Goal: Task Accomplishment & Management: Manage account settings

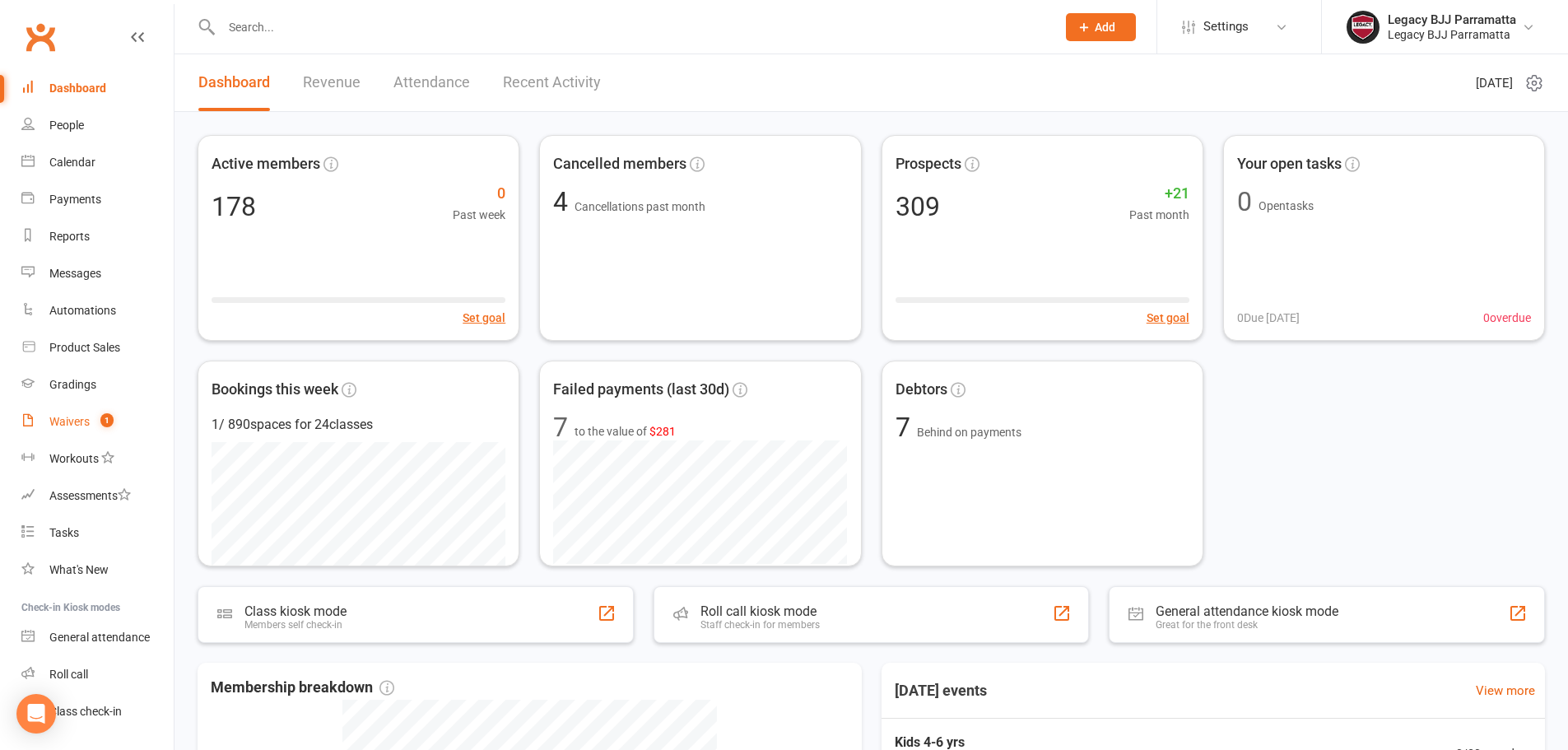
click at [92, 420] on link "Waivers 1" at bounding box center [97, 422] width 152 height 37
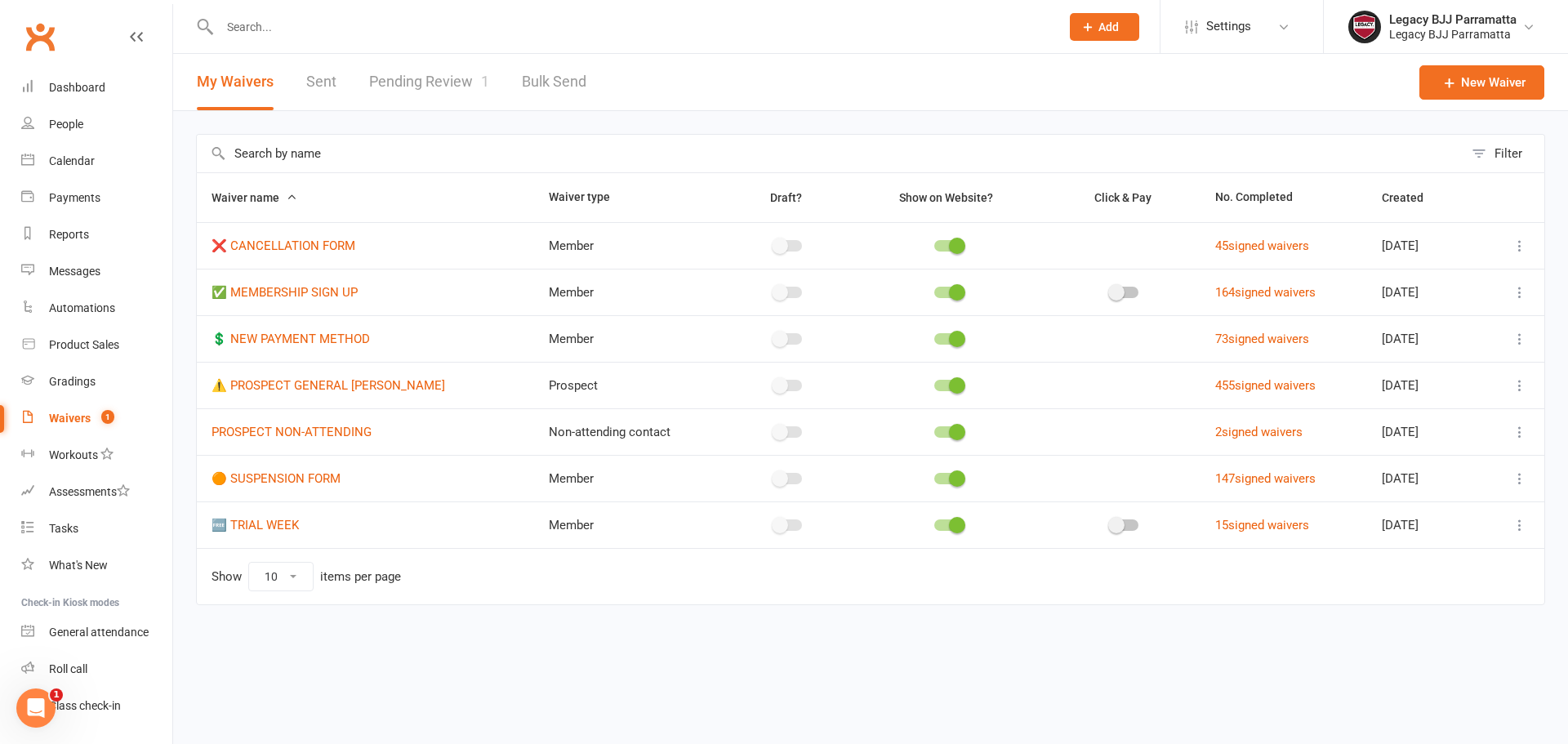
click at [463, 68] on link "Pending Review 1" at bounding box center [429, 82] width 120 height 56
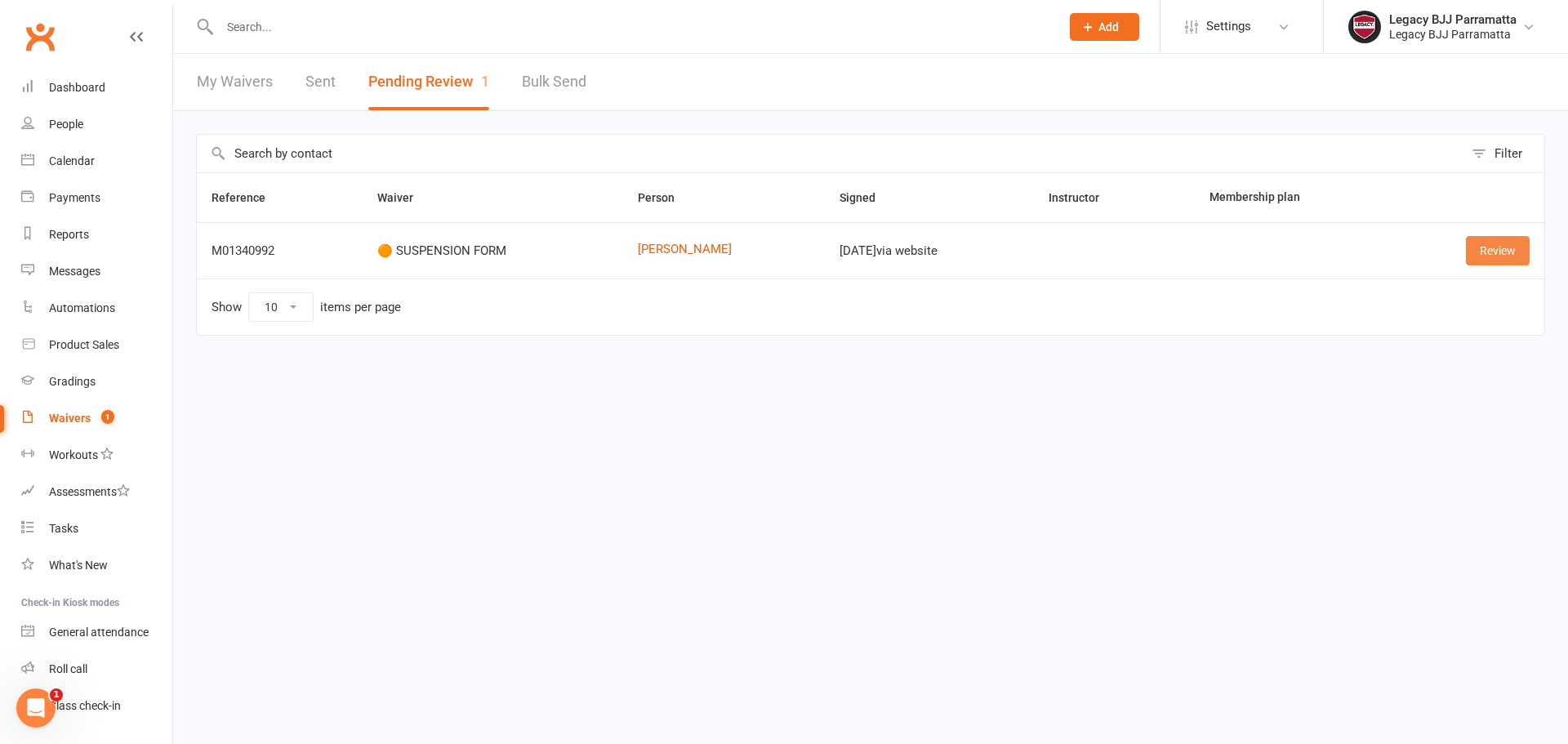
click at [1517, 257] on link "Review" at bounding box center [1498, 250] width 64 height 29
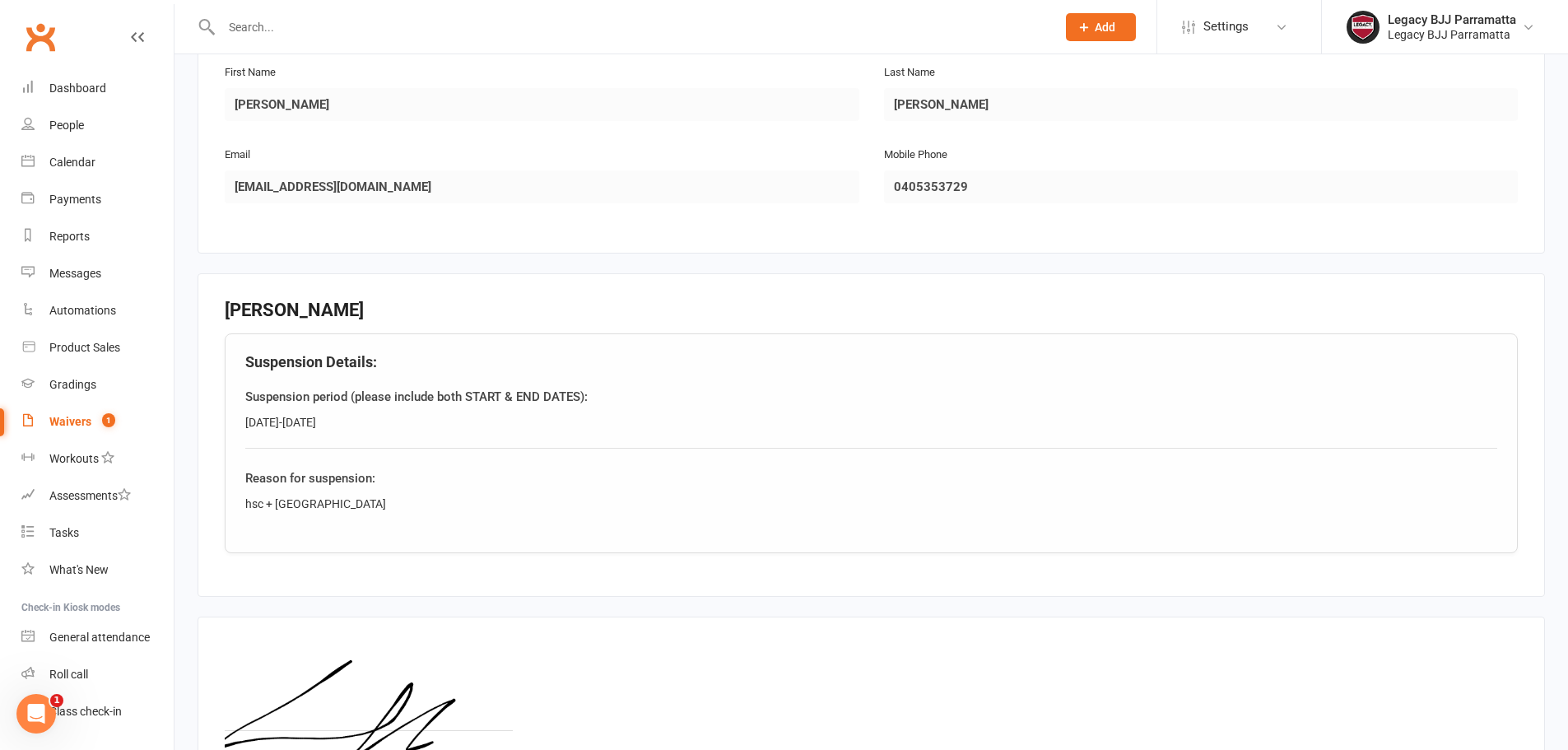
scroll to position [303, 0]
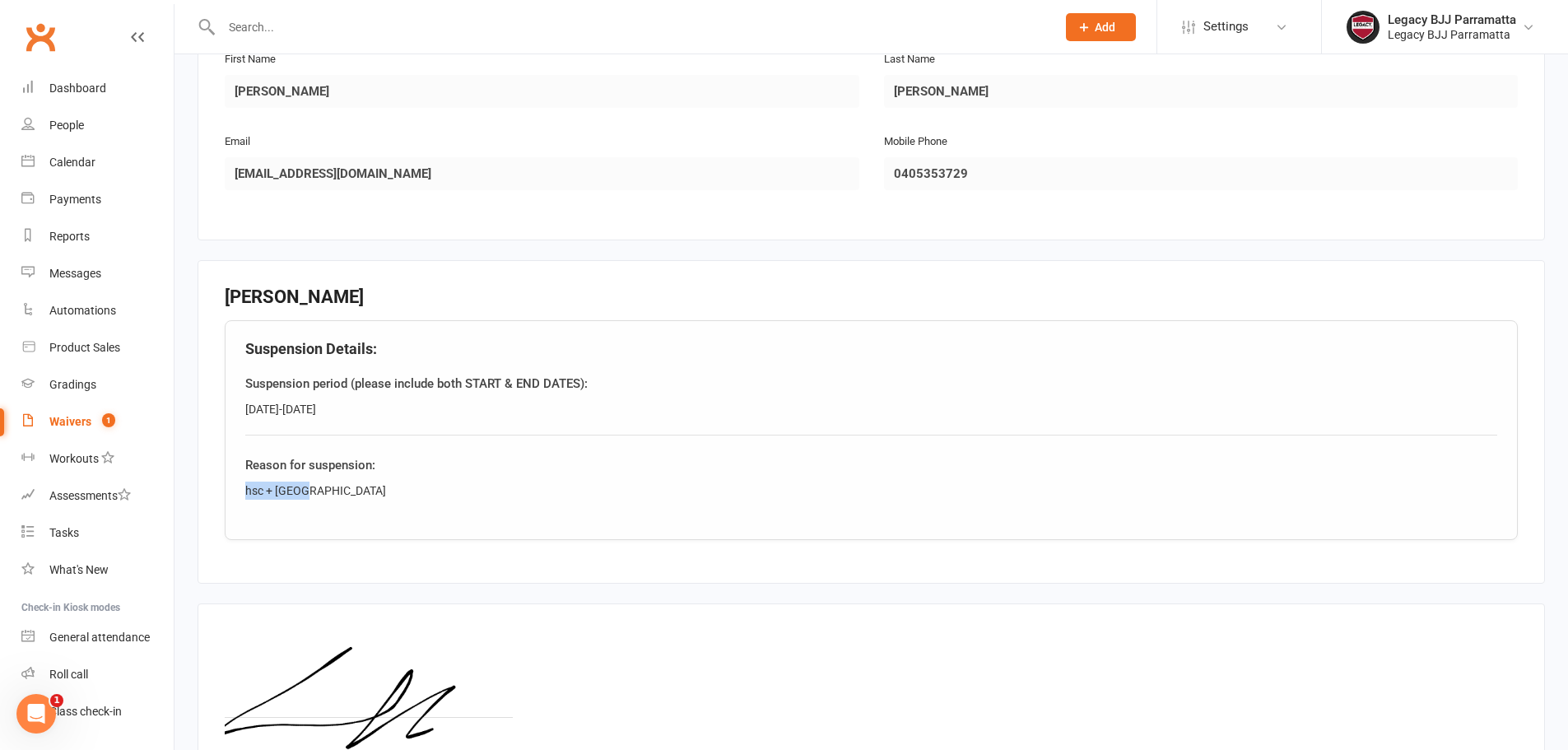
drag, startPoint x: 306, startPoint y: 496, endPoint x: 246, endPoint y: 491, distance: 60.2
click at [246, 491] on div "hsc + japan" at bounding box center [870, 490] width 1251 height 18
copy div "hsc + japan"
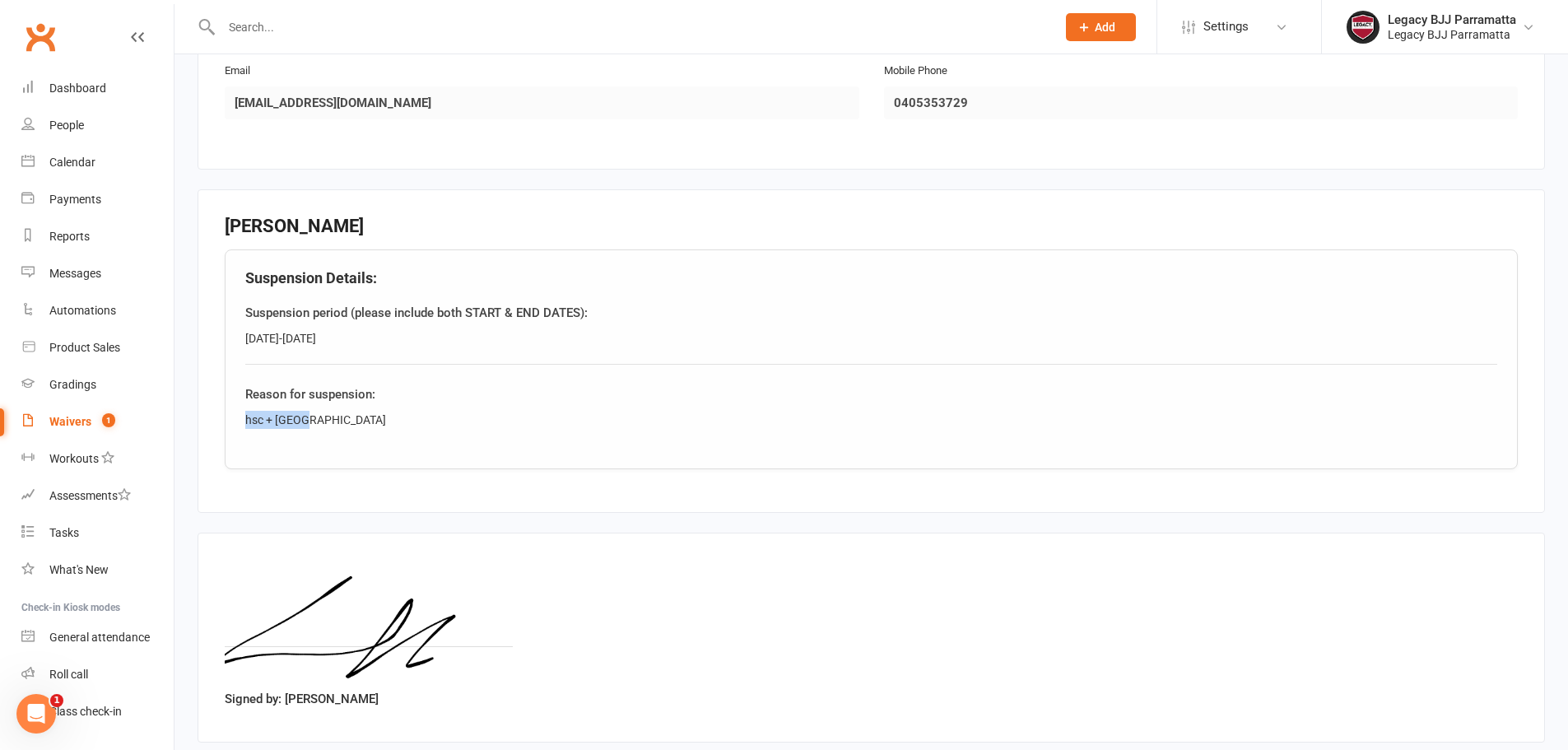
scroll to position [468, 0]
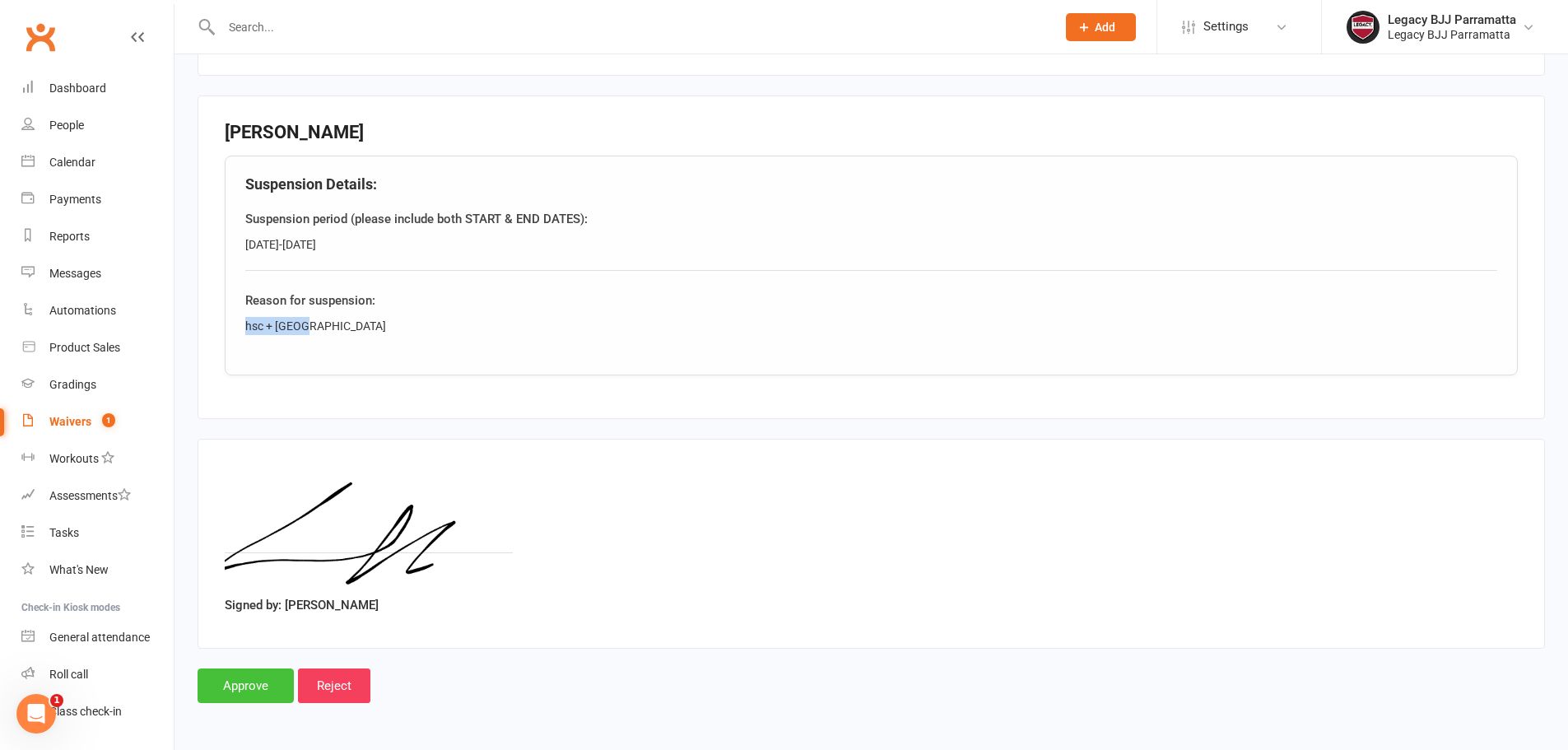
click at [238, 701] on input "Approve" at bounding box center [246, 686] width 97 height 35
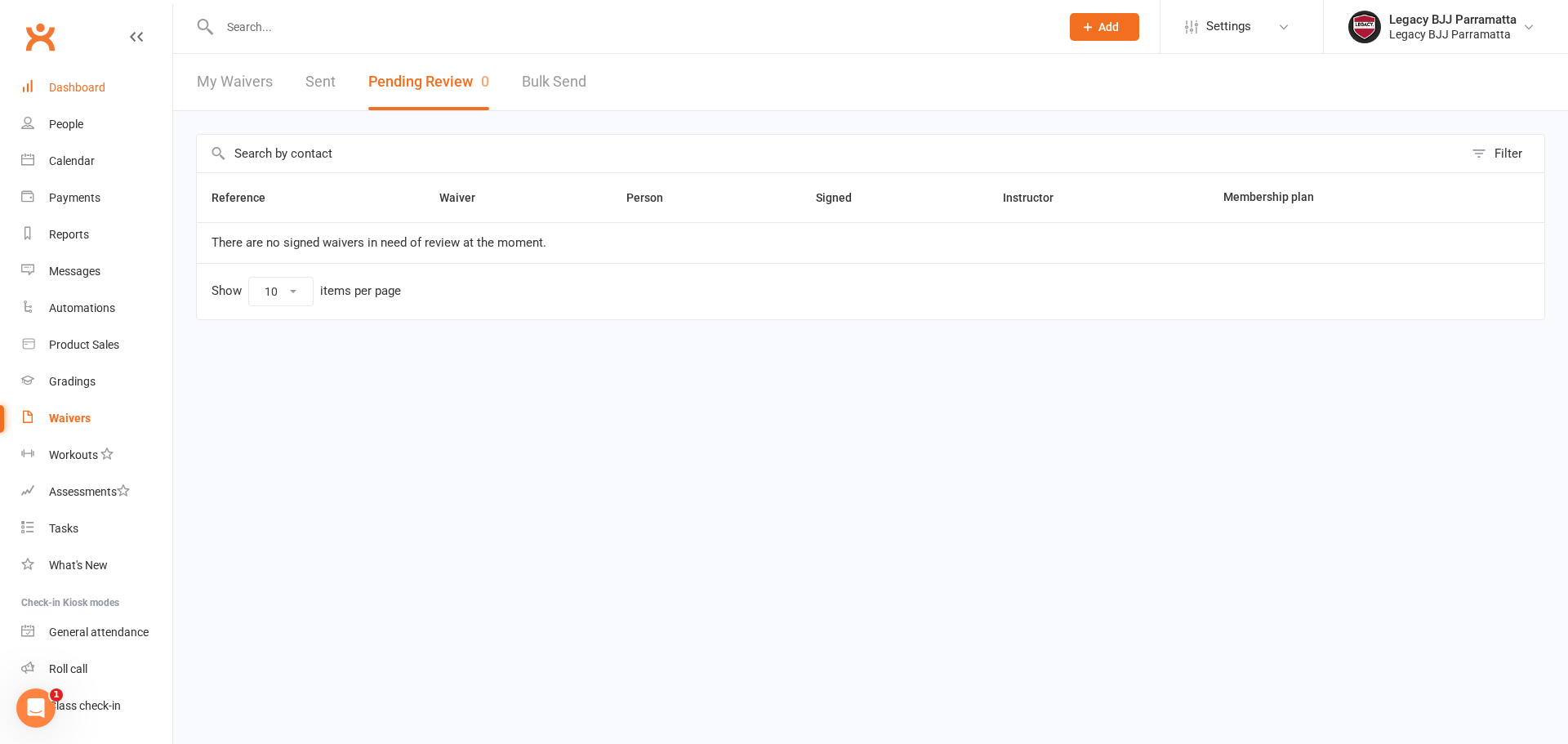
click at [115, 80] on link "Dashboard" at bounding box center [97, 87] width 151 height 36
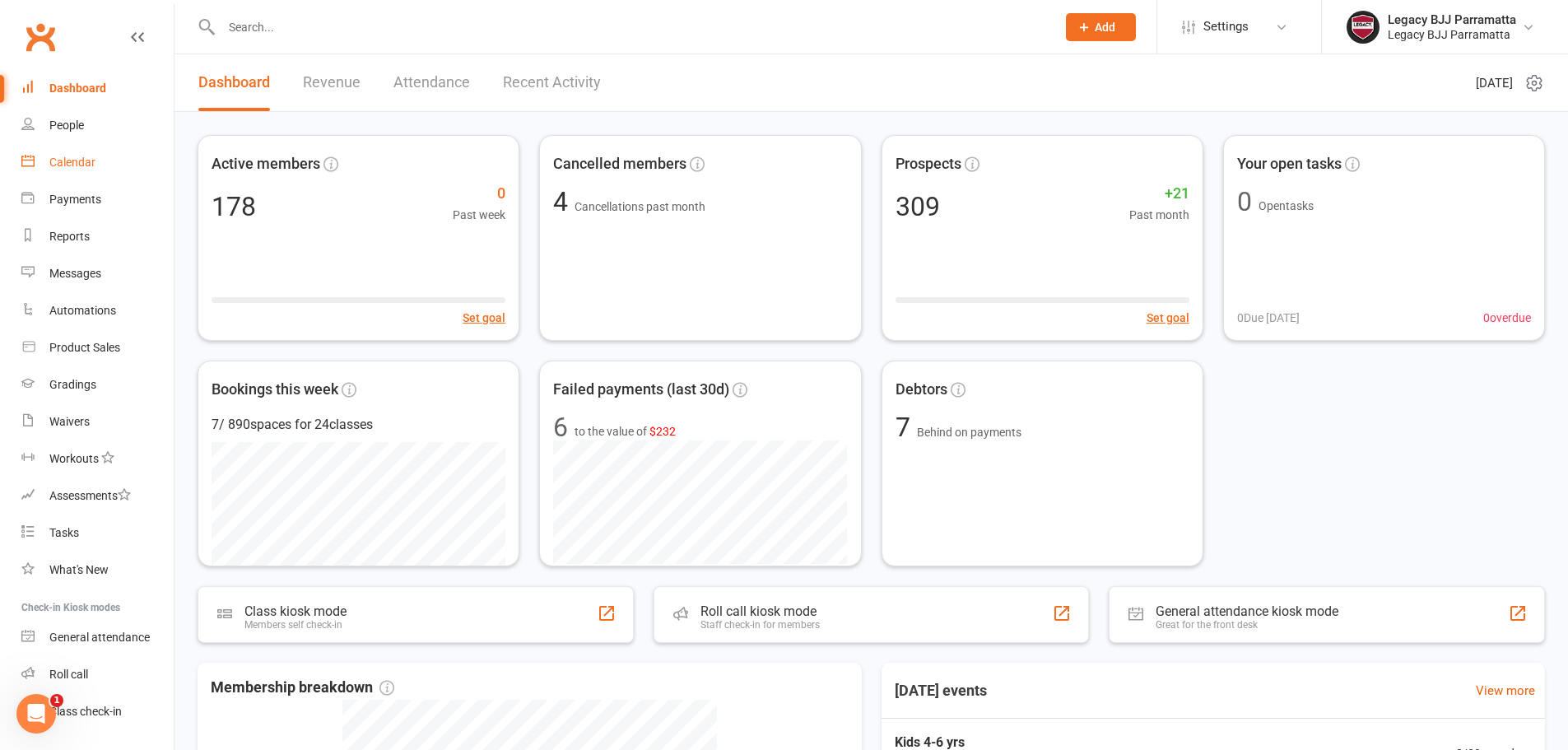
click at [108, 171] on link "Calendar" at bounding box center [97, 162] width 152 height 37
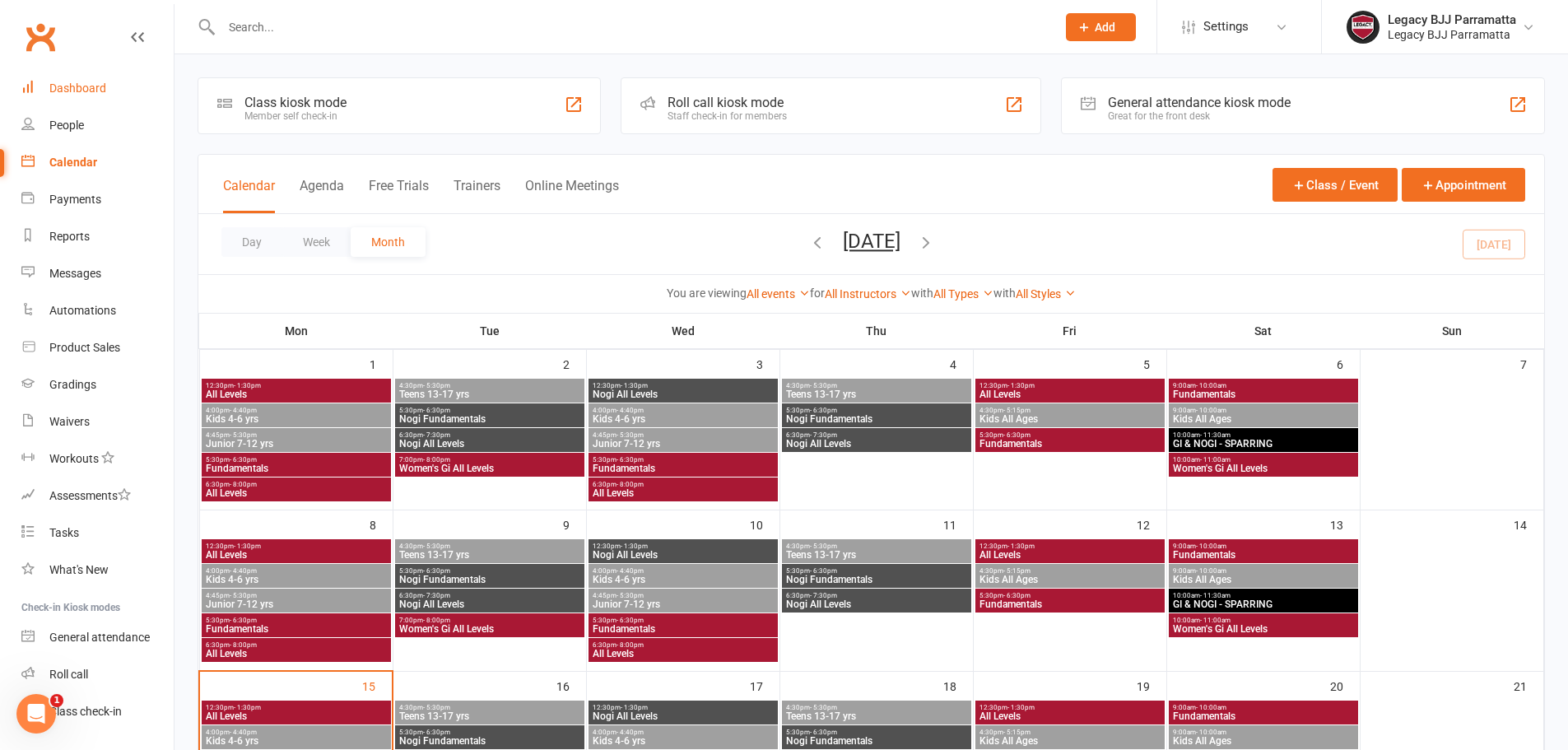
click at [121, 89] on link "Dashboard" at bounding box center [97, 88] width 152 height 37
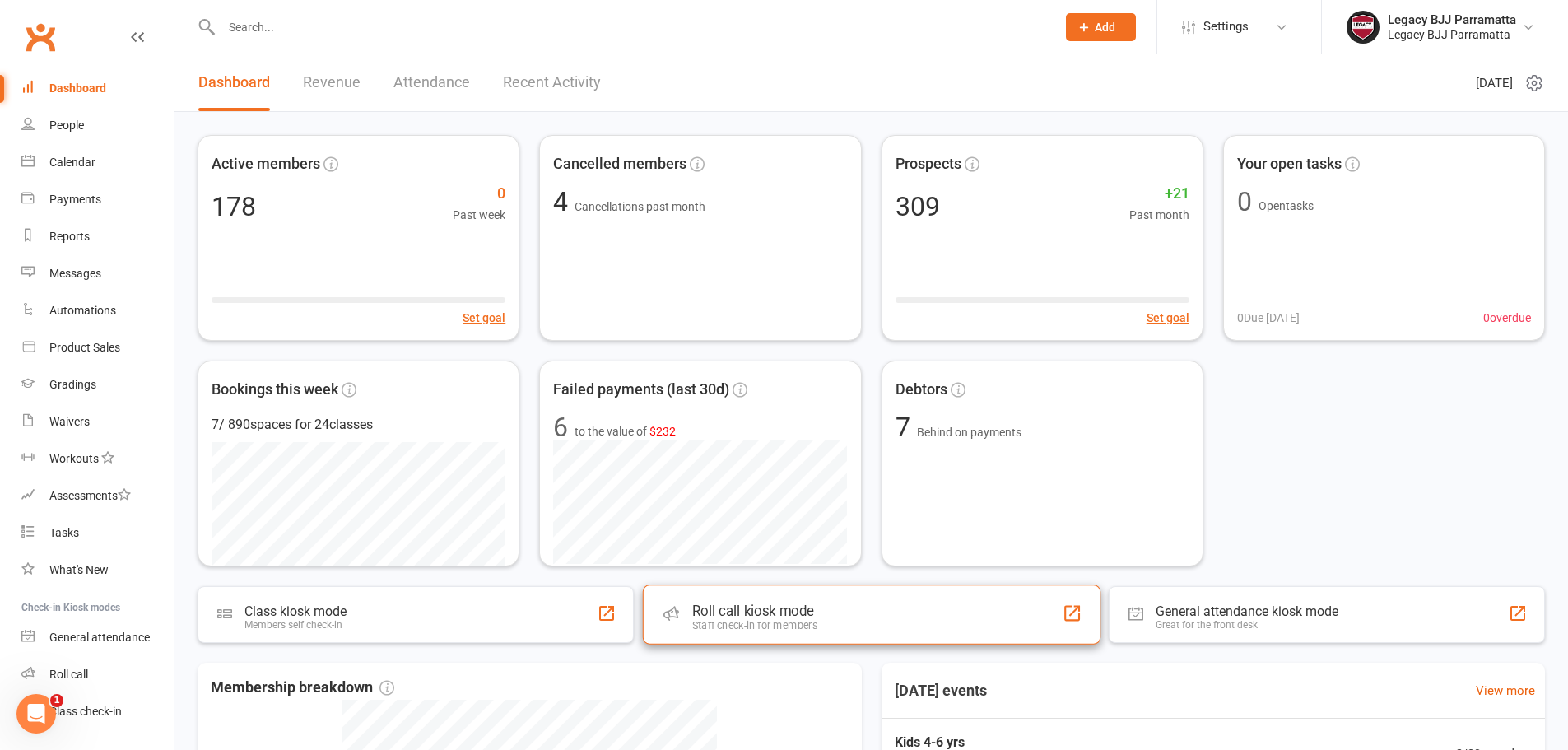
click at [766, 639] on div "Roll call kiosk mode Staff check-in for members" at bounding box center [871, 614] width 458 height 59
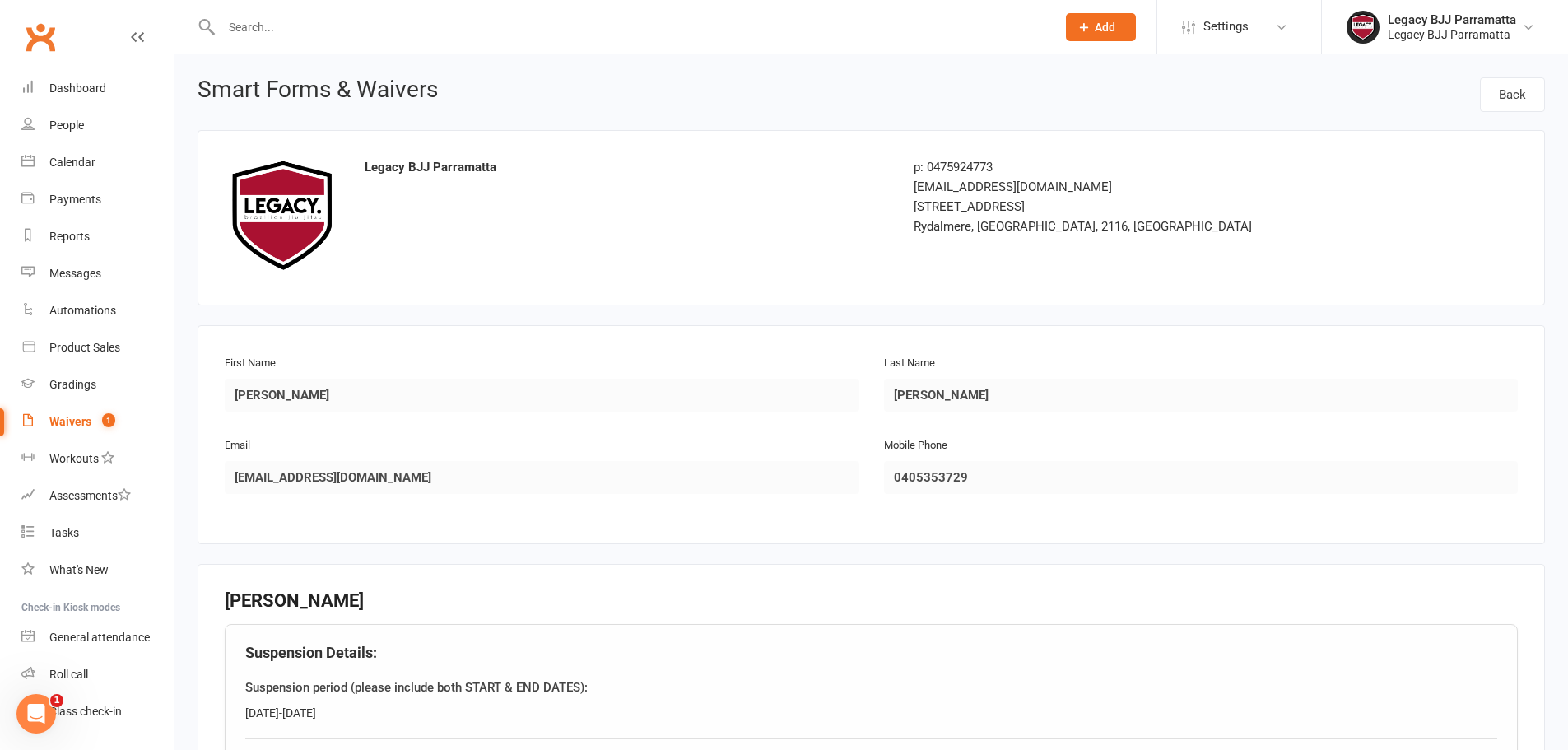
click at [106, 410] on link "Waivers 1" at bounding box center [97, 422] width 152 height 37
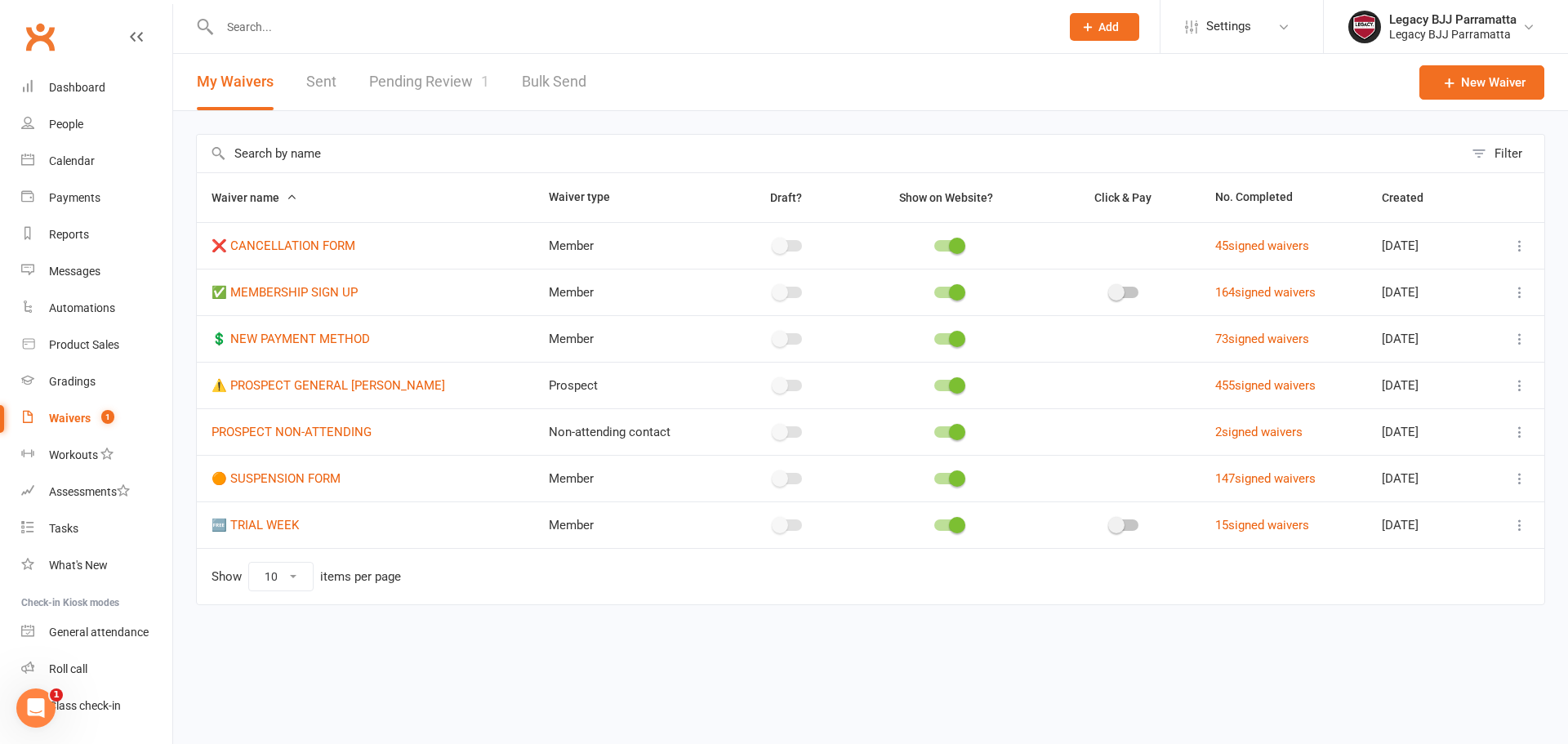
click at [388, 77] on link "Pending Review 1" at bounding box center [429, 82] width 120 height 56
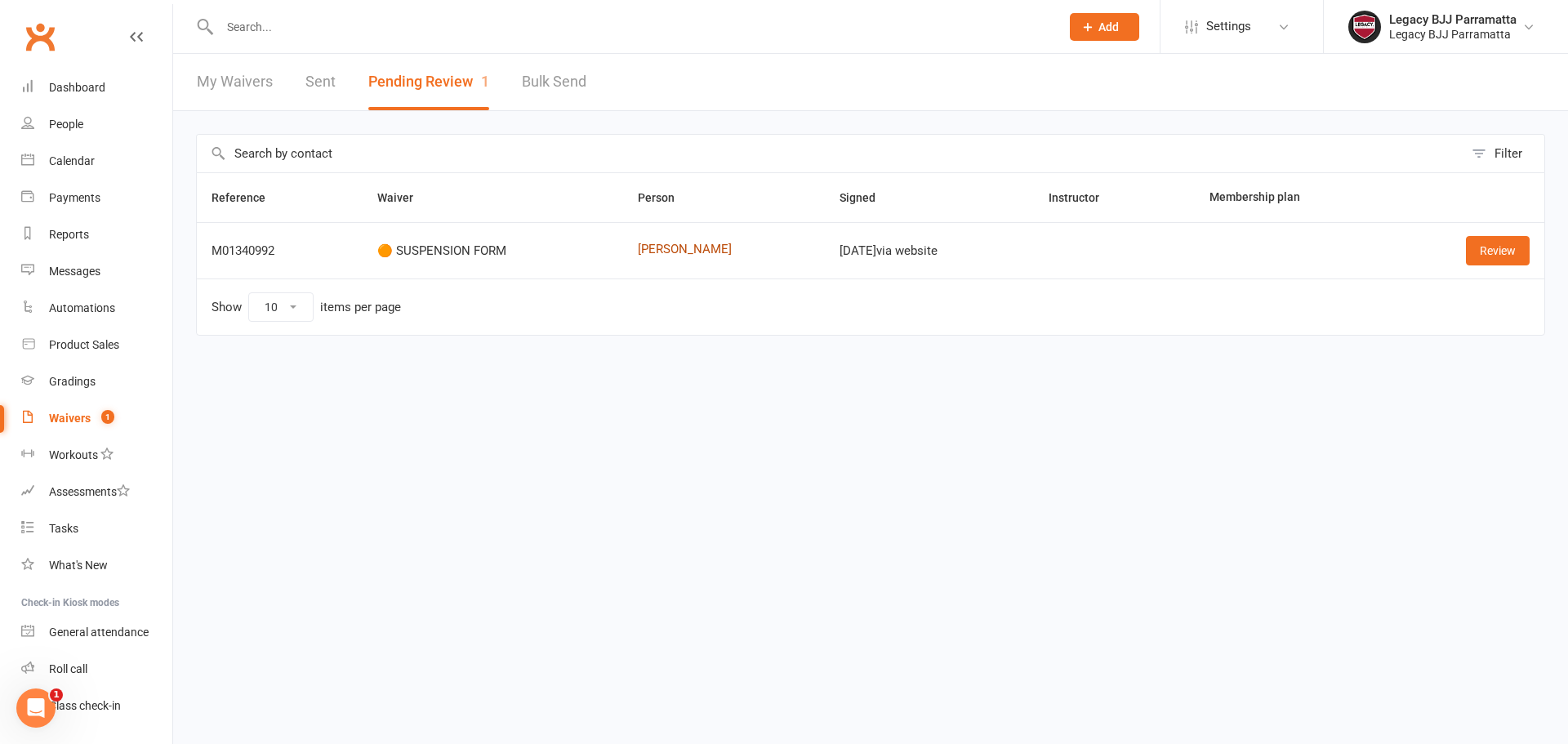
click at [652, 253] on link "Joseph Han" at bounding box center [725, 249] width 173 height 14
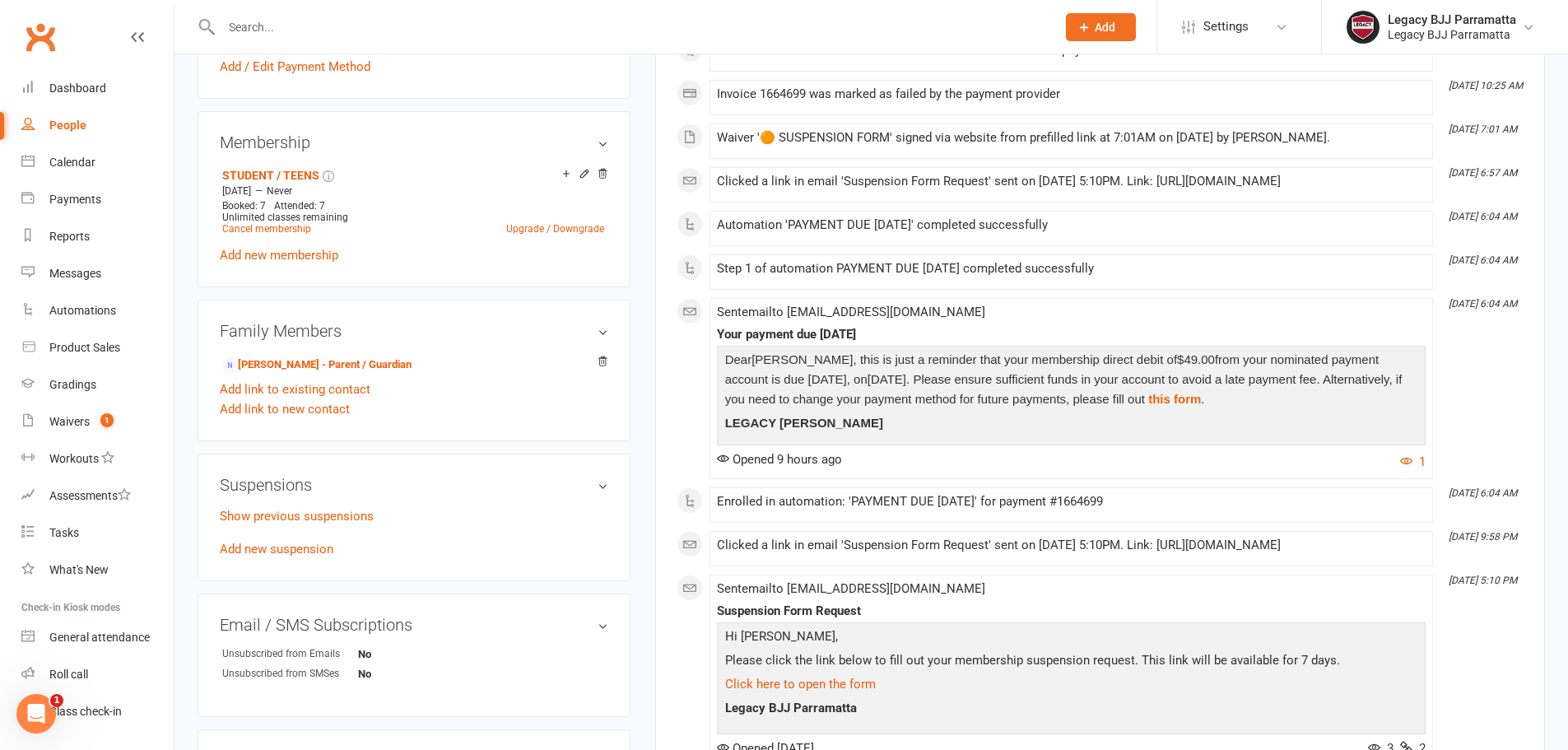
scroll to position [659, 0]
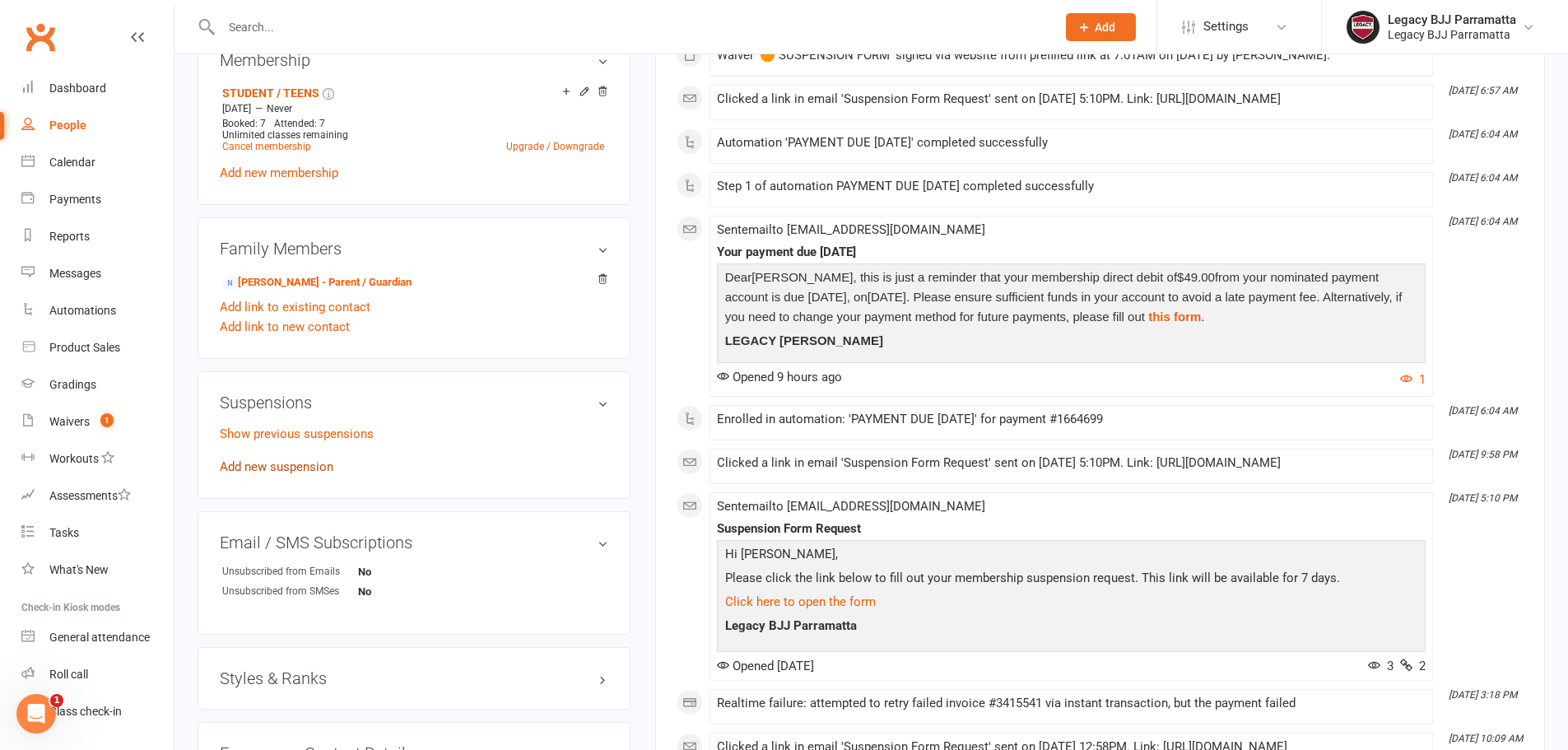
click at [315, 464] on link "Add new suspension" at bounding box center [276, 466] width 114 height 15
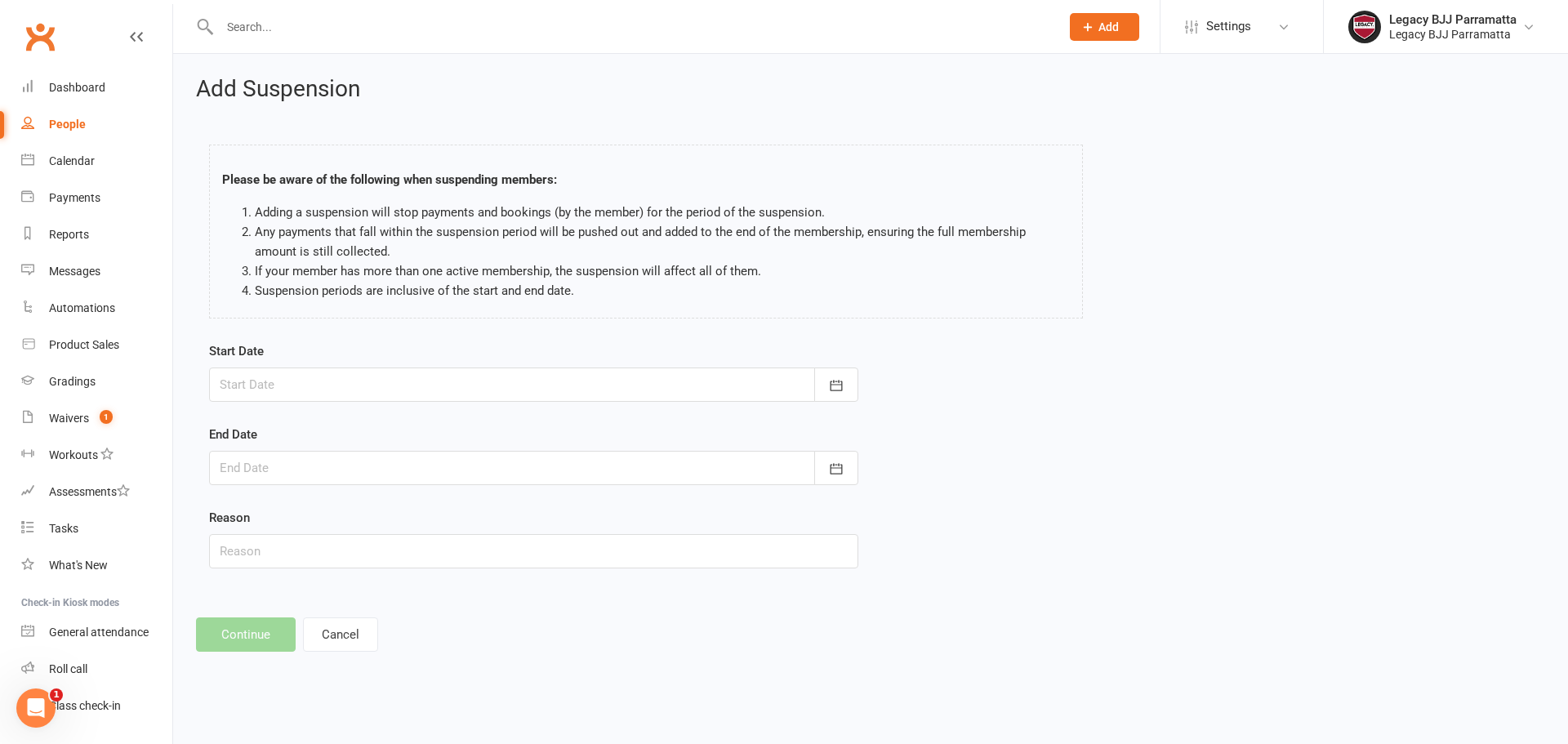
click at [677, 372] on div at bounding box center [534, 384] width 649 height 35
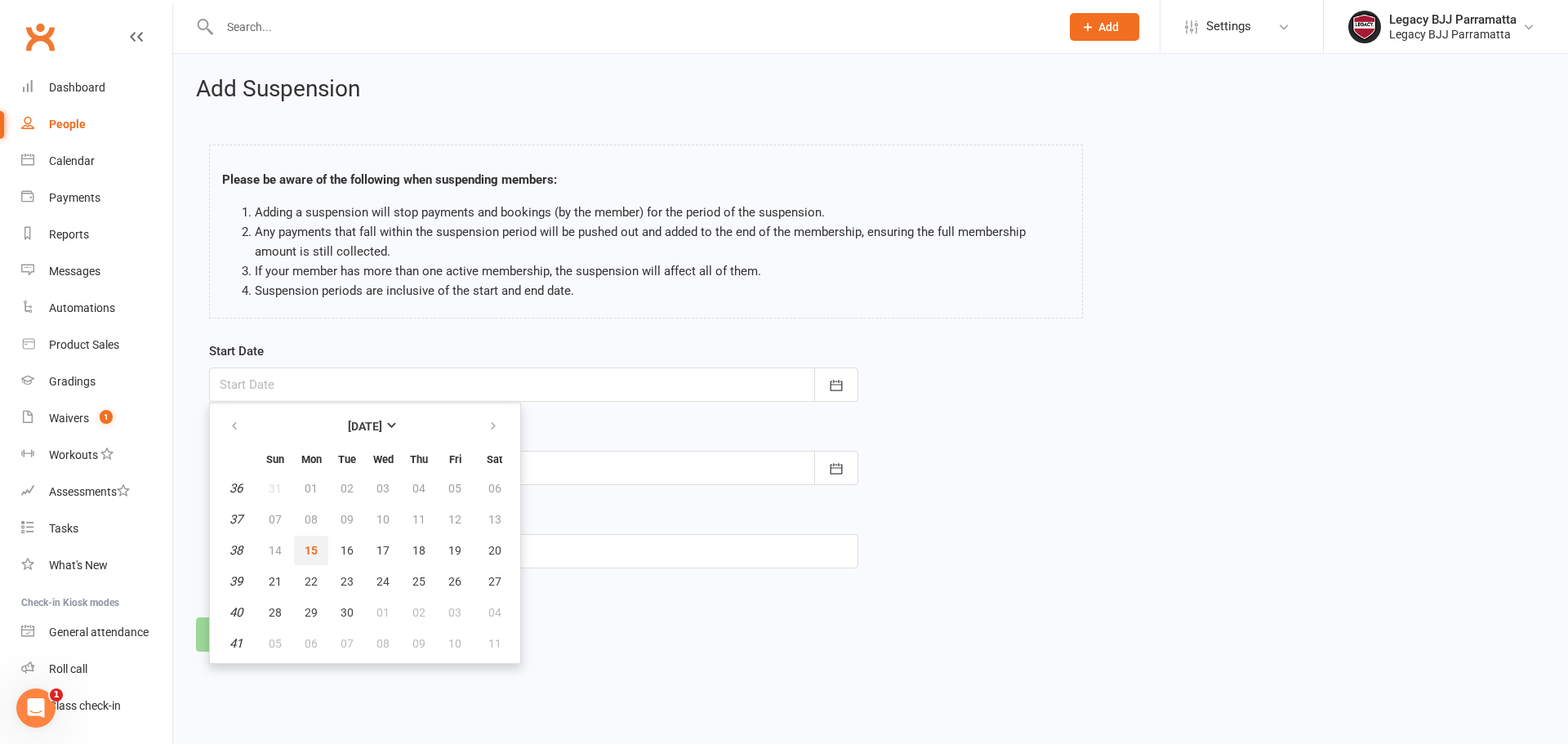
click at [312, 551] on span "15" at bounding box center [311, 550] width 13 height 13
type input "[DATE]"
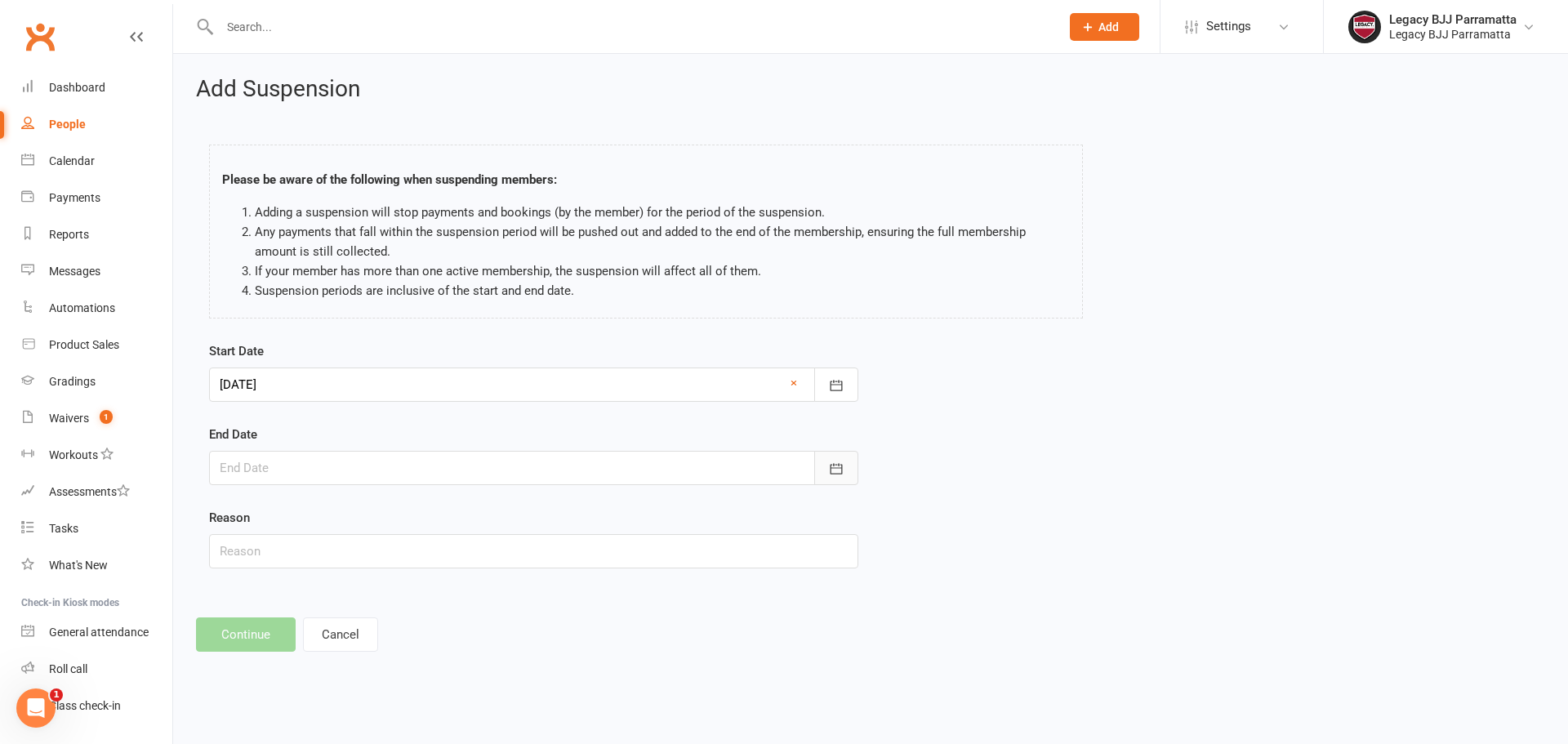
click at [841, 481] on button "button" at bounding box center [836, 468] width 44 height 35
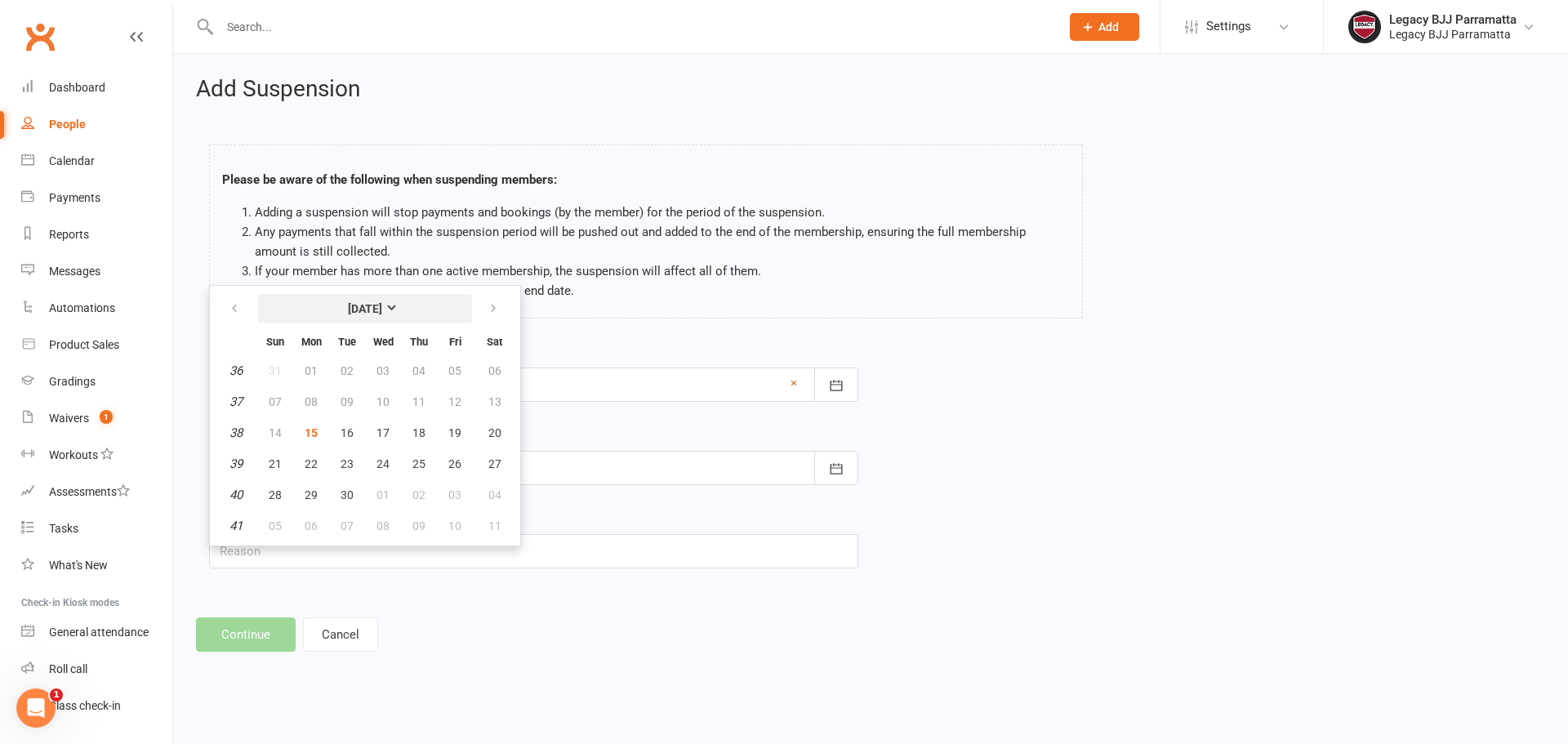
click at [424, 305] on button "[DATE]" at bounding box center [365, 308] width 214 height 29
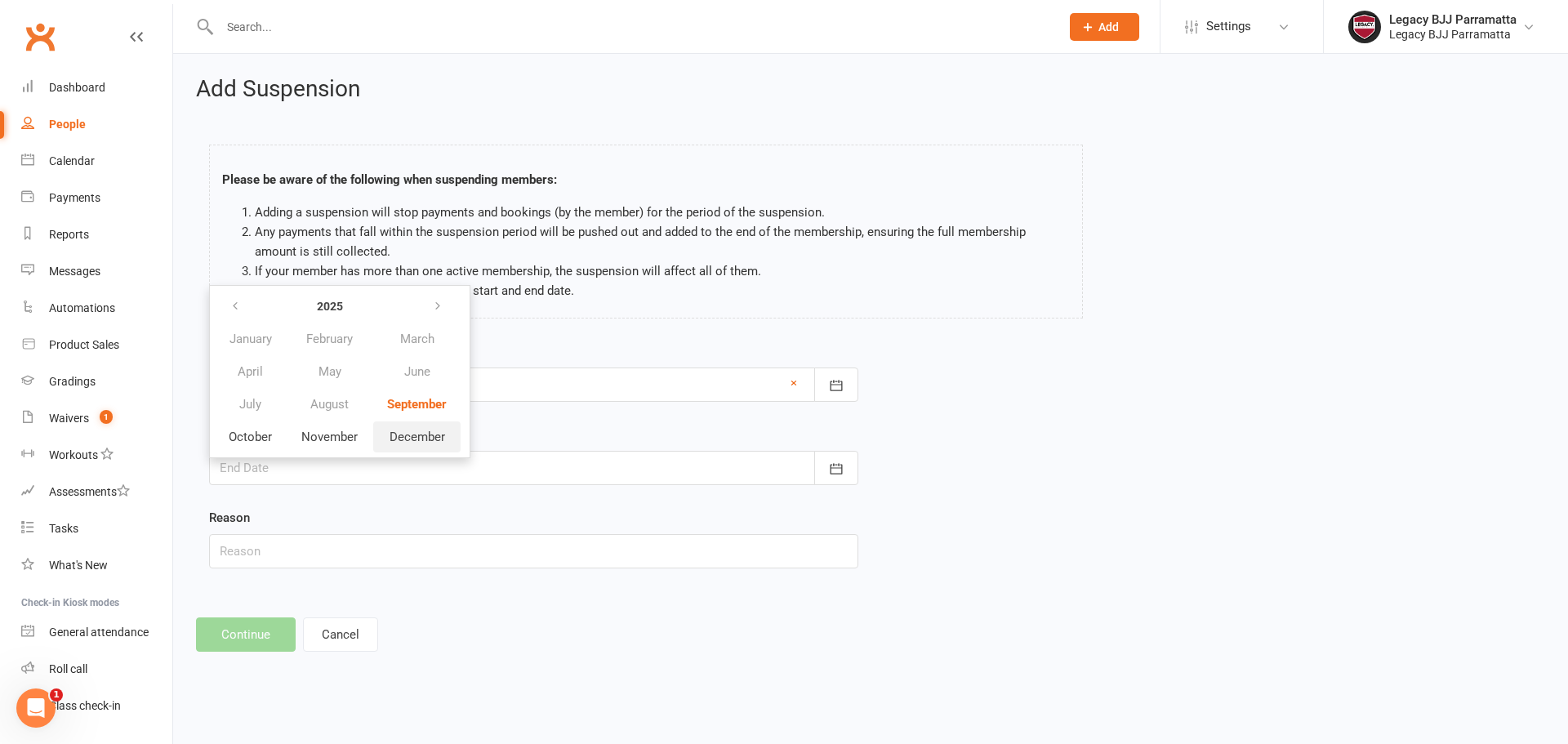
click at [397, 434] on span "December" at bounding box center [417, 437] width 56 height 15
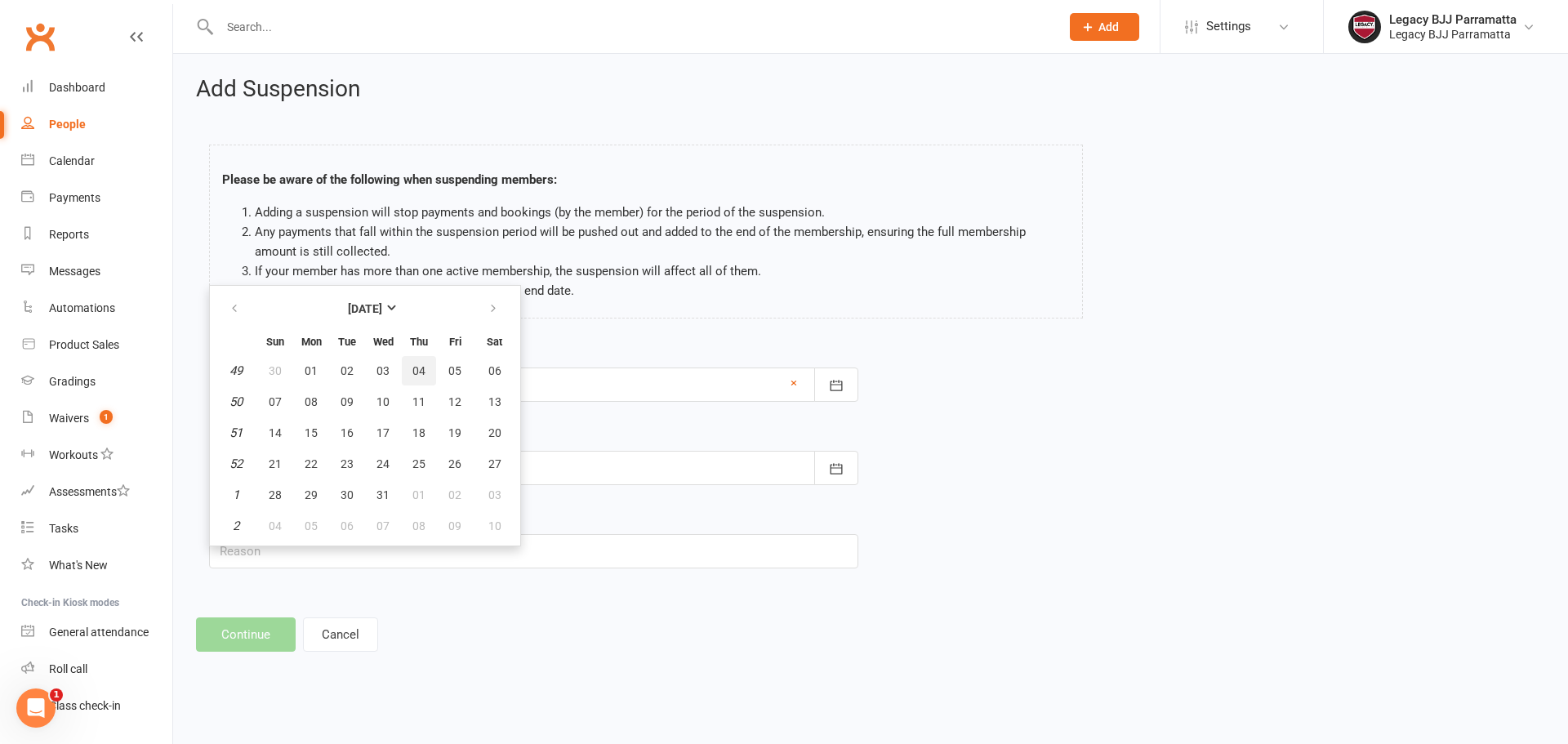
click at [414, 373] on span "04" at bounding box center [419, 370] width 13 height 13
type input "04 Dec 2025"
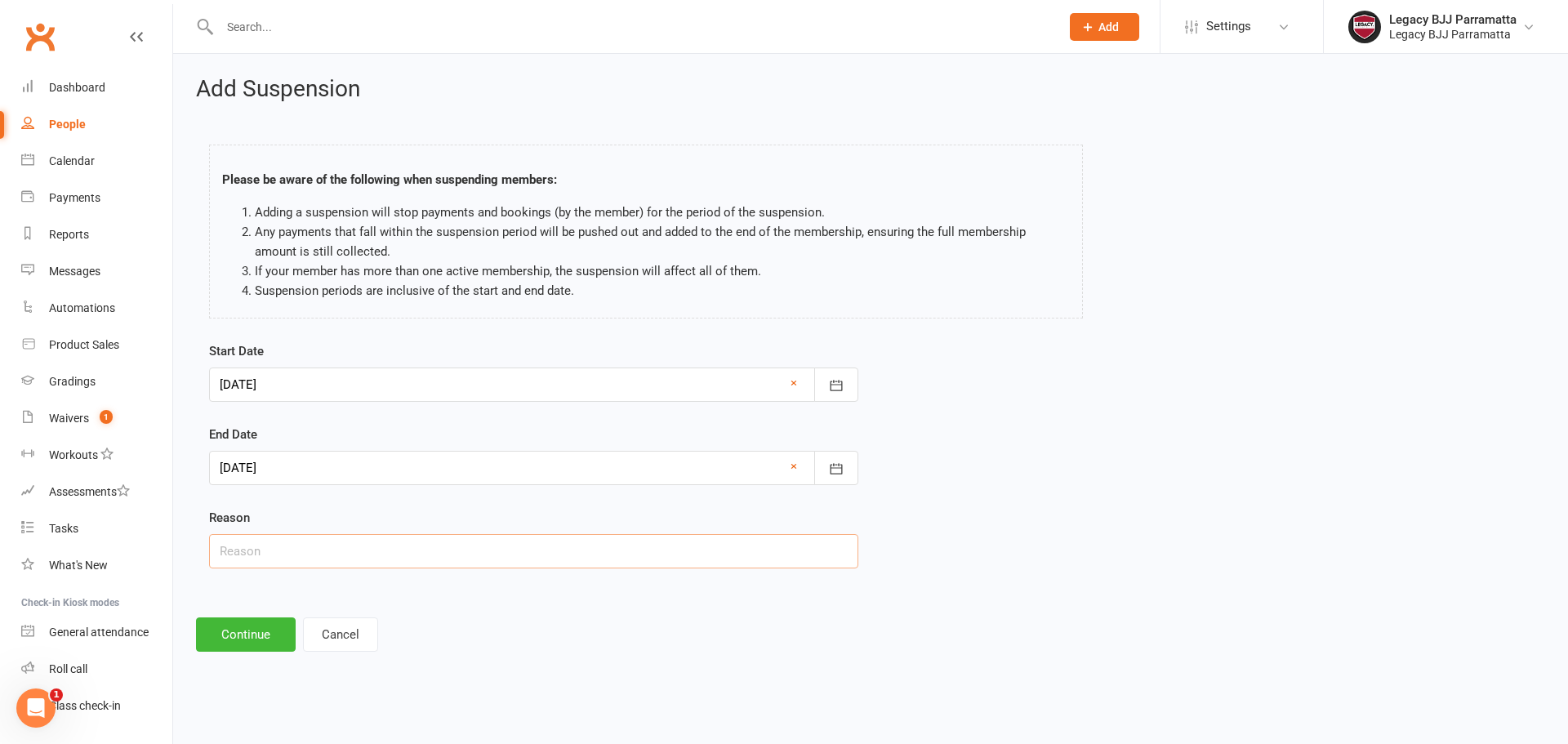
click at [283, 549] on input "text" at bounding box center [534, 551] width 649 height 35
paste input "hsc + japan"
type input "hsc + japan"
click at [428, 642] on footer "Continue Cancel" at bounding box center [871, 635] width 1350 height 35
click at [282, 640] on button "Continue" at bounding box center [246, 635] width 99 height 35
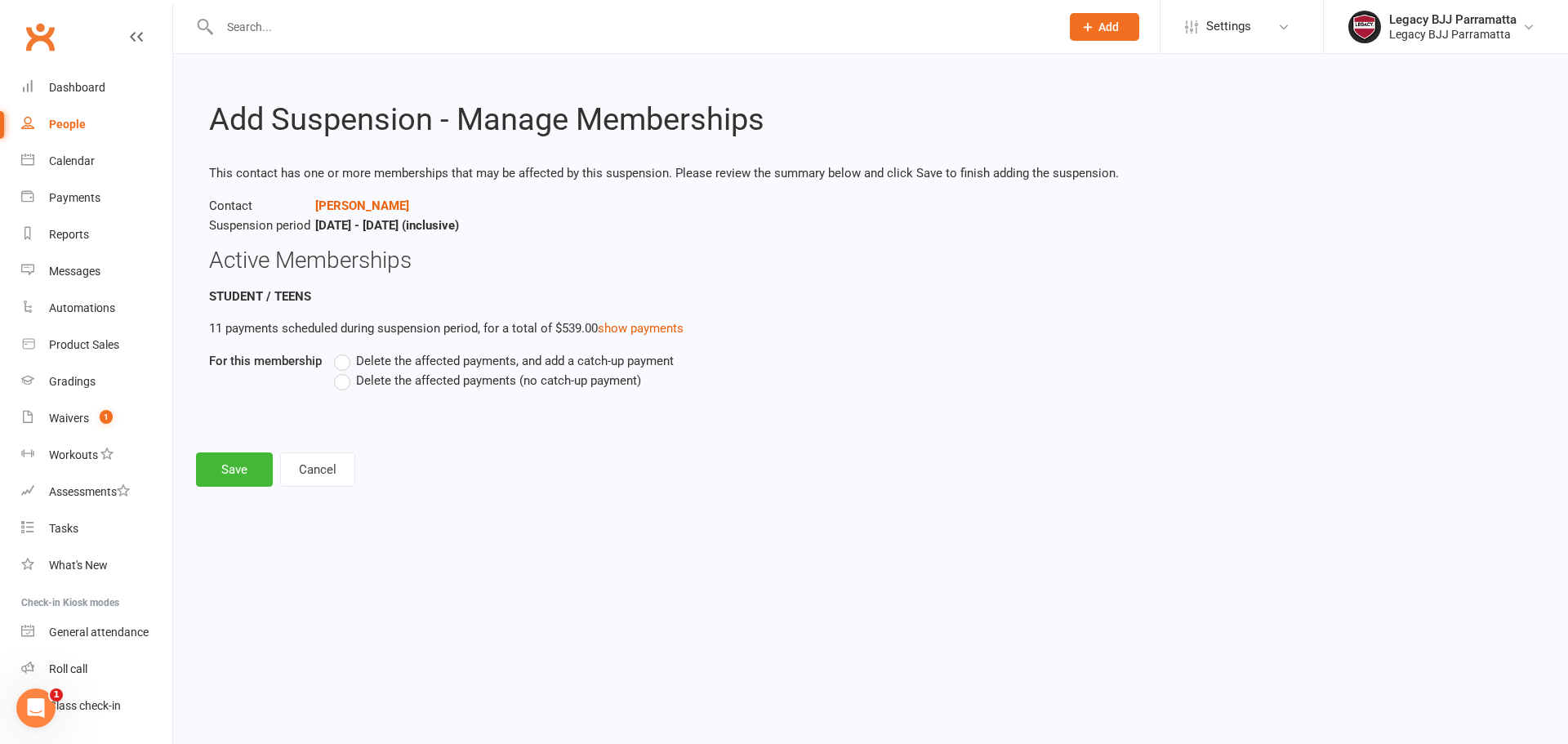
click at [345, 364] on label "Delete the affected payments, and add a catch-up payment" at bounding box center [503, 361] width 340 height 20
click at [344, 352] on input "Delete the affected payments, and add a catch-up payment" at bounding box center [339, 352] width 11 height 0
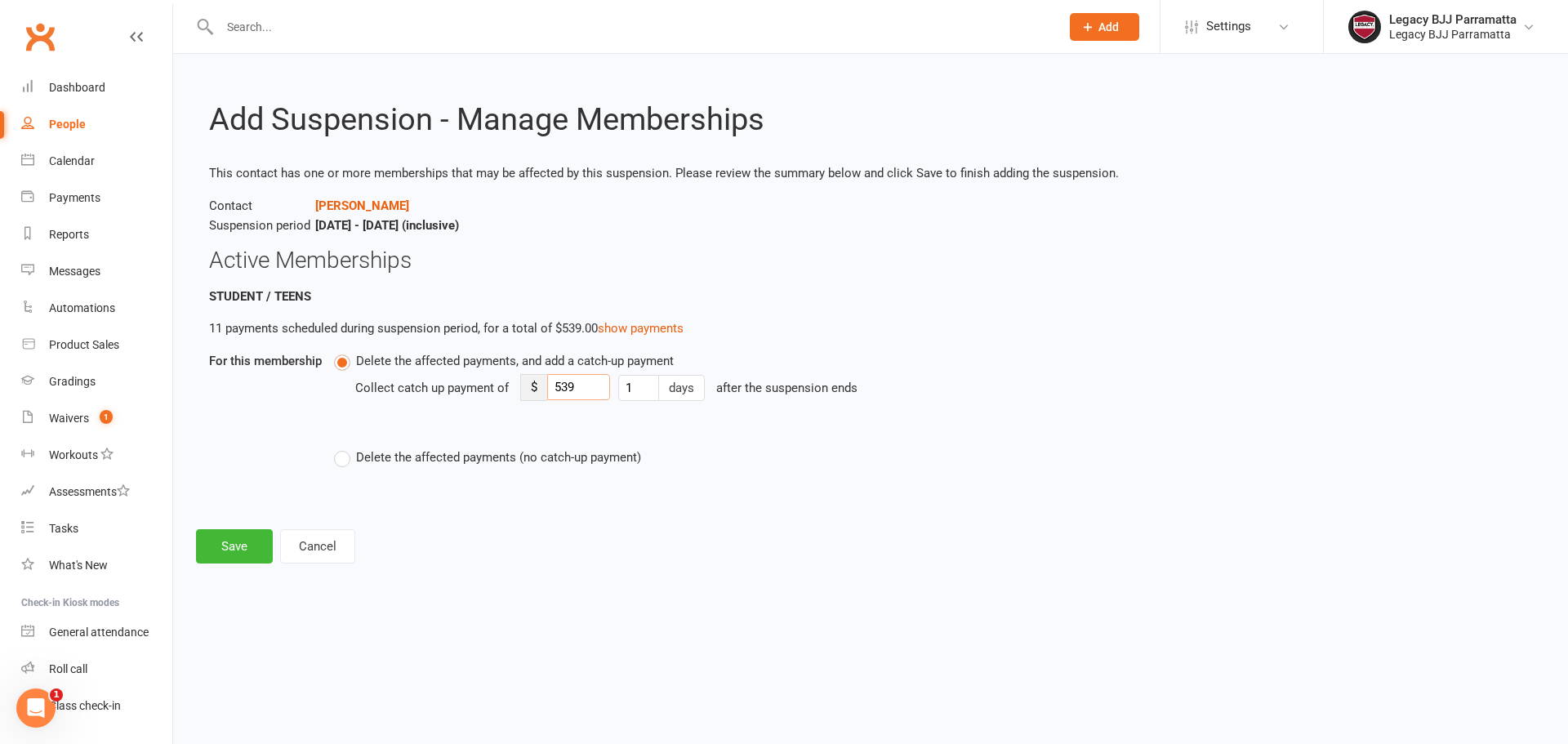
drag, startPoint x: 577, startPoint y: 393, endPoint x: 514, endPoint y: 393, distance: 63.0
click at [514, 393] on div "Collect catch up payment of $ 539 1 days after the suspension ends" at bounding box center [773, 400] width 836 height 57
type input "55"
click at [253, 561] on button "Save" at bounding box center [234, 546] width 76 height 35
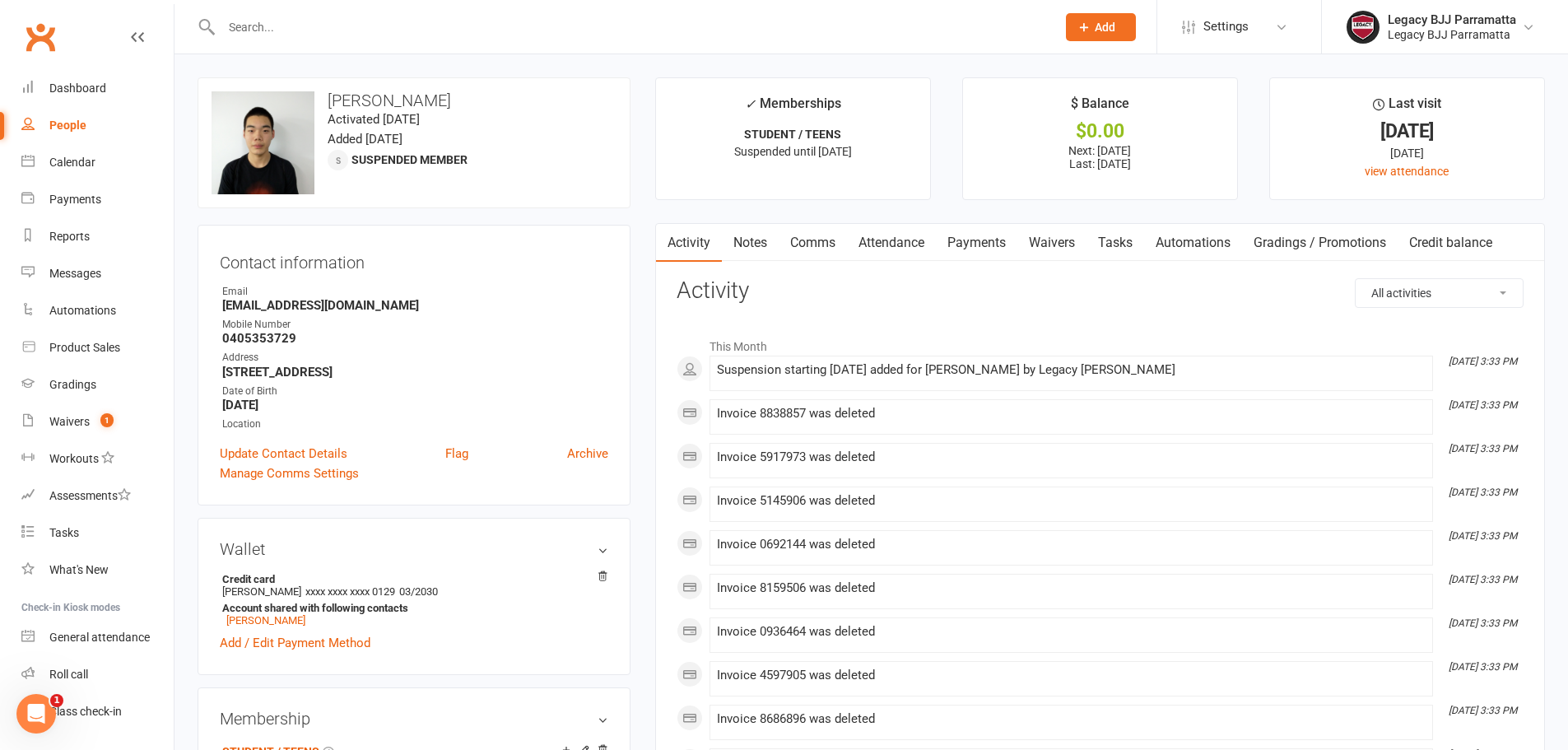
click at [996, 249] on link "Payments" at bounding box center [976, 243] width 81 height 38
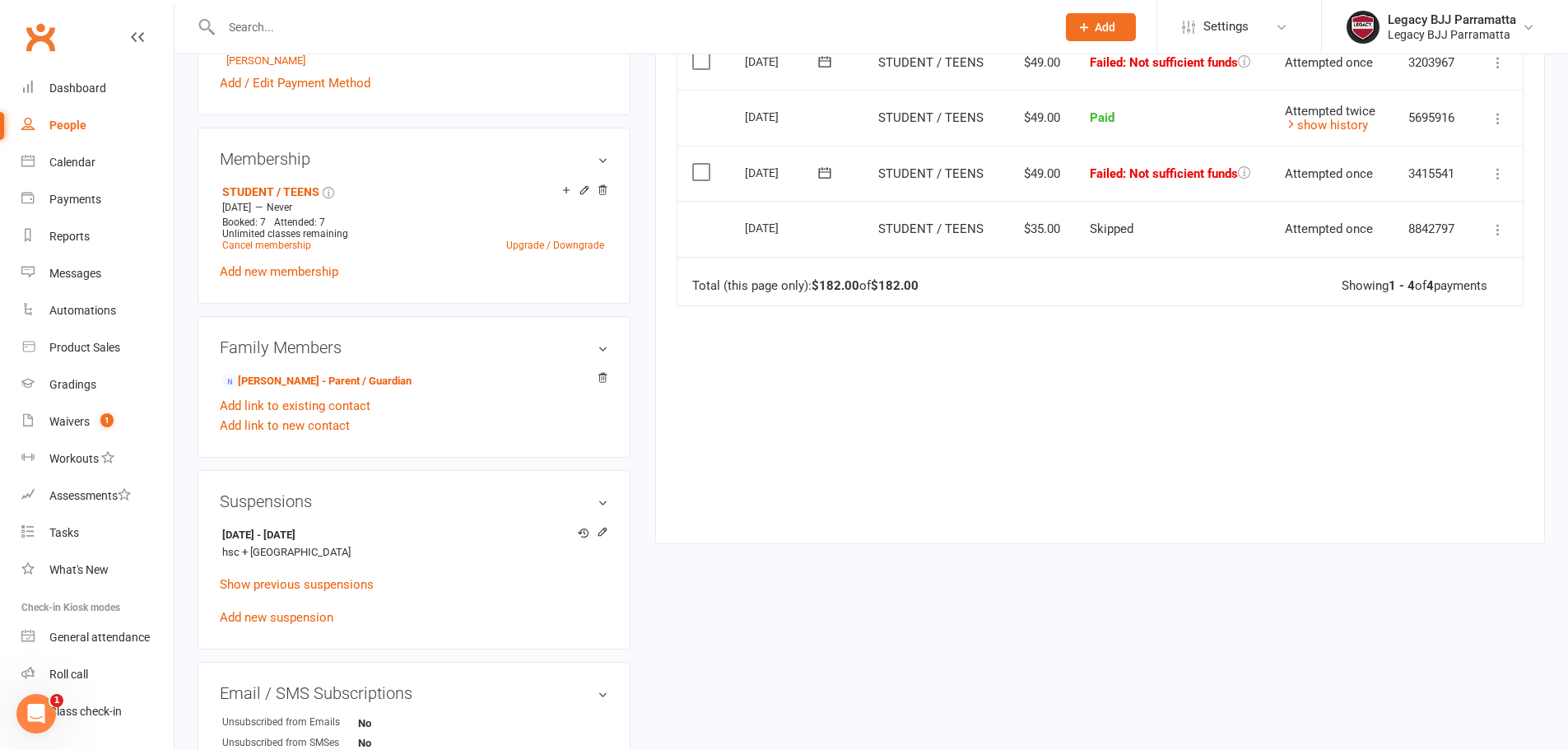
scroll to position [576, 0]
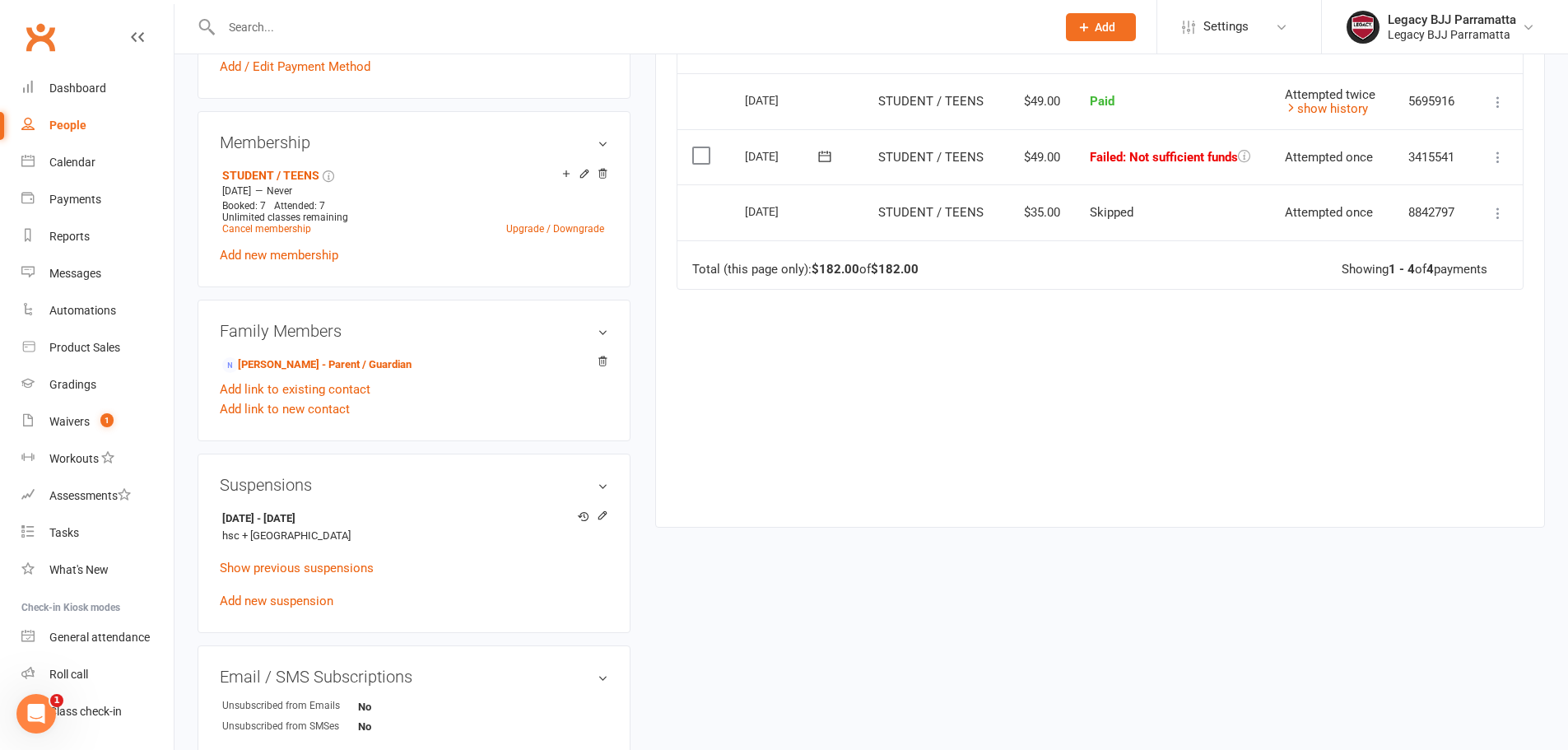
click at [609, 517] on div "Suspensions 15 Sep 2025 - 4 Dec 2025 hsc + japan Edit suspension Show previous …" at bounding box center [414, 543] width 433 height 180
click at [602, 520] on icon at bounding box center [602, 515] width 12 height 12
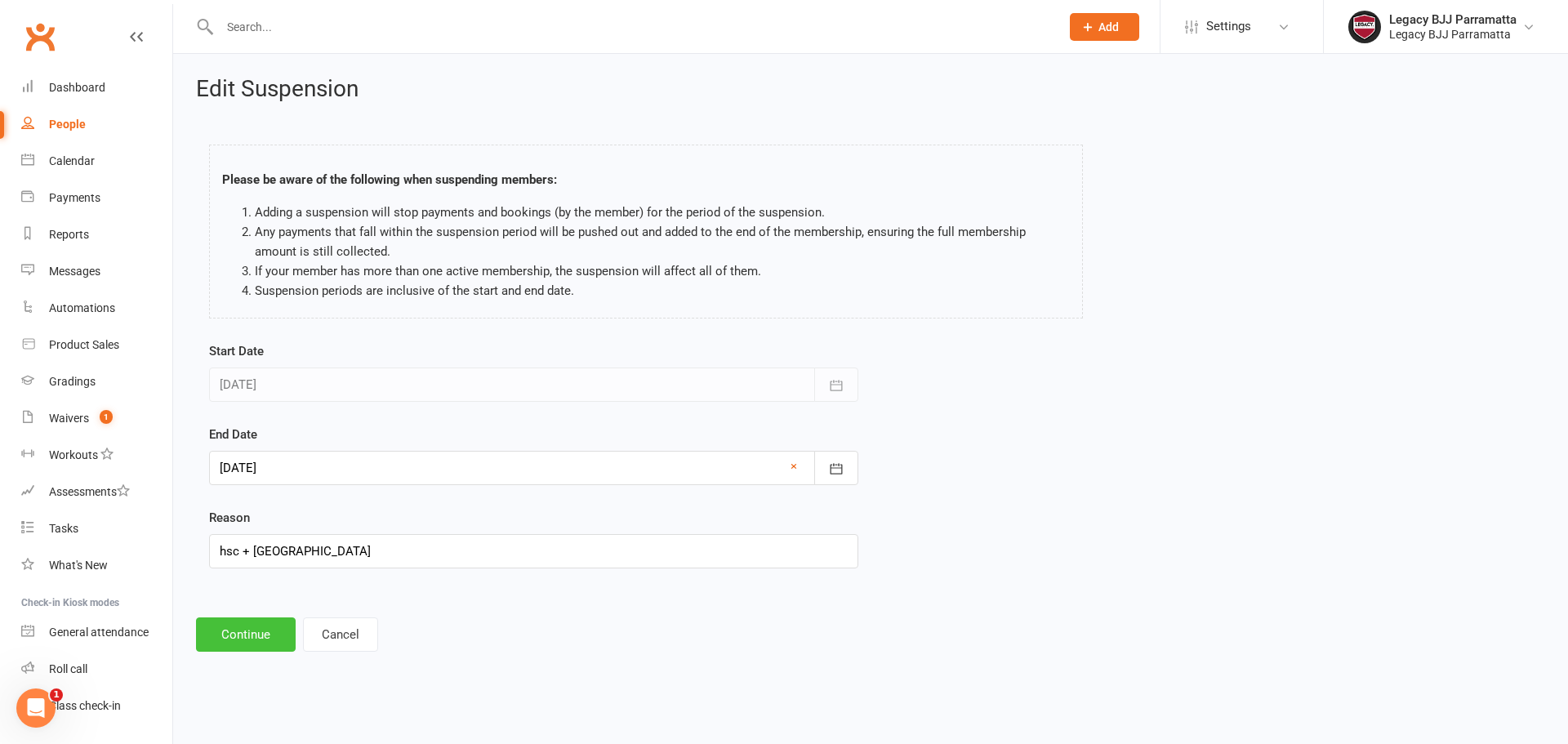
click at [283, 639] on button "Continue" at bounding box center [246, 635] width 99 height 35
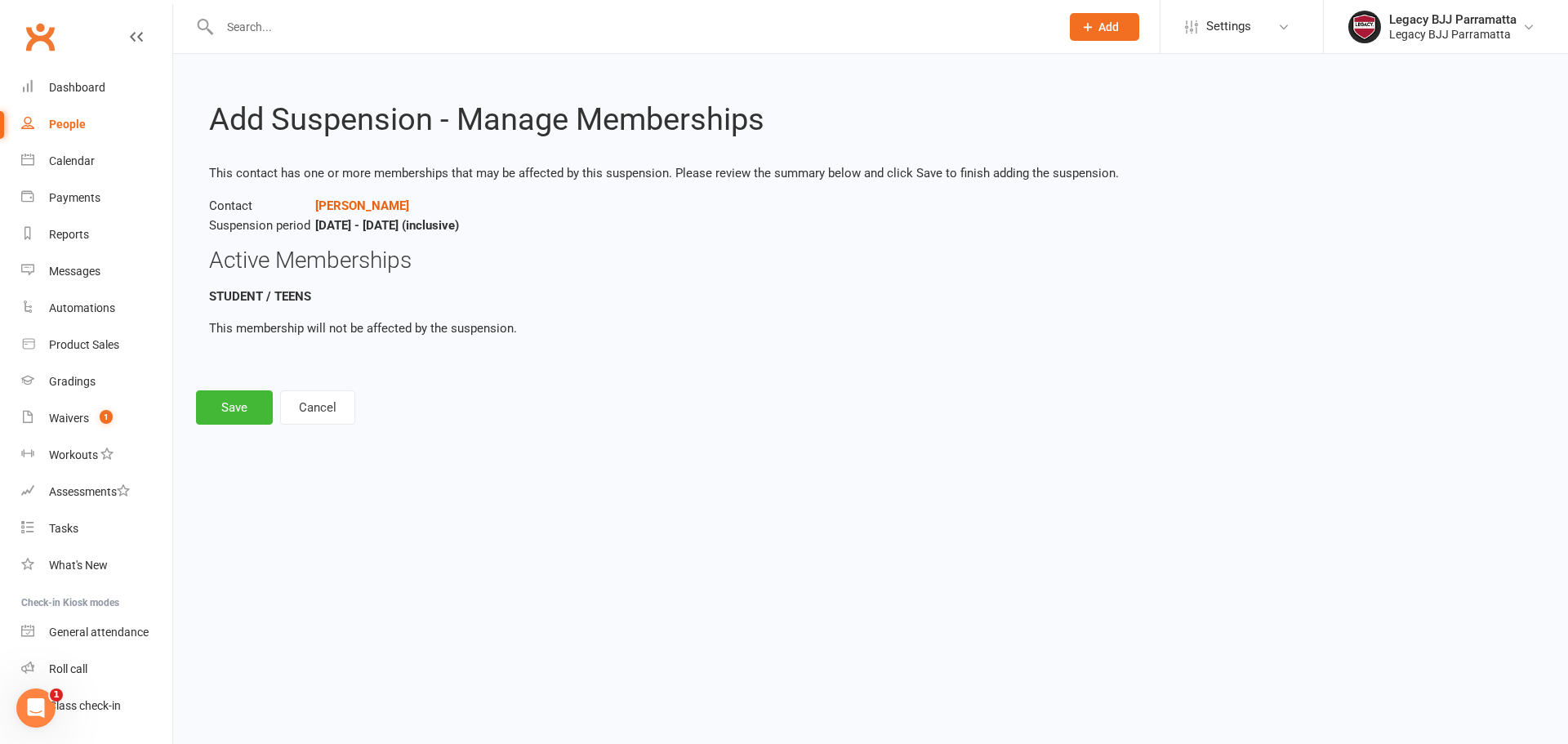
click at [356, 186] on div "This contact has one or more memberships that may be affected by this suspensio…" at bounding box center [871, 264] width 1323 height 201
click at [363, 218] on strong "Sep 15, 2025 - Dec 4, 2025 (inclusive)" at bounding box center [387, 226] width 144 height 15
click at [351, 210] on strong "Joseph Han" at bounding box center [362, 206] width 94 height 15
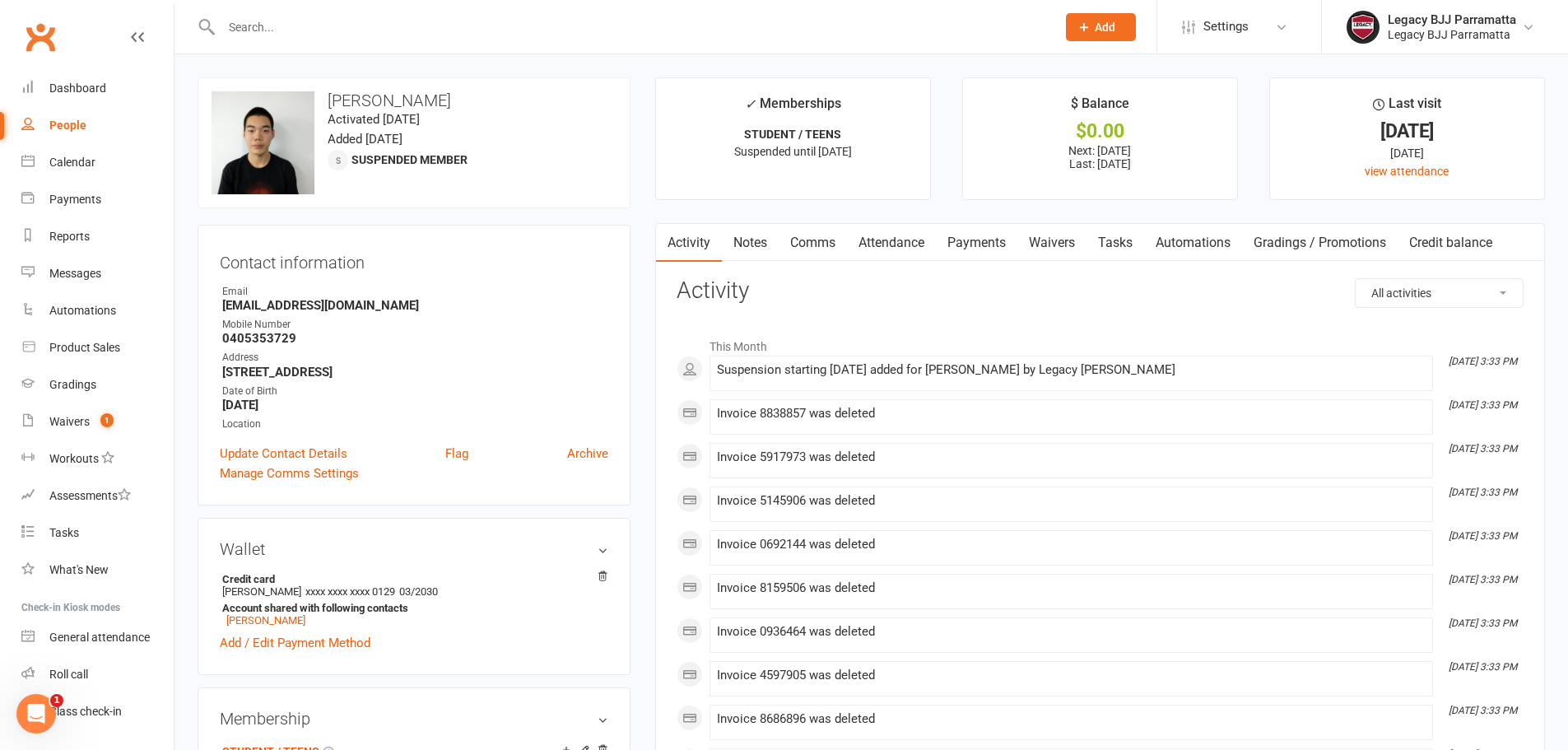
click at [1013, 245] on link "Payments" at bounding box center [976, 243] width 81 height 38
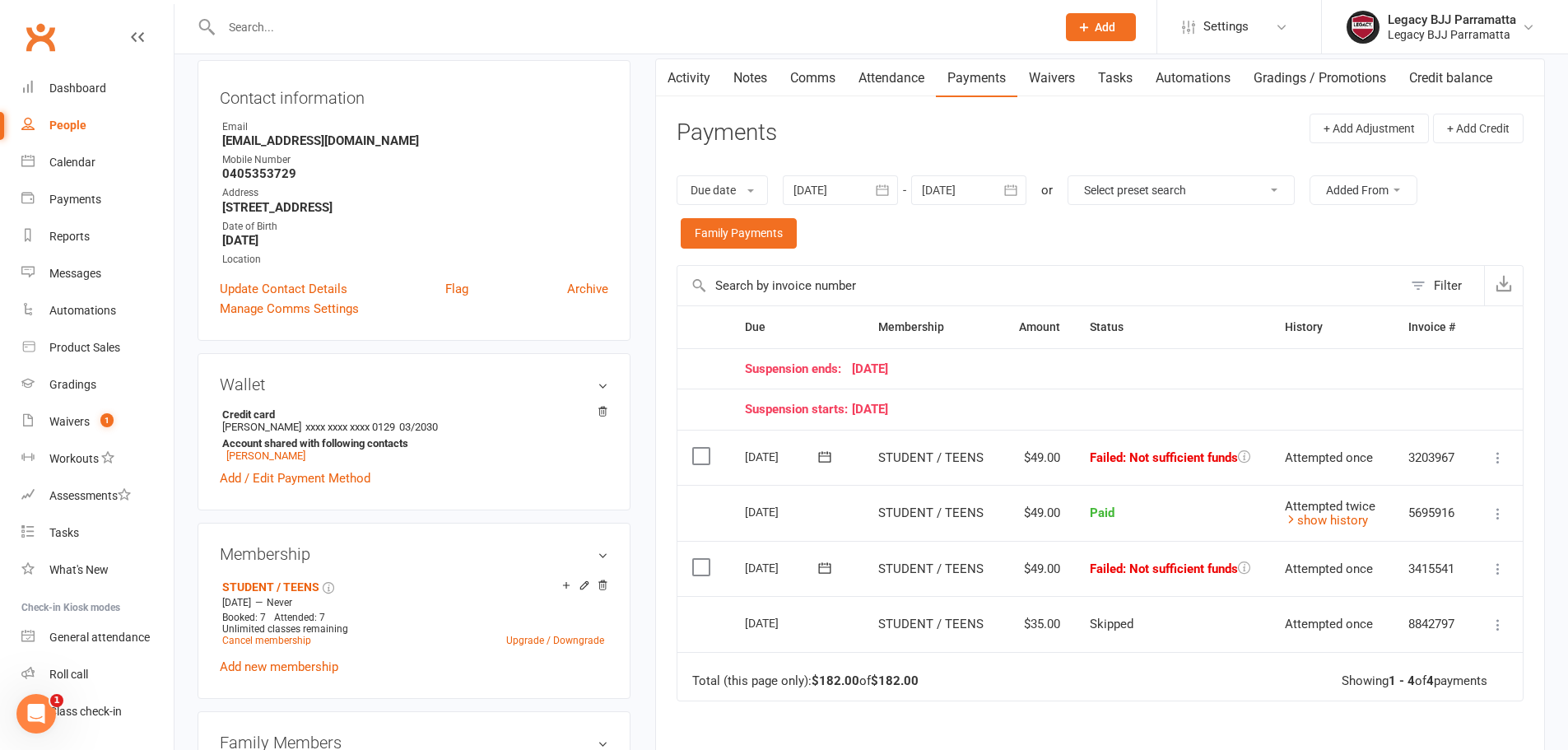
scroll to position [247, 0]
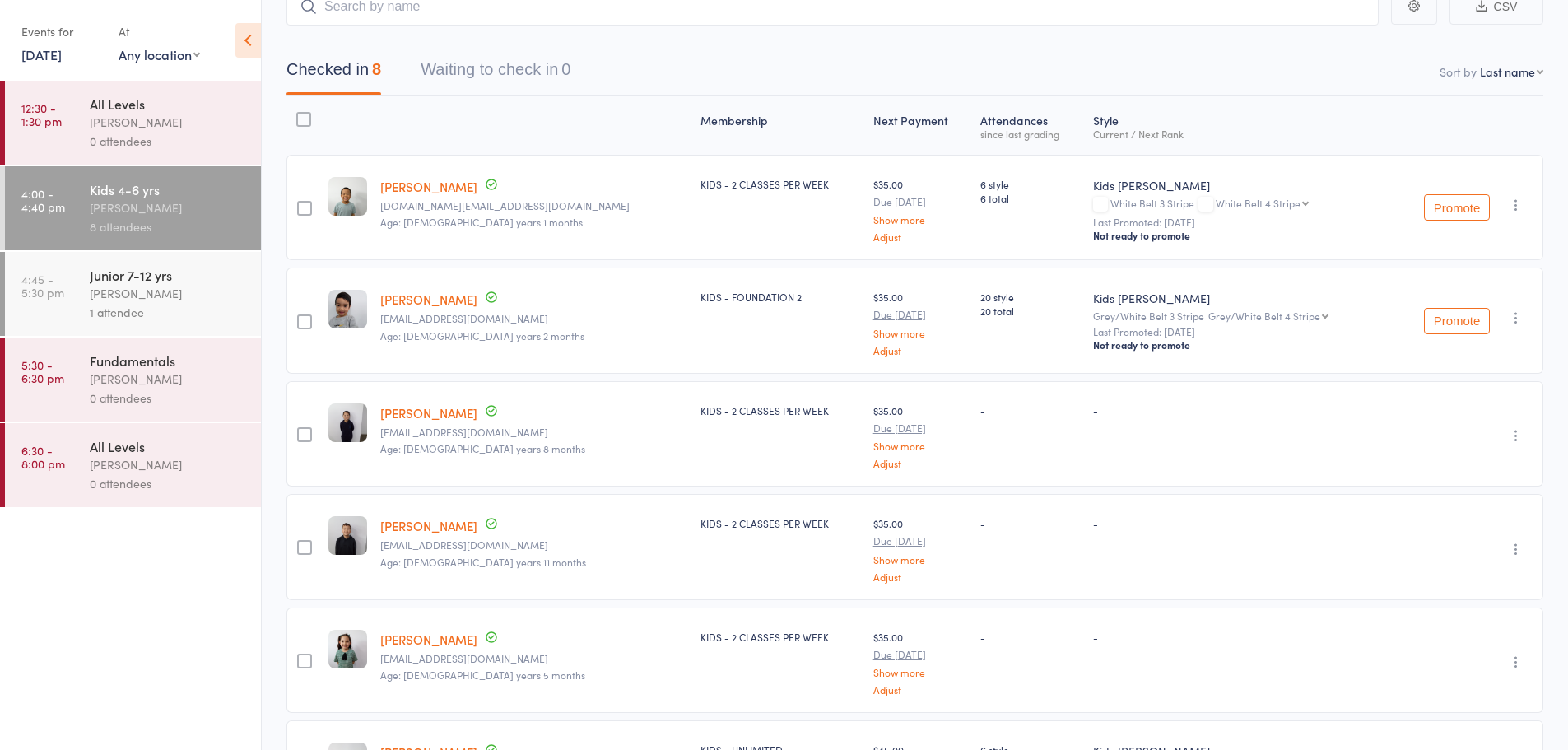
scroll to position [82, 0]
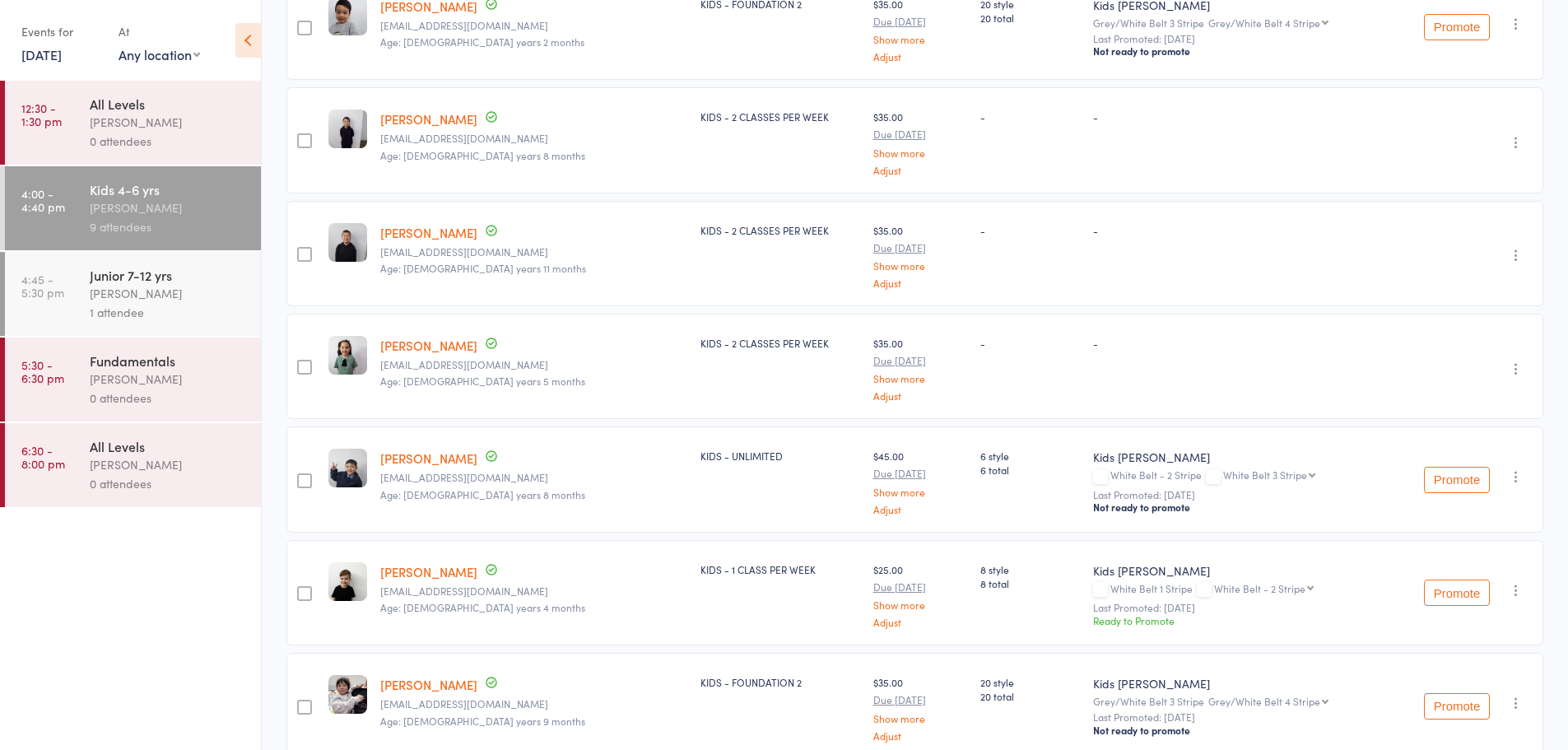
scroll to position [607, 0]
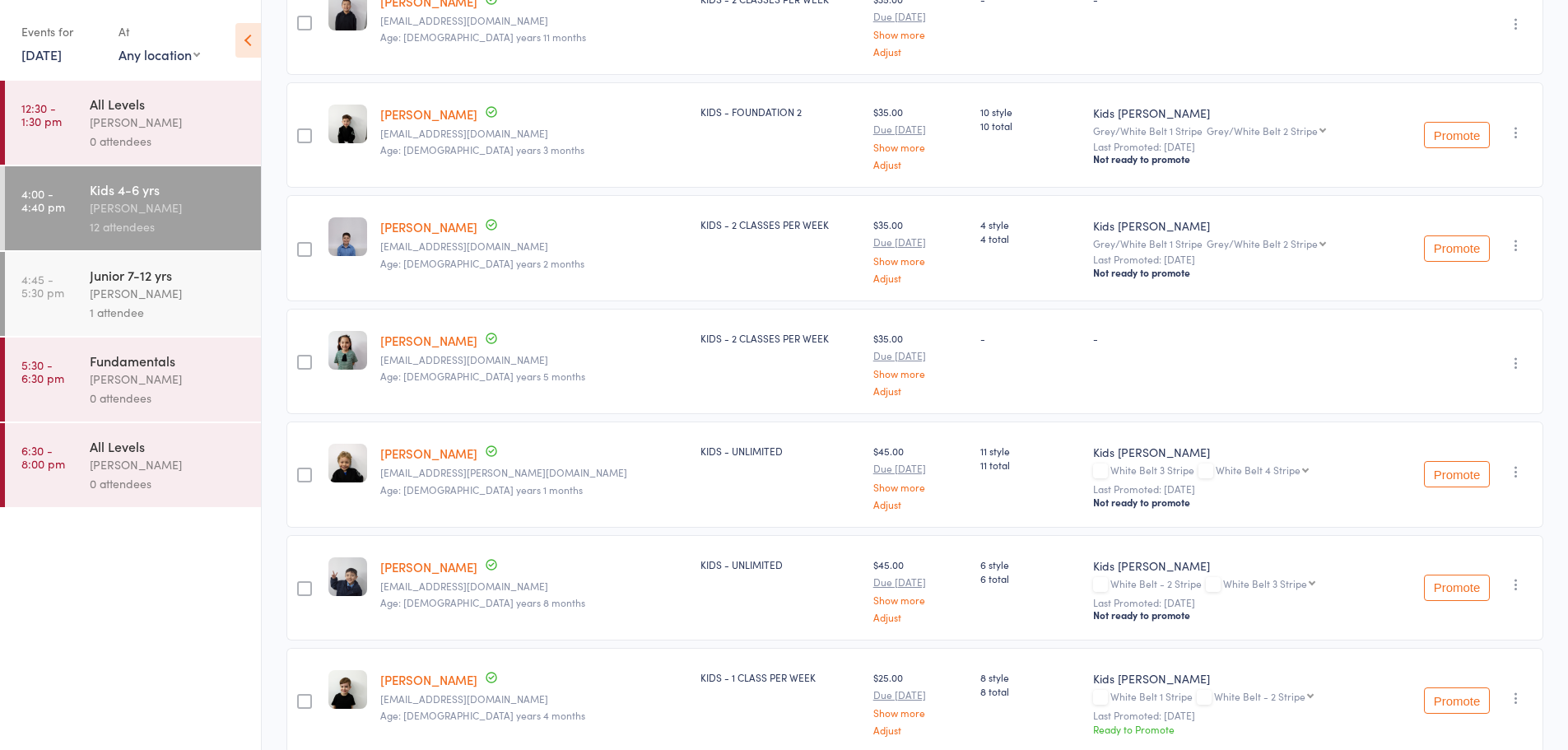
scroll to position [947, 0]
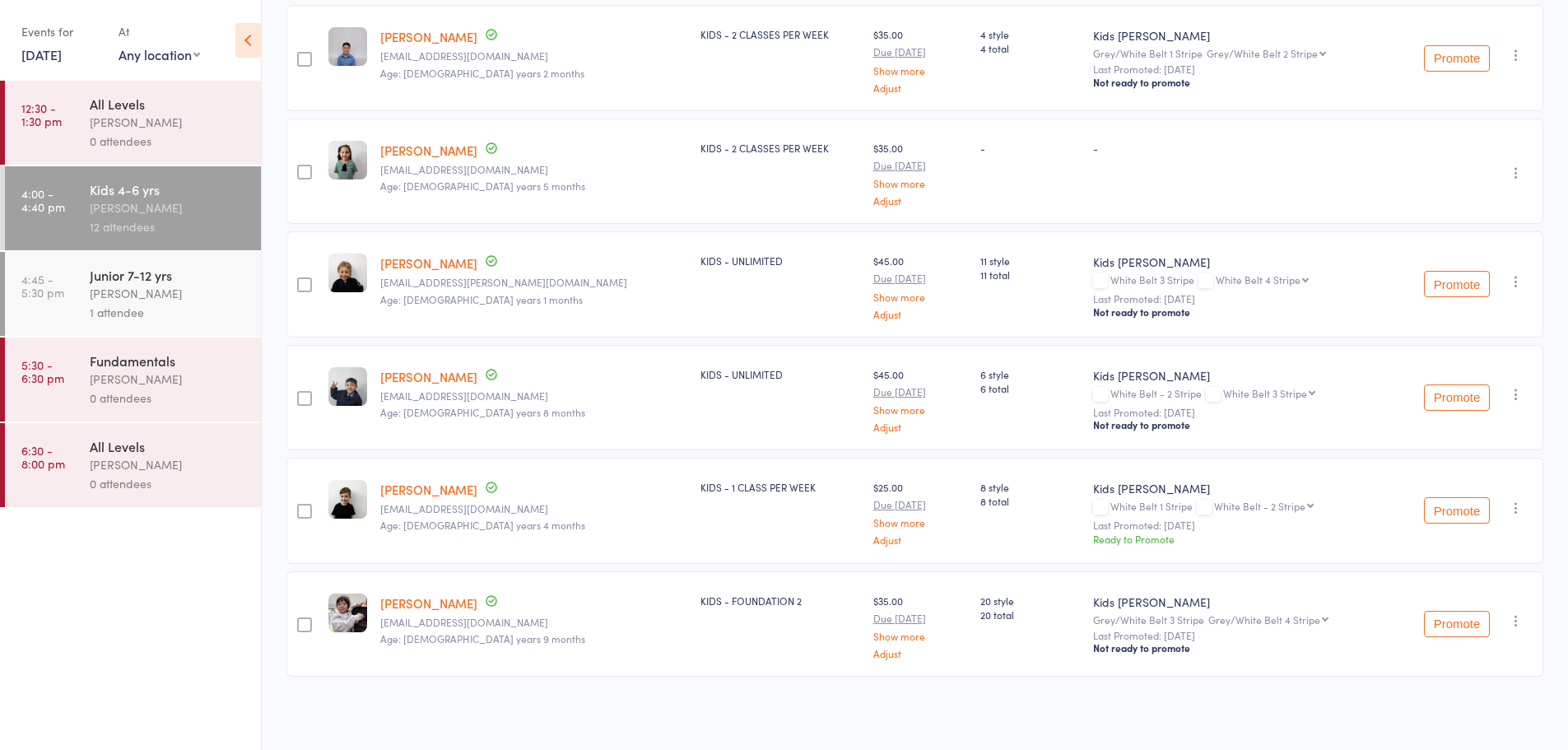
click at [418, 493] on link "[PERSON_NAME]" at bounding box center [428, 489] width 97 height 17
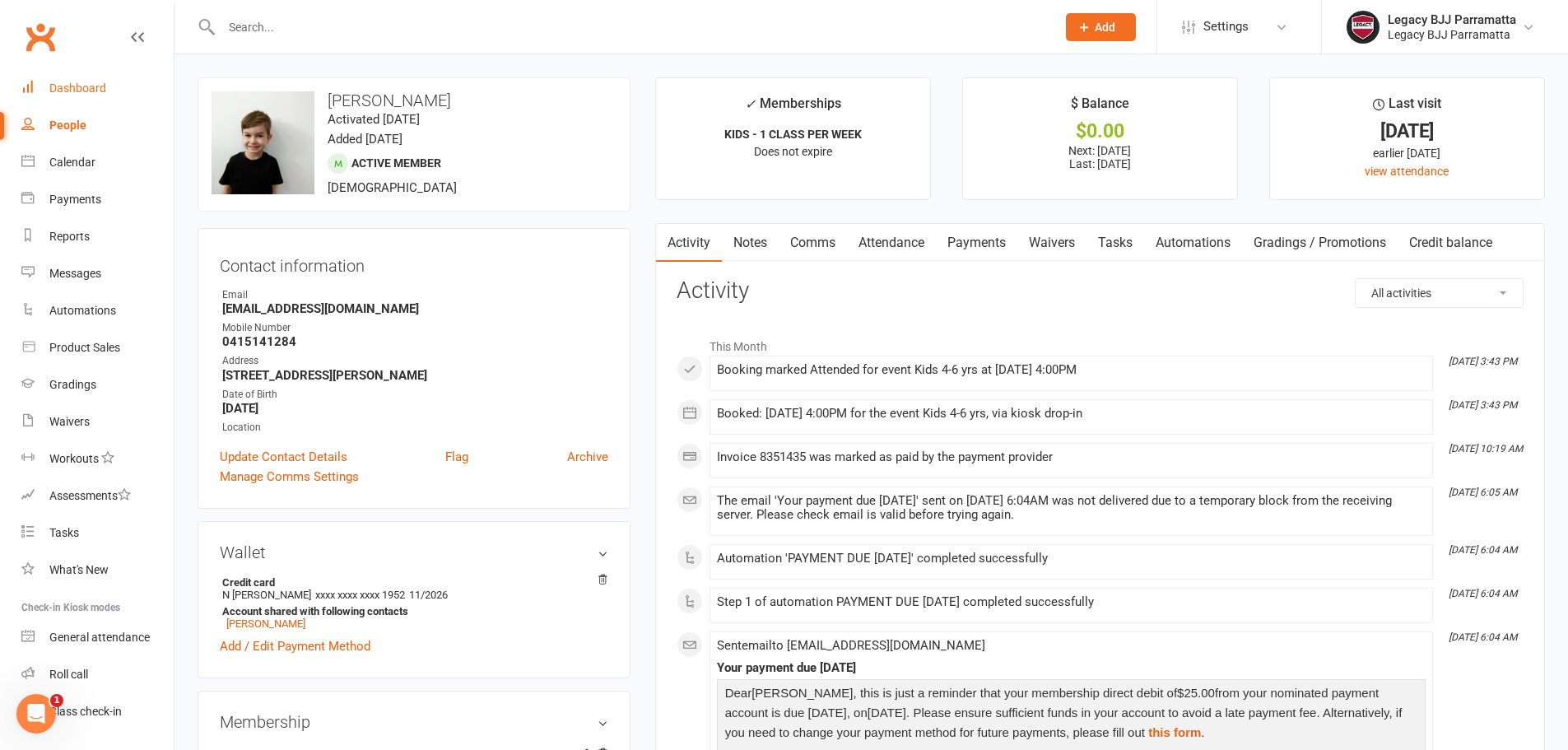
click at [106, 77] on link "Dashboard" at bounding box center [97, 88] width 152 height 37
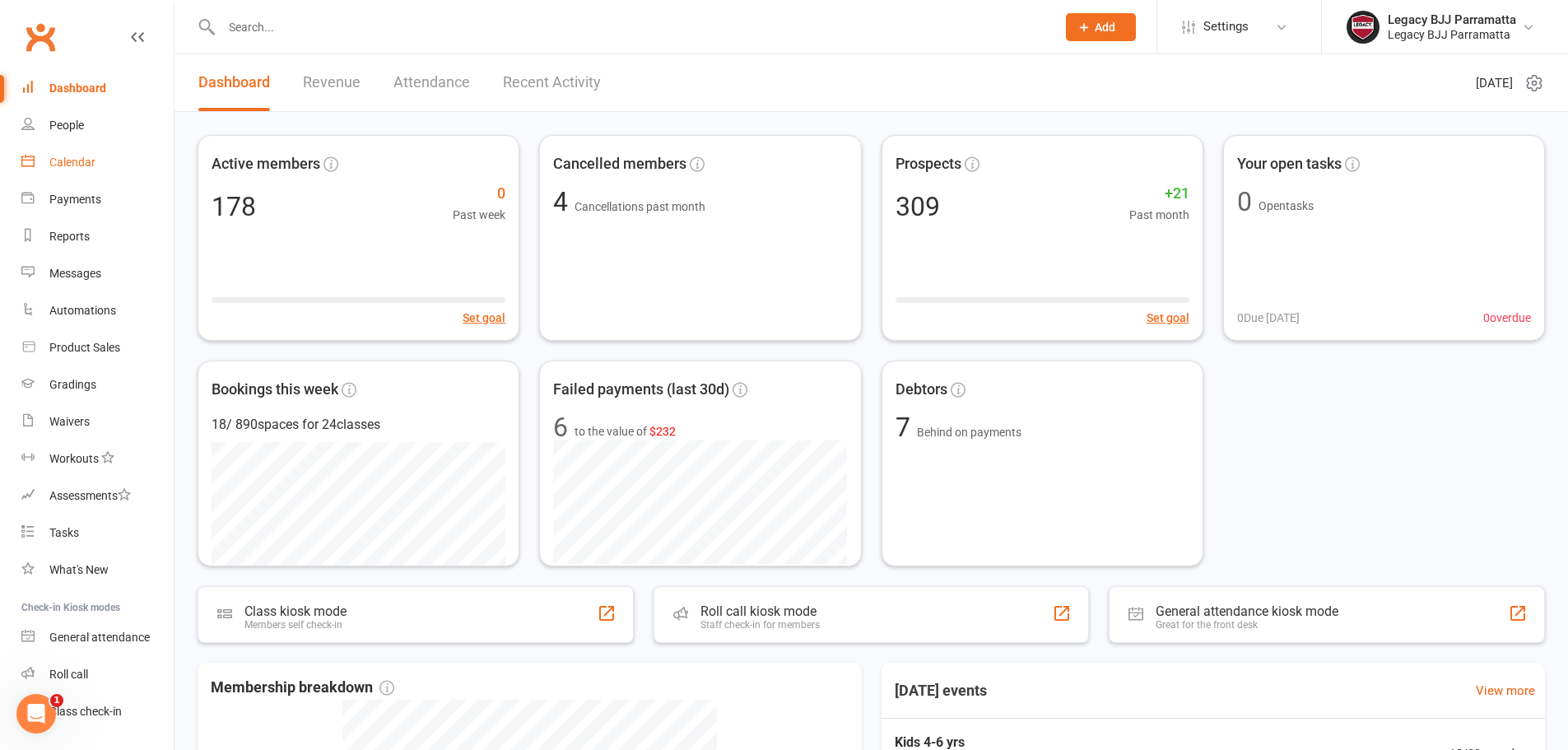
click at [139, 170] on link "Calendar" at bounding box center [97, 162] width 152 height 37
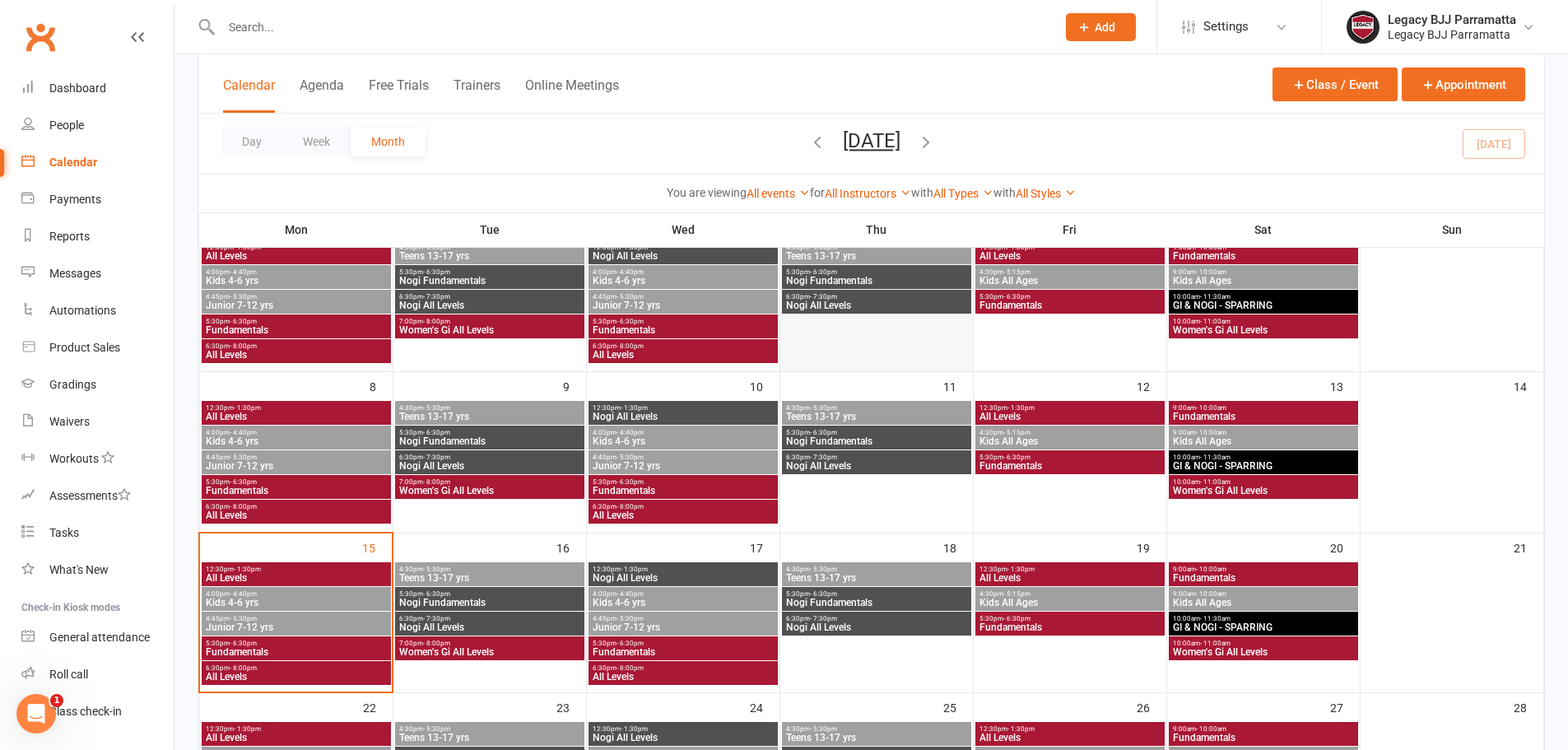
scroll to position [165, 0]
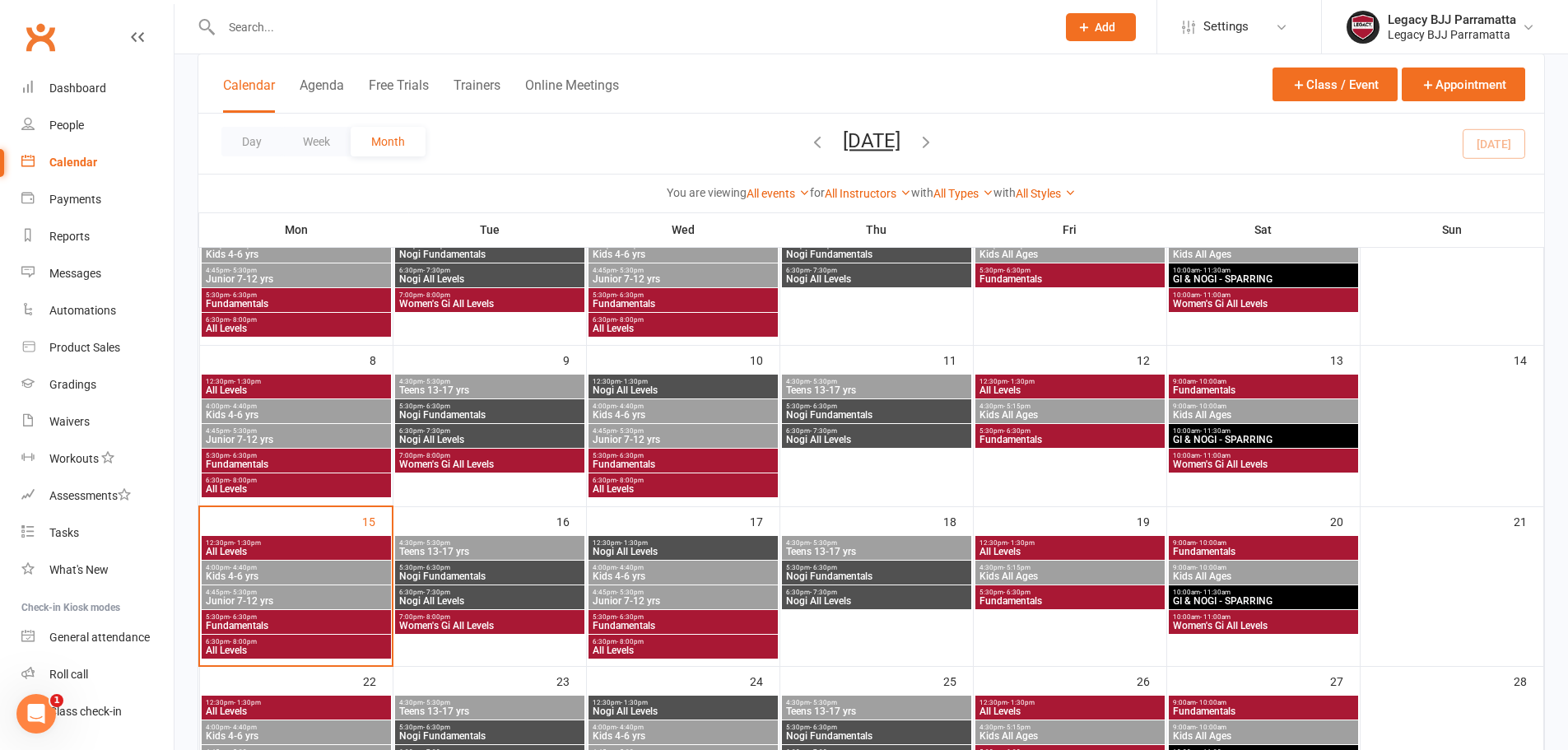
click at [301, 574] on span "Kids 4-6 yrs" at bounding box center [296, 575] width 182 height 10
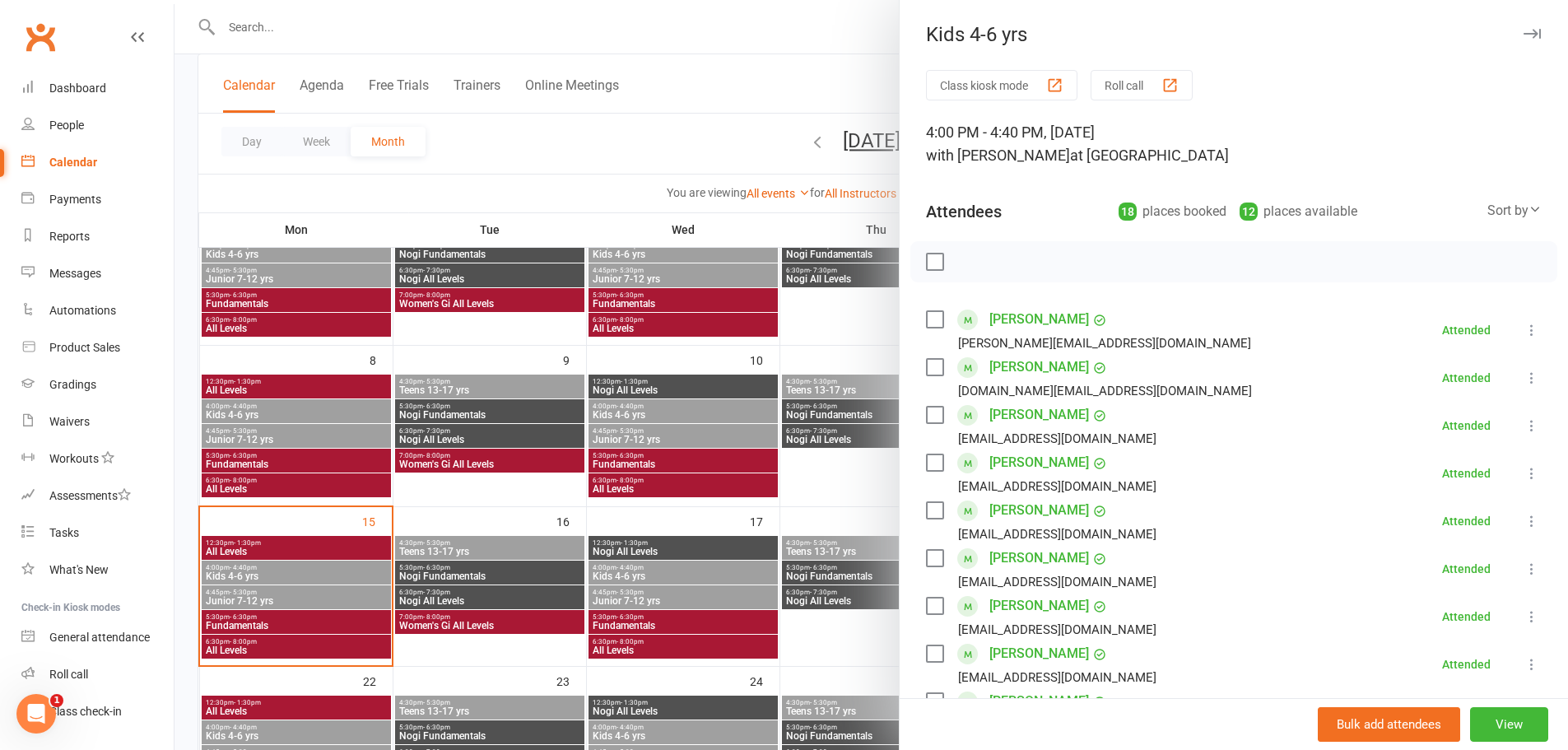
click at [305, 601] on div at bounding box center [871, 375] width 1394 height 750
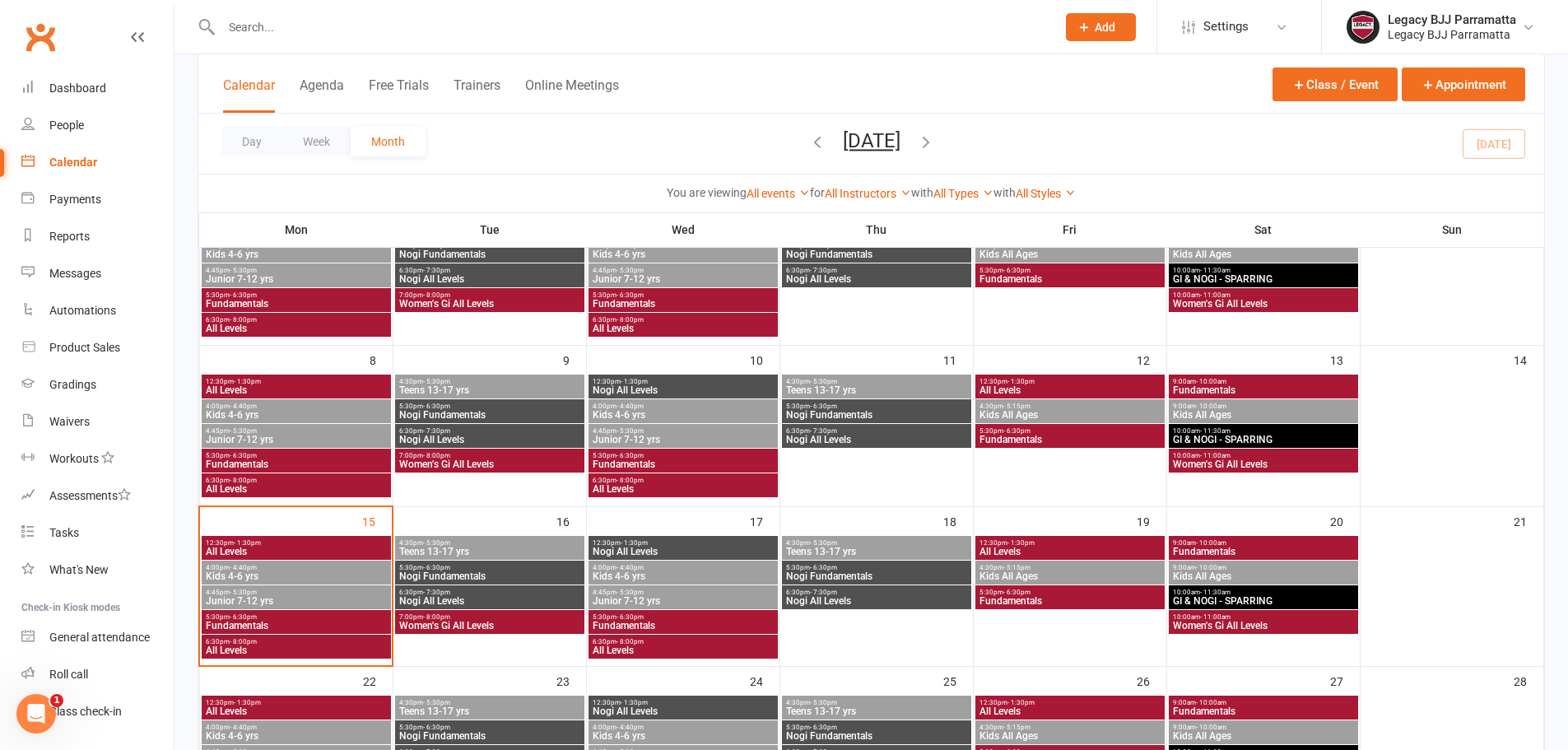
click at [305, 601] on span "Junior 7-12 yrs" at bounding box center [296, 601] width 182 height 10
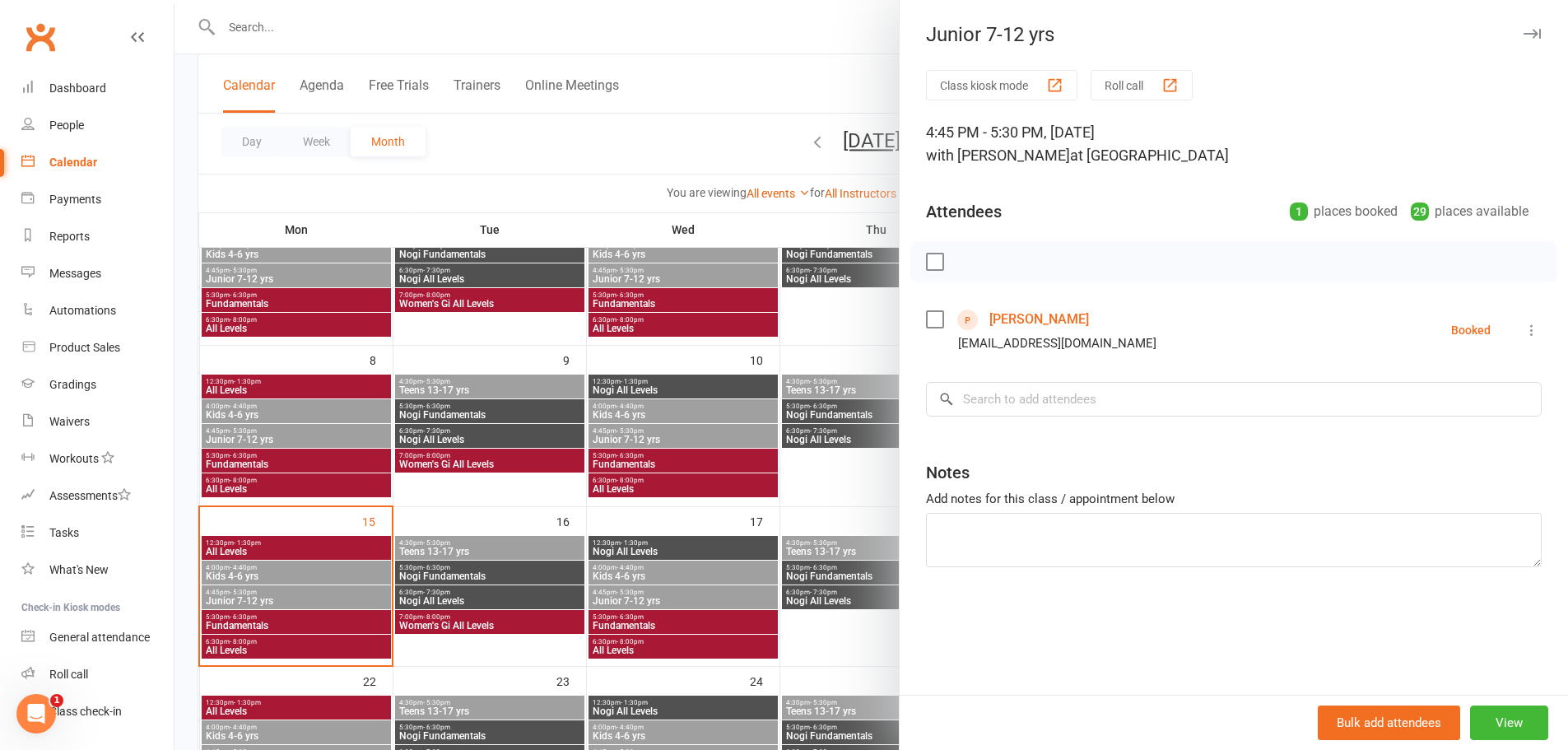
click at [1021, 312] on link "Ashni Krishnan" at bounding box center [1038, 319] width 99 height 26
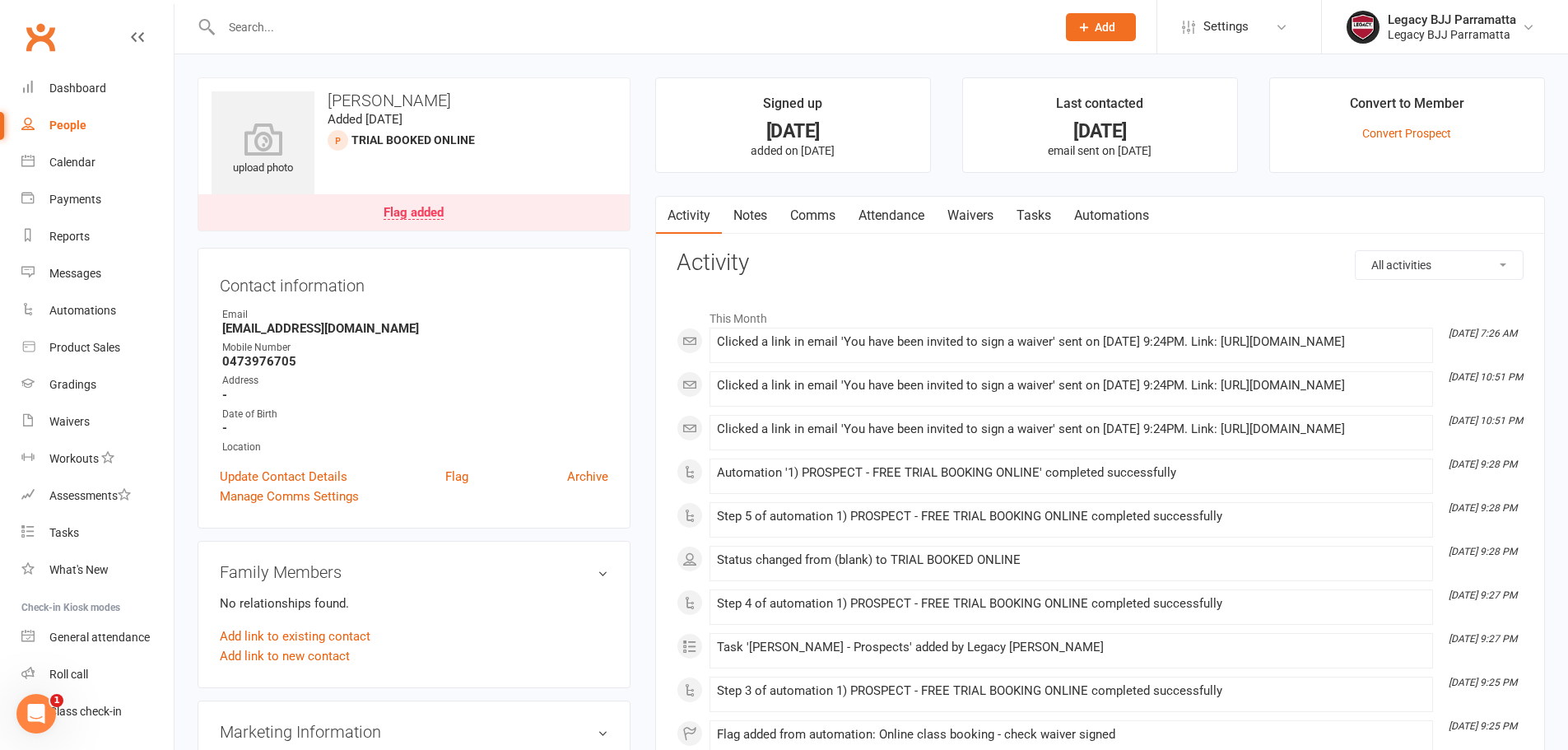
click at [1235, 275] on h3 "Activity" at bounding box center [1099, 263] width 847 height 26
click at [118, 161] on link "Calendar" at bounding box center [97, 162] width 152 height 37
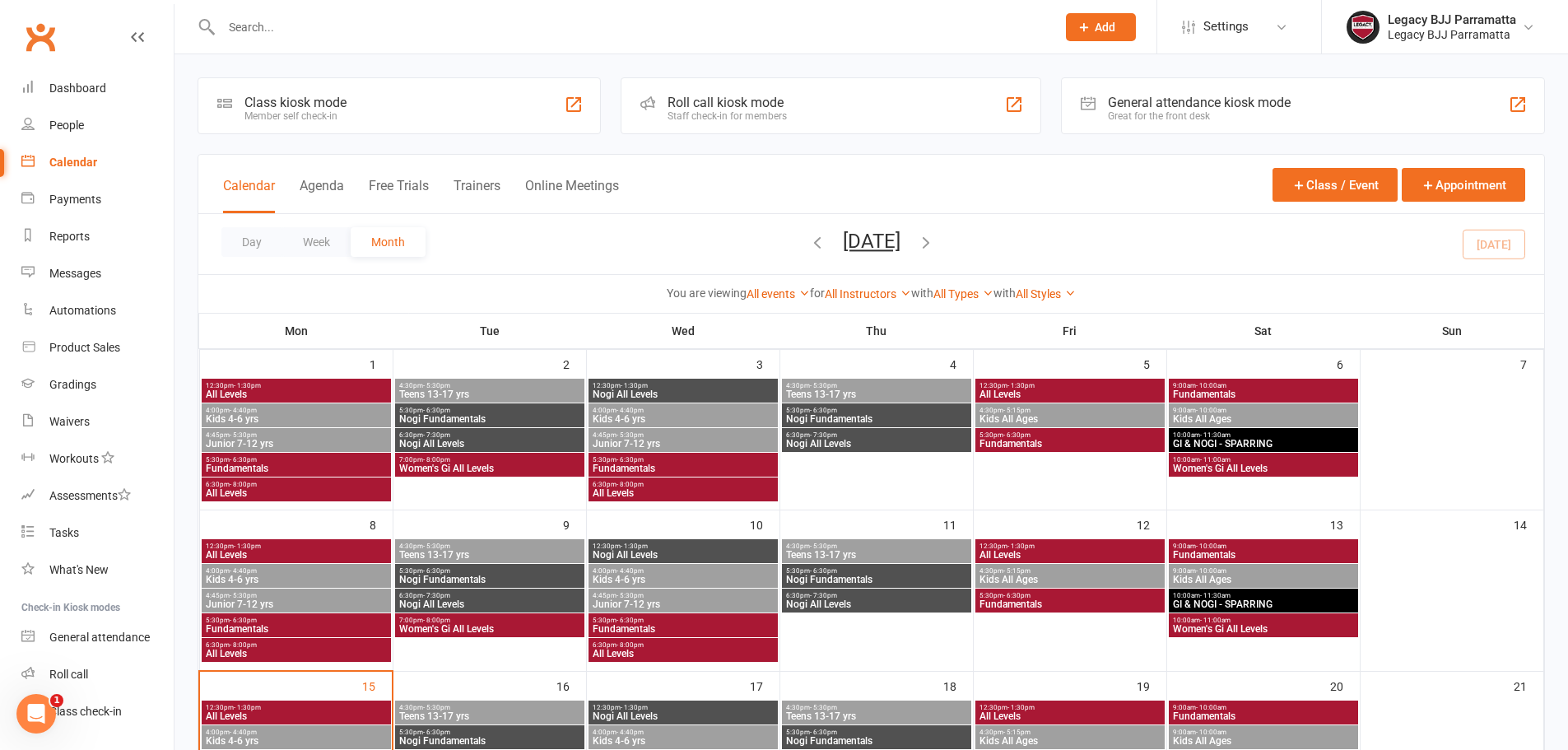
scroll to position [165, 0]
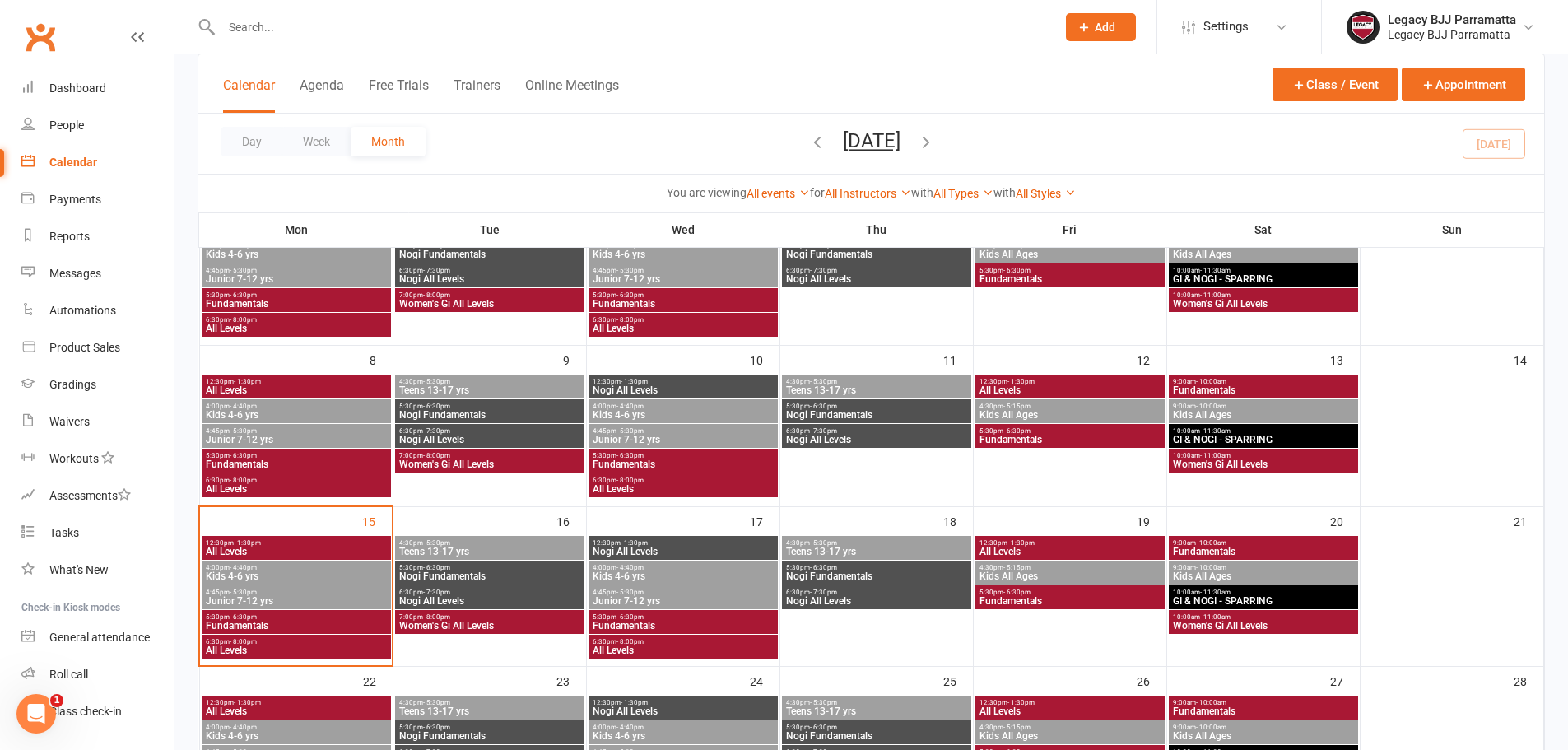
click at [309, 592] on span "4:45pm - 5:30pm" at bounding box center [296, 592] width 182 height 7
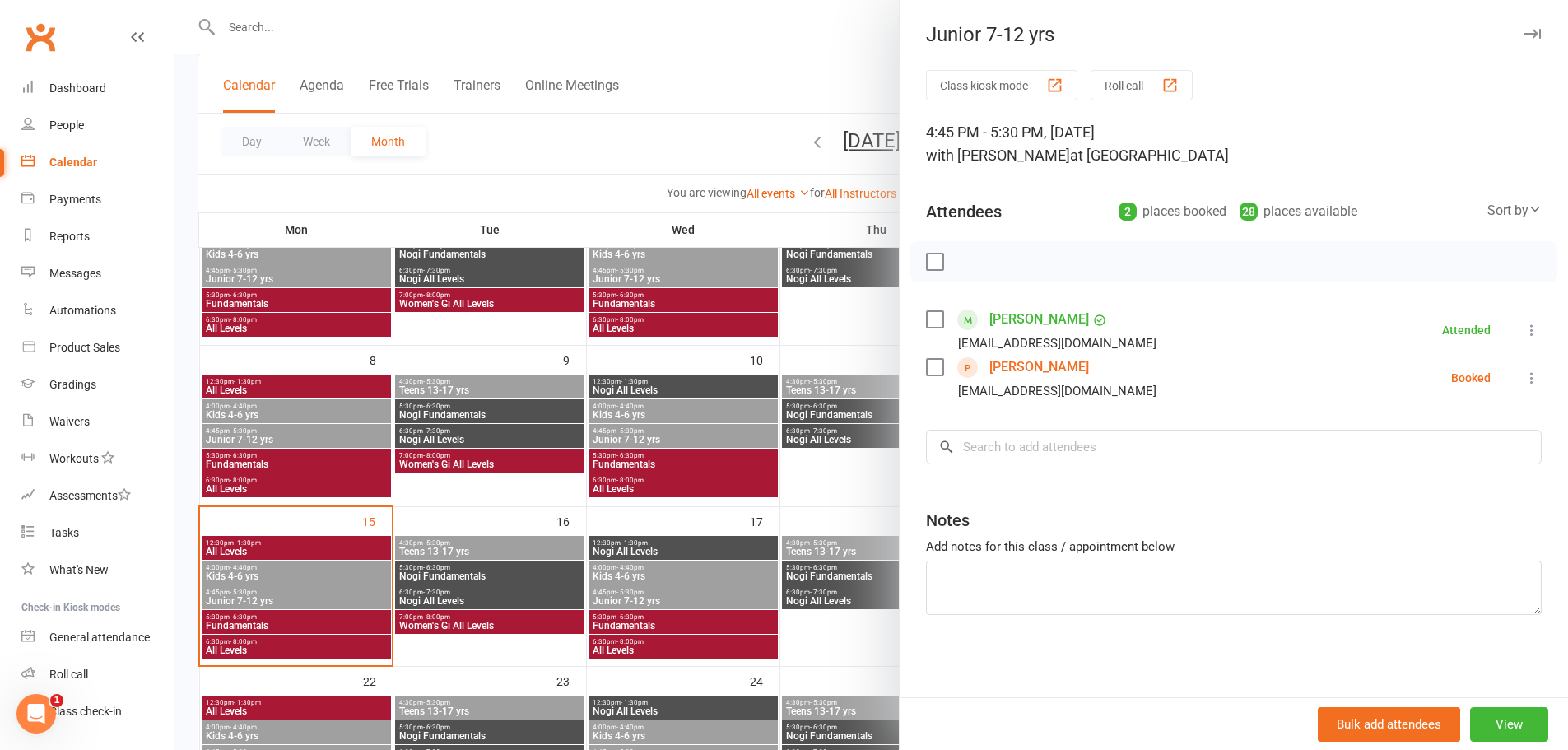
scroll to position [247, 0]
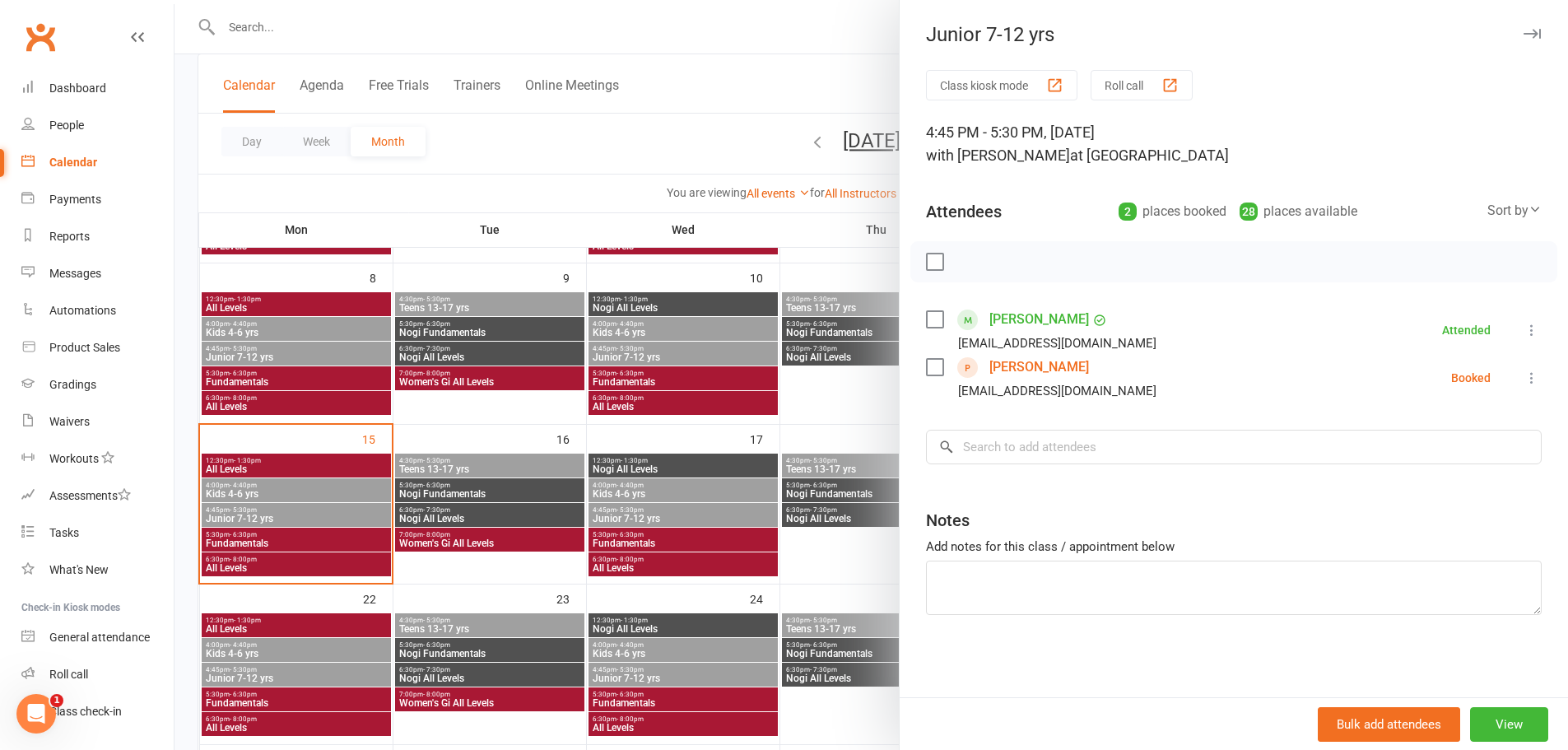
click at [324, 542] on div at bounding box center [871, 375] width 1394 height 750
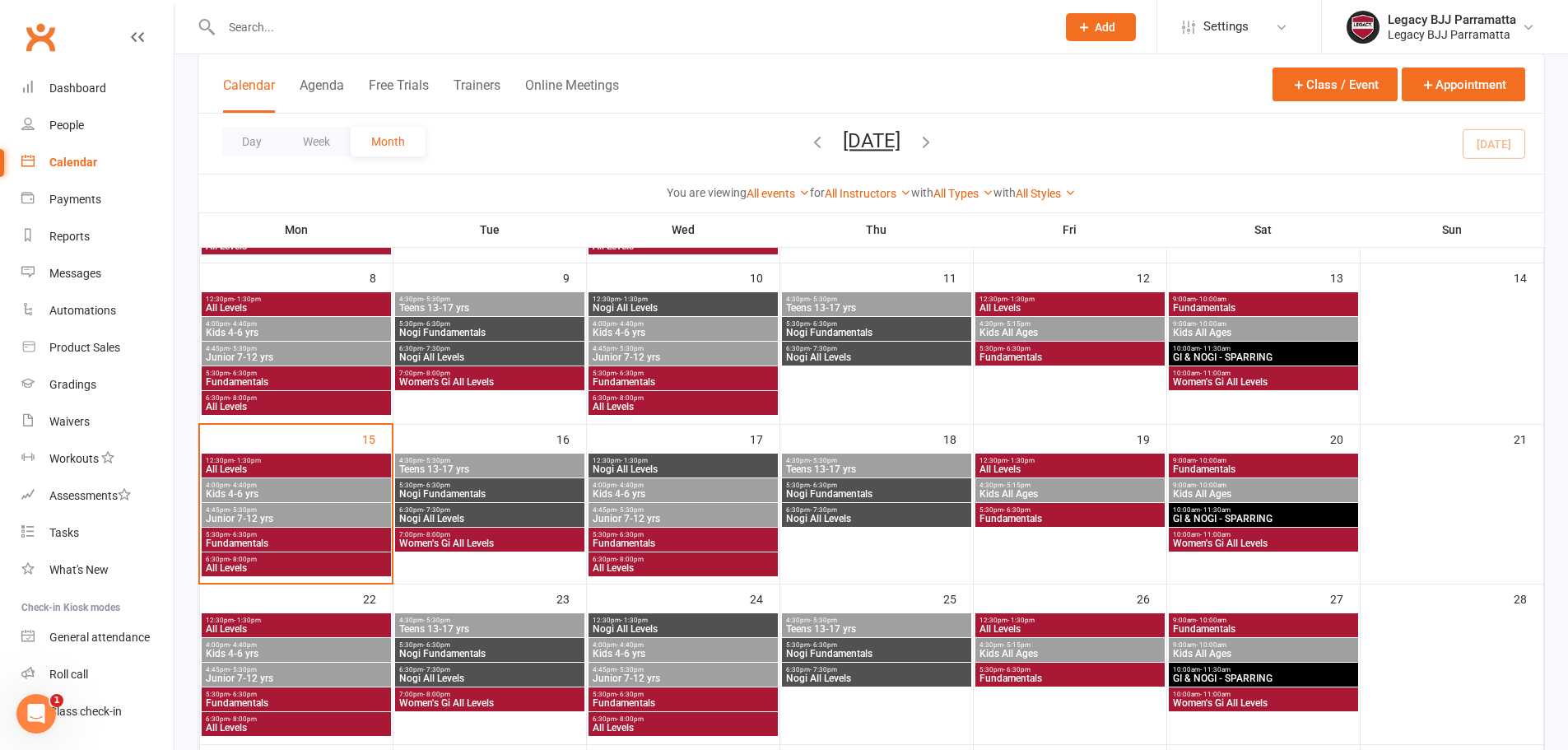
click at [324, 541] on span "Fundamentals" at bounding box center [296, 543] width 182 height 10
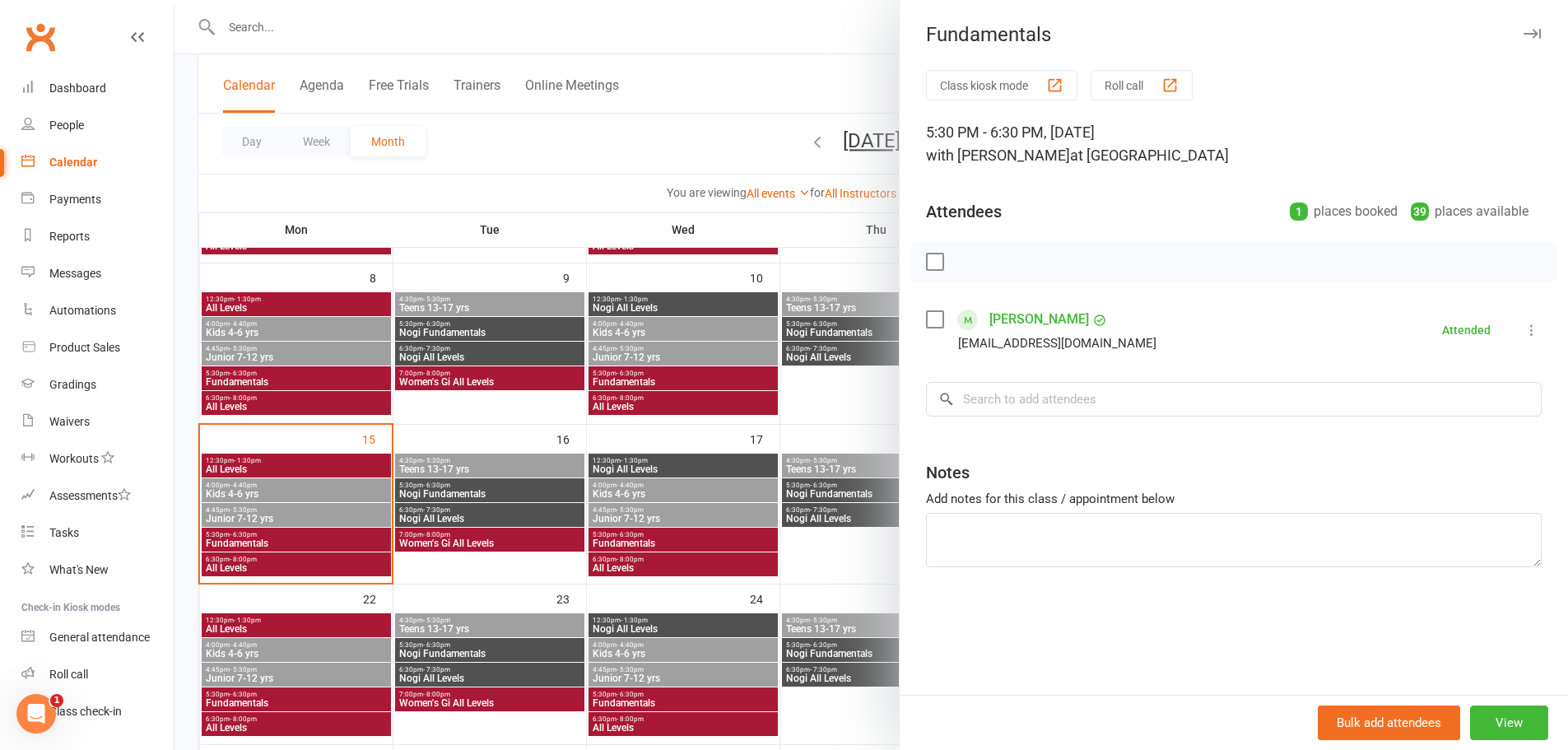
click at [324, 554] on div at bounding box center [871, 375] width 1394 height 750
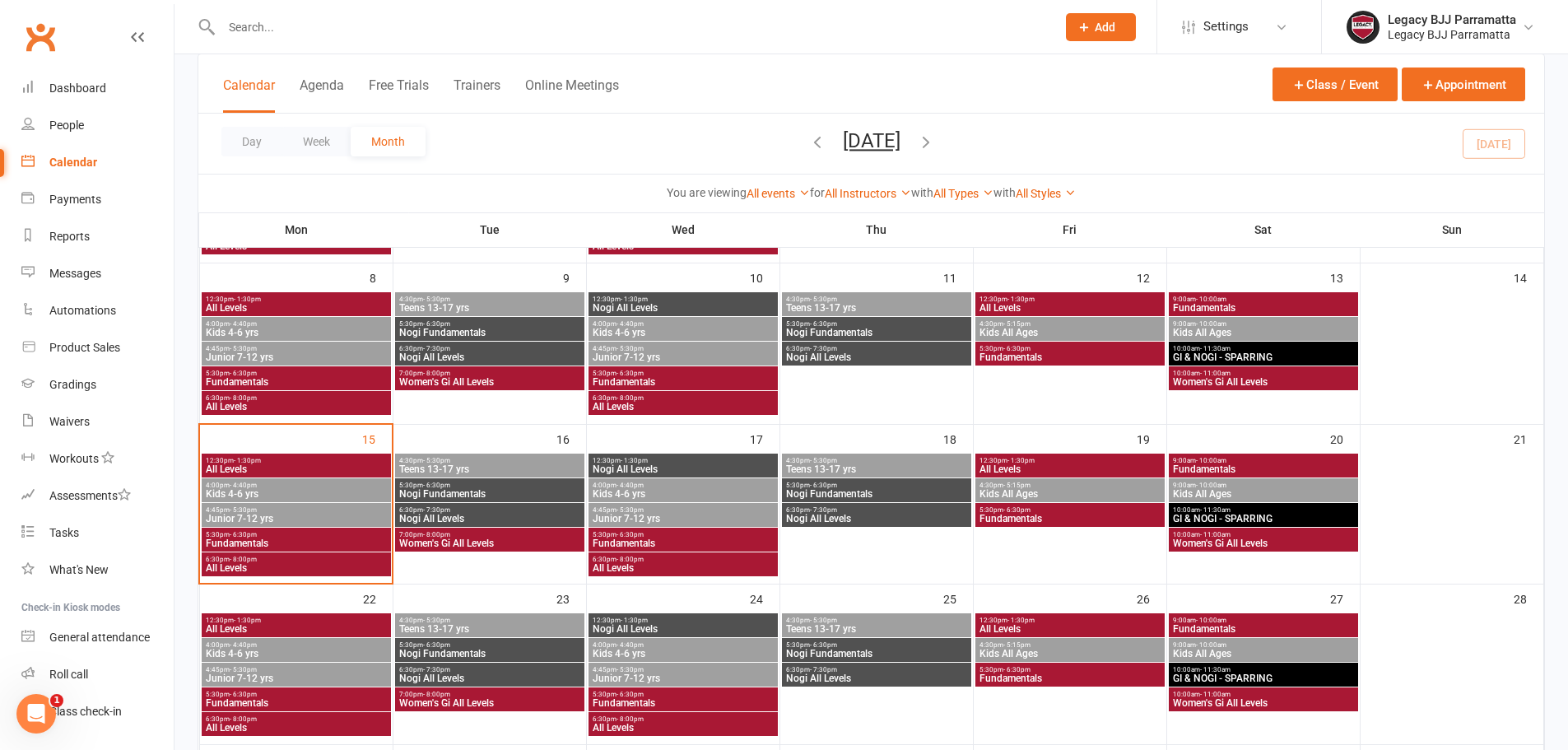
click at [324, 563] on span "All Levels" at bounding box center [296, 567] width 182 height 10
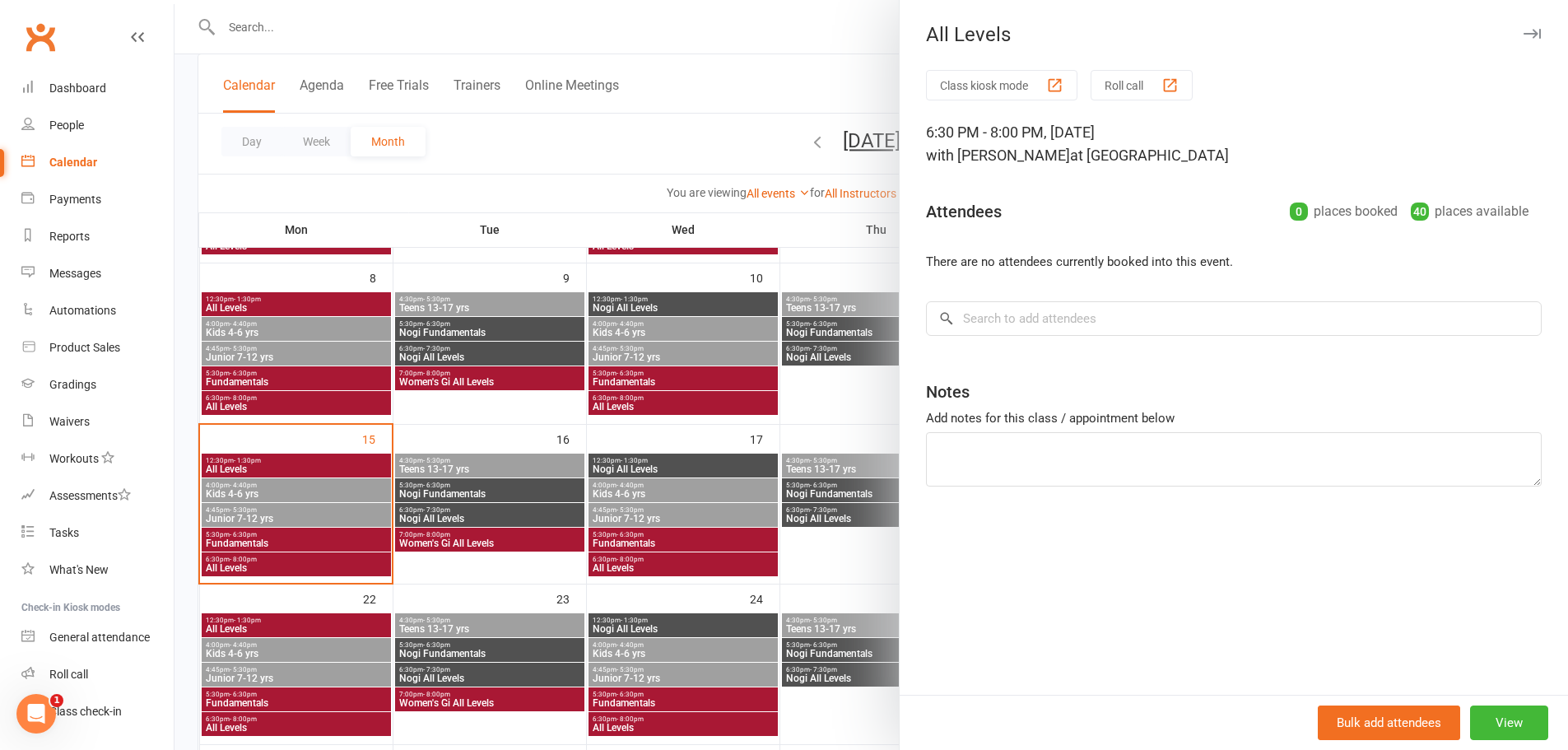
click at [316, 549] on div at bounding box center [871, 375] width 1394 height 750
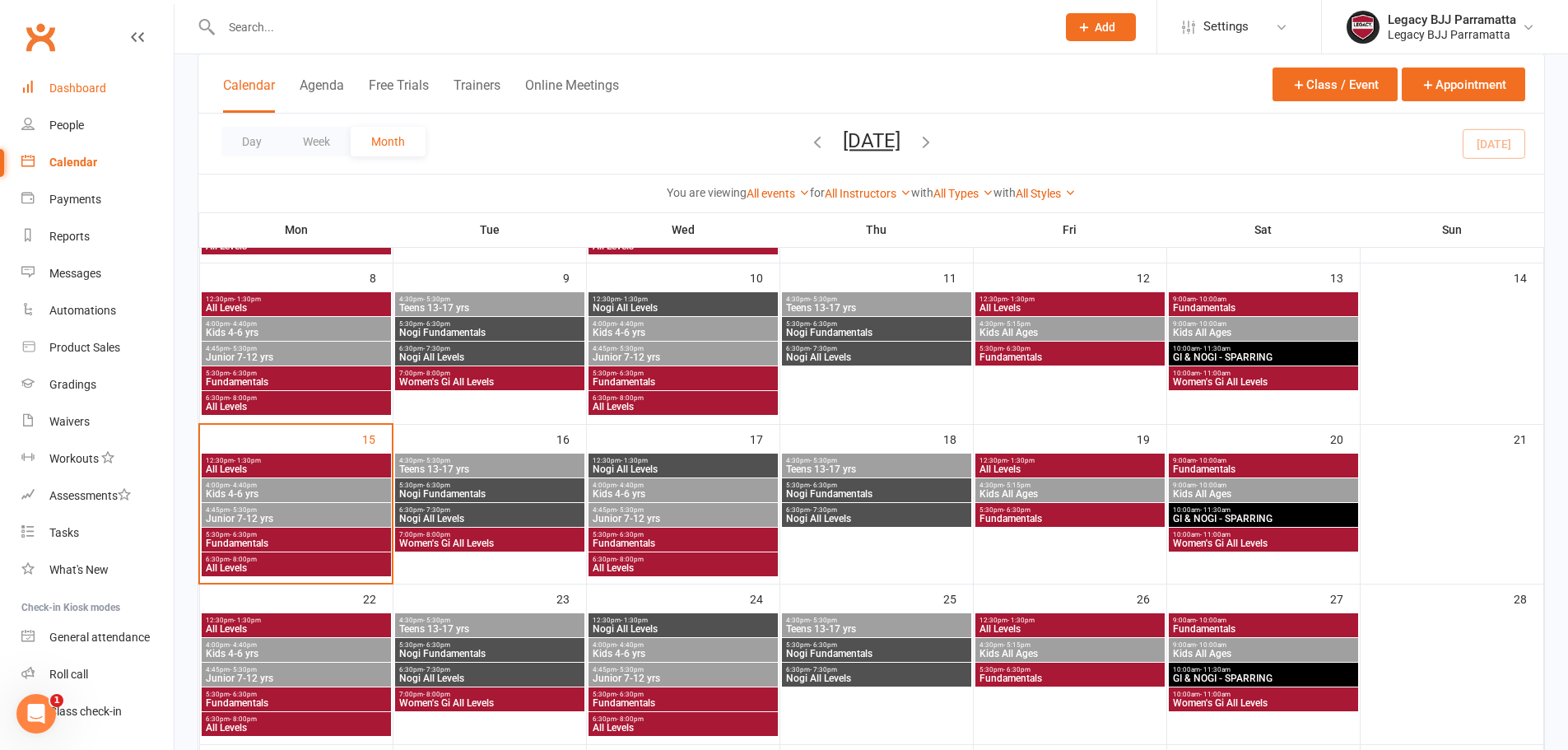
click at [128, 87] on link "Dashboard" at bounding box center [97, 88] width 152 height 37
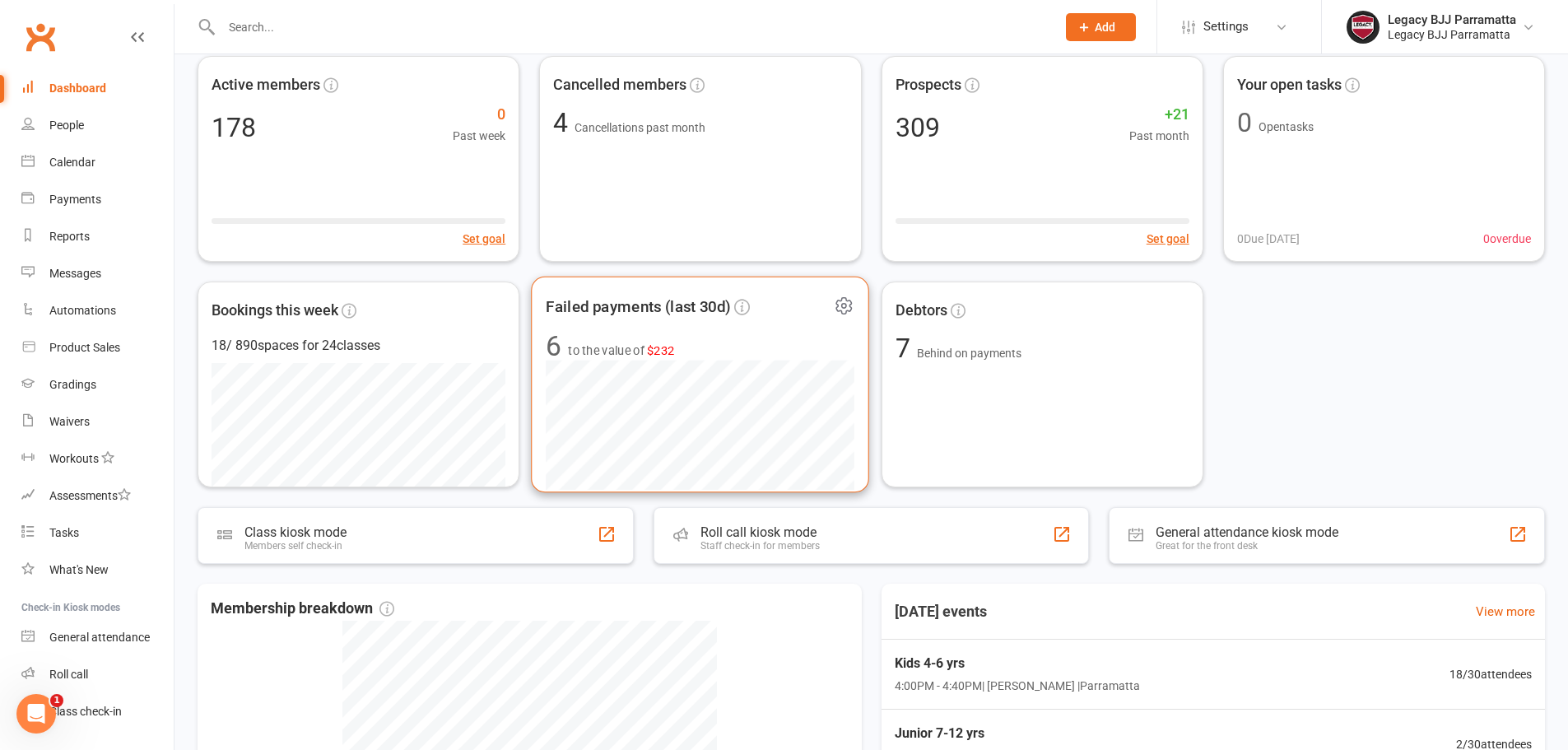
scroll to position [165, 0]
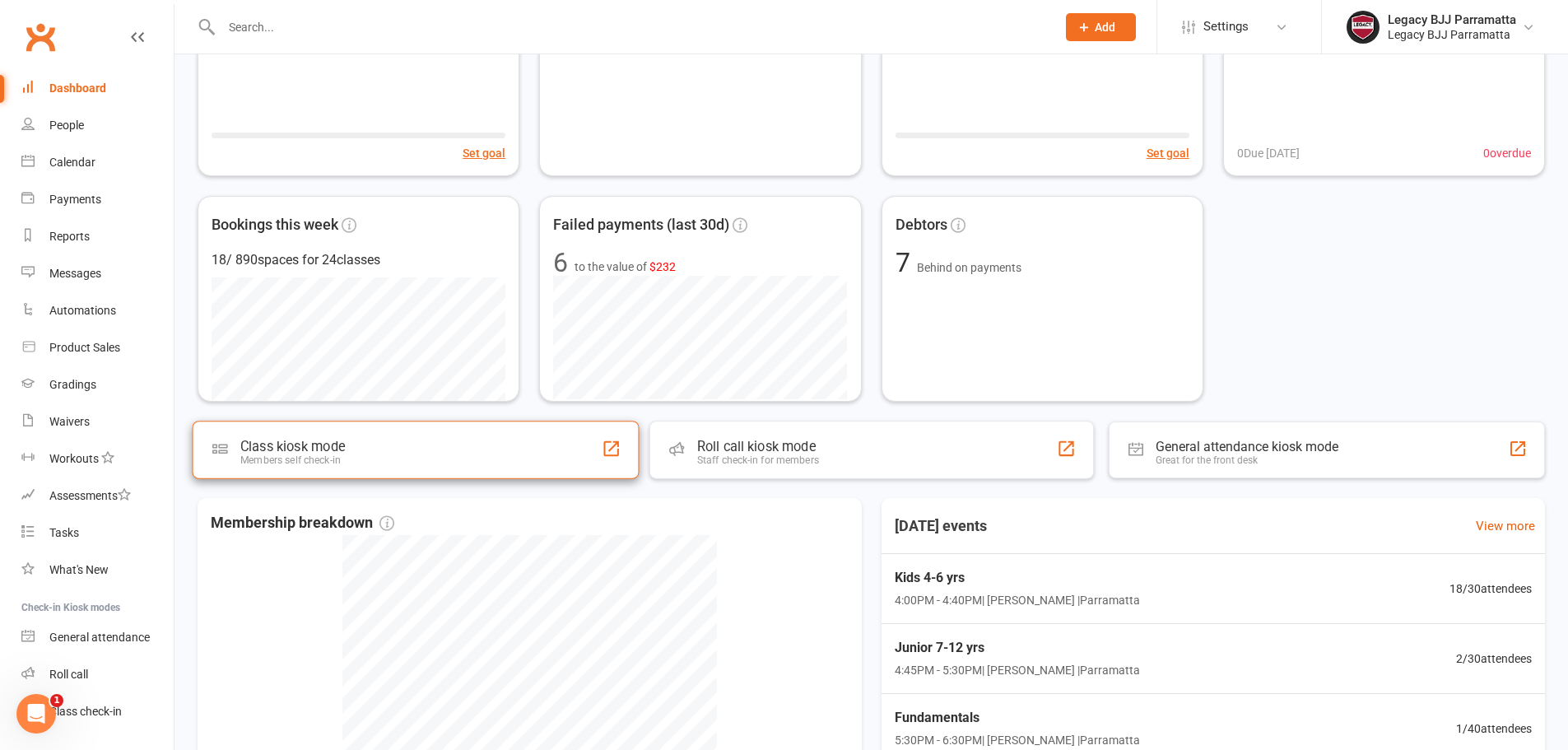
click at [572, 449] on div "Class kiosk mode Members self check-in" at bounding box center [416, 449] width 447 height 58
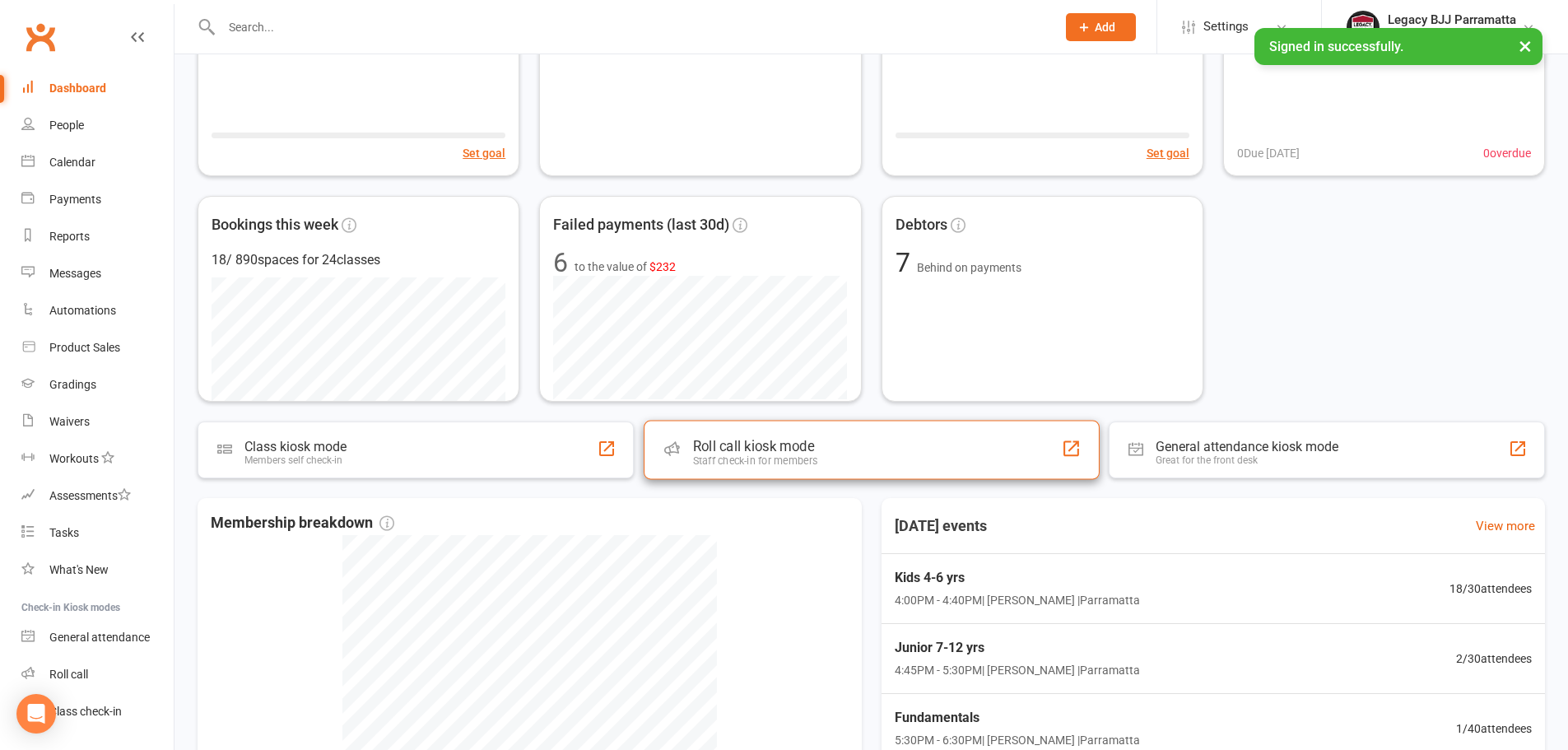
click at [810, 458] on div "Staff check-in for members" at bounding box center [755, 461] width 125 height 13
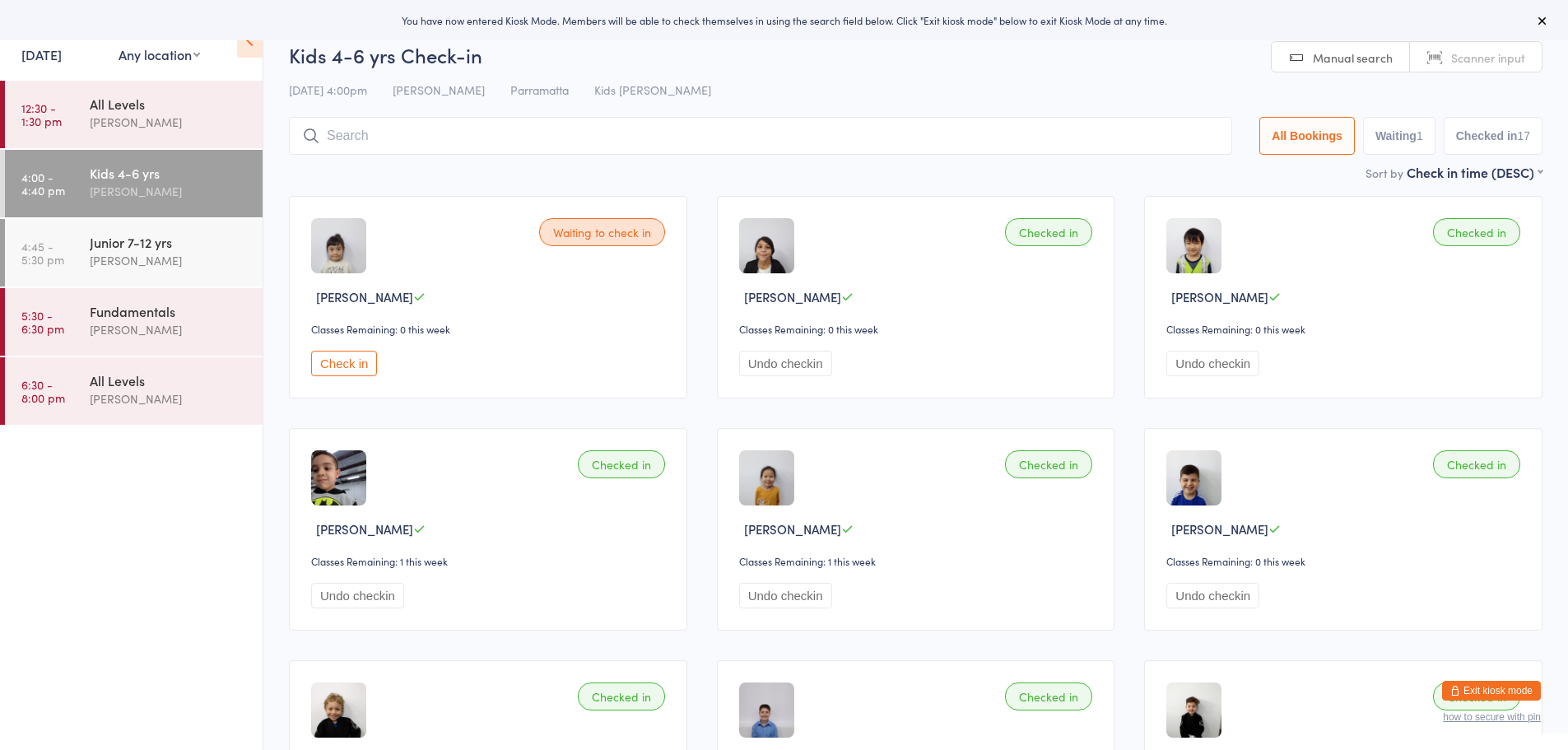
click at [1509, 694] on button "Exit kiosk mode" at bounding box center [1491, 691] width 98 height 20
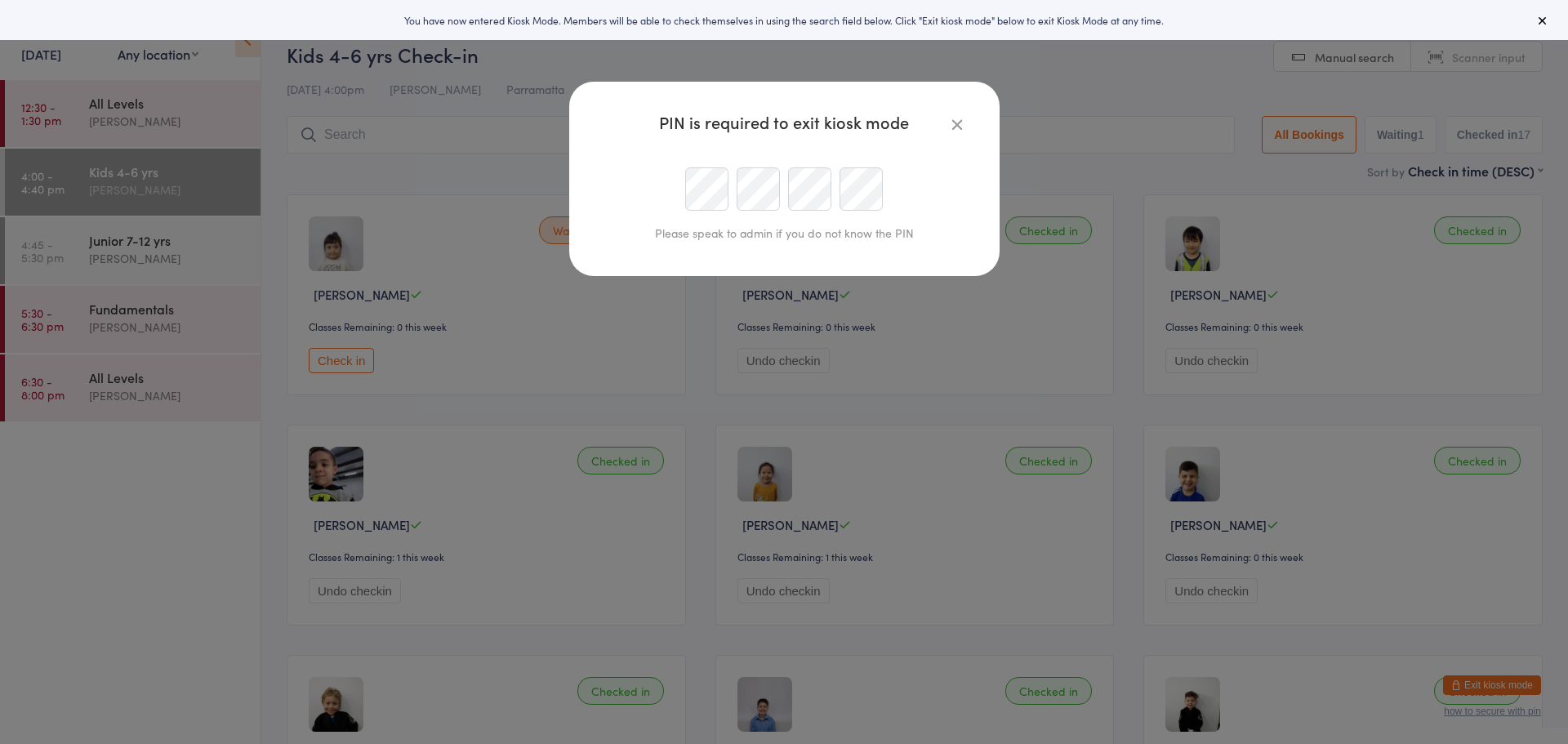
type input "parramatta@legacybjj.com.au"
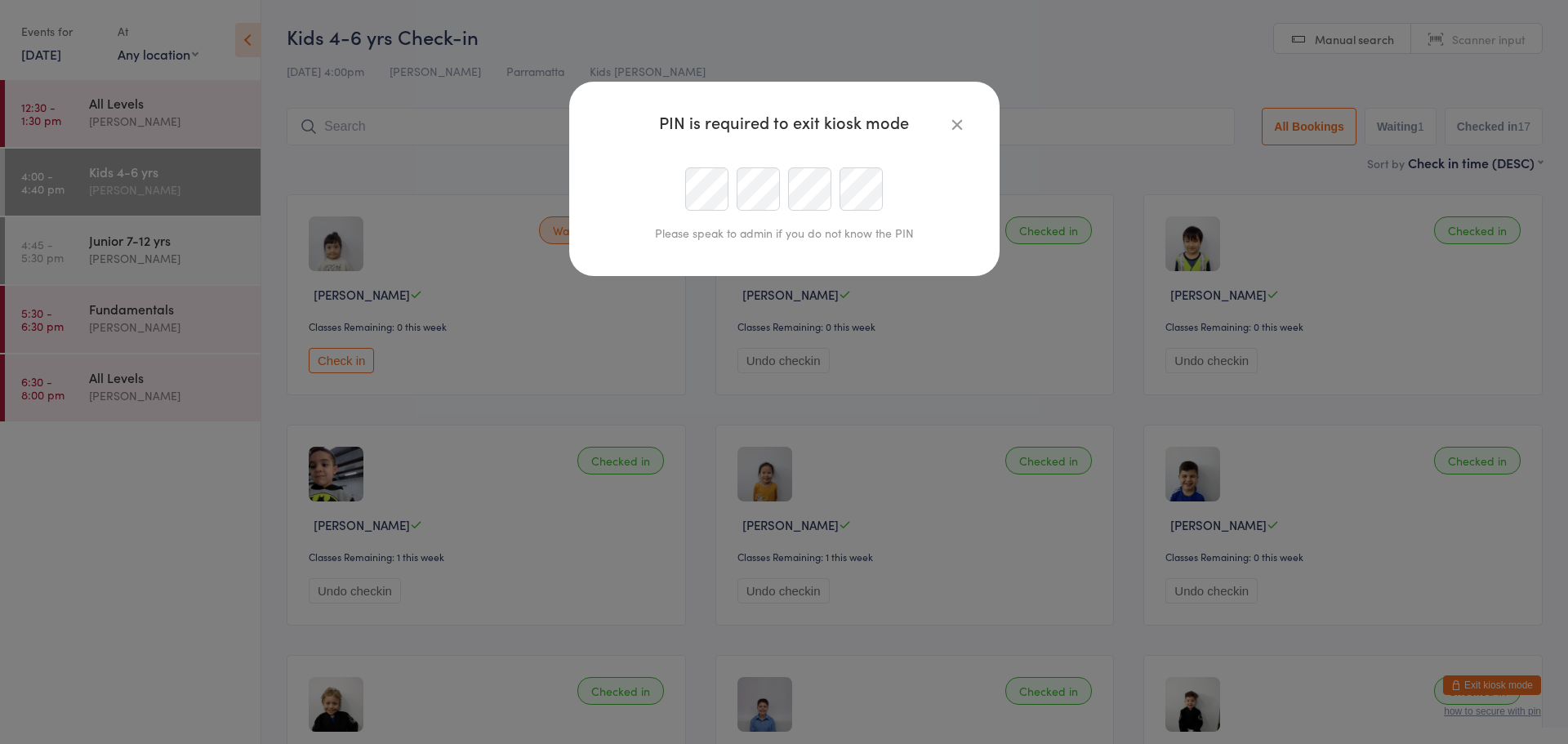
scroll to position [0, 55]
click at [849, 199] on div at bounding box center [784, 189] width 373 height 44
click at [685, 186] on div at bounding box center [784, 189] width 373 height 44
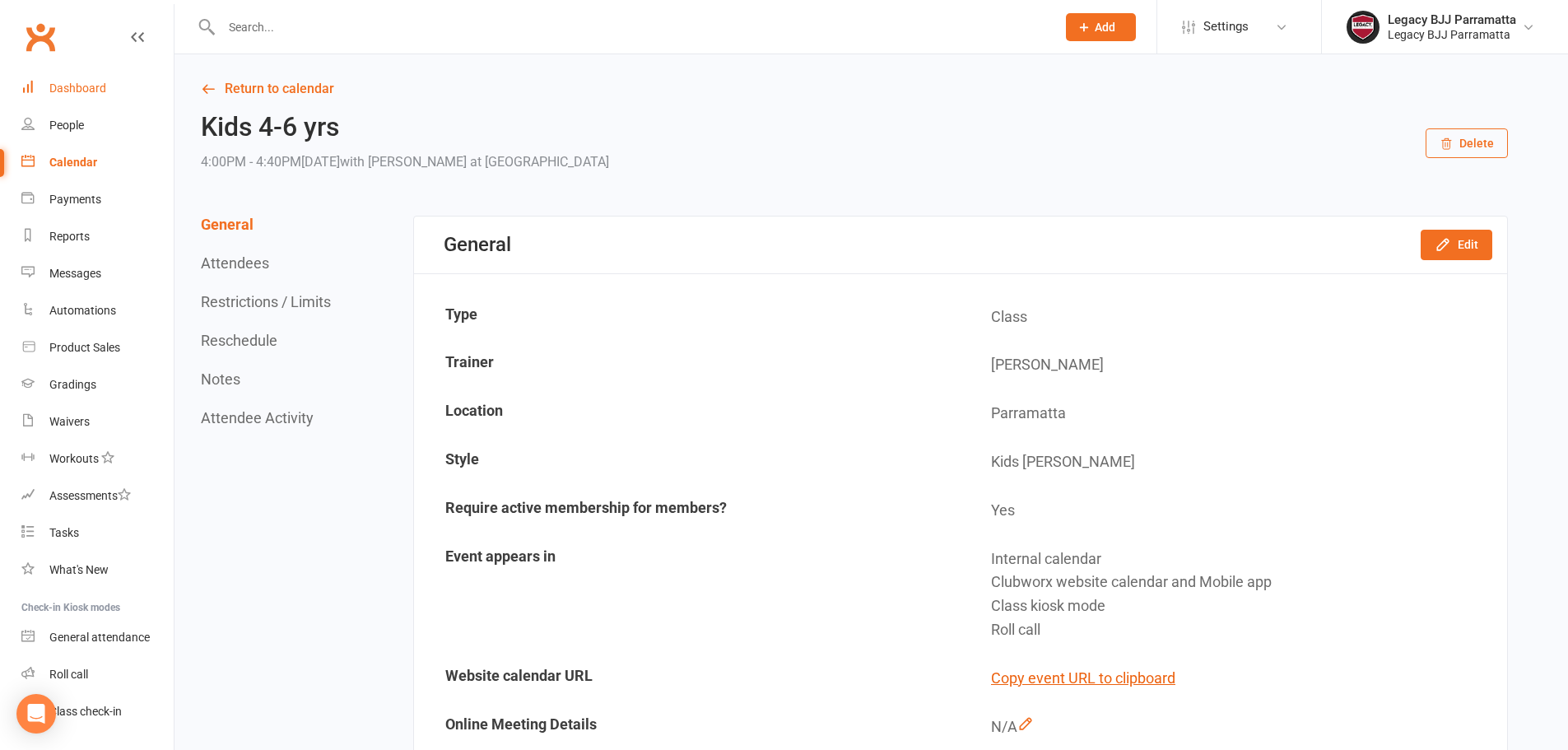
click at [105, 99] on link "Dashboard" at bounding box center [97, 88] width 152 height 37
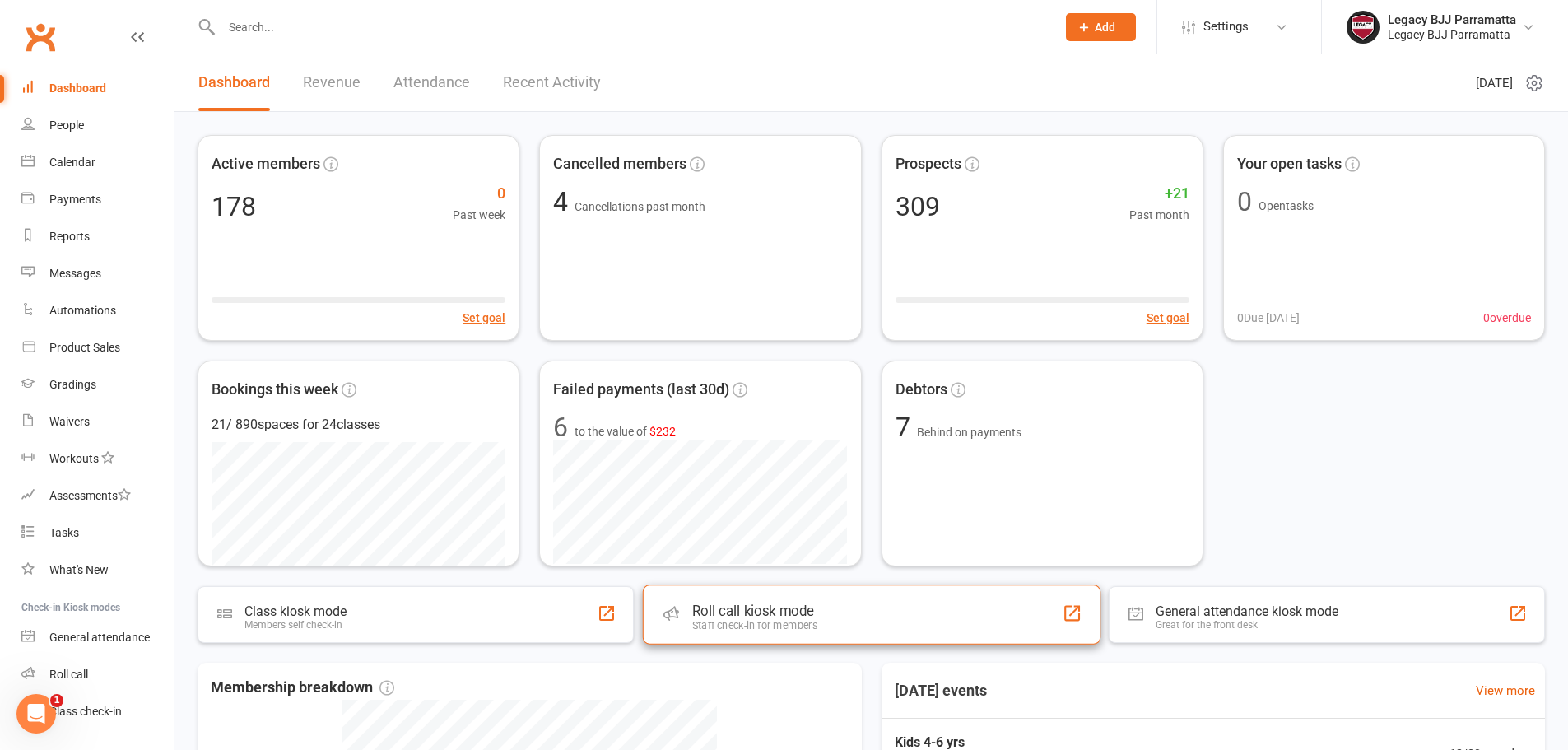
click at [726, 609] on div "Roll call kiosk mode" at bounding box center [754, 610] width 125 height 16
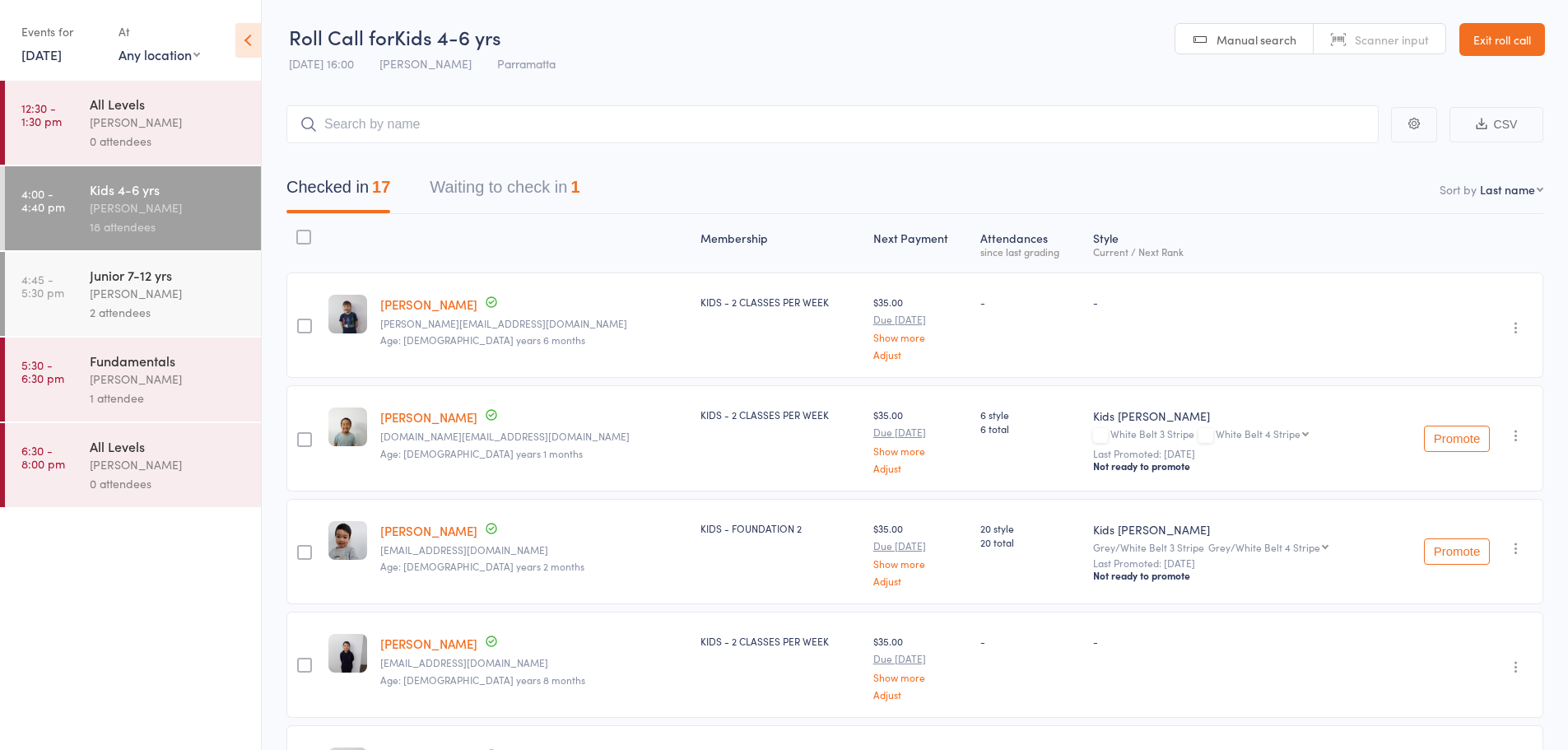
click at [530, 181] on button "Waiting to check in 1" at bounding box center [504, 192] width 149 height 44
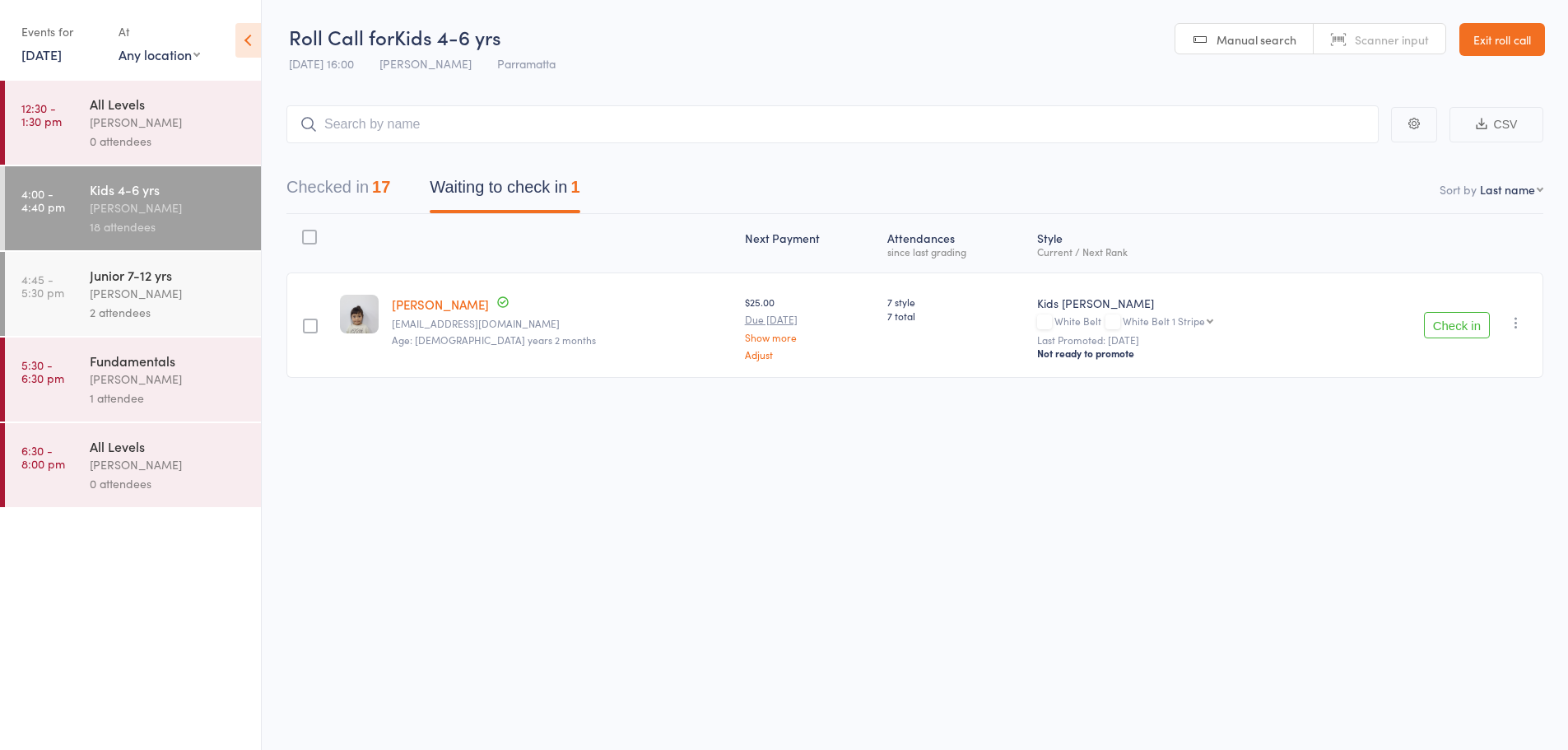
click at [1516, 323] on icon "button" at bounding box center [1515, 322] width 16 height 16
click at [1481, 483] on li "Remove" at bounding box center [1457, 488] width 136 height 22
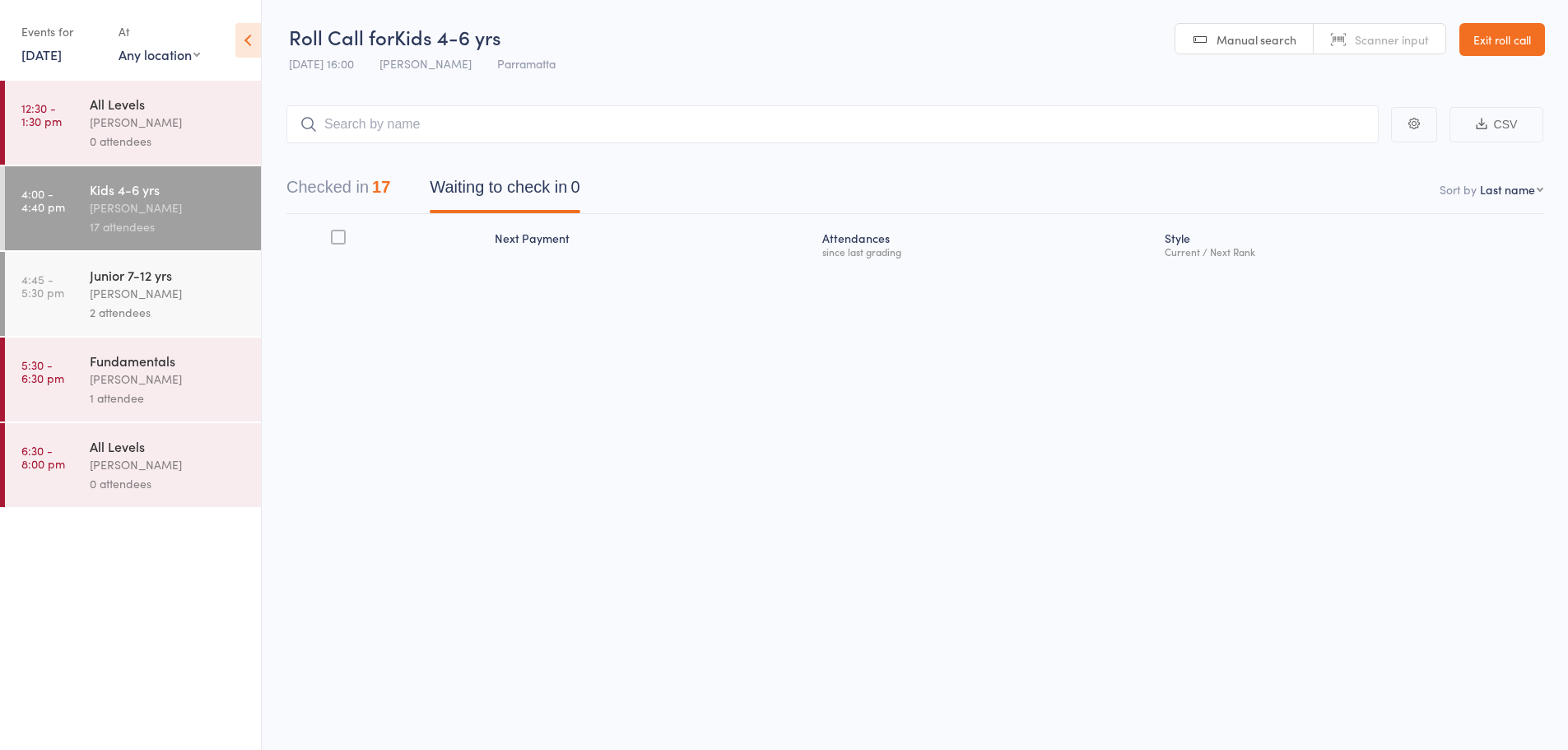
click at [365, 195] on button "Checked in 17" at bounding box center [338, 192] width 104 height 44
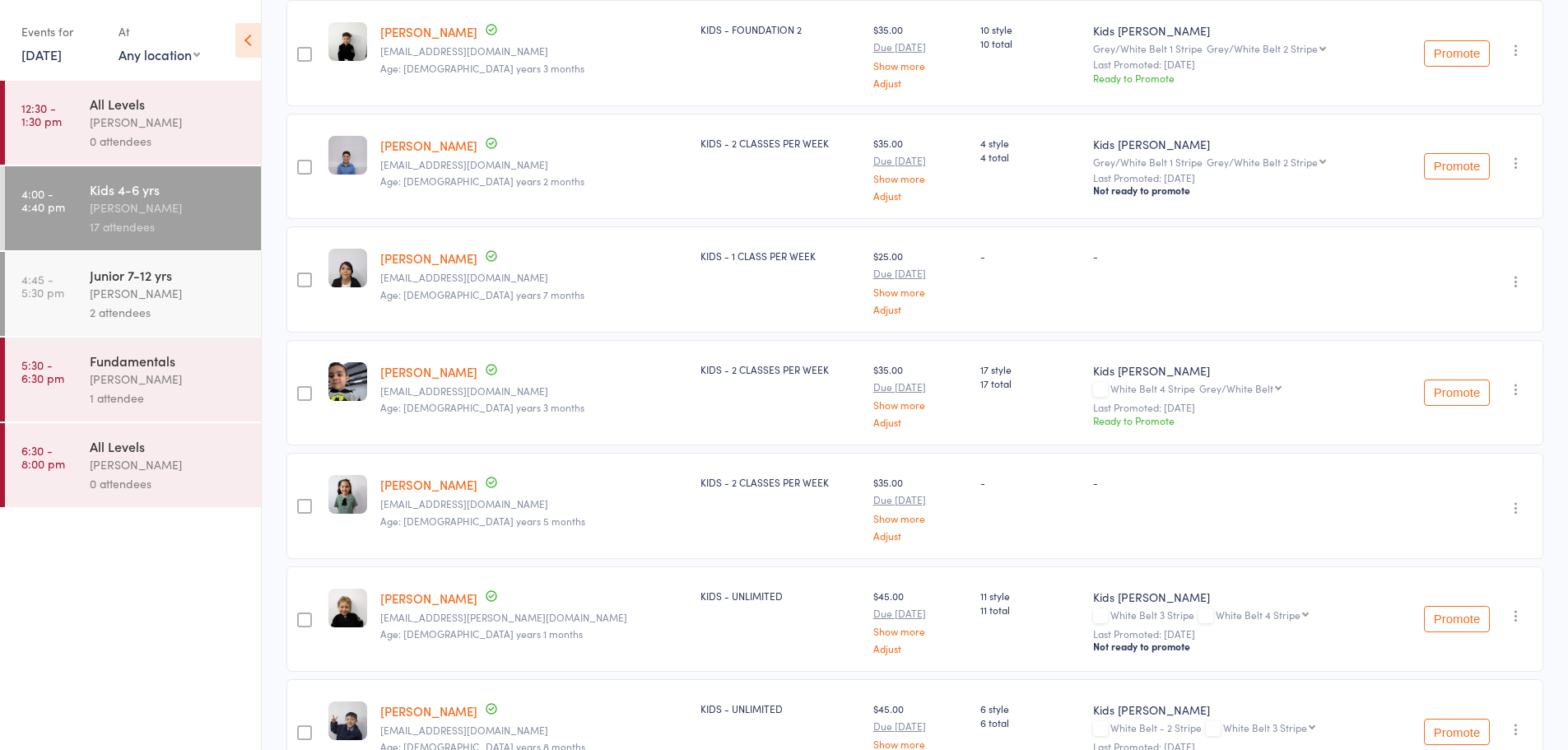
scroll to position [988, 0]
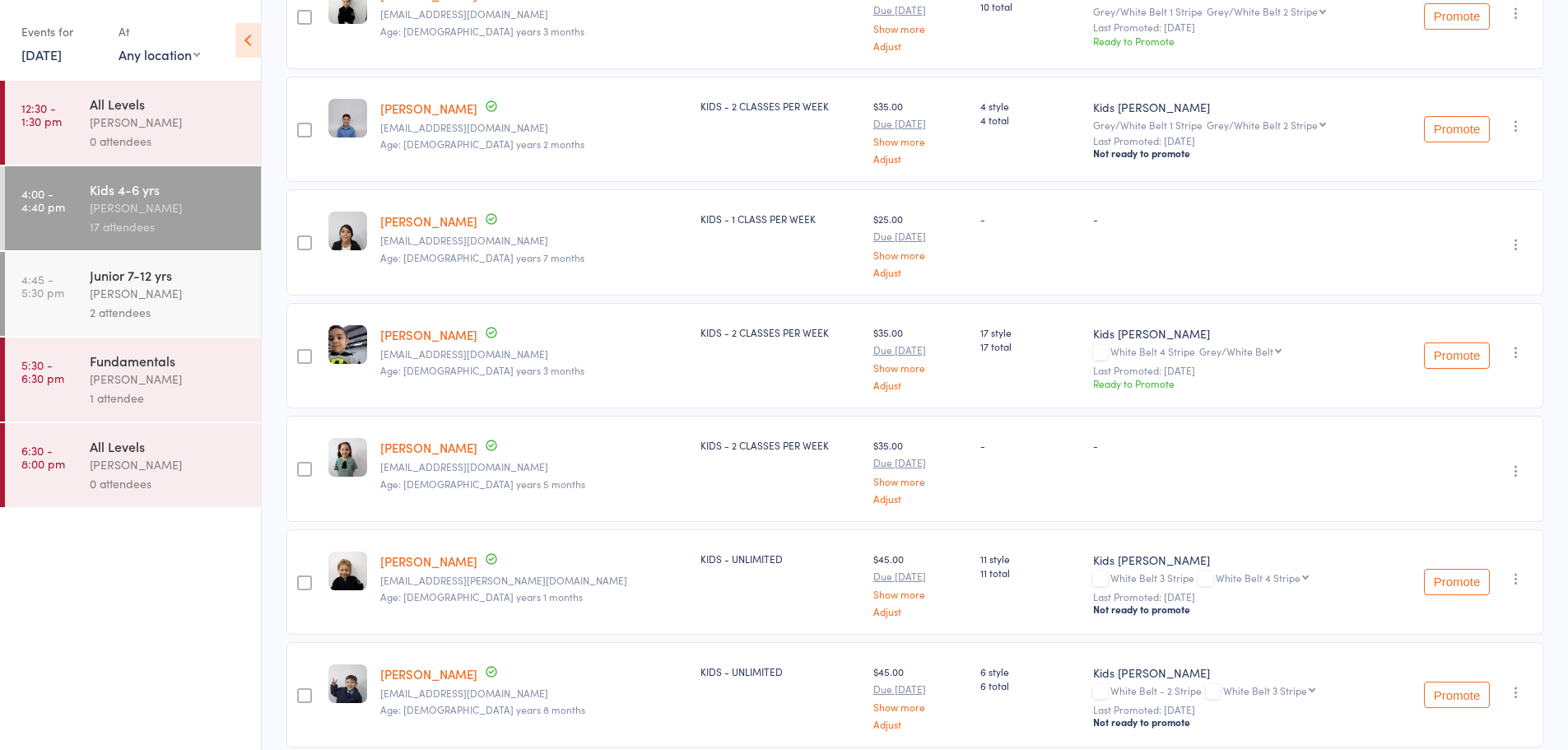
click at [1512, 243] on icon "button" at bounding box center [1515, 244] width 16 height 16
click at [1504, 385] on li "Remove" at bounding box center [1457, 387] width 136 height 22
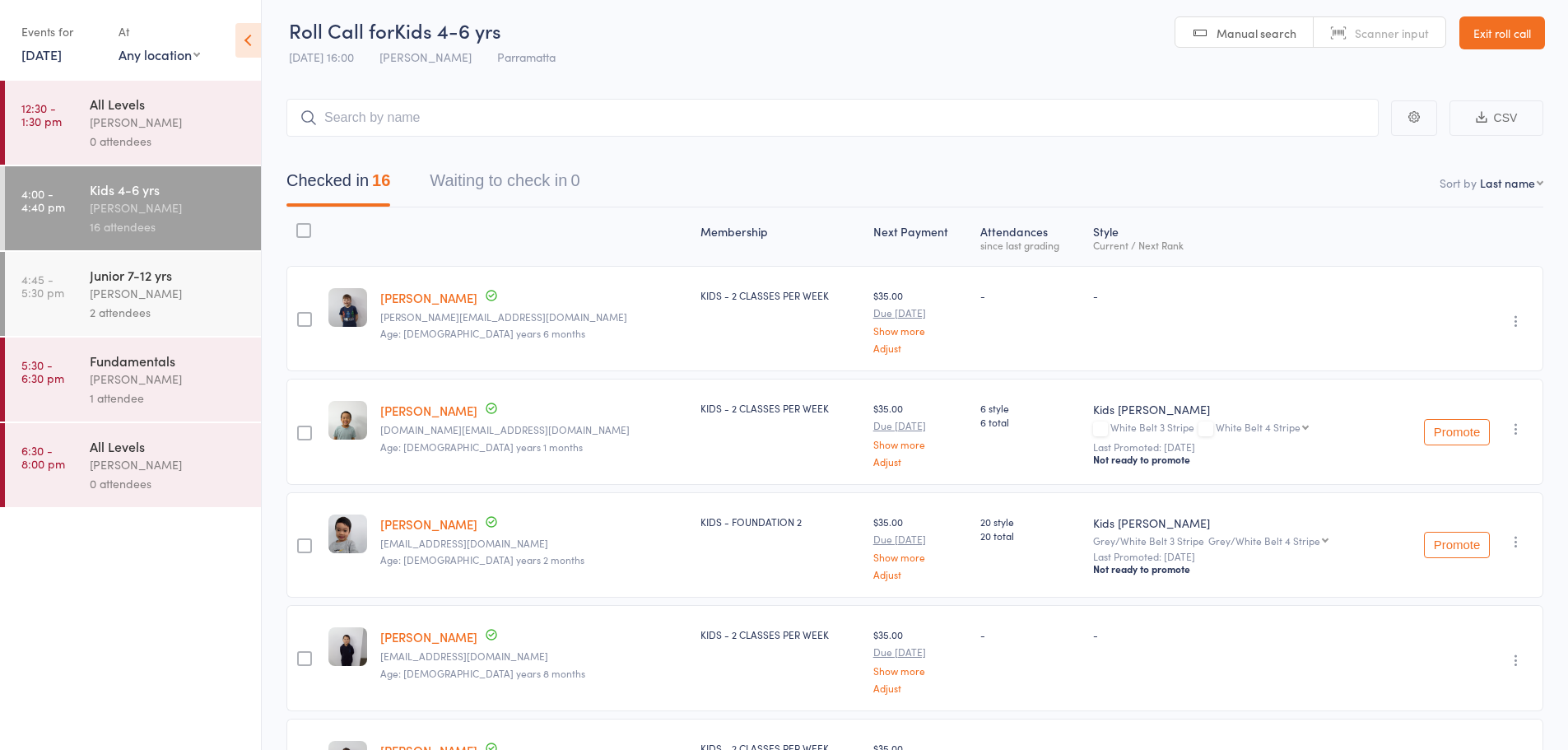
scroll to position [0, 0]
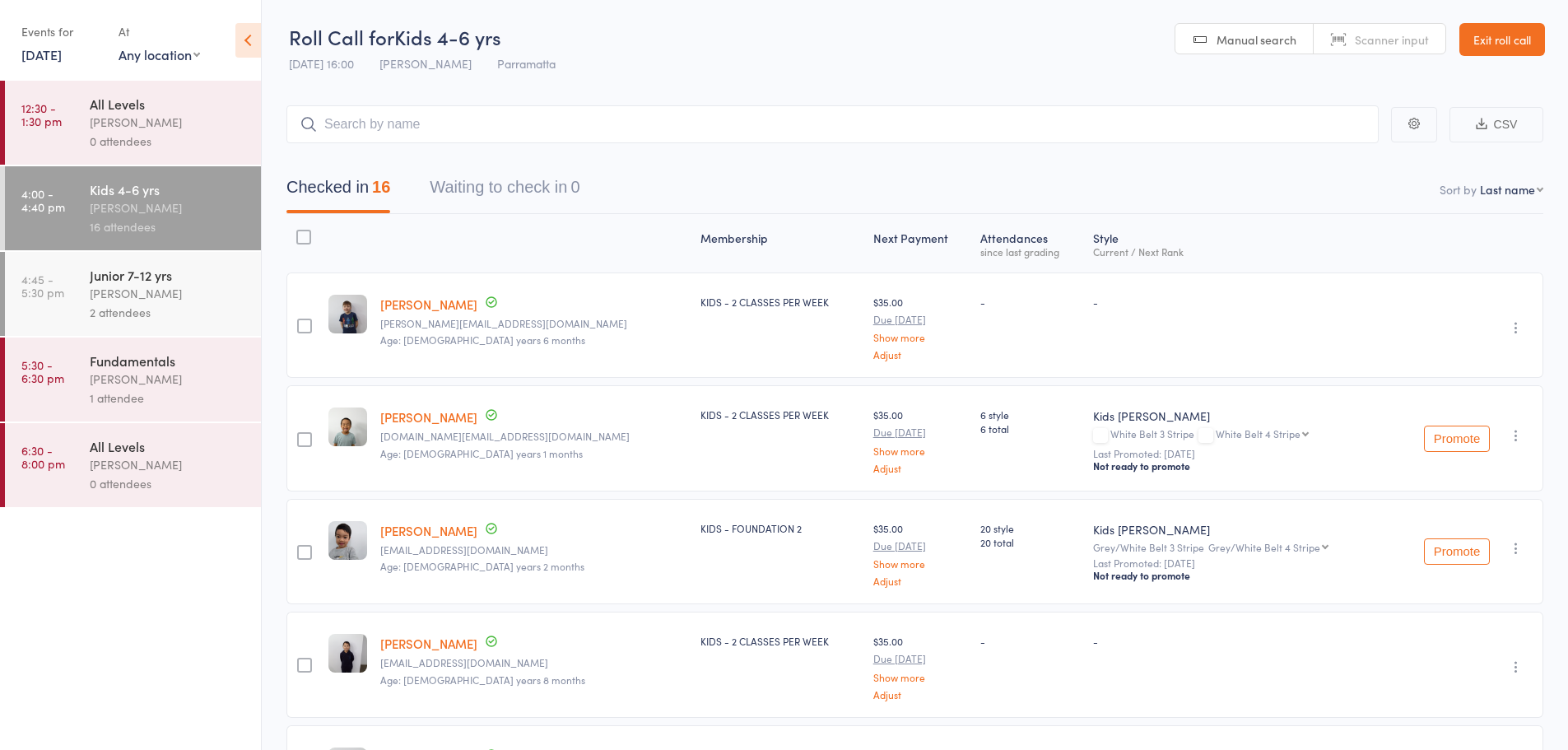
click at [238, 329] on div "Junior 7-12 yrs Caio Tamura 2 attendees" at bounding box center [174, 294] width 171 height 84
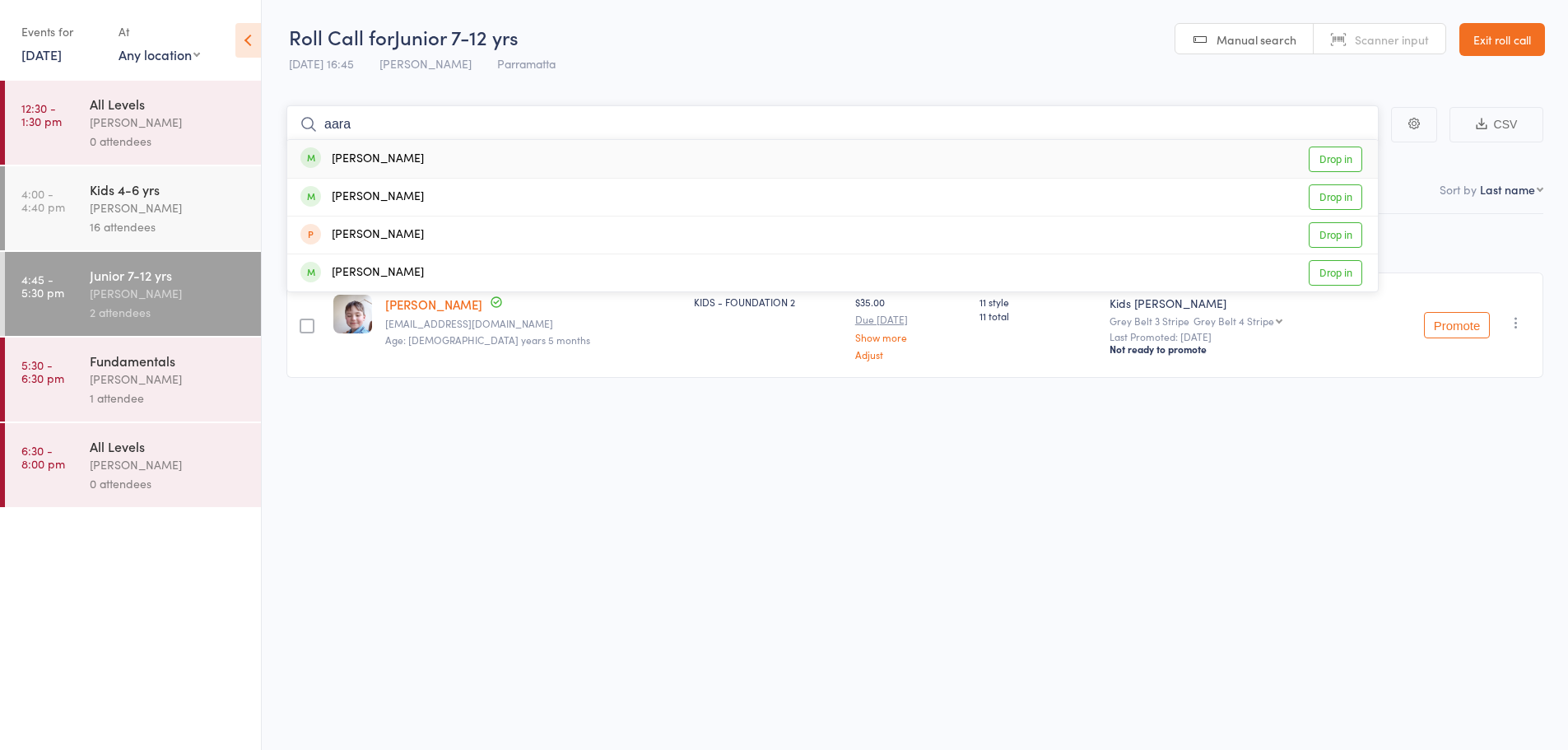
type input "aara"
click at [1317, 161] on link "Drop in" at bounding box center [1335, 159] width 54 height 26
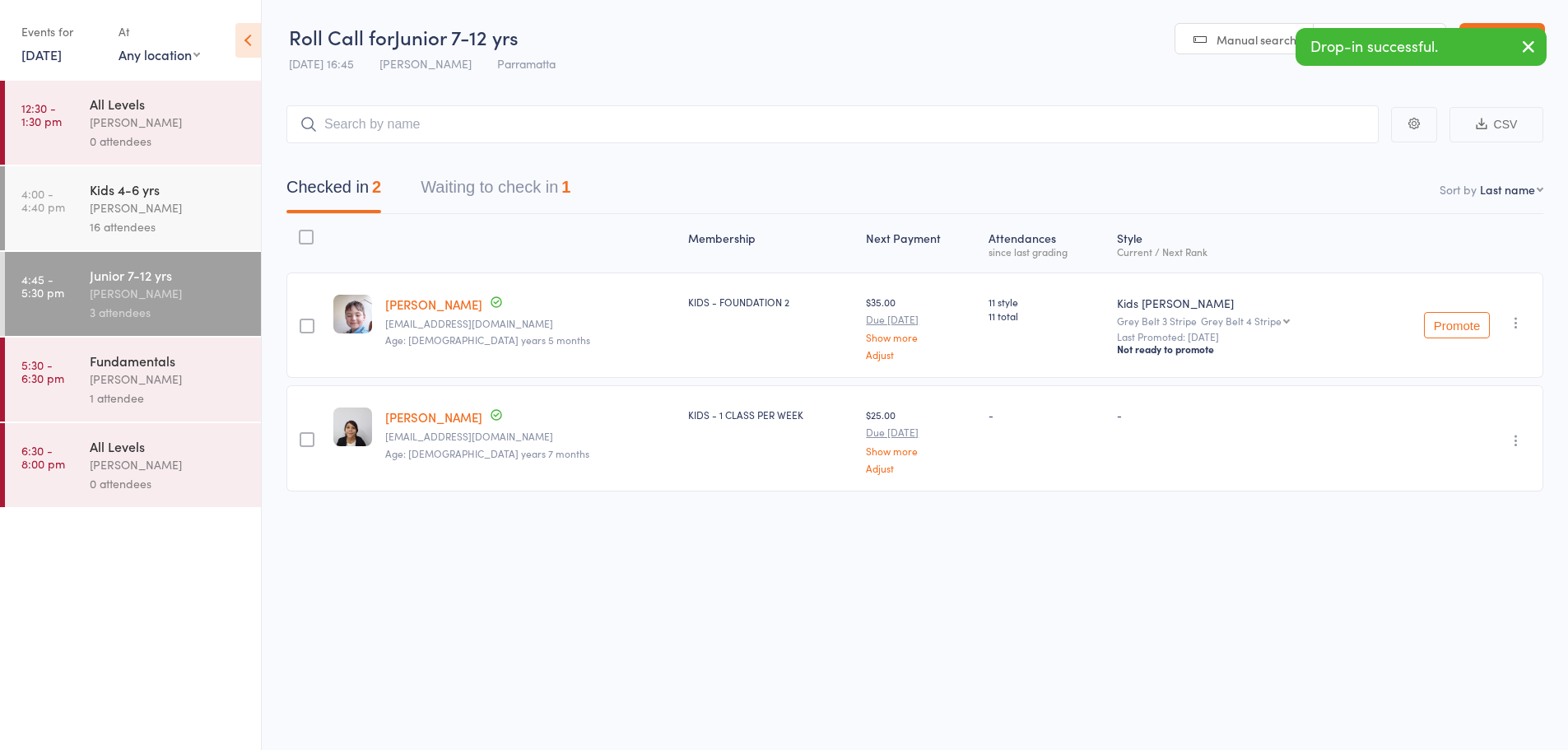
click at [215, 213] on div "[PERSON_NAME]" at bounding box center [168, 208] width 157 height 19
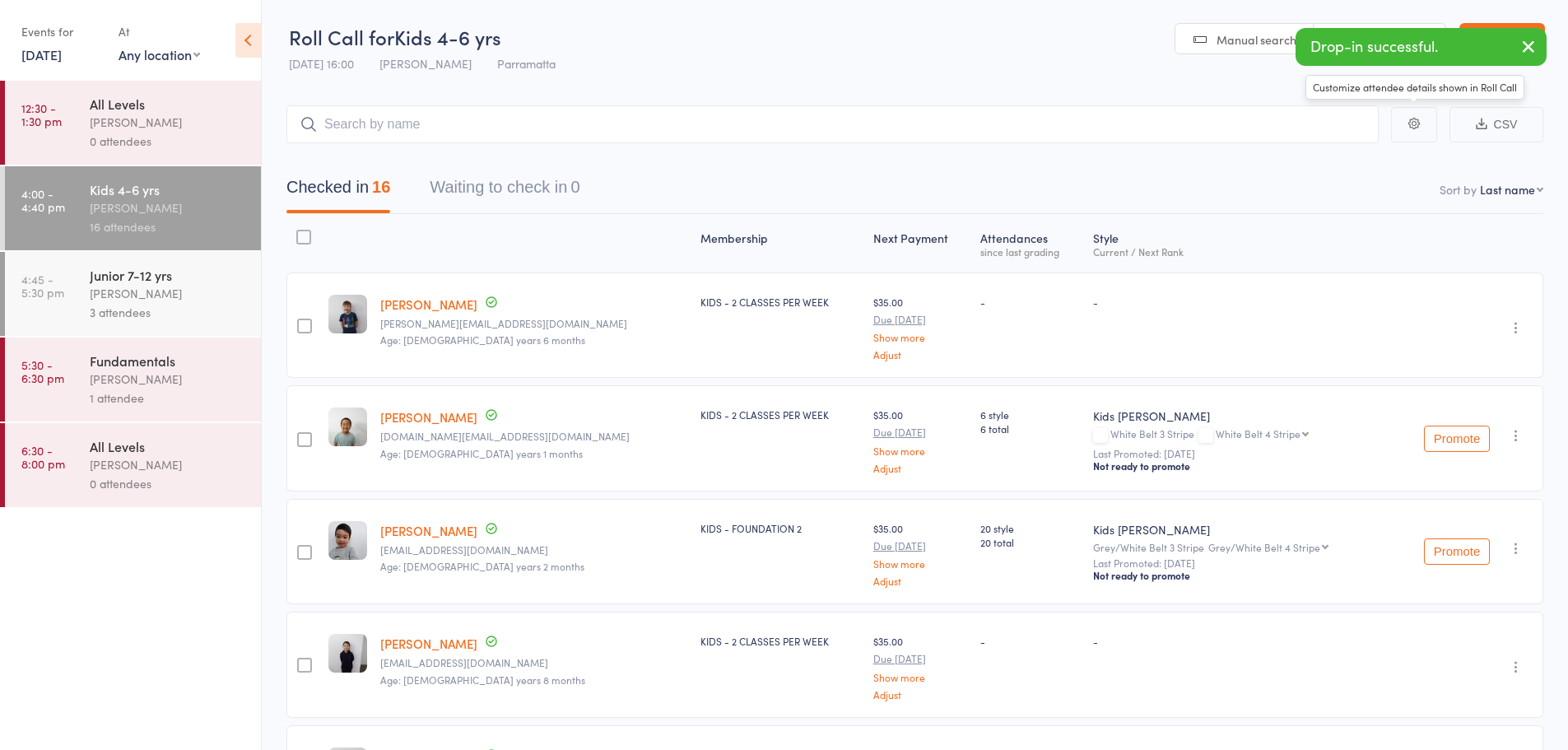
click at [1527, 41] on icon "button" at bounding box center [1528, 46] width 20 height 21
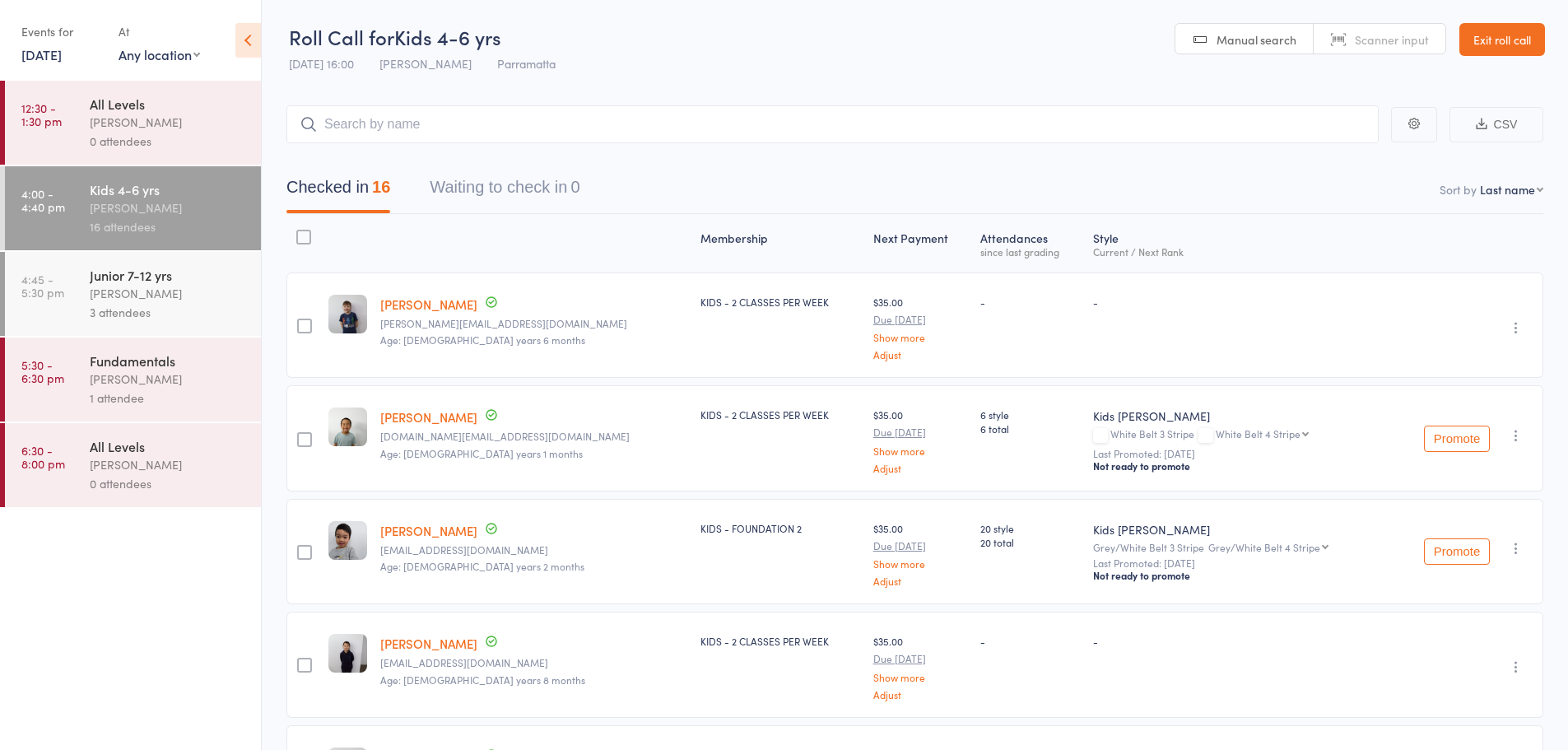
click at [158, 291] on div "[PERSON_NAME]" at bounding box center [168, 293] width 157 height 19
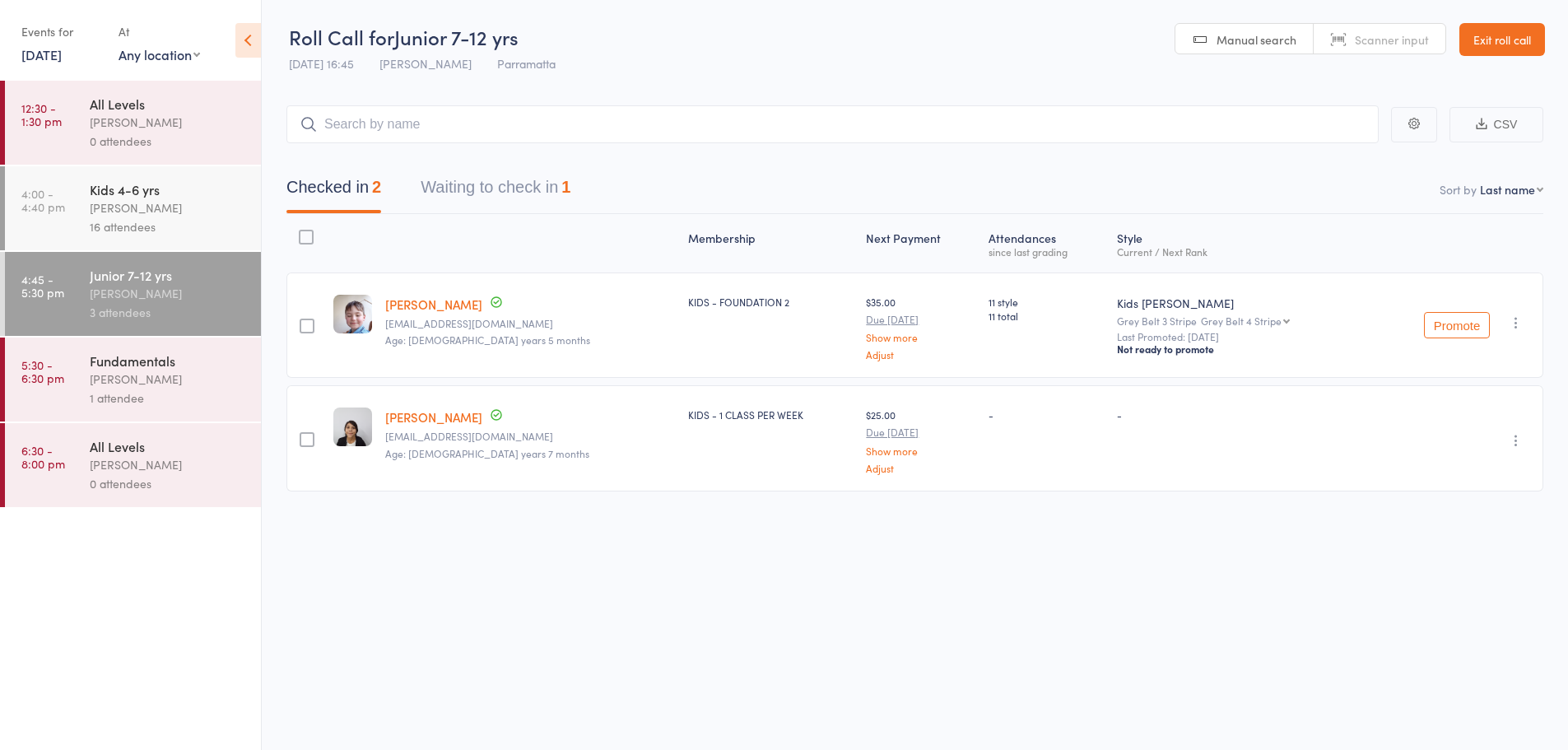
click at [547, 155] on div "Checked in 2 Waiting to check in 1" at bounding box center [914, 178] width 1257 height 71
click at [536, 172] on button "Waiting to check in 1" at bounding box center [495, 192] width 149 height 44
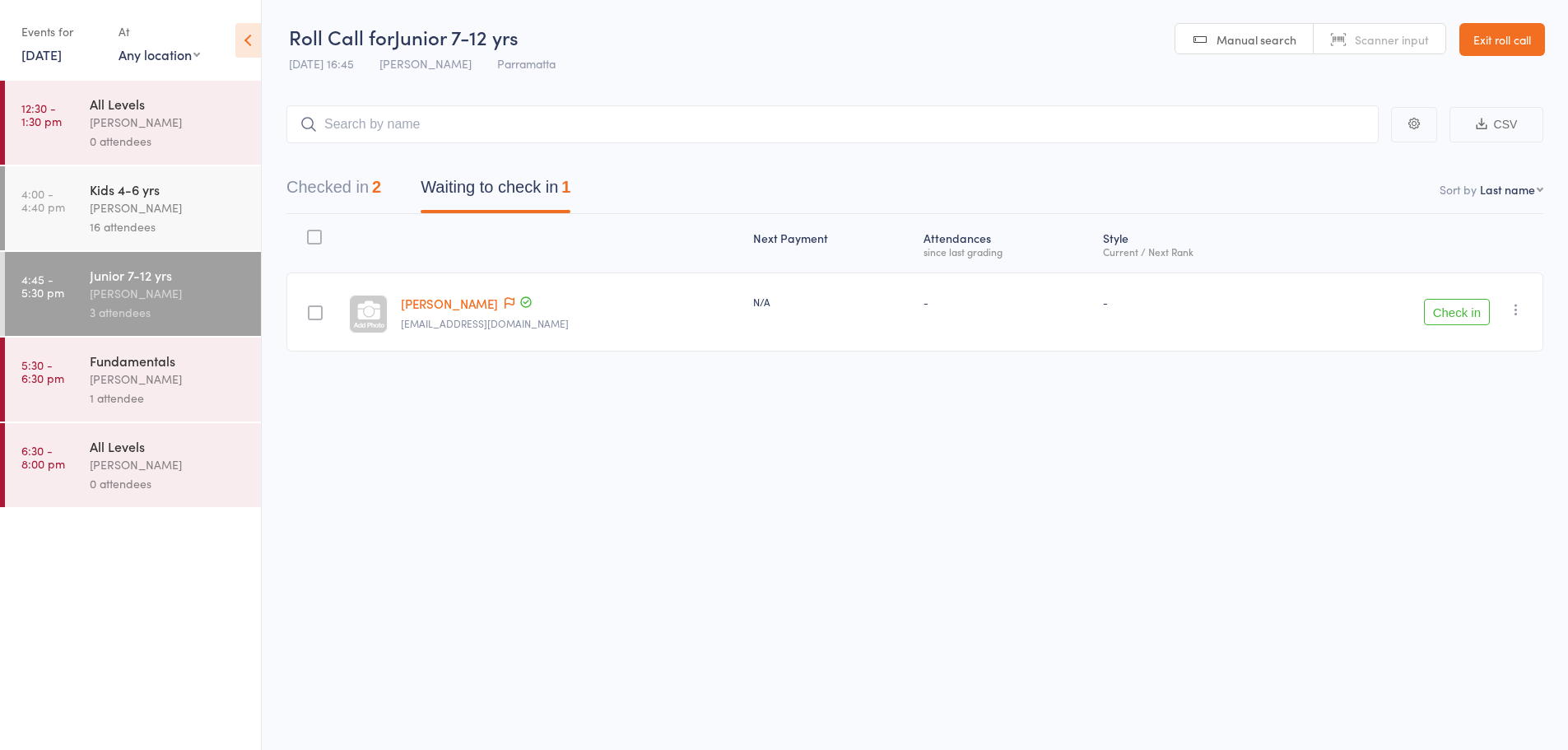
click at [182, 226] on div "16 attendees" at bounding box center [168, 226] width 157 height 19
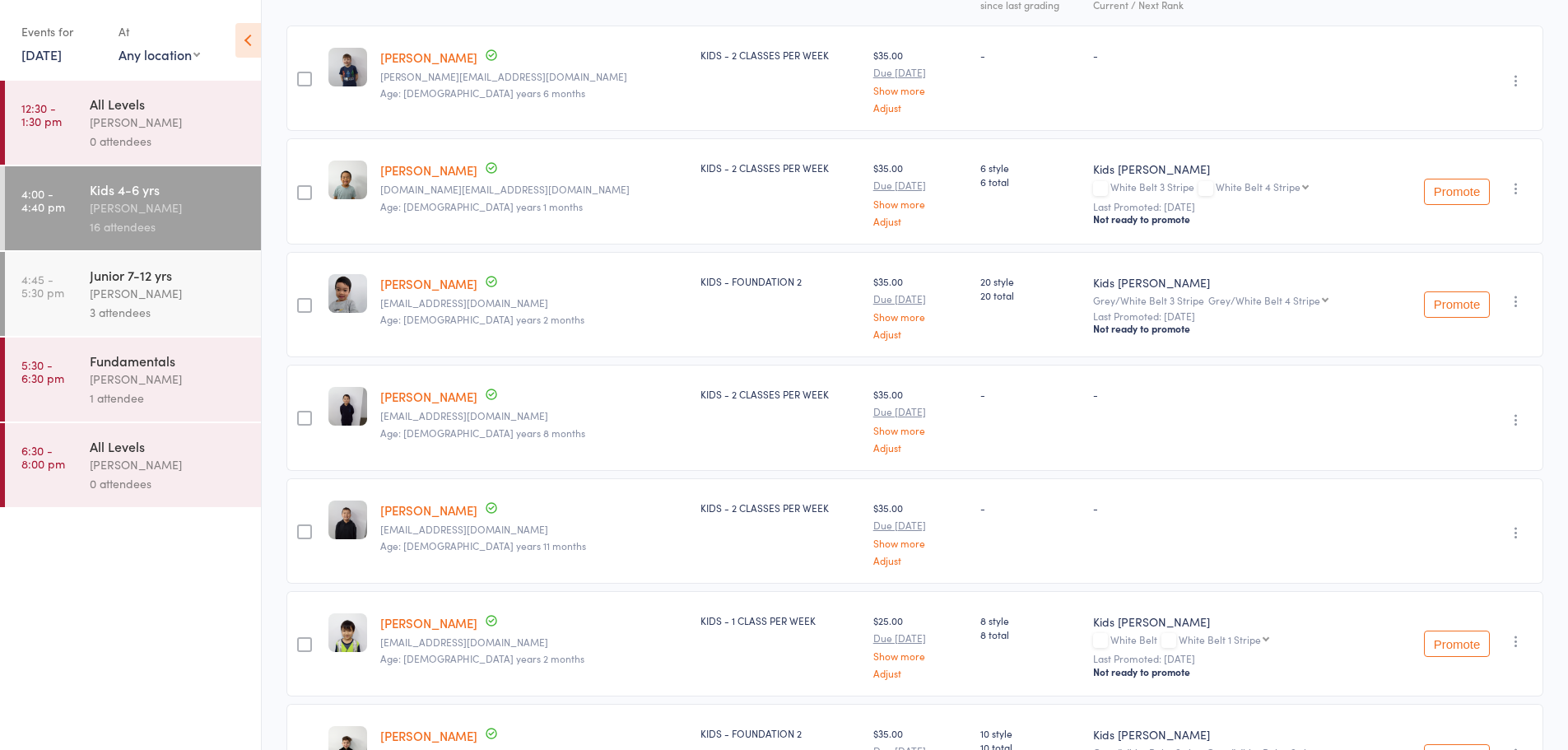
scroll to position [494, 0]
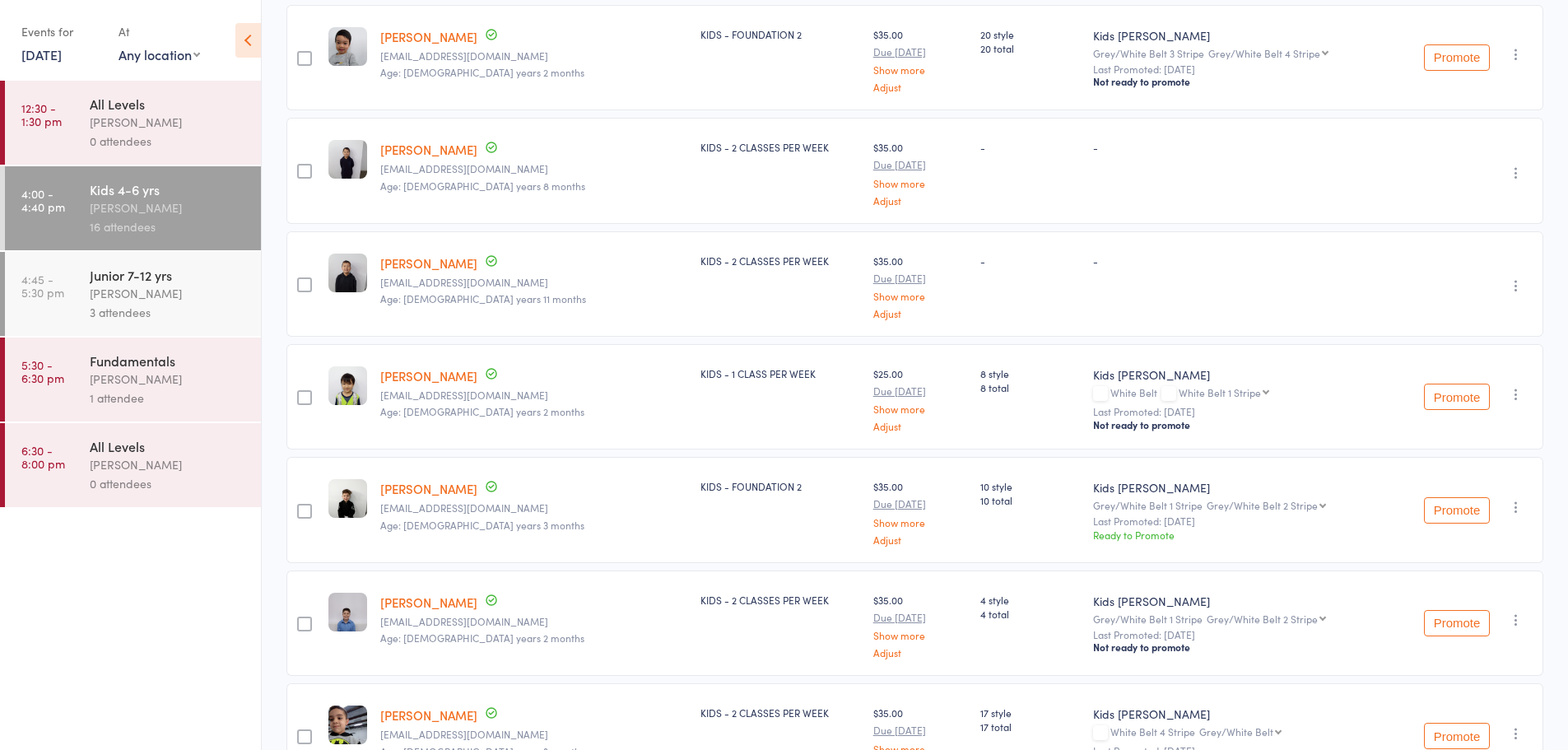
click at [1521, 292] on icon "button" at bounding box center [1515, 286] width 16 height 16
click at [1493, 434] on li "Remove" at bounding box center [1457, 428] width 136 height 22
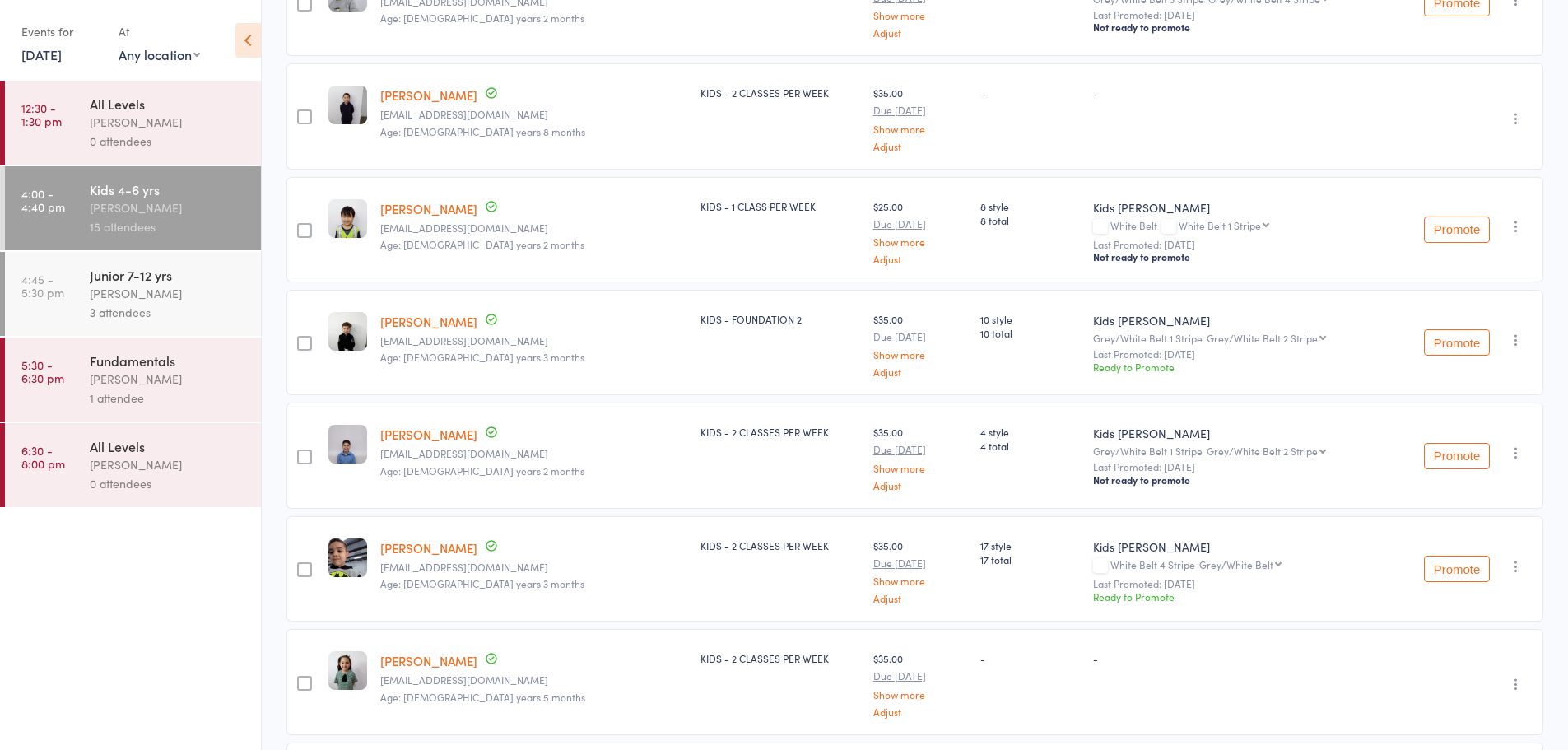
scroll to position [576, 0]
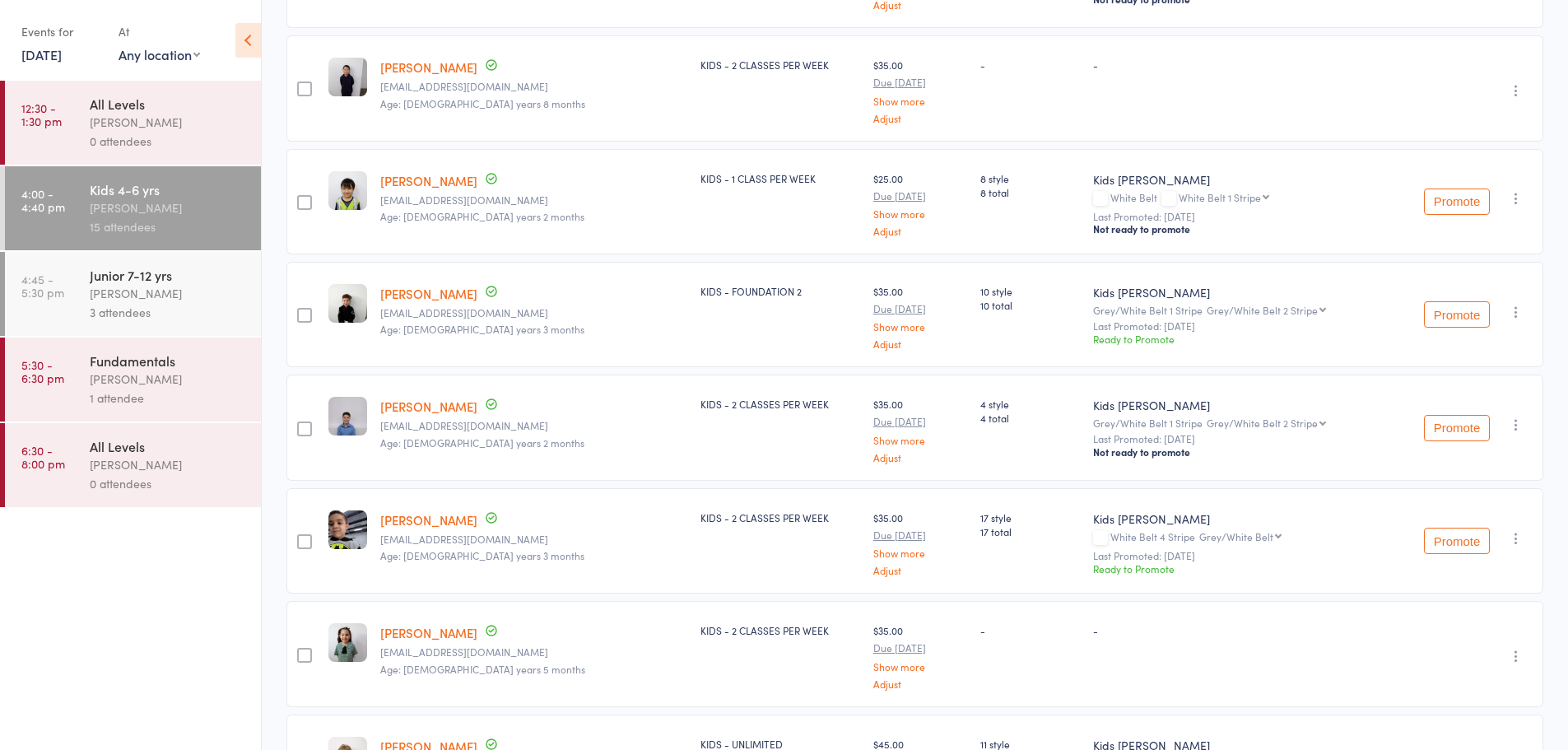
click at [1515, 424] on icon "button" at bounding box center [1515, 425] width 16 height 16
click at [1479, 594] on li "Remove" at bounding box center [1457, 590] width 136 height 22
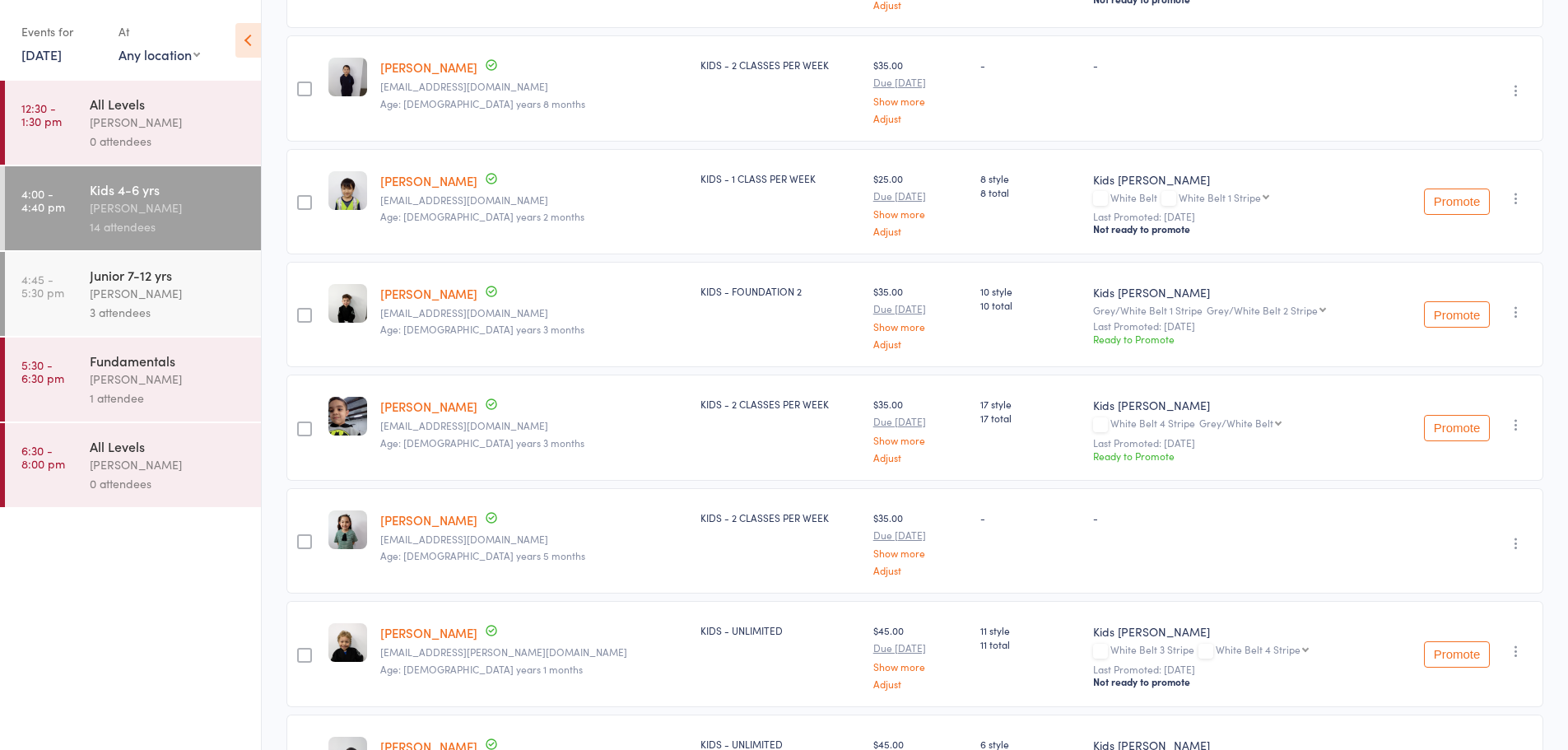
click at [159, 325] on div "Junior 7-12 yrs Caio Tamura 3 attendees" at bounding box center [174, 294] width 171 height 84
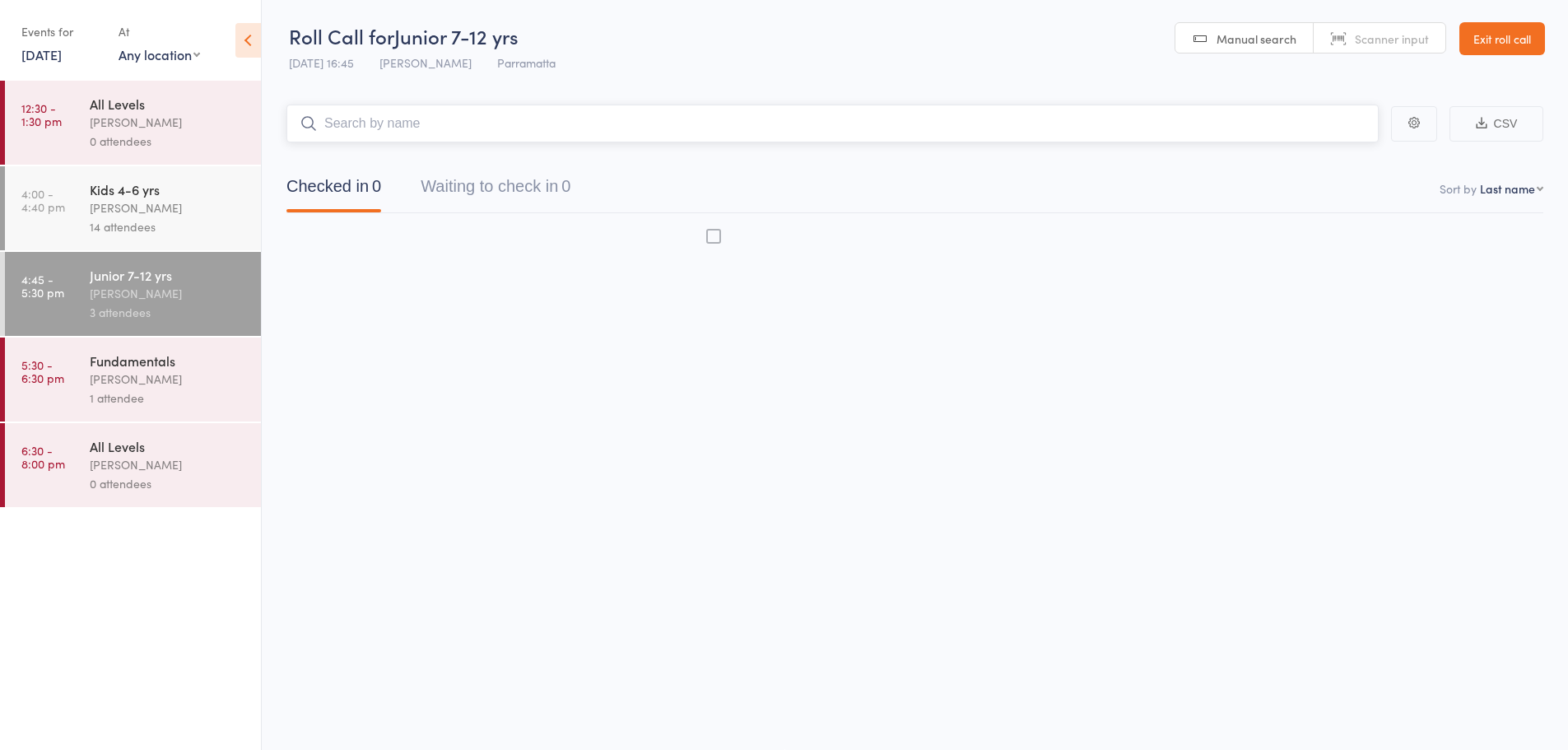
scroll to position [1, 0]
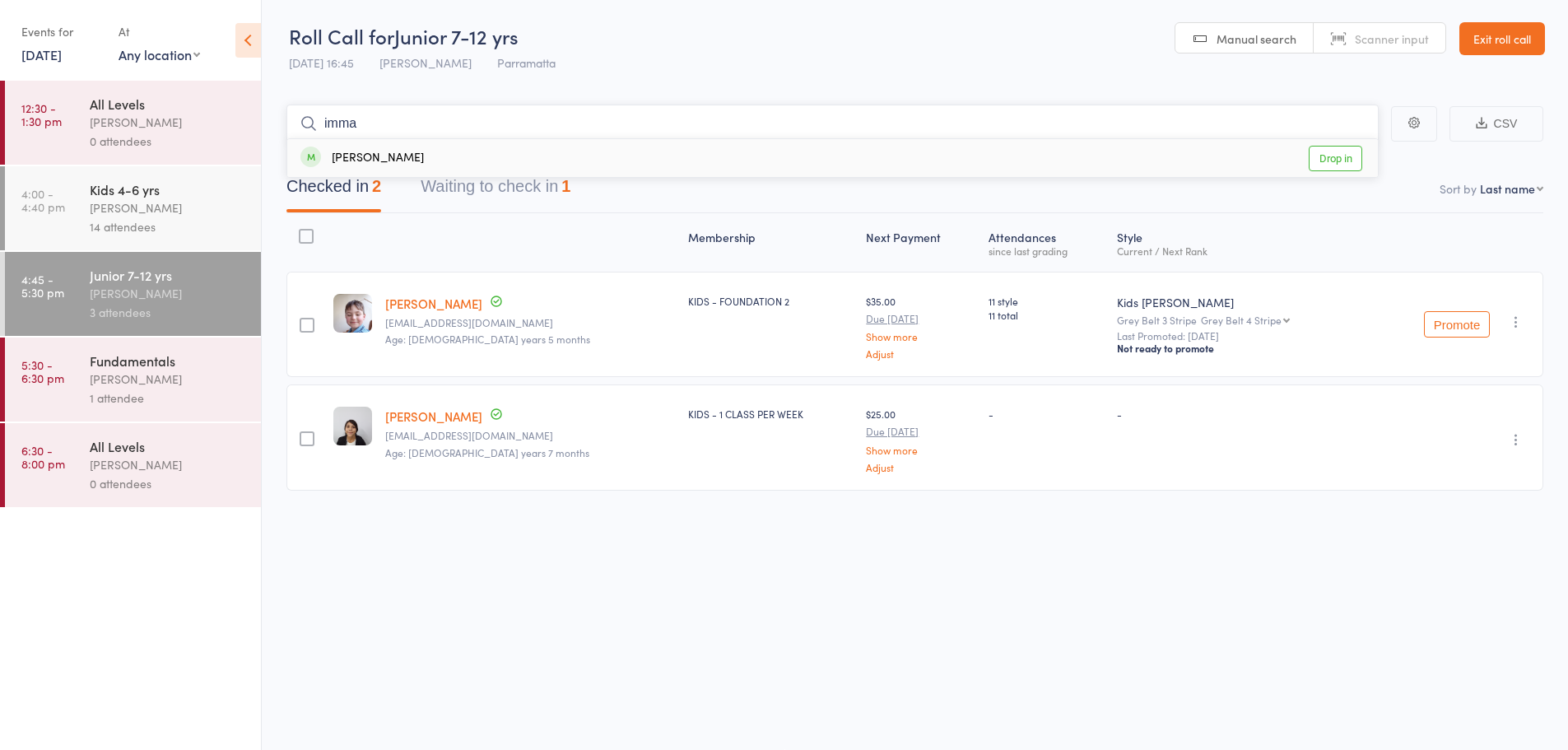
type input "imma"
click at [1349, 158] on link "Drop in" at bounding box center [1335, 158] width 54 height 26
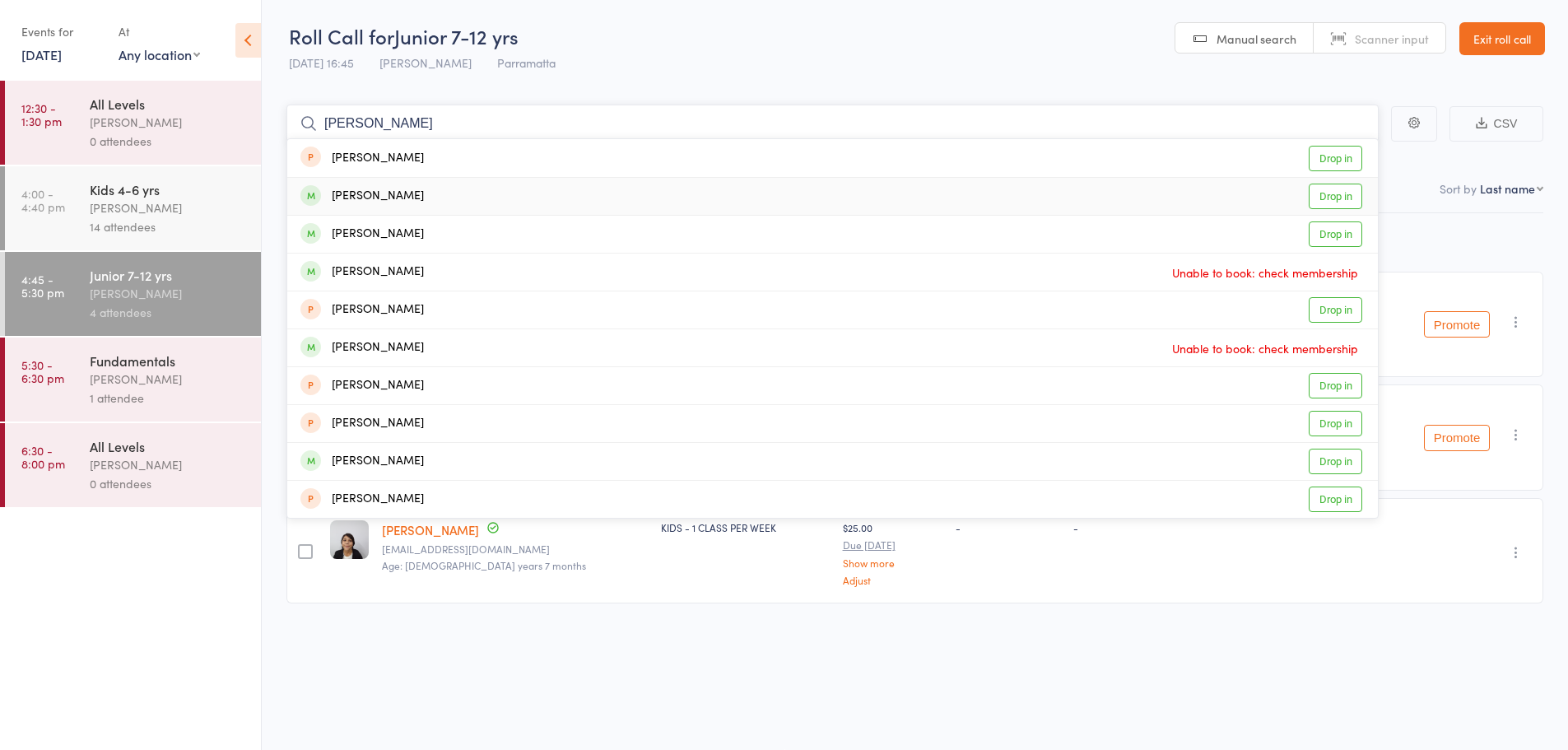
type input "lenn"
click at [1348, 198] on link "Drop in" at bounding box center [1335, 196] width 54 height 26
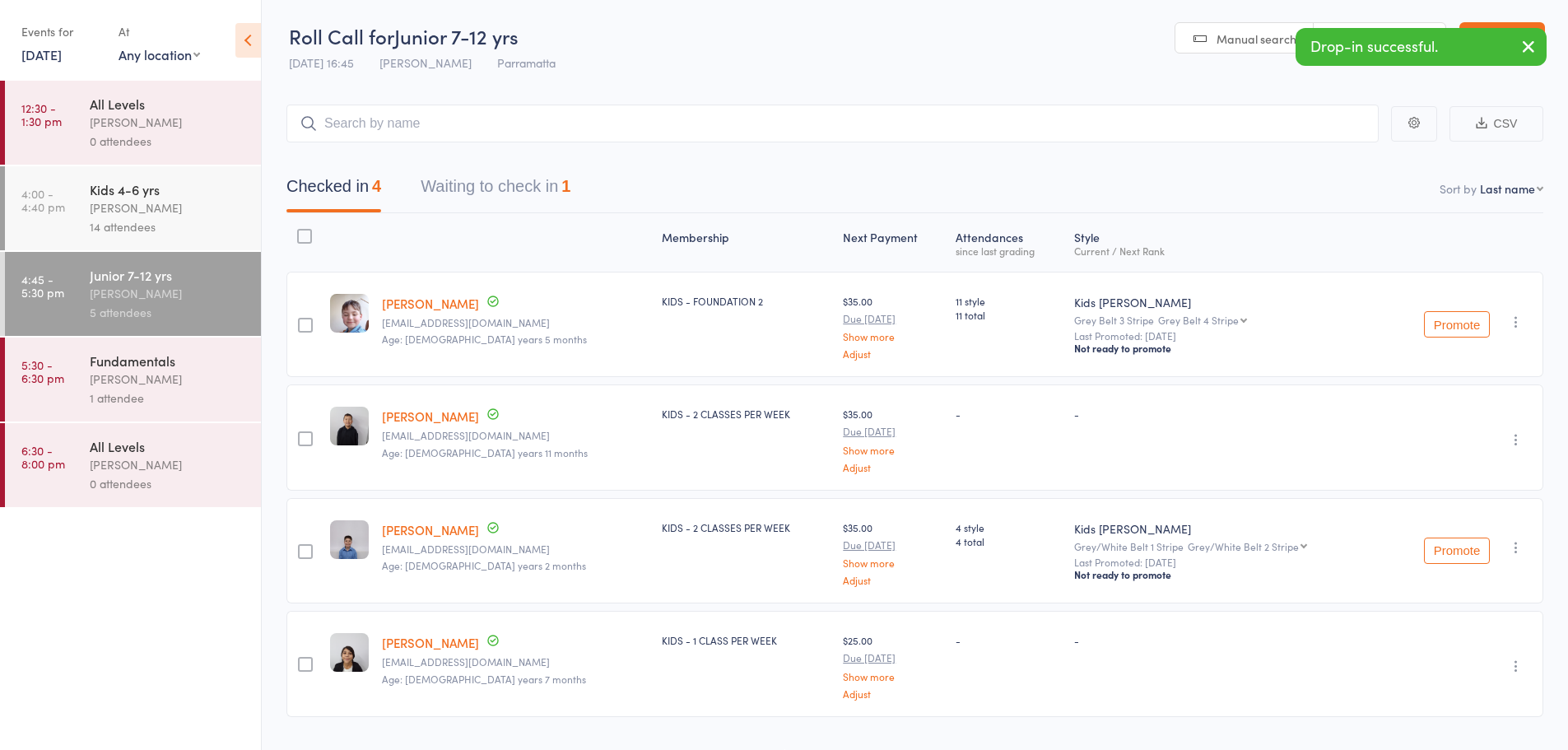
click at [246, 186] on div "Kids 4-6 yrs" at bounding box center [168, 189] width 157 height 18
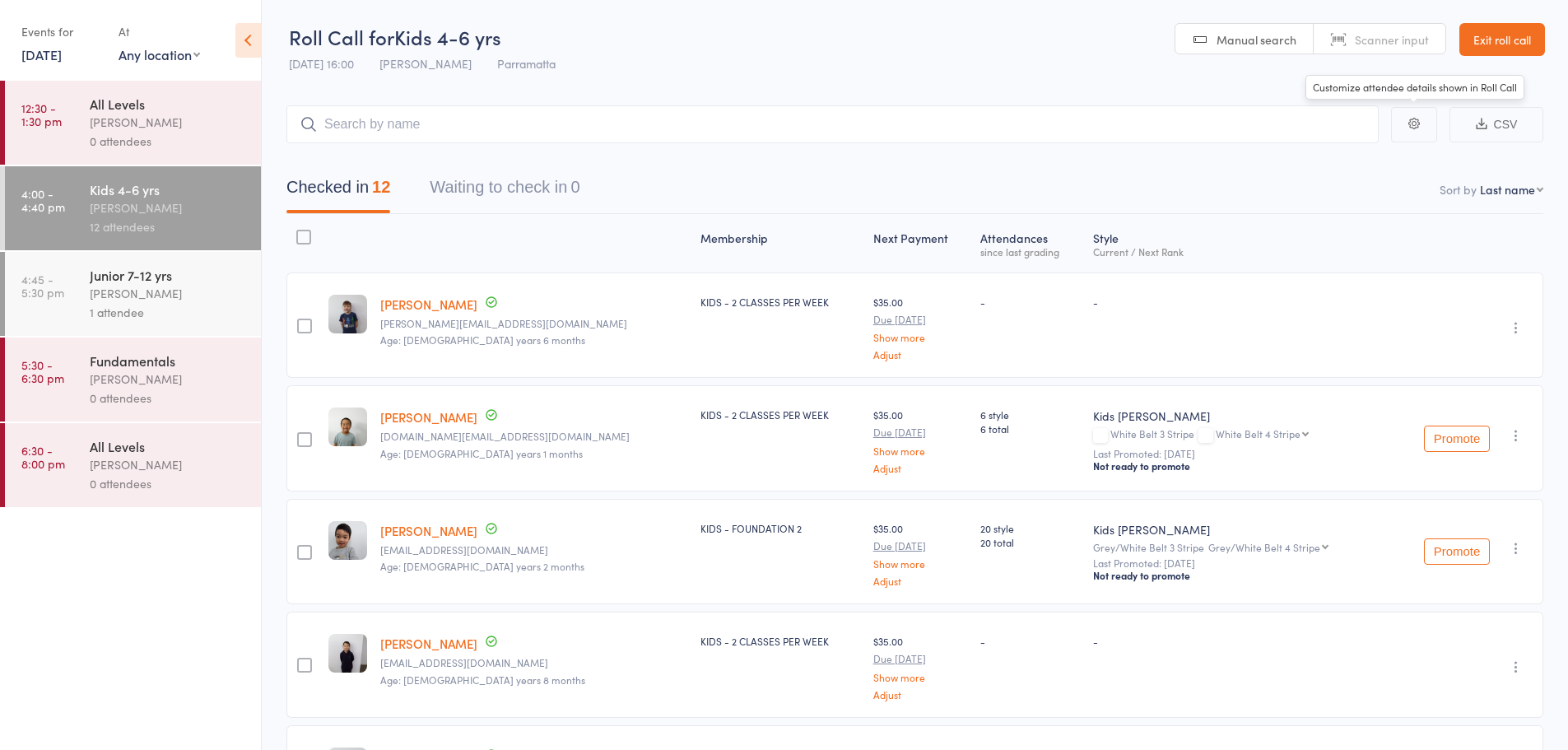
click at [1489, 31] on link "Exit roll call" at bounding box center [1502, 39] width 86 height 33
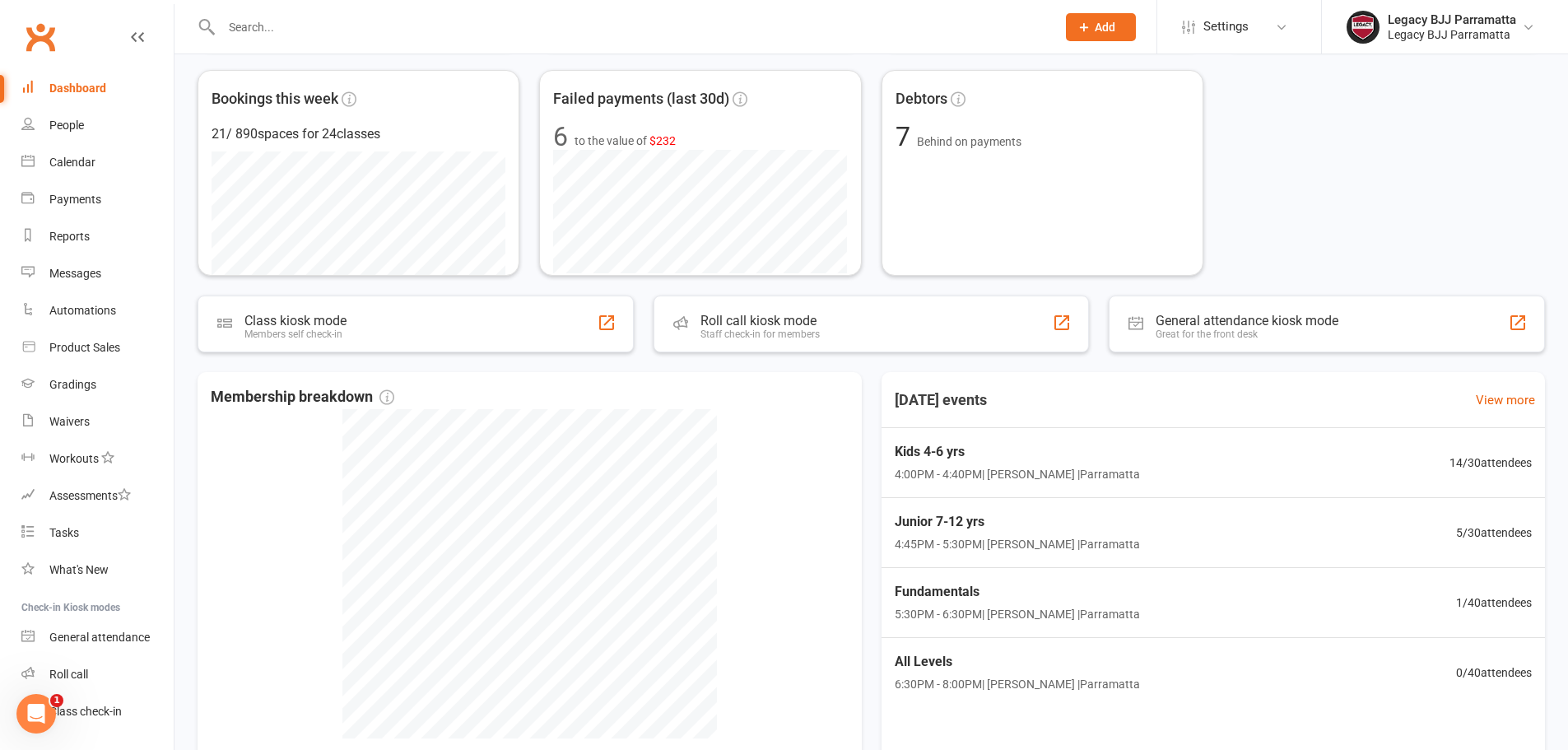
scroll to position [329, 0]
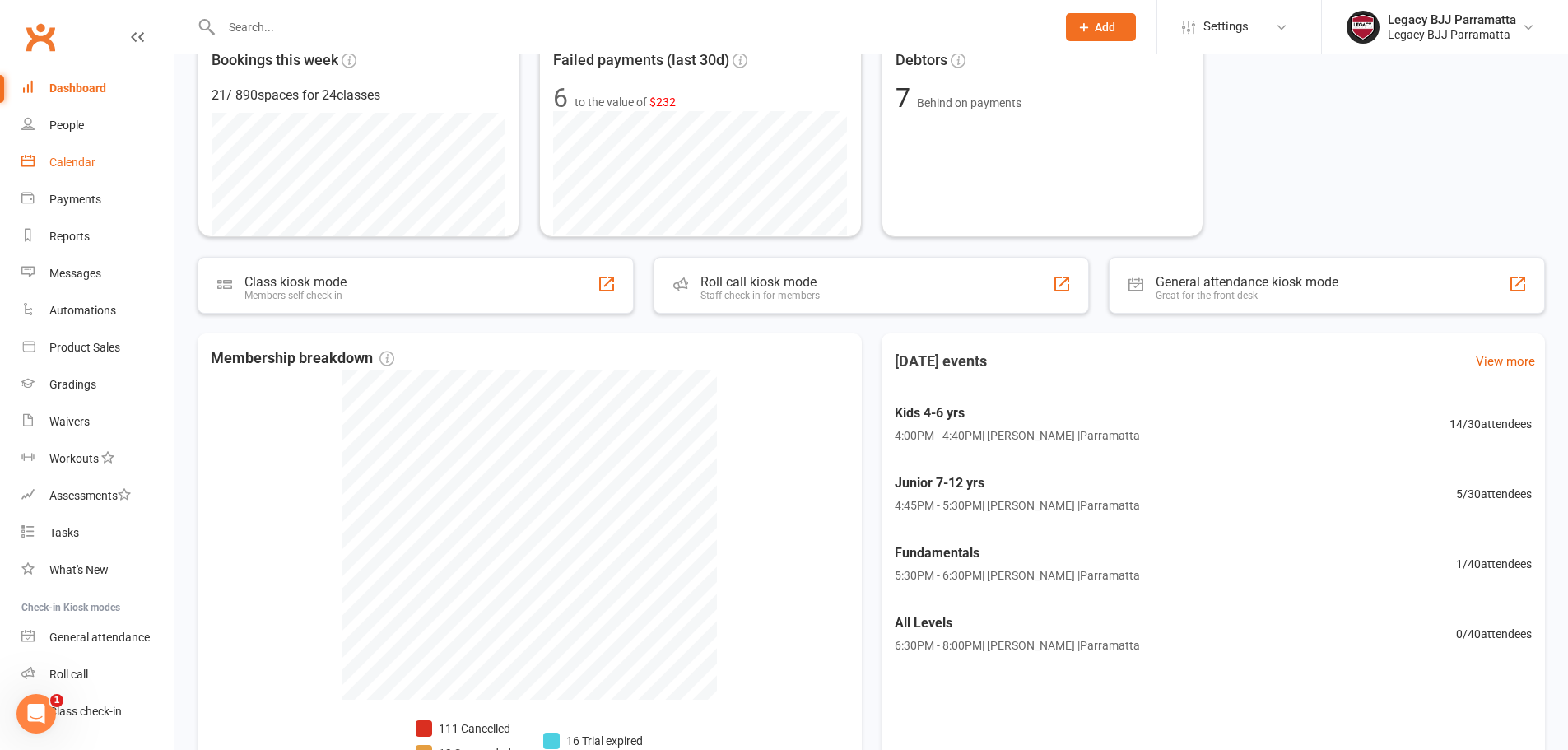
click at [114, 151] on link "Calendar" at bounding box center [97, 162] width 152 height 37
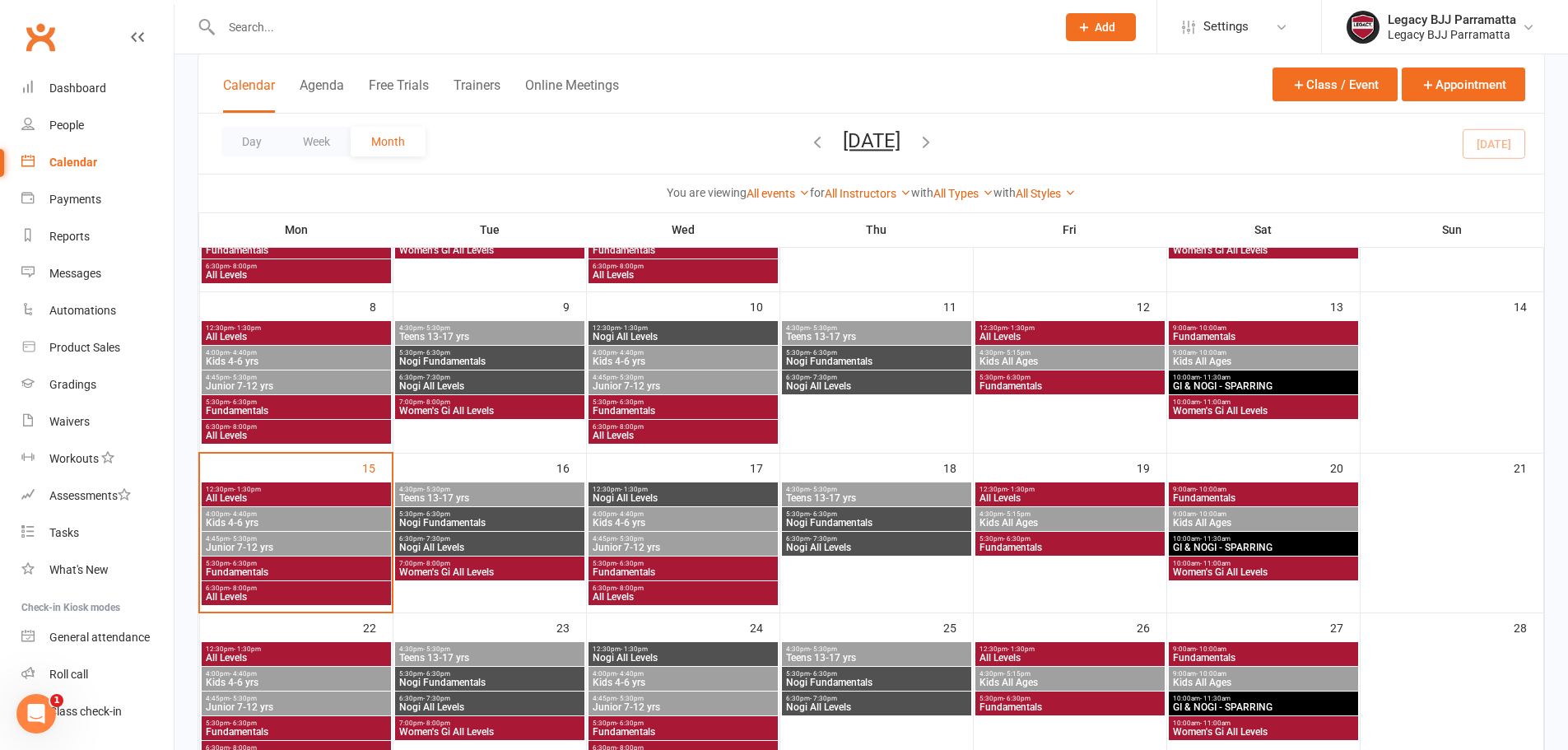
scroll to position [247, 0]
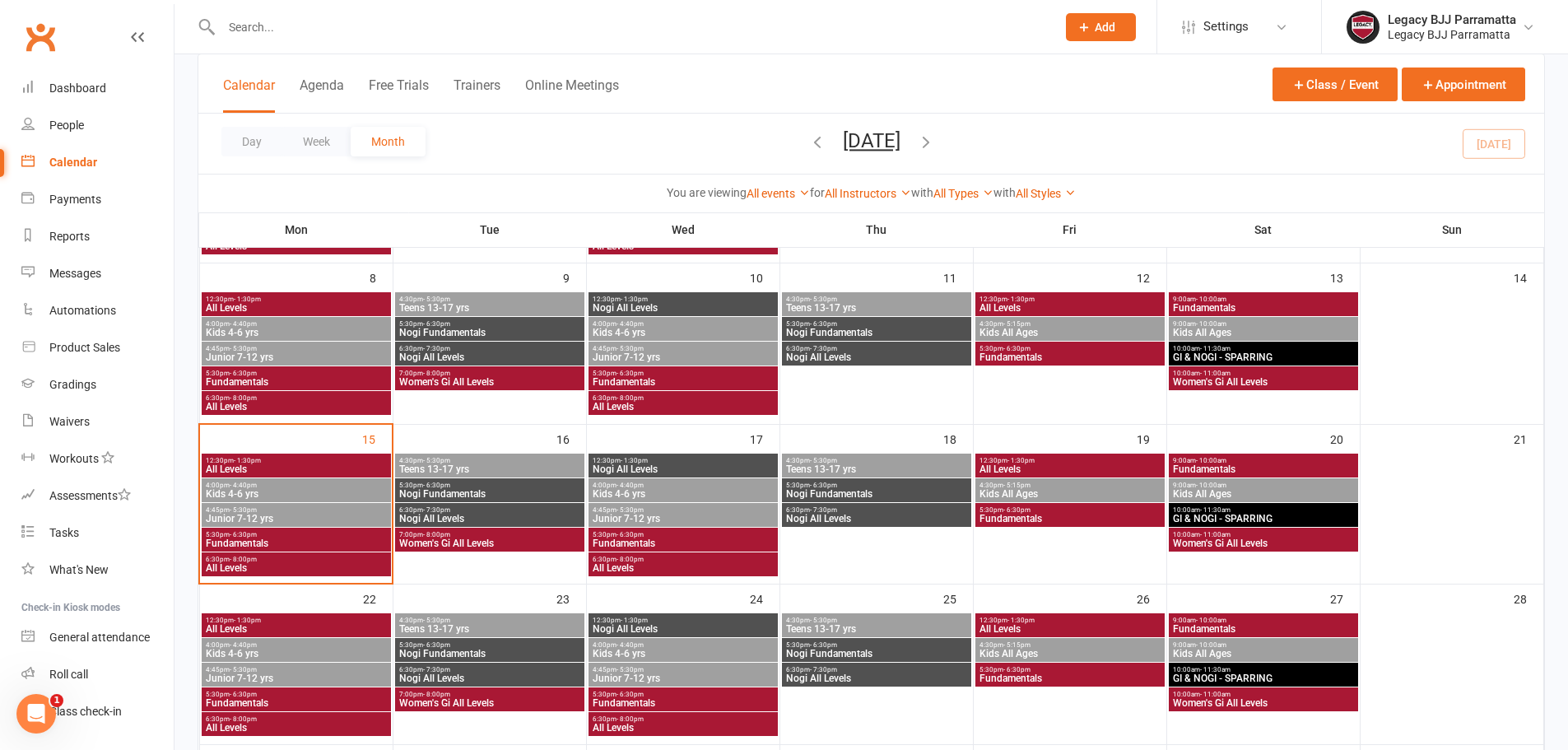
click at [317, 466] on span "All Levels" at bounding box center [296, 469] width 182 height 10
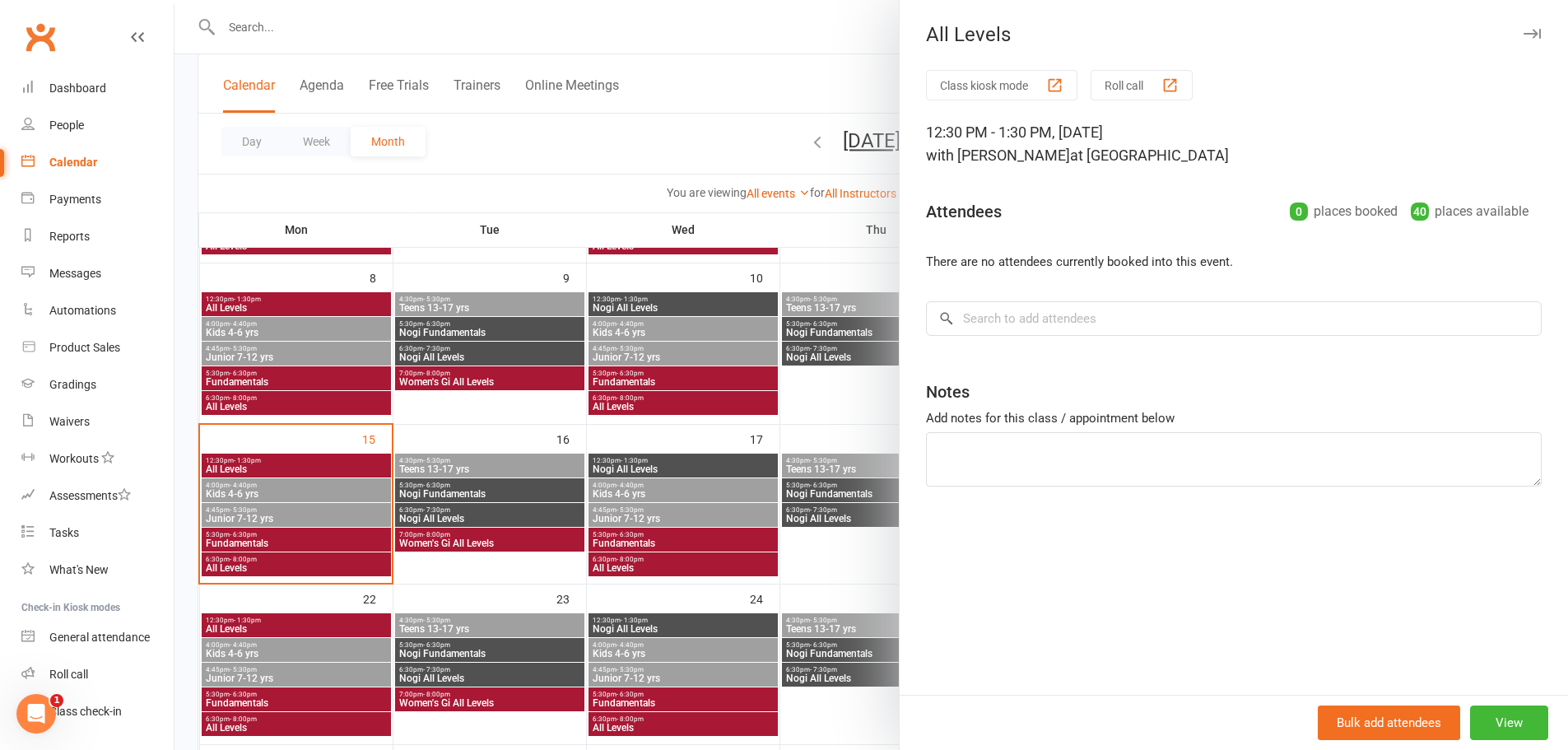
click at [325, 493] on div at bounding box center [871, 375] width 1394 height 750
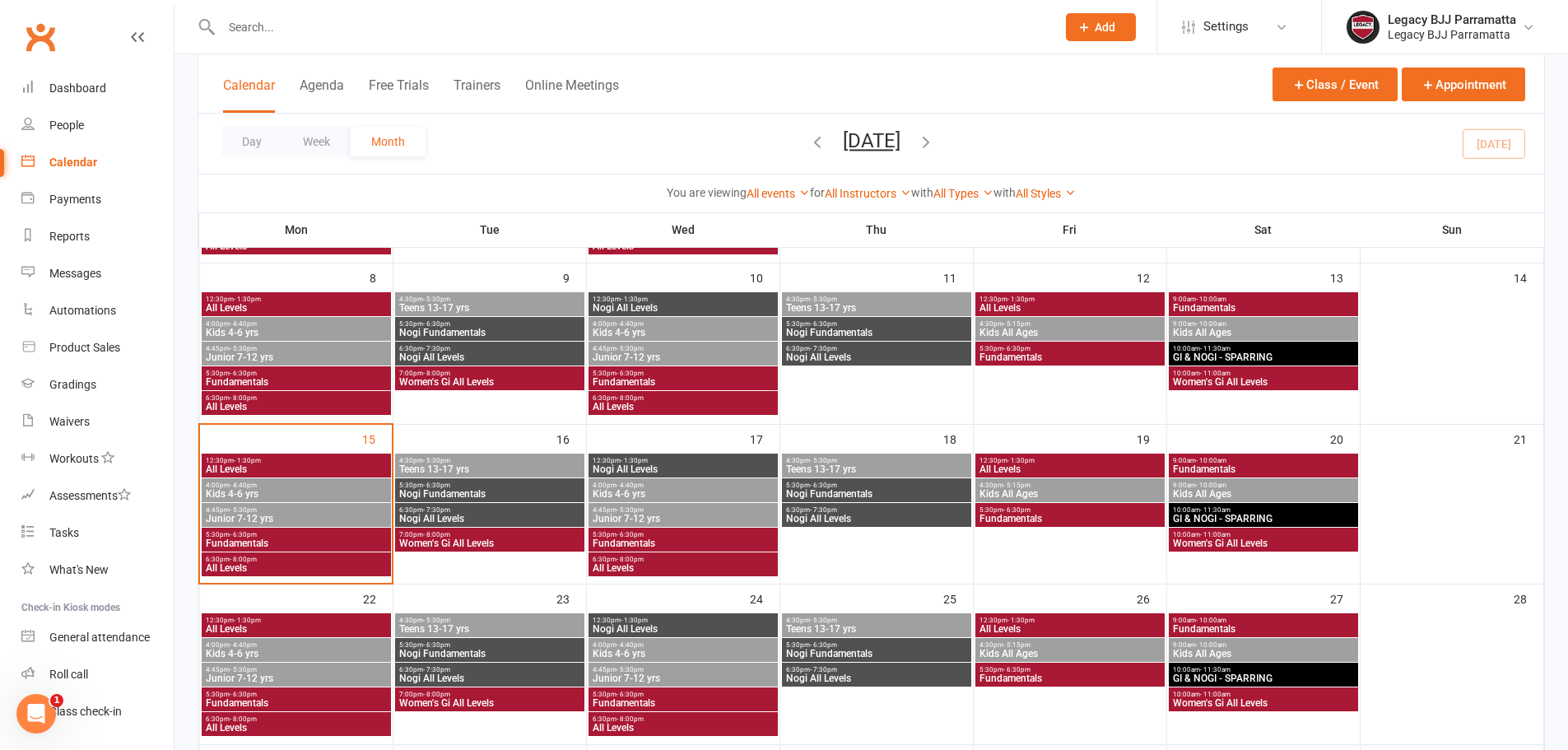
click at [325, 493] on span "Kids 4-6 yrs" at bounding box center [296, 493] width 182 height 10
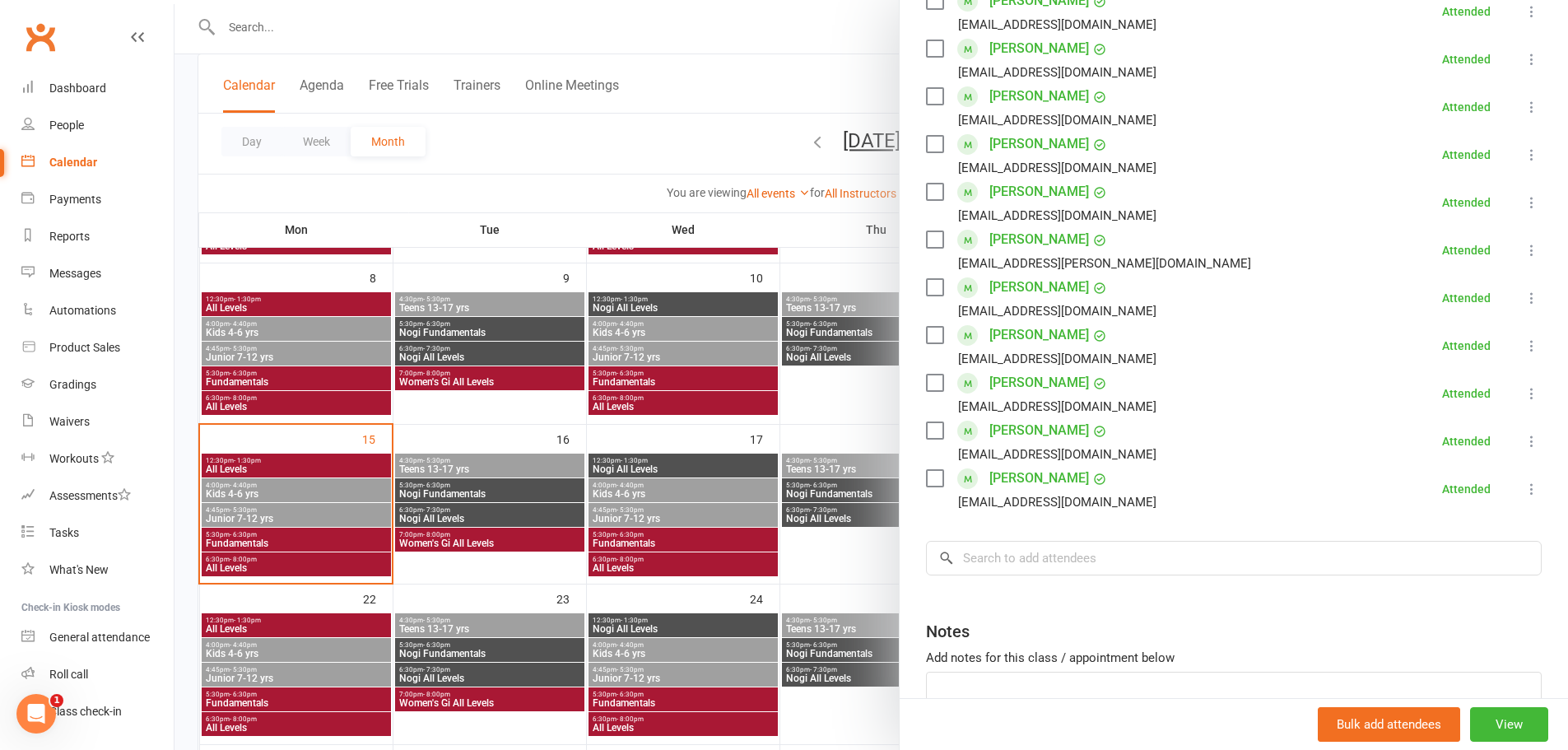
scroll to position [572, 0]
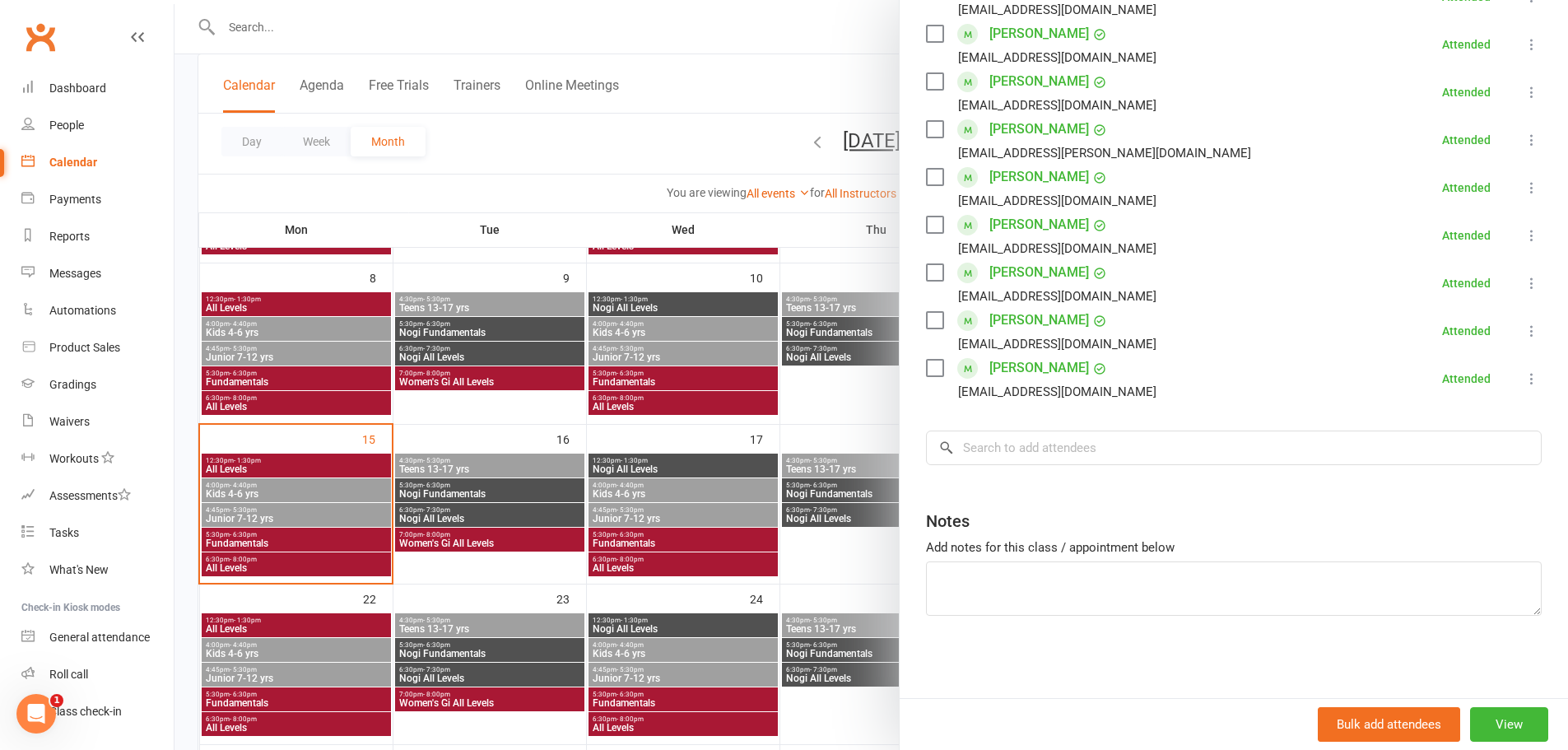
click at [297, 495] on div at bounding box center [871, 375] width 1394 height 750
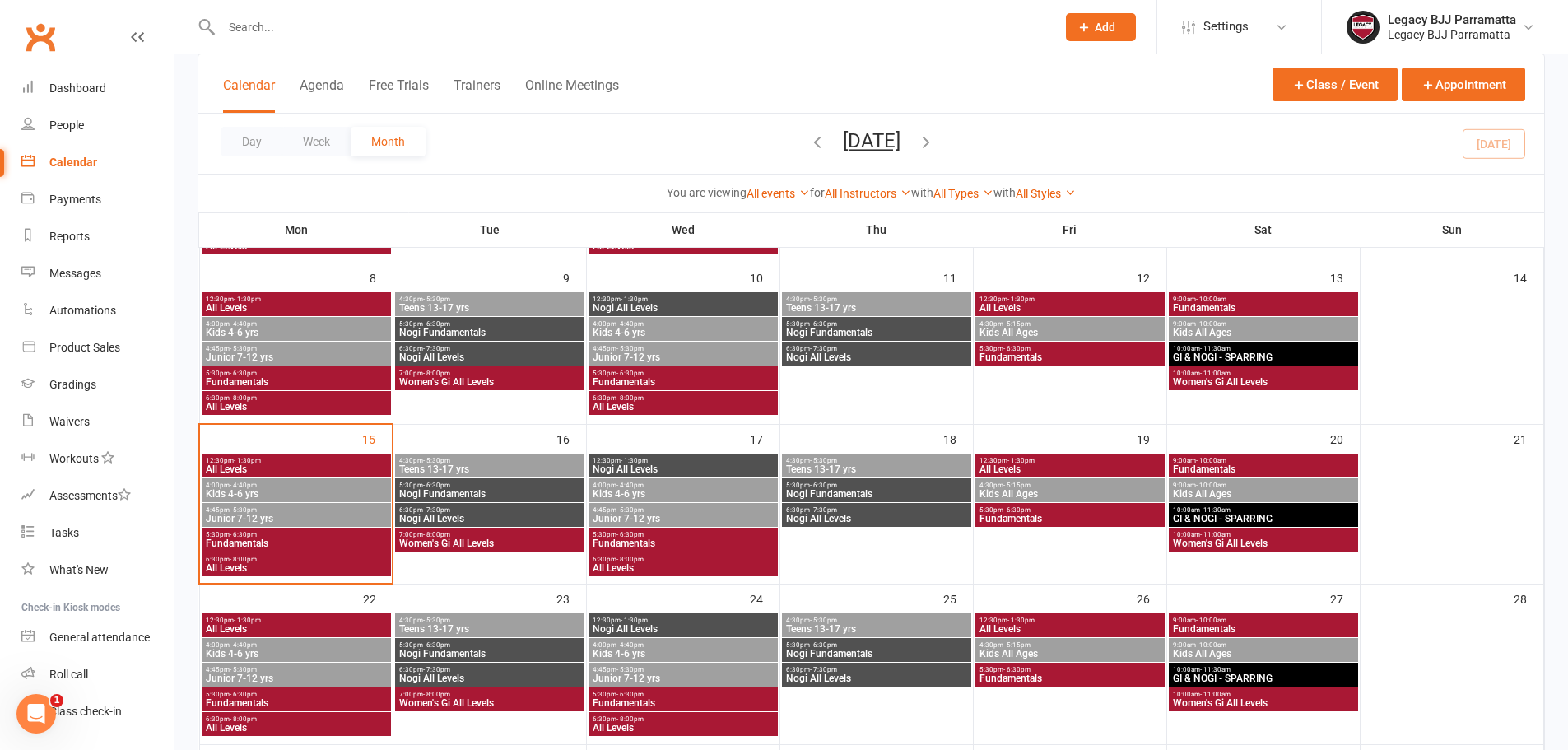
click at [298, 520] on span "Junior 7-12 yrs" at bounding box center [296, 518] width 182 height 10
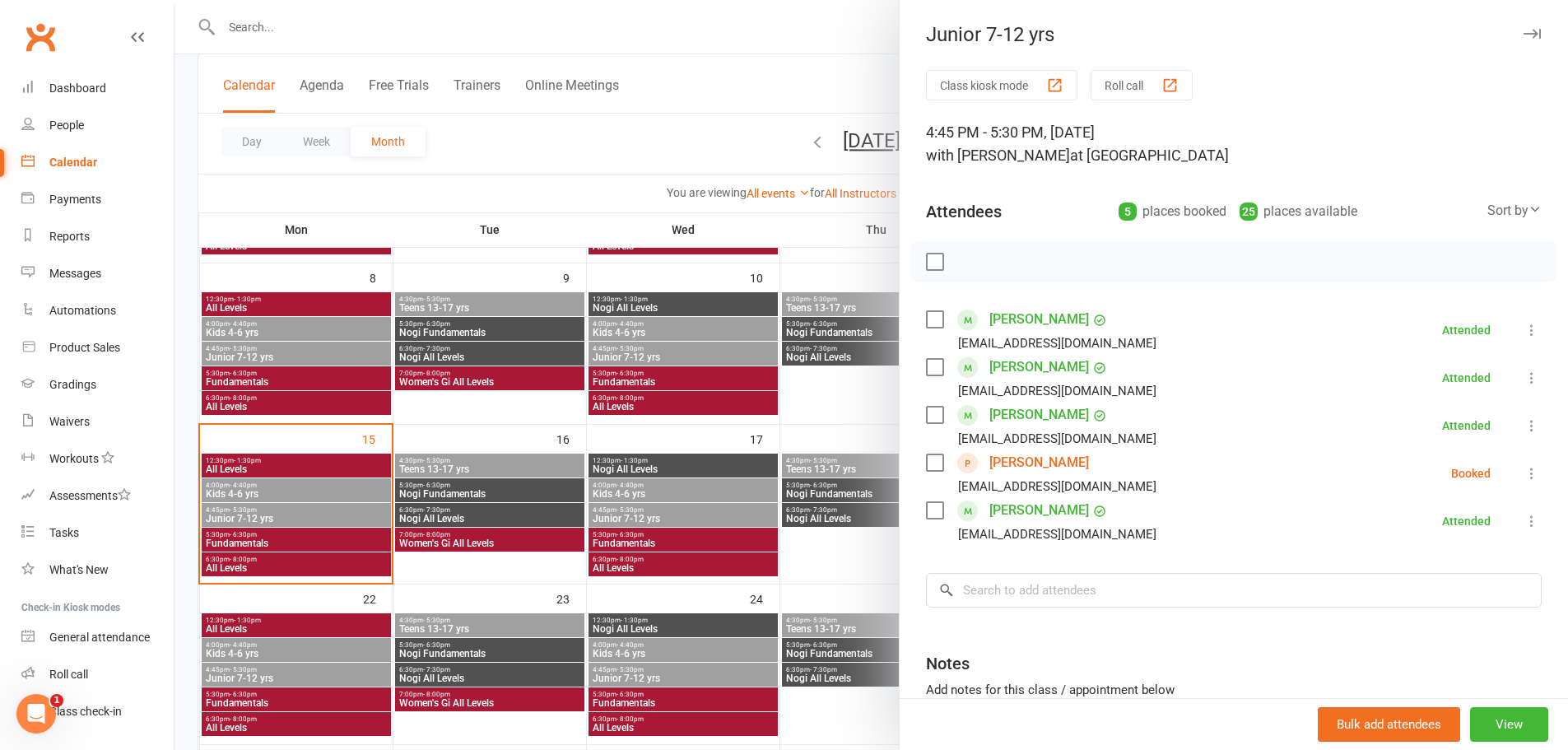
click at [326, 532] on div at bounding box center [871, 375] width 1394 height 750
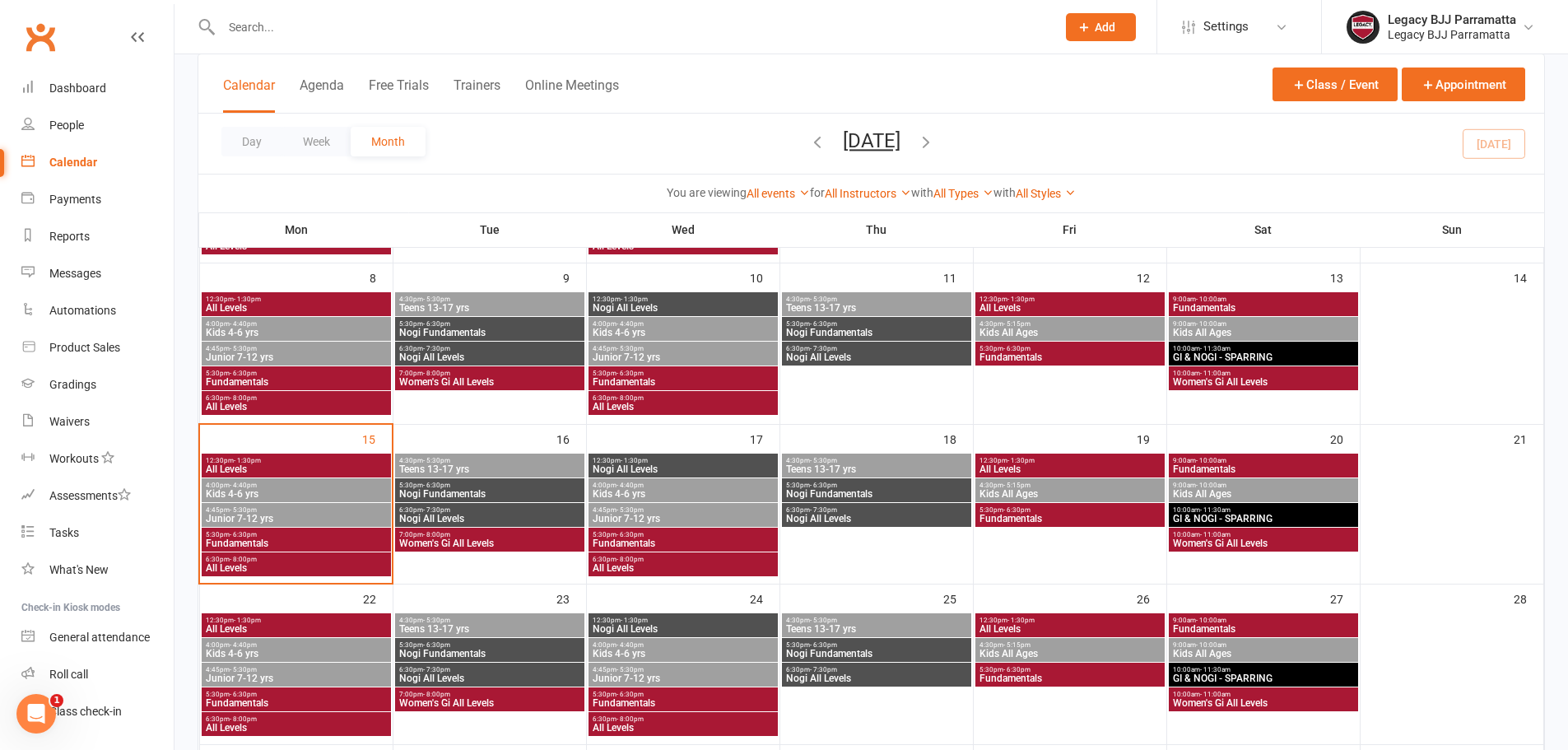
click at [320, 521] on span "Junior 7-12 yrs" at bounding box center [296, 518] width 182 height 10
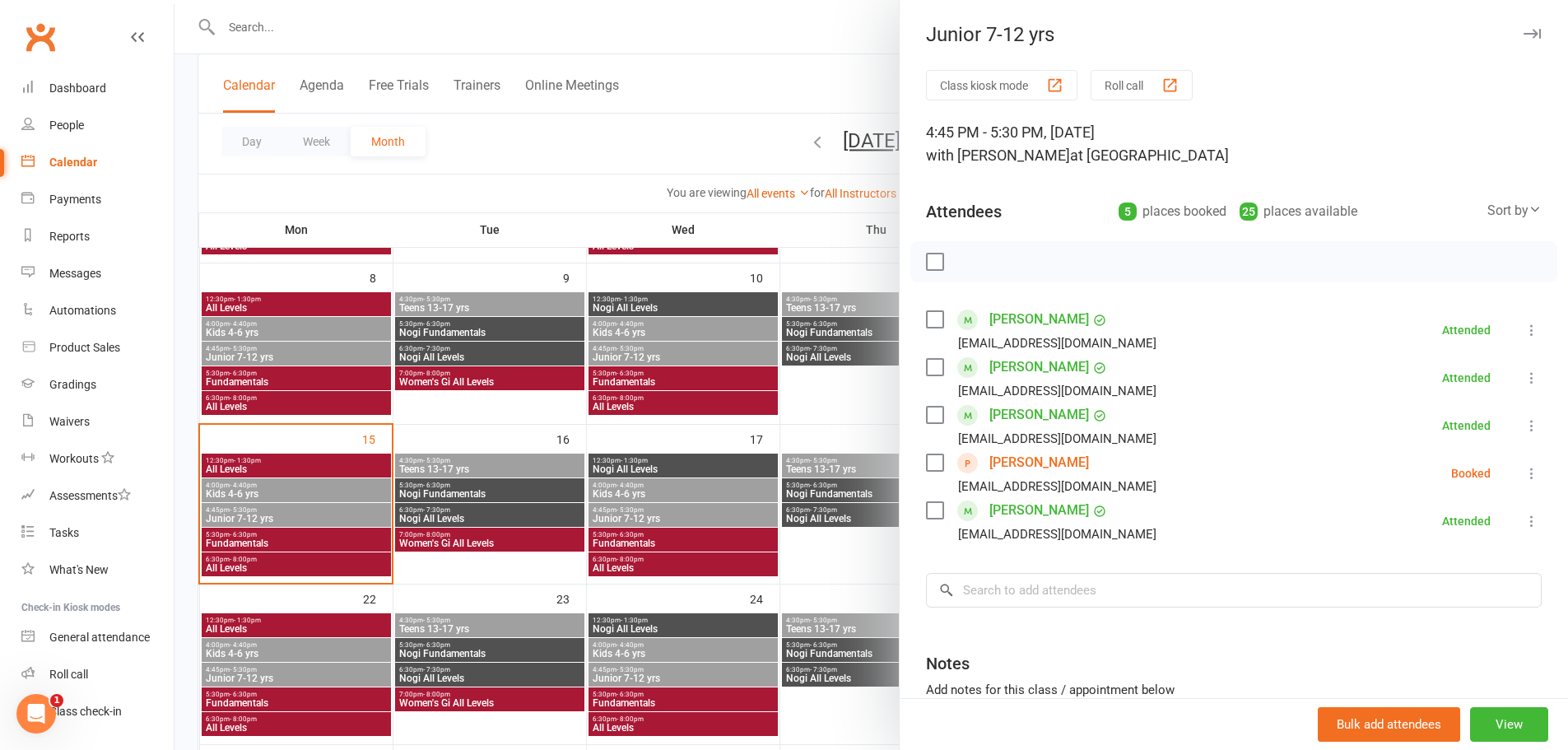
click at [328, 541] on div at bounding box center [871, 375] width 1394 height 750
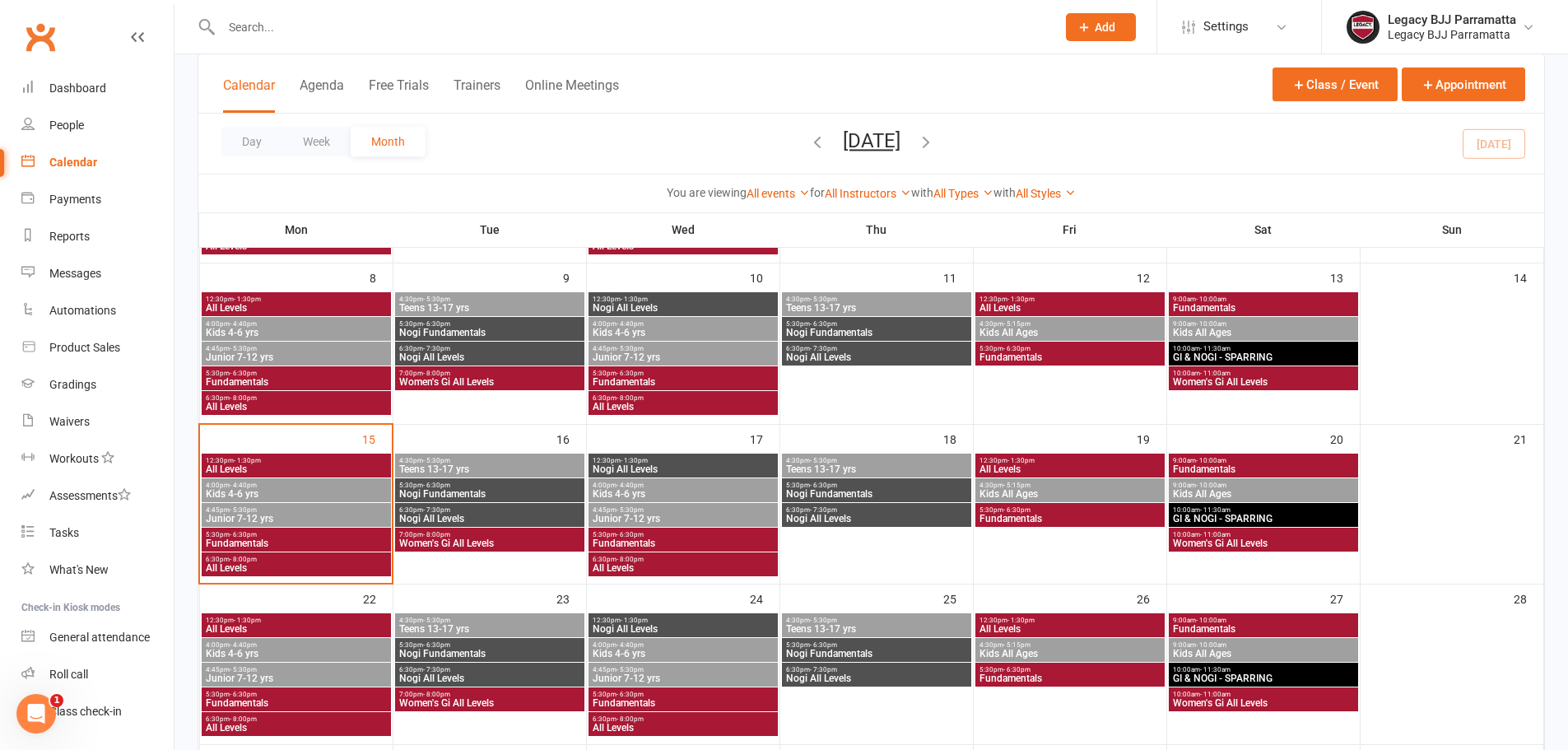
click at [330, 542] on span "Fundamentals" at bounding box center [296, 543] width 182 height 10
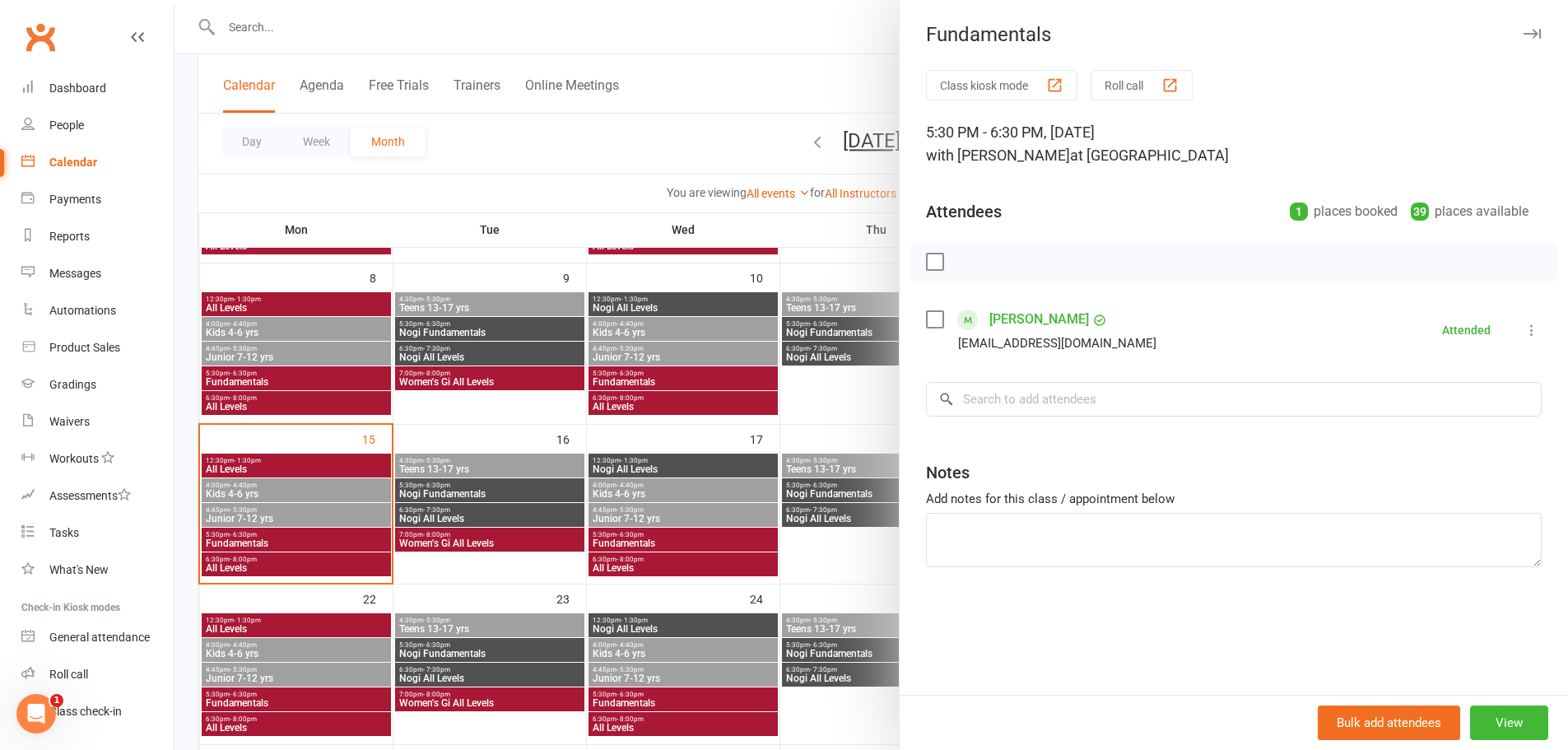
click at [324, 566] on div at bounding box center [871, 375] width 1394 height 750
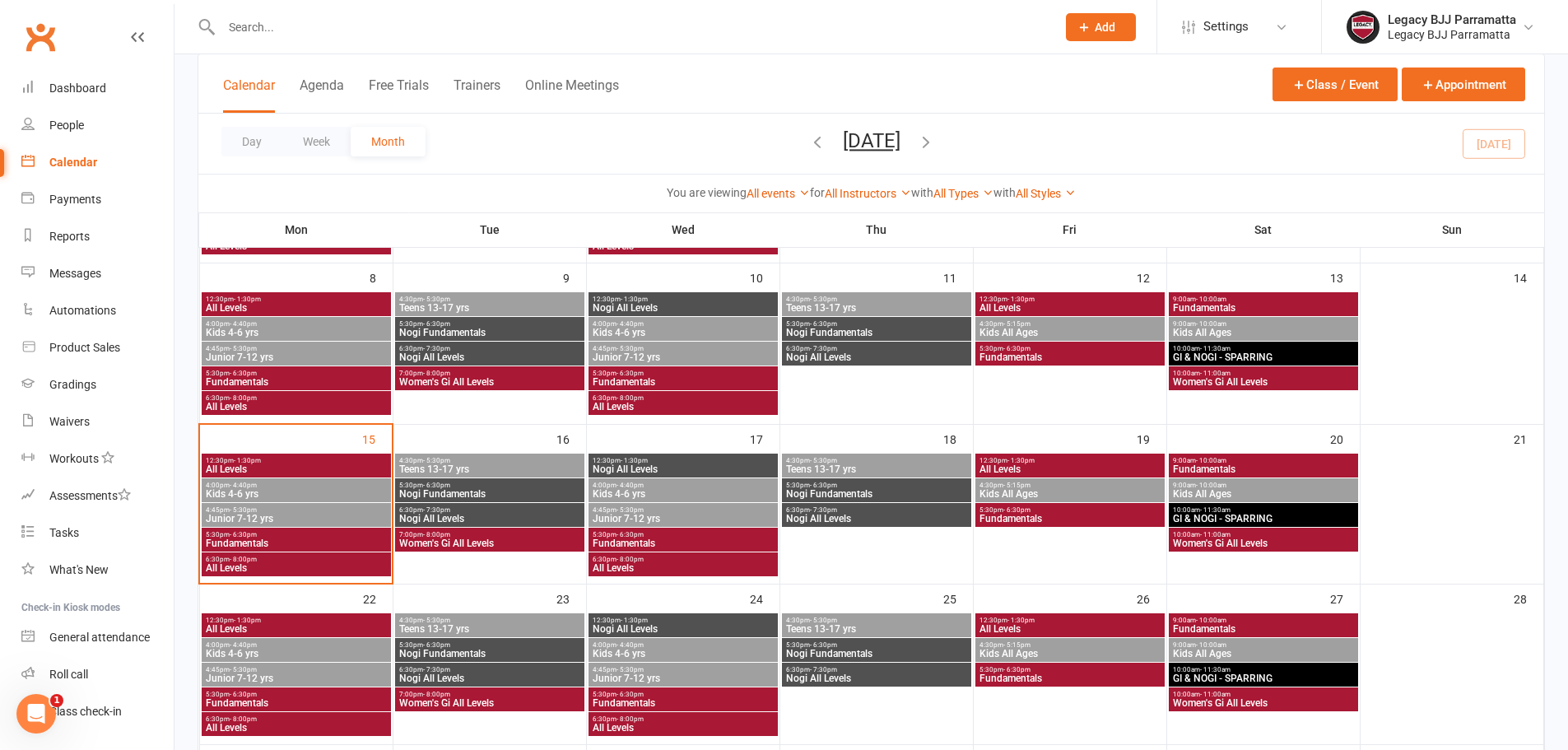
click at [322, 561] on span "6:30pm - 8:00pm" at bounding box center [296, 559] width 182 height 7
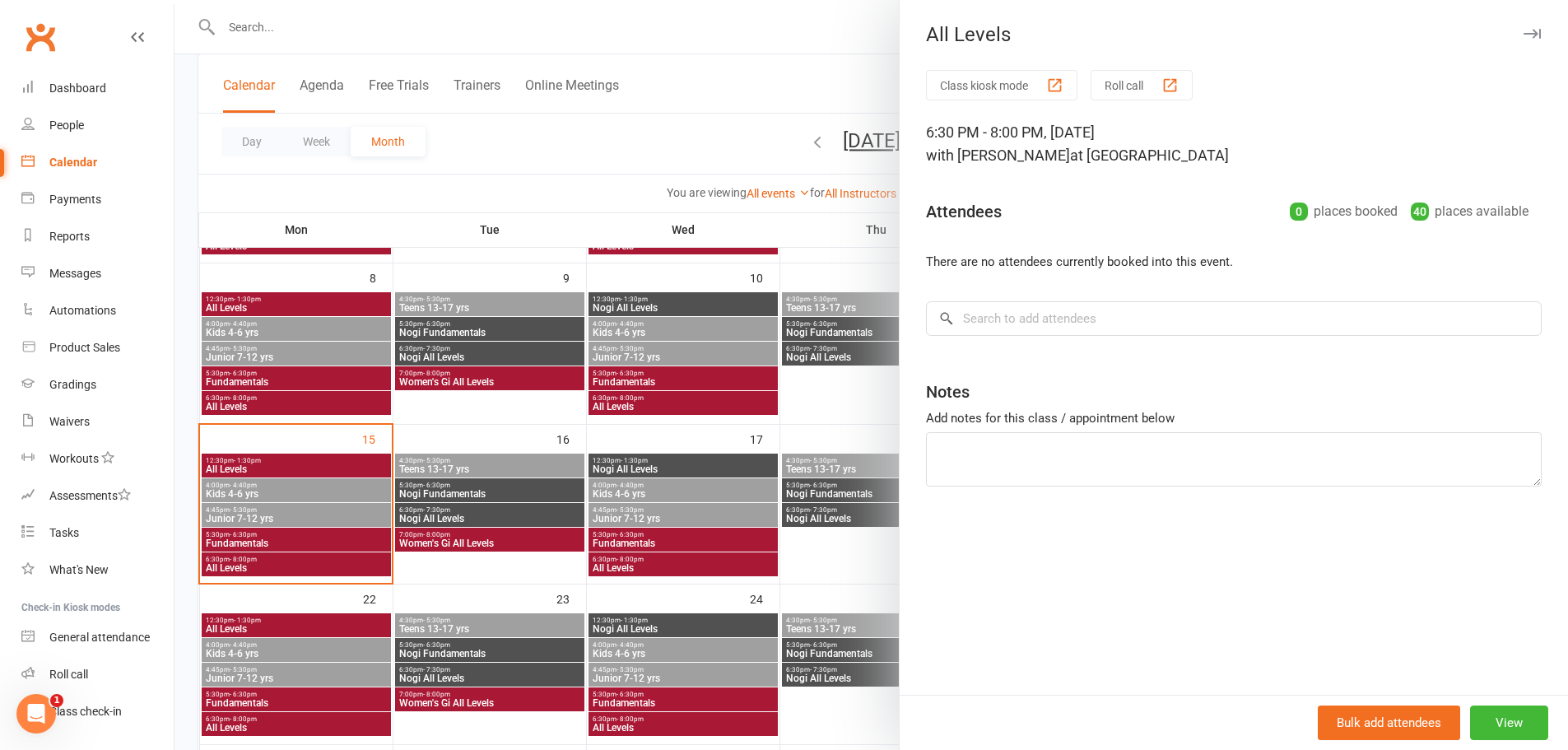
click at [322, 561] on div at bounding box center [871, 375] width 1394 height 750
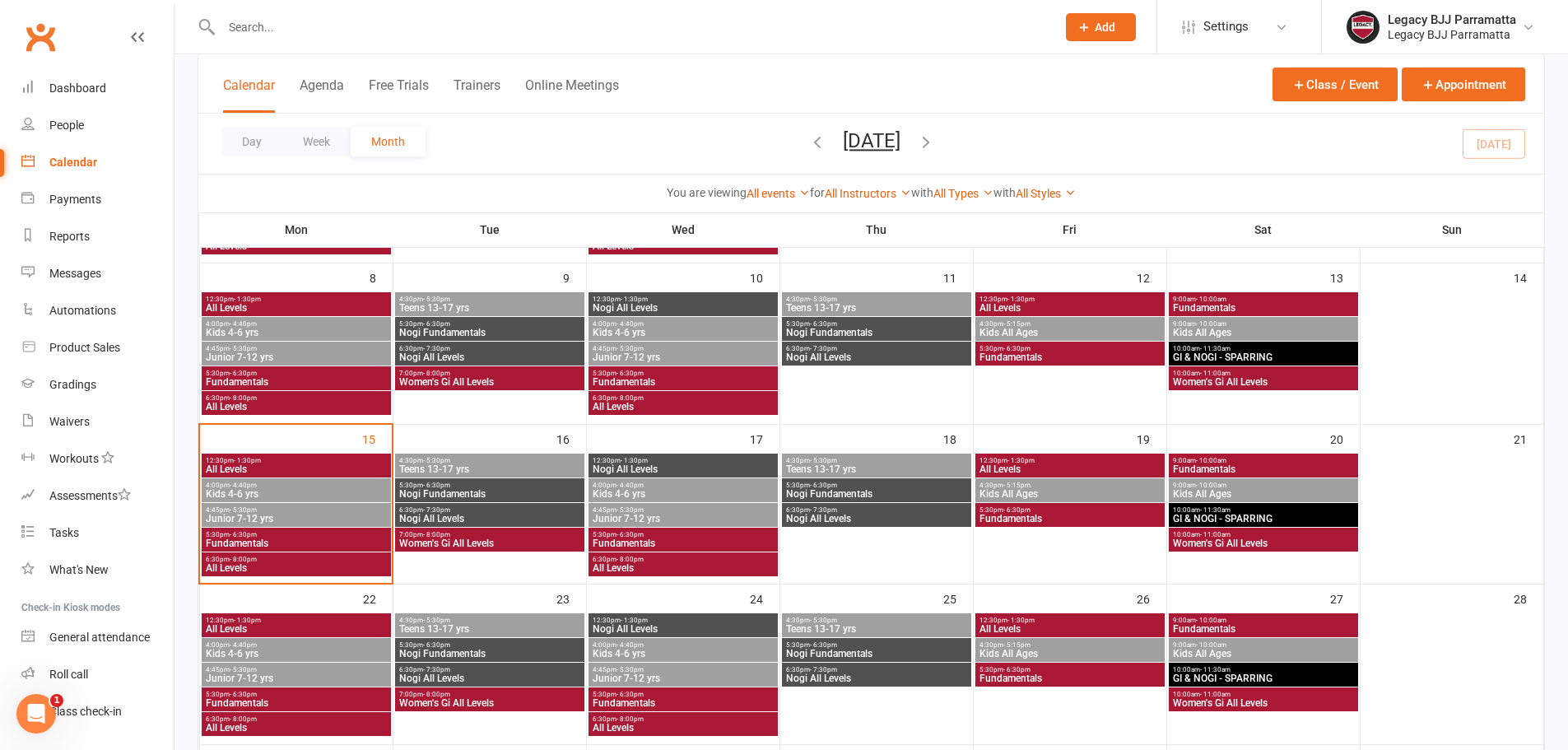
click at [480, 470] on span "Teens 13-17 yrs" at bounding box center [489, 469] width 182 height 10
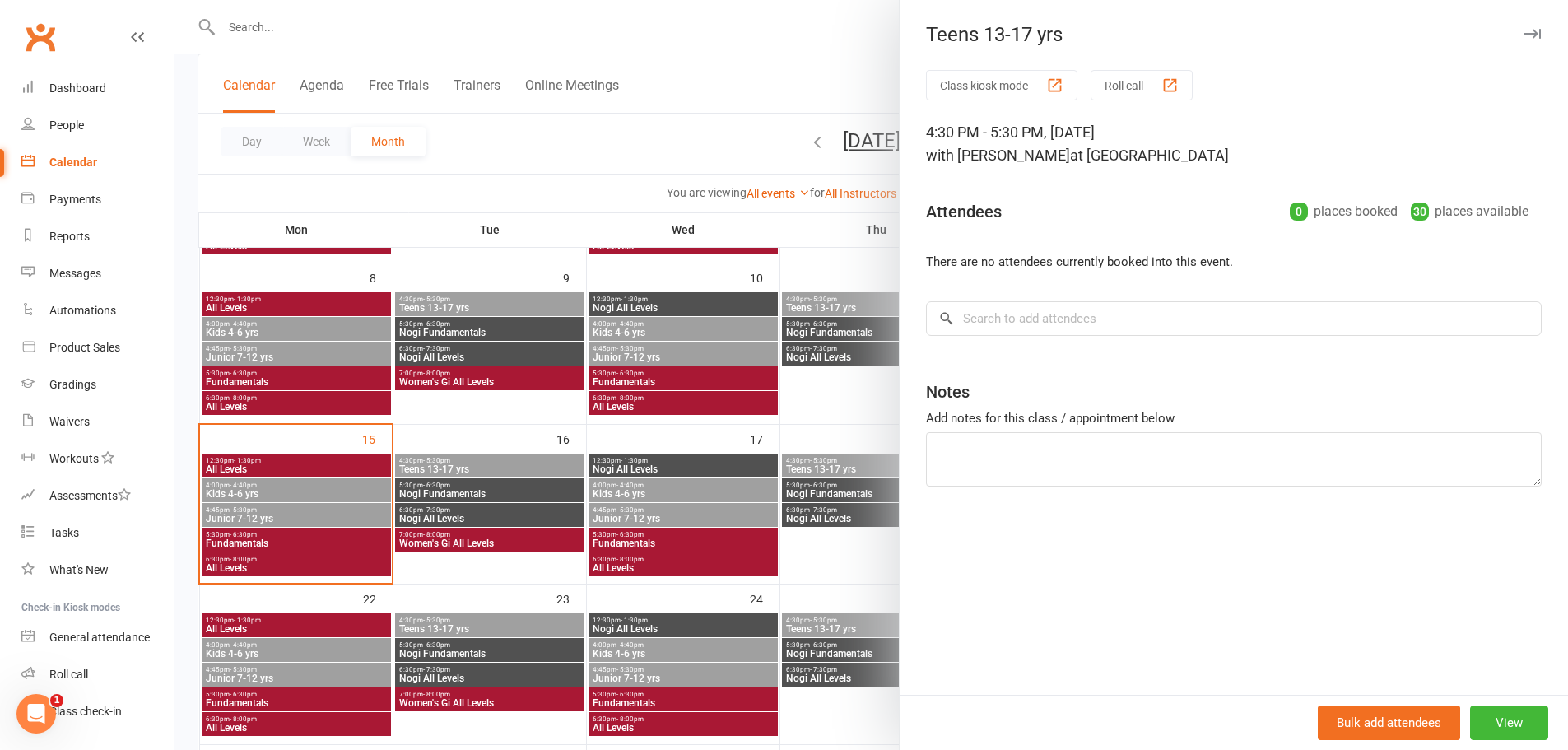
click at [479, 485] on div at bounding box center [871, 375] width 1394 height 750
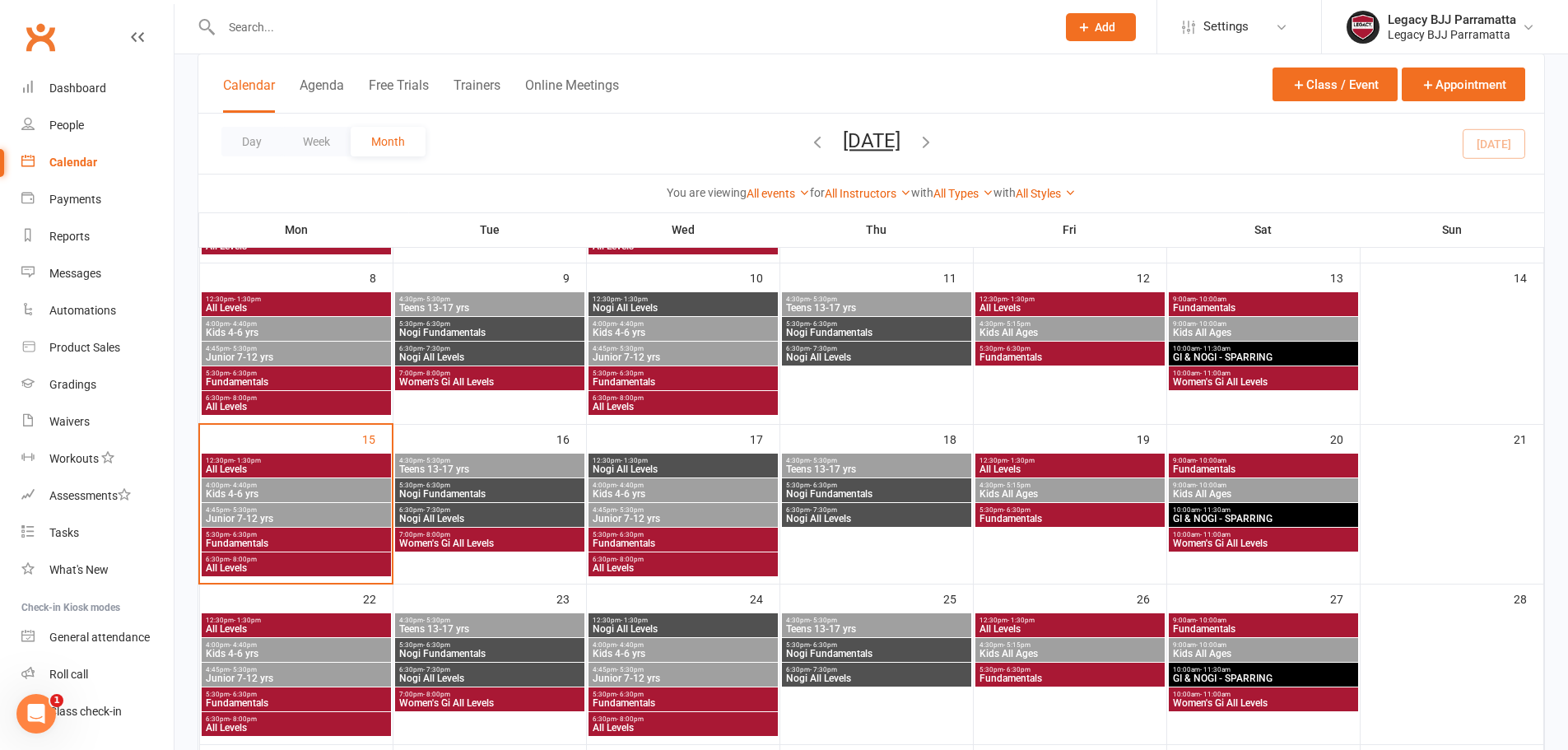
click at [479, 495] on span "Nogi Fundamentals" at bounding box center [489, 493] width 182 height 10
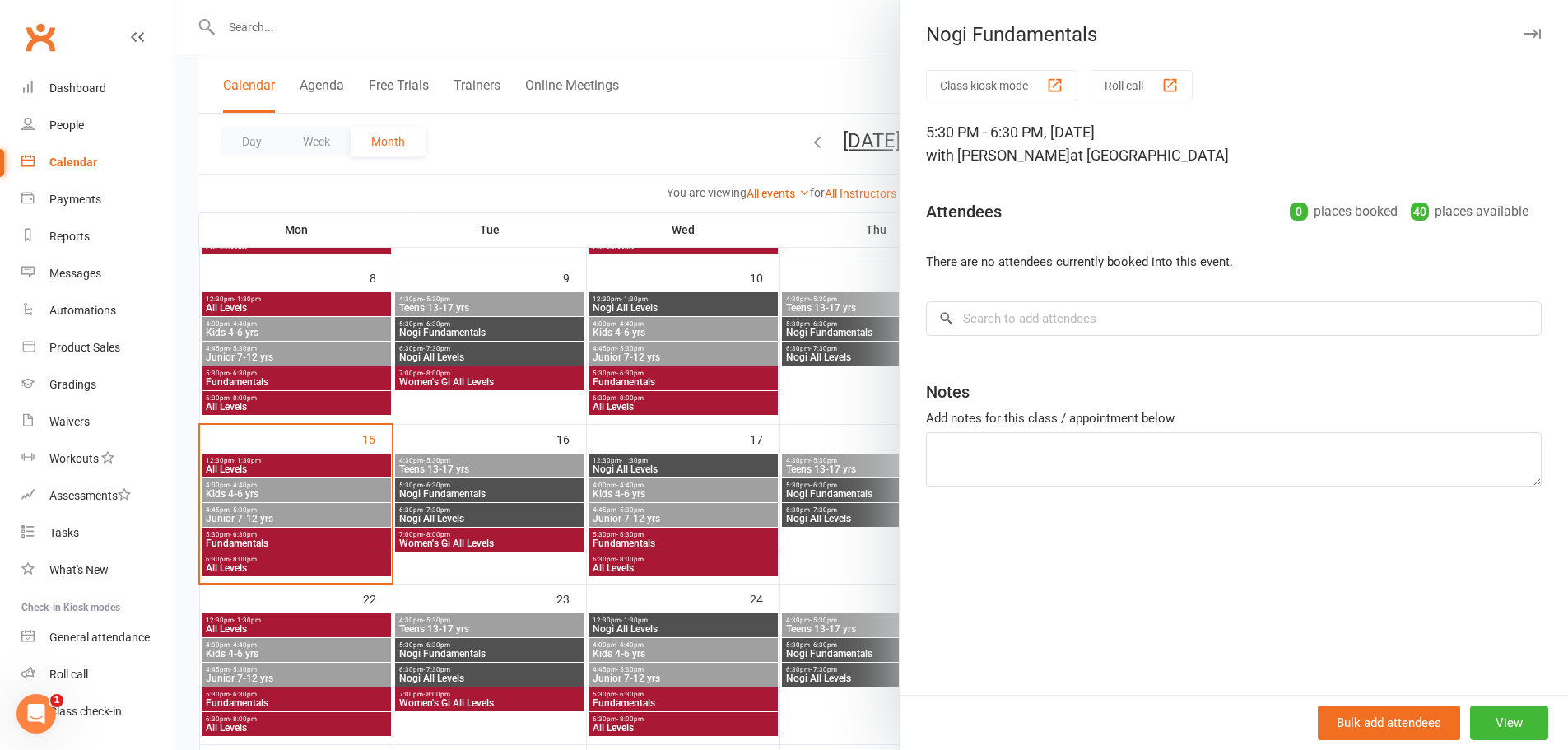
click at [477, 518] on div at bounding box center [871, 375] width 1394 height 750
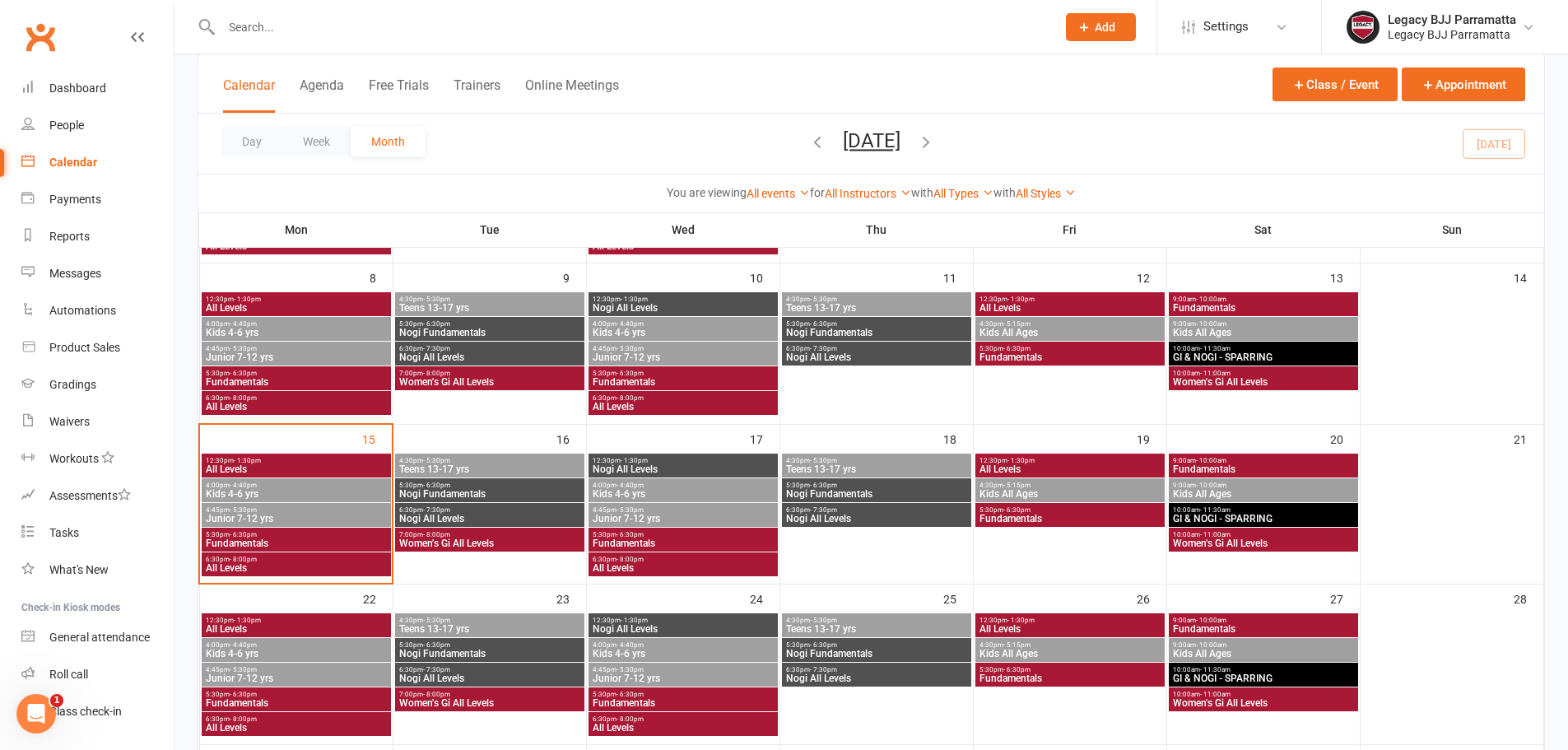
click at [474, 518] on span "Nogi All Levels" at bounding box center [489, 518] width 182 height 10
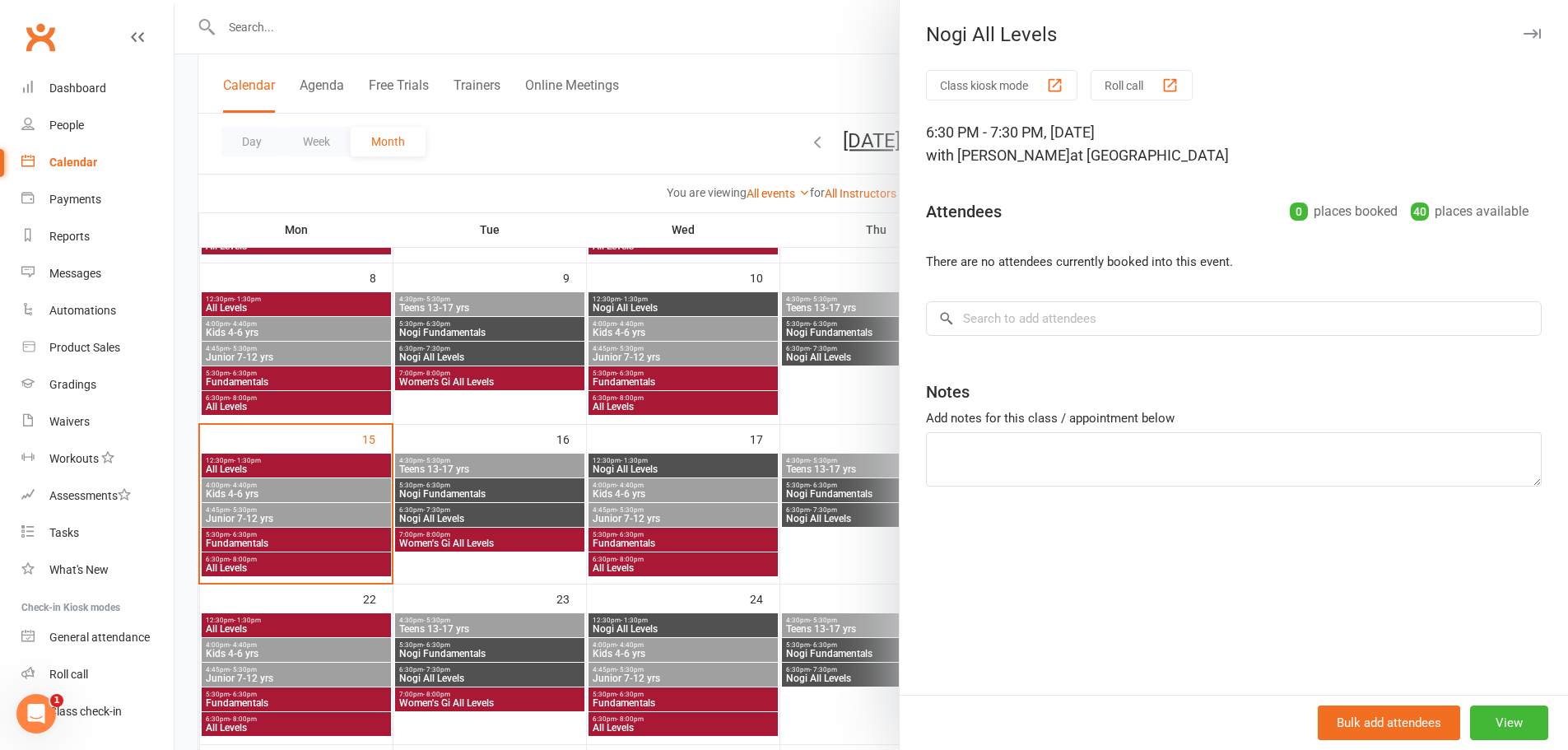
click at [478, 536] on div at bounding box center [871, 375] width 1394 height 750
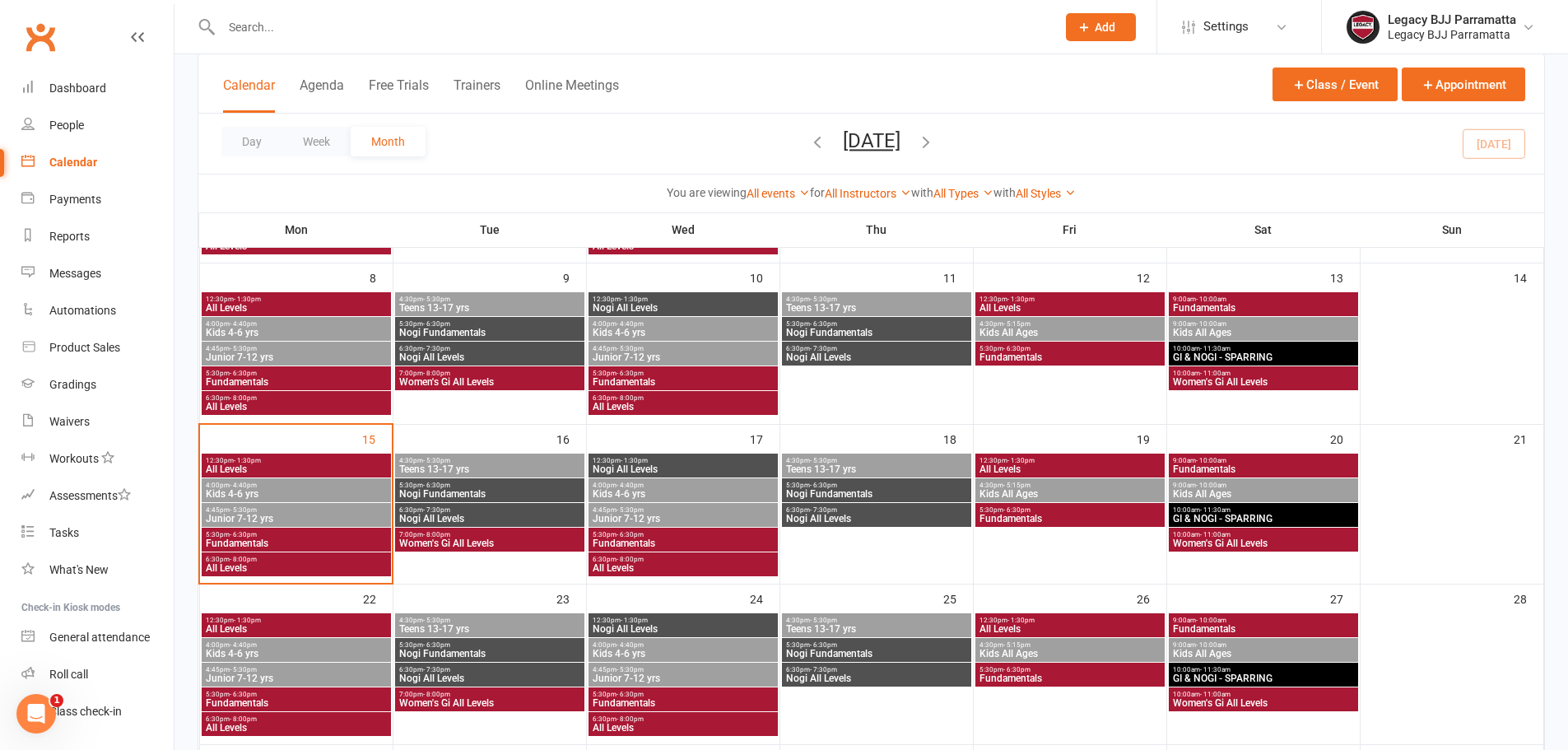
click at [478, 537] on span "7:00pm - 8:00pm" at bounding box center [489, 534] width 182 height 7
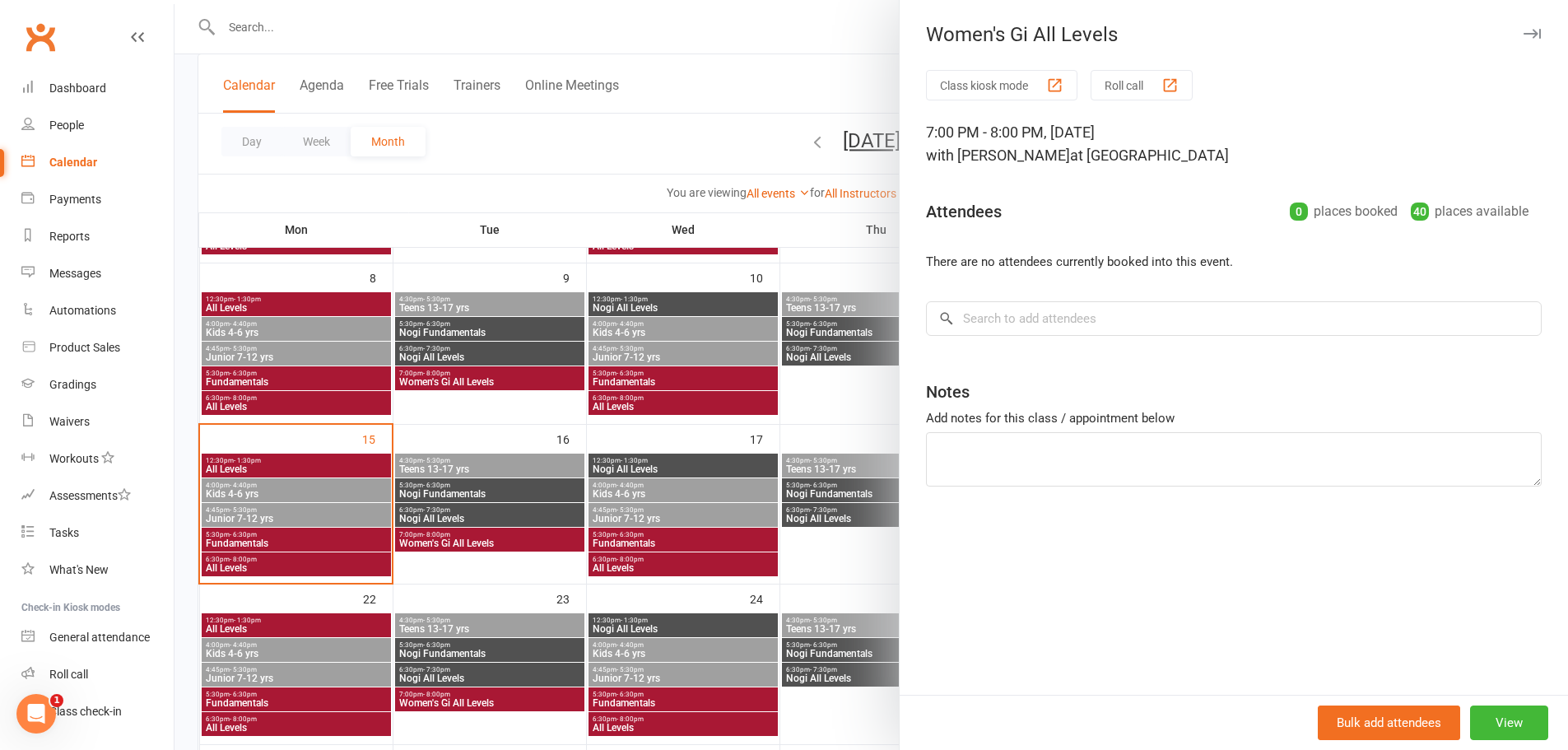
click at [594, 475] on div at bounding box center [871, 375] width 1394 height 750
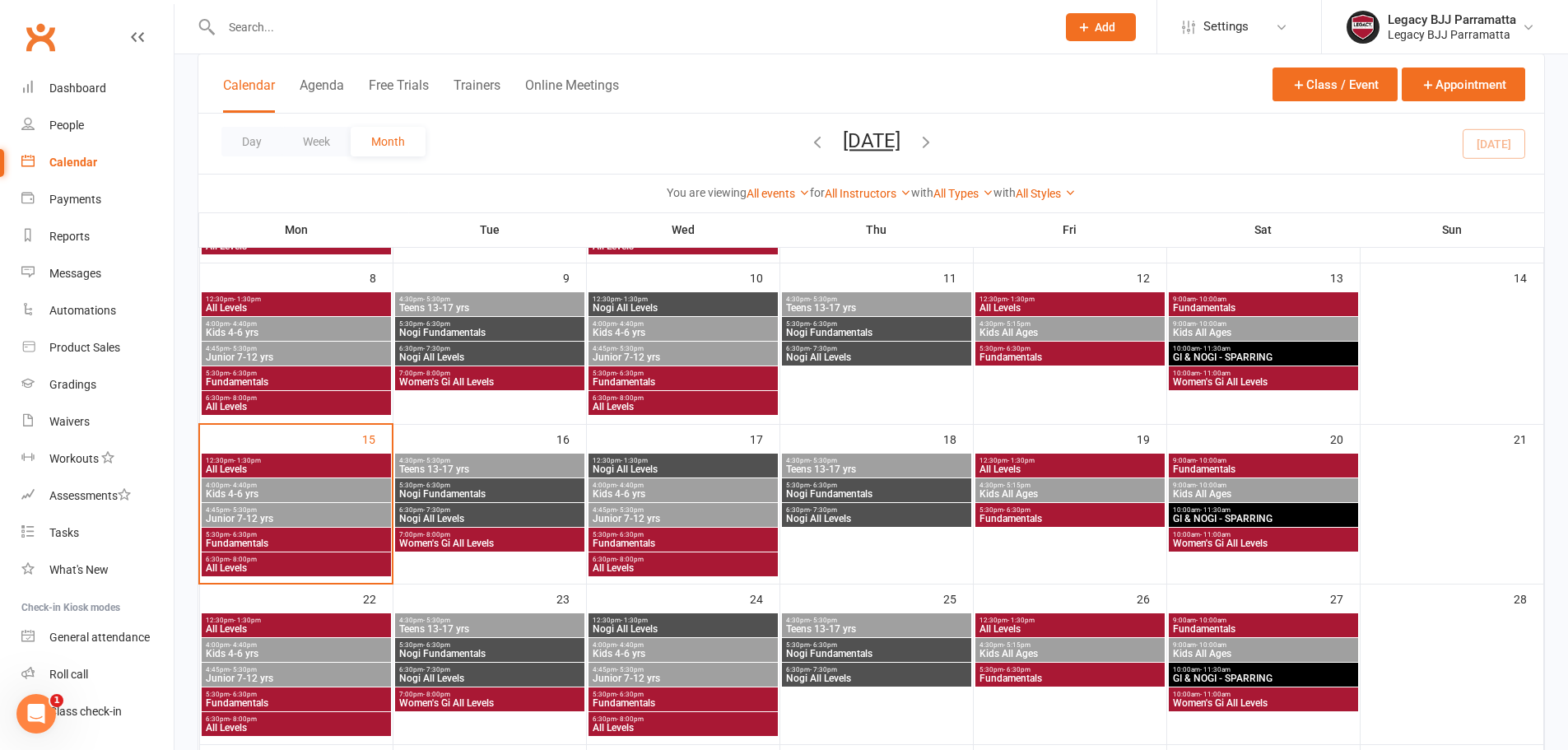
click at [637, 471] on span "Nogi All Levels" at bounding box center [682, 469] width 182 height 10
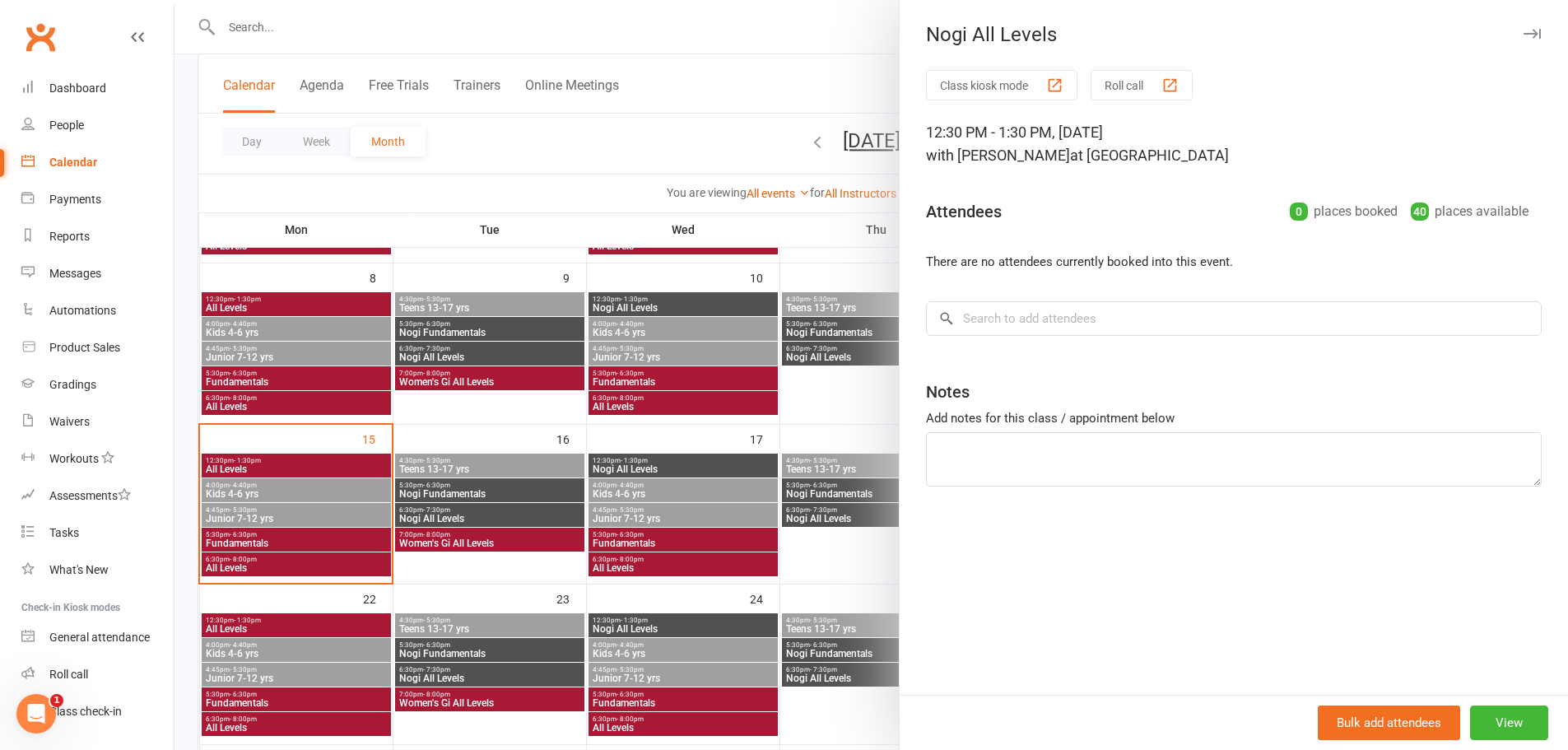
click at [640, 495] on div at bounding box center [871, 375] width 1394 height 750
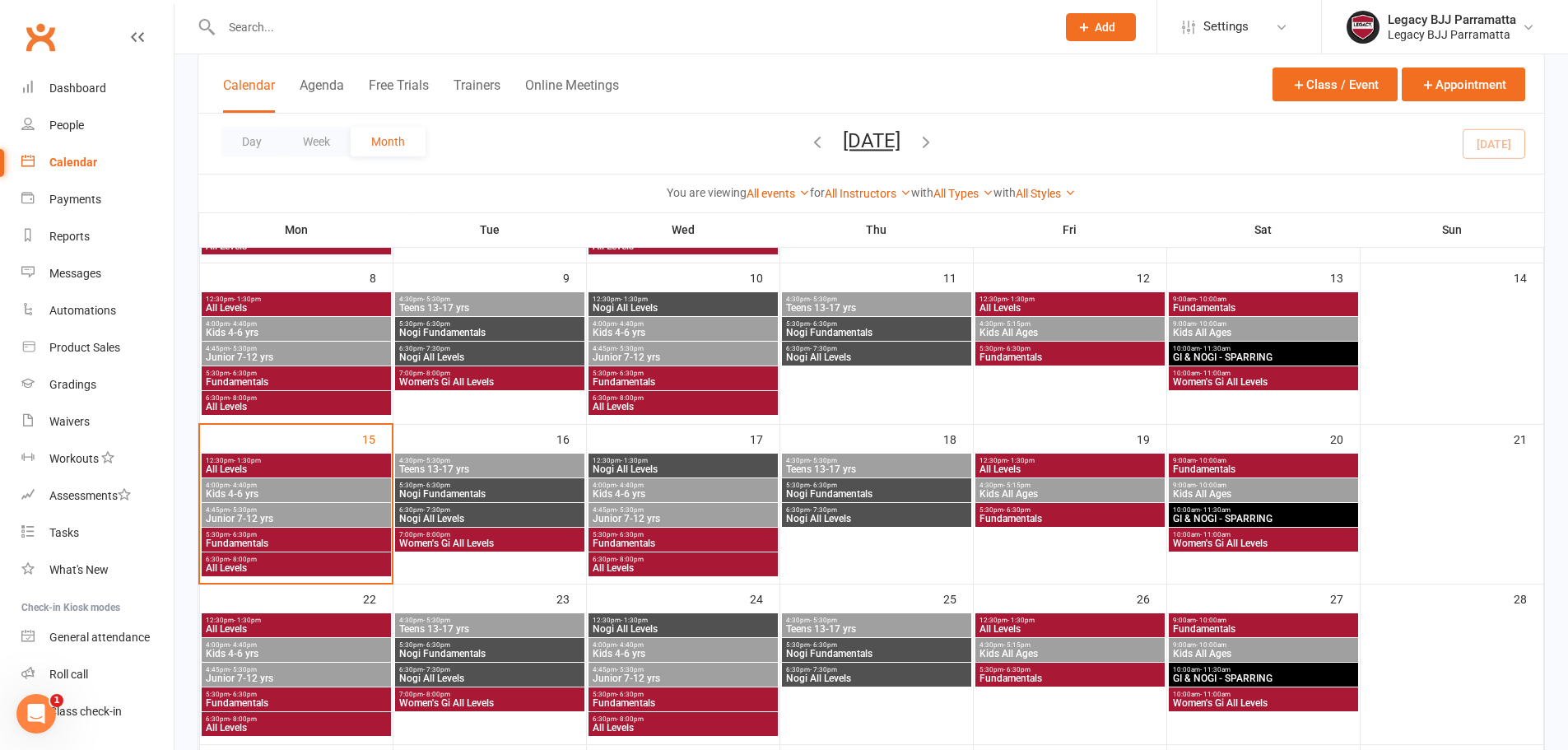
click at [640, 495] on span "Kids 4-6 yrs" at bounding box center [682, 493] width 182 height 10
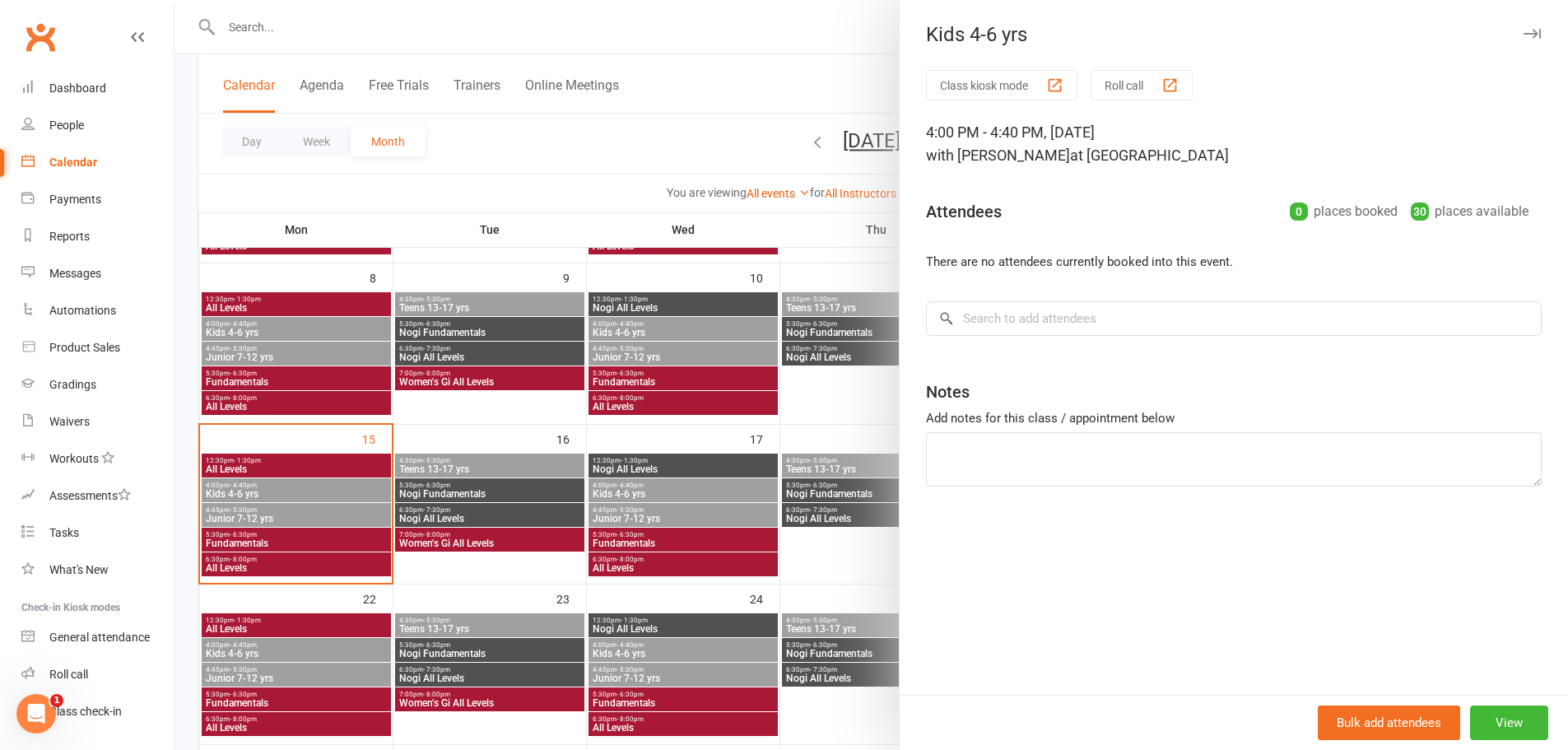
click at [643, 513] on div at bounding box center [871, 375] width 1394 height 750
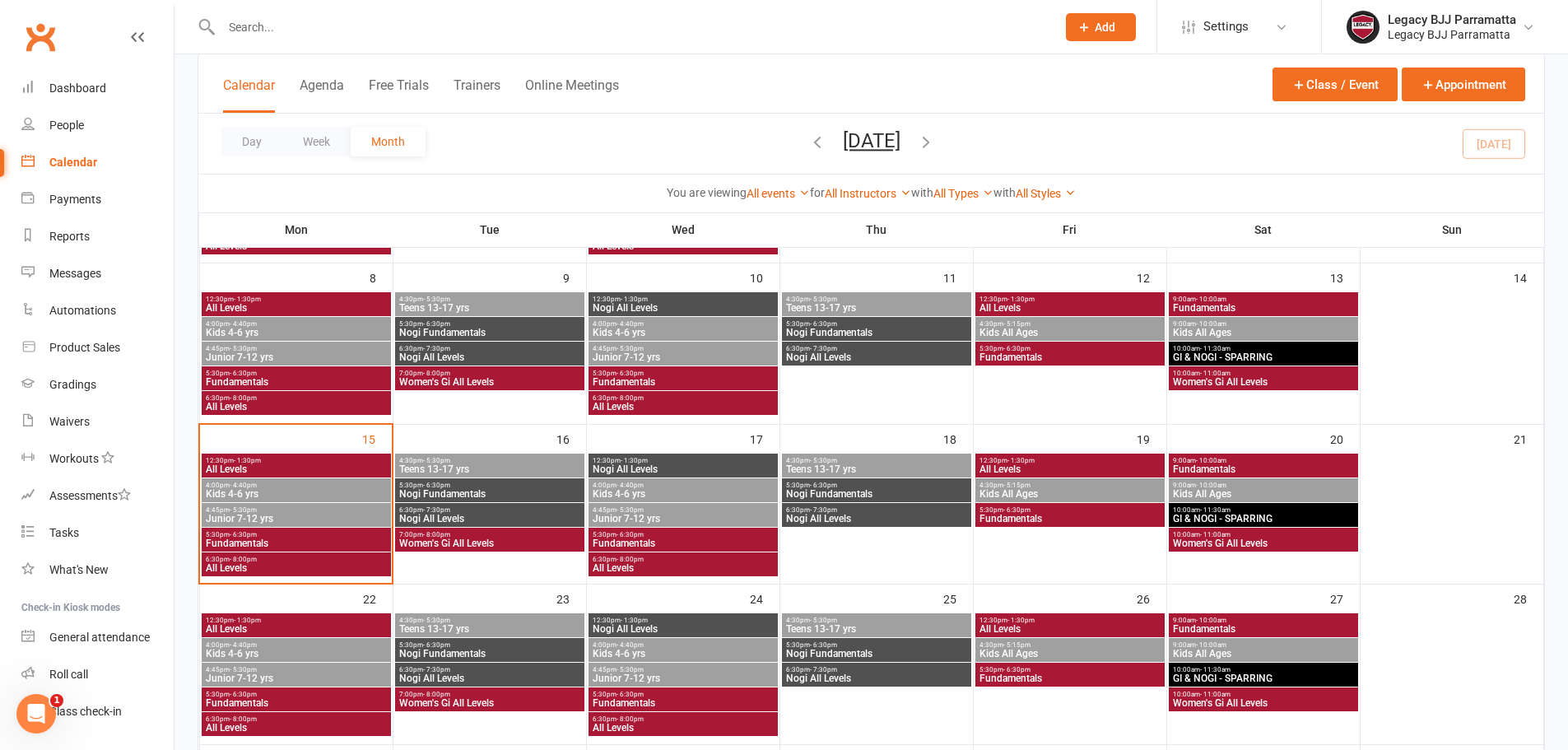
click at [643, 515] on span "Junior 7-12 yrs" at bounding box center [682, 518] width 182 height 10
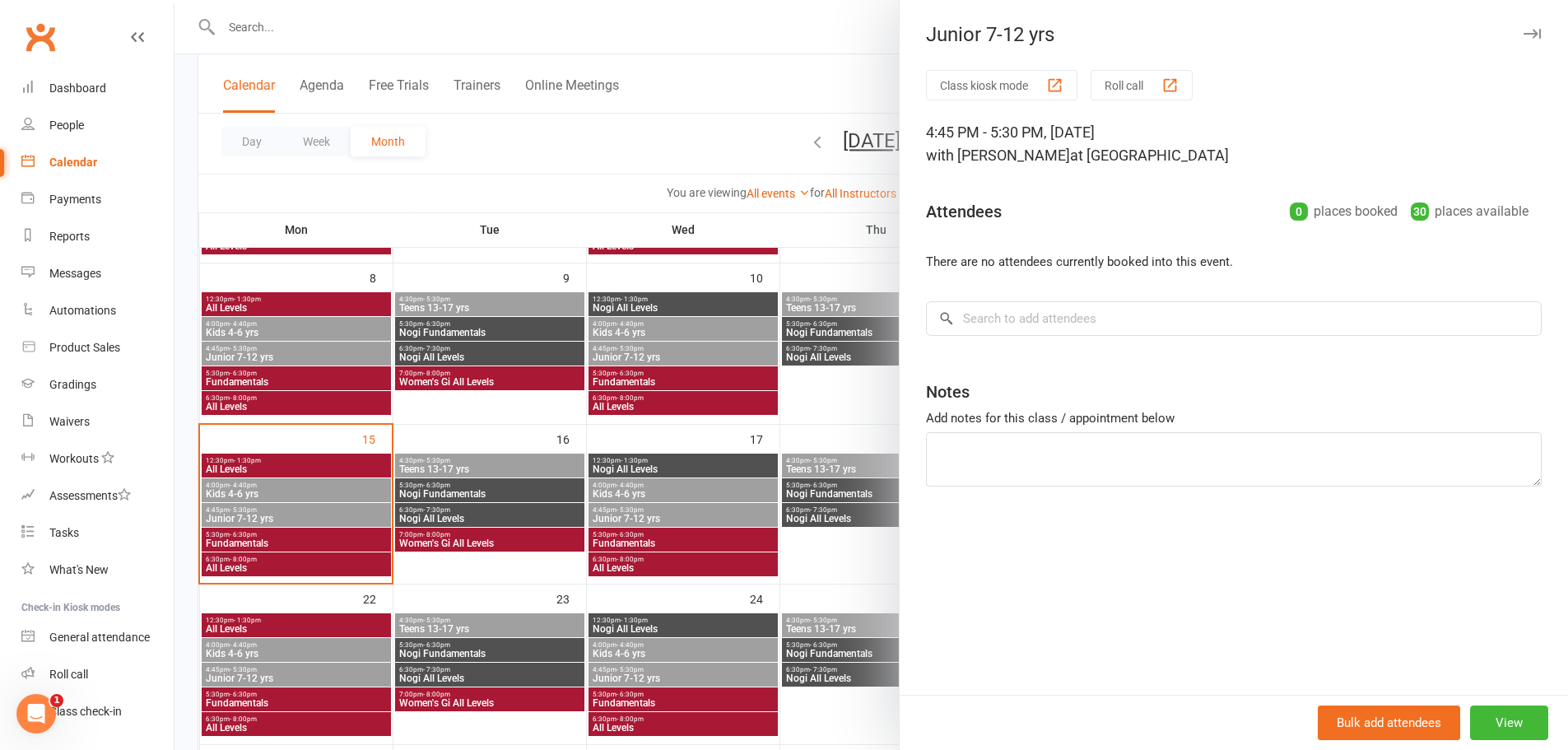
click at [643, 530] on div at bounding box center [871, 375] width 1394 height 750
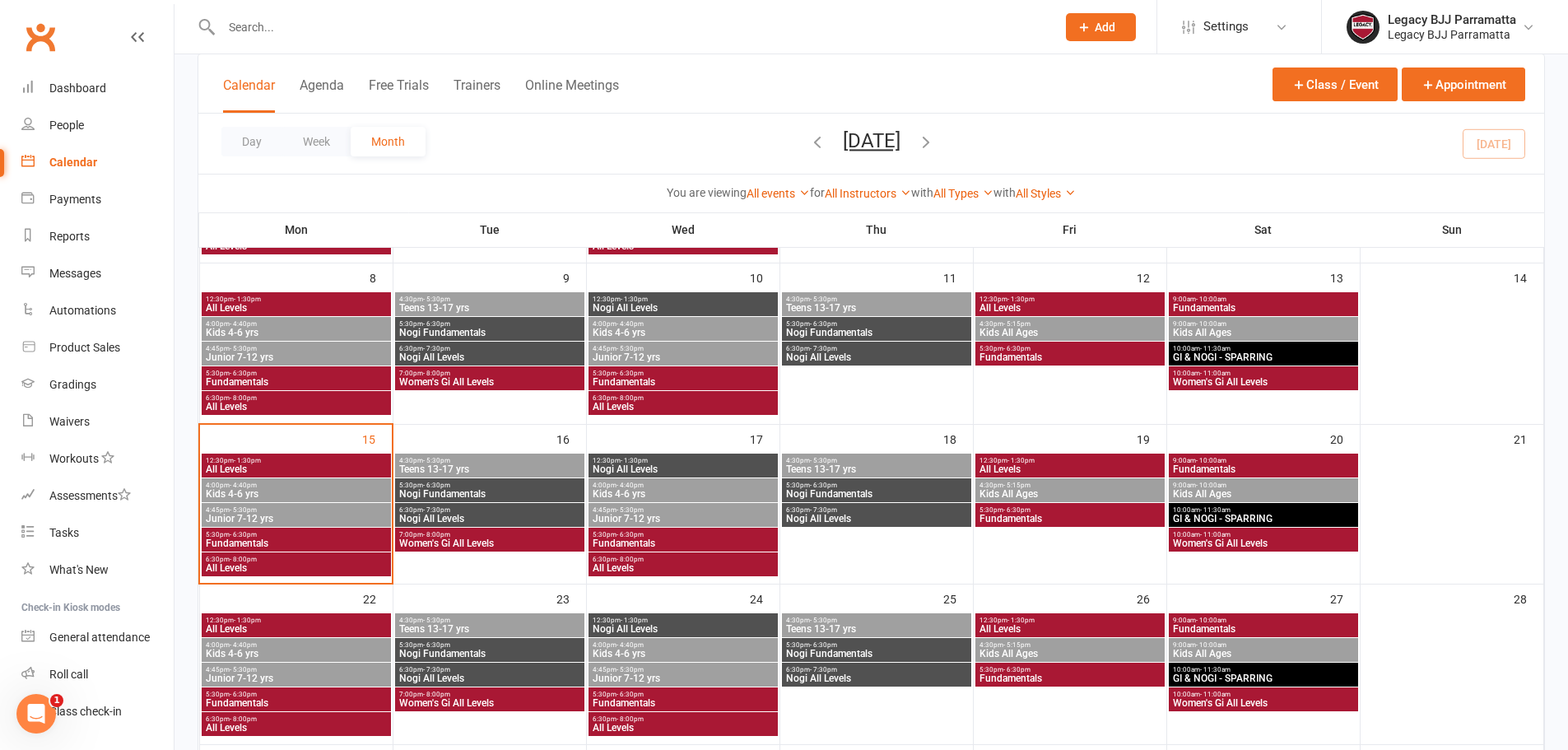
click at [643, 541] on span "Fundamentals" at bounding box center [682, 543] width 182 height 10
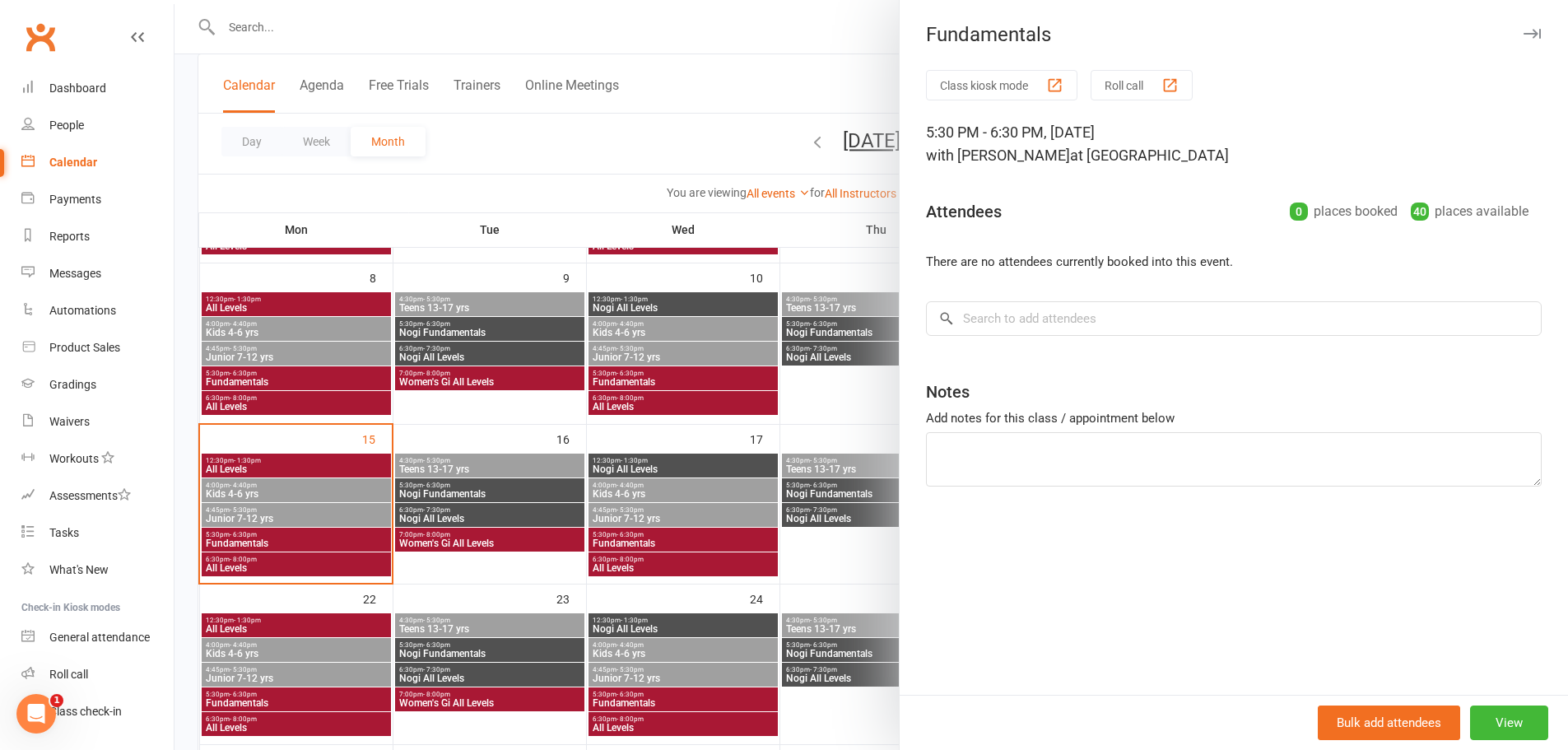
click at [638, 579] on div at bounding box center [871, 375] width 1394 height 750
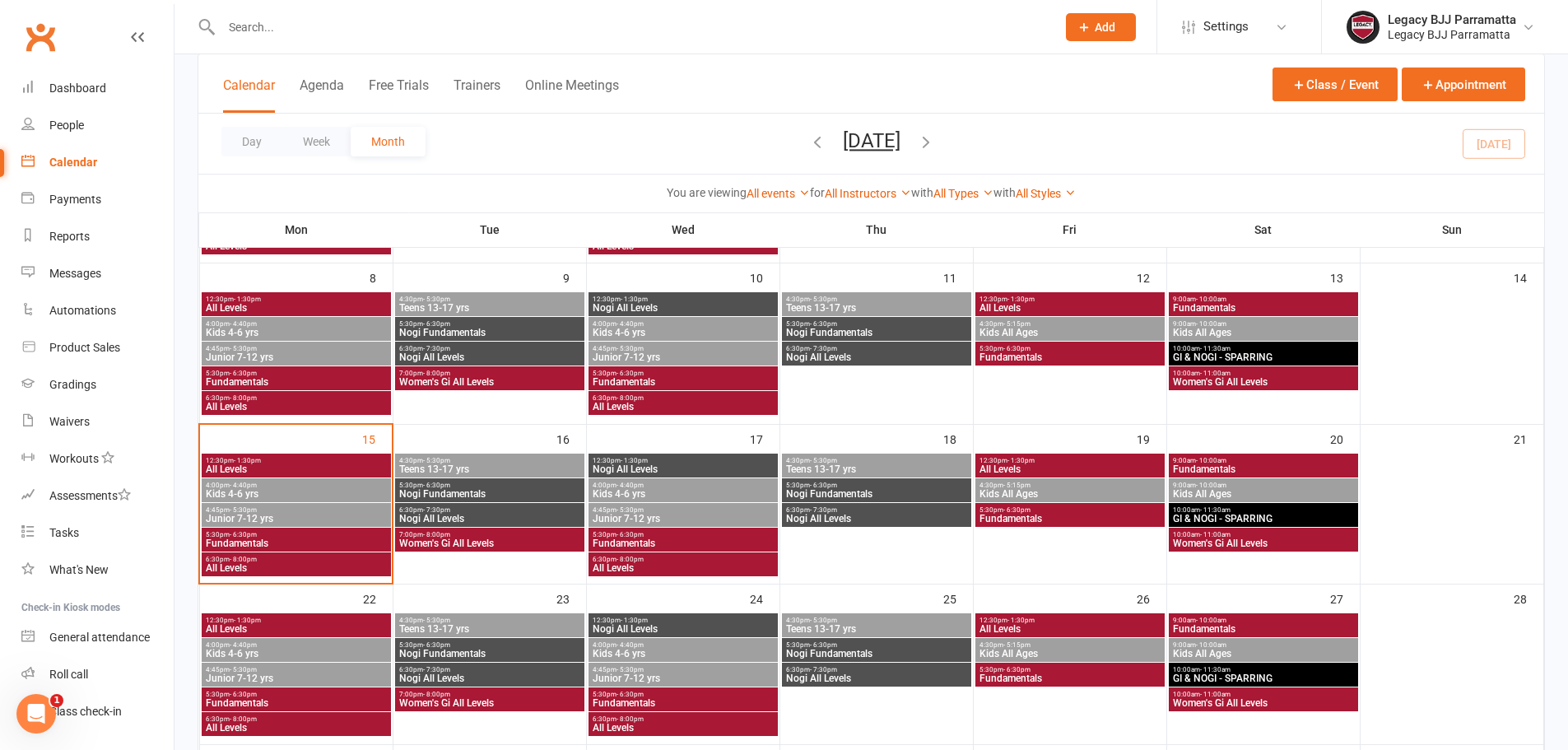
click at [637, 567] on span "All Levels" at bounding box center [682, 567] width 182 height 10
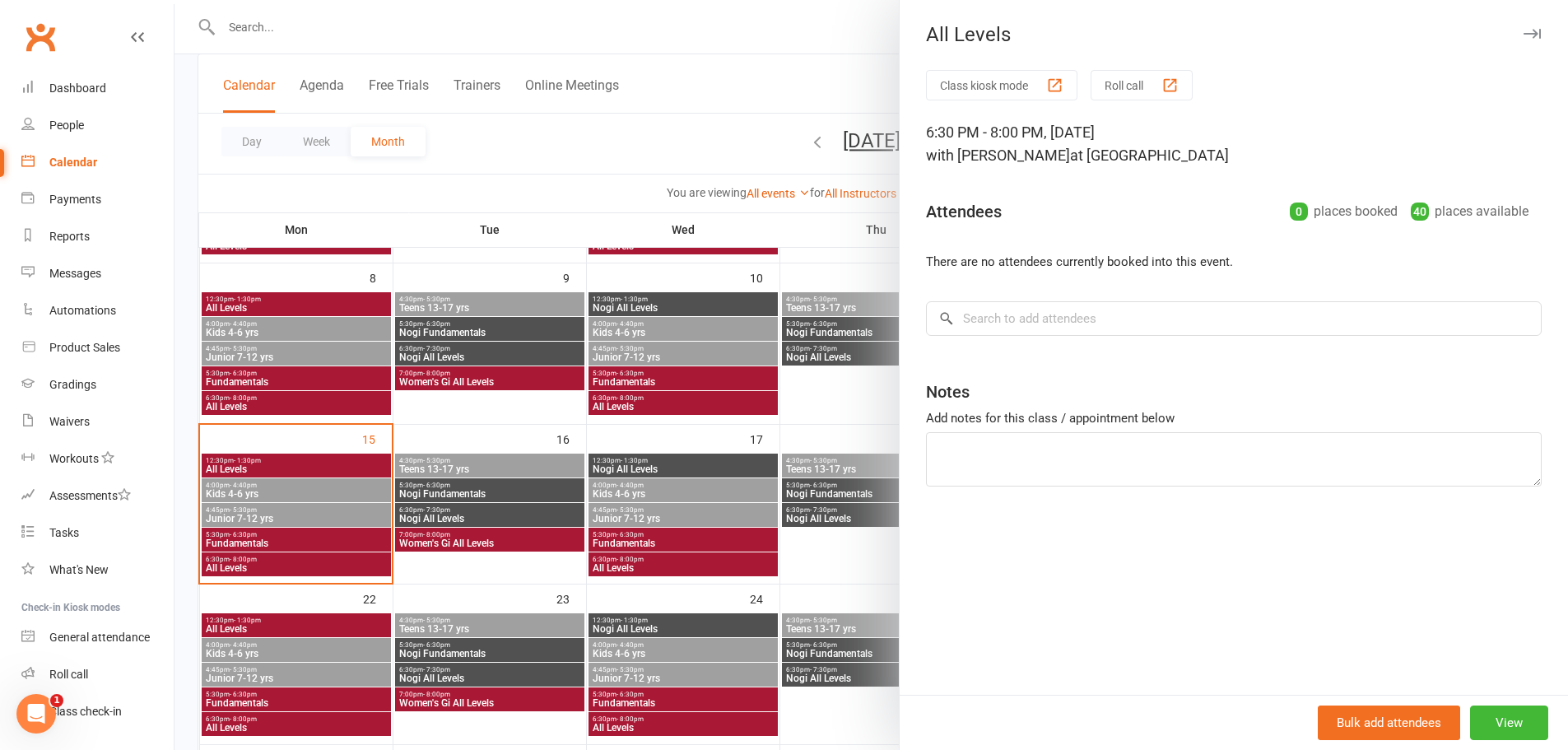
click at [746, 528] on div at bounding box center [871, 375] width 1394 height 750
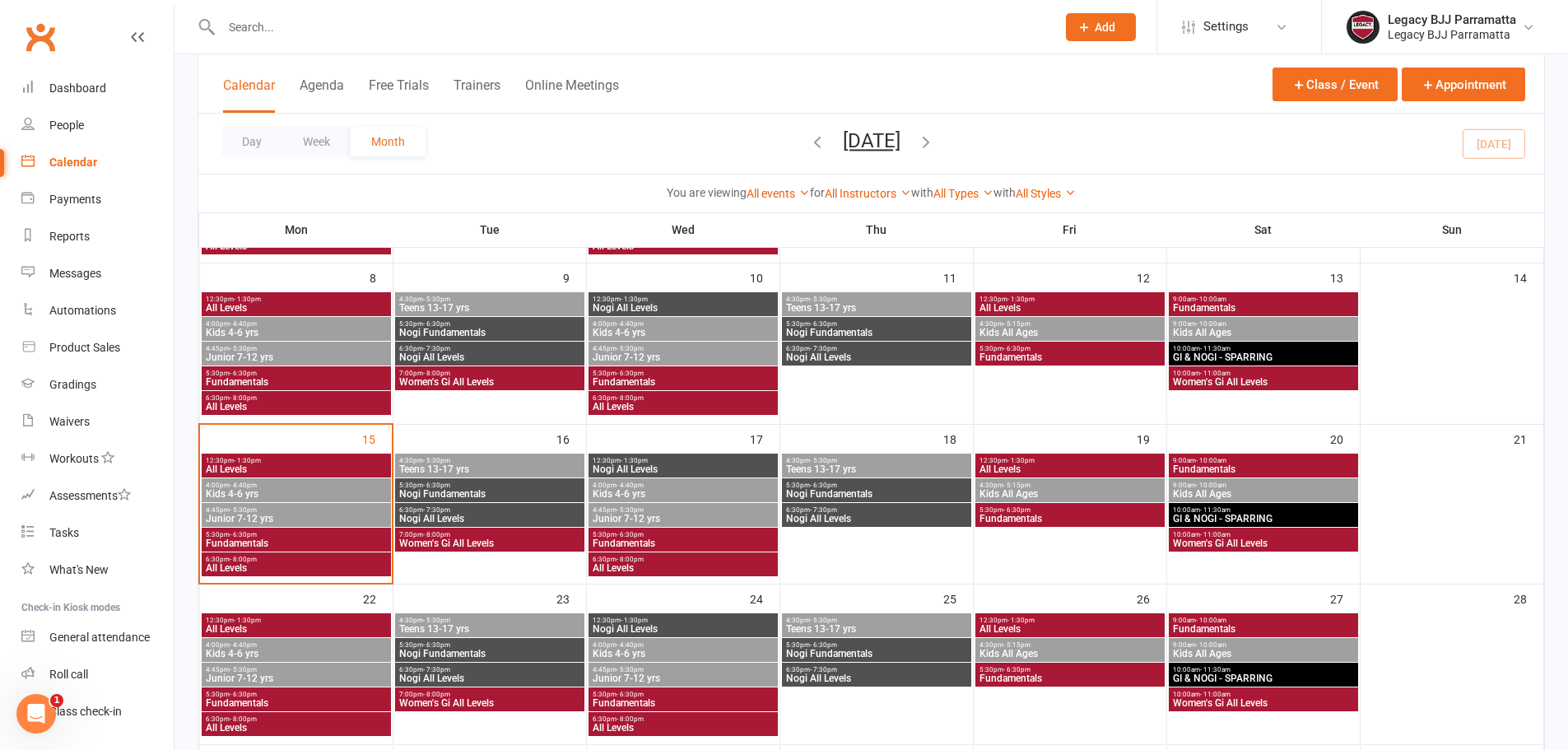
click at [821, 468] on span "Teens 13-17 yrs" at bounding box center [877, 469] width 182 height 10
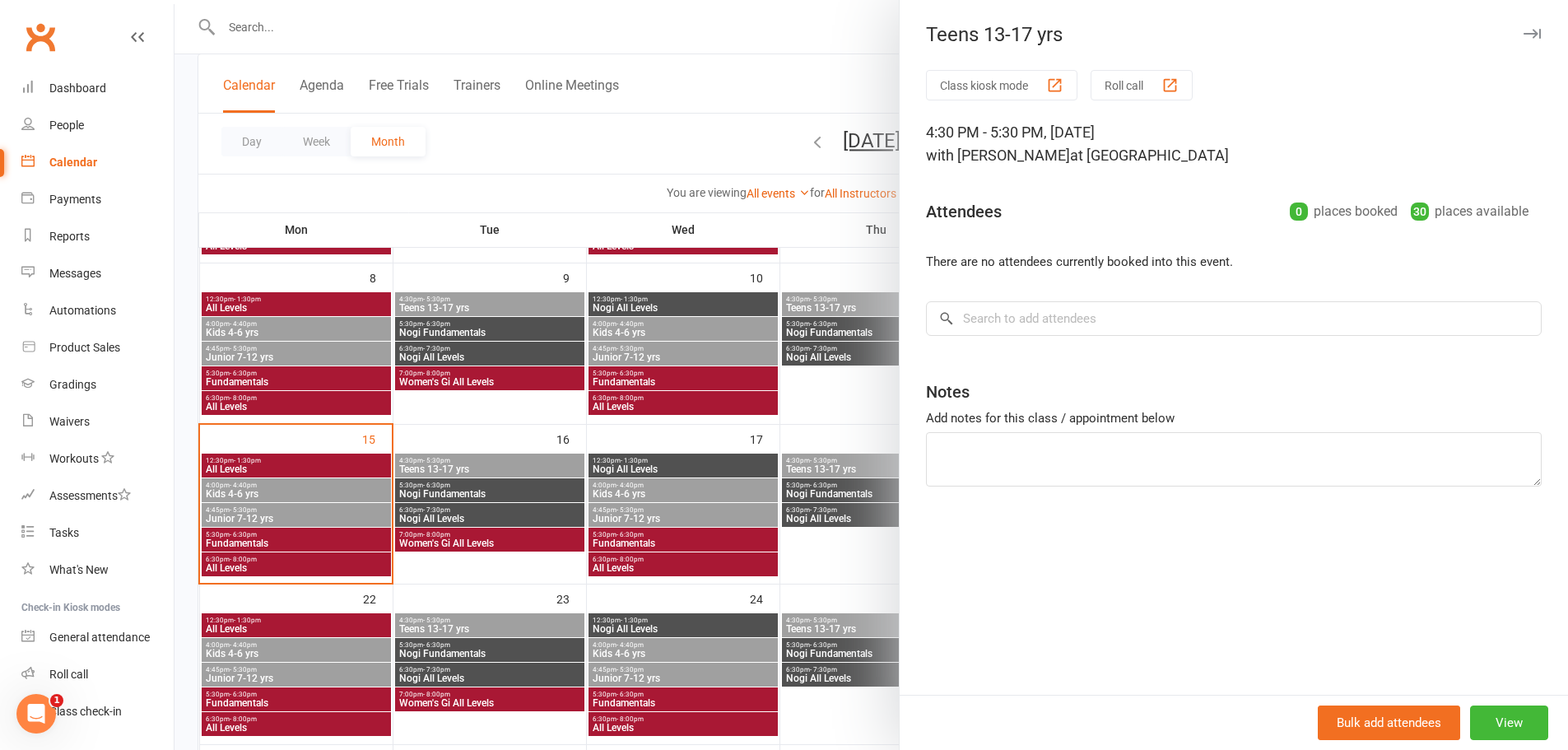
click at [821, 497] on div at bounding box center [871, 375] width 1394 height 750
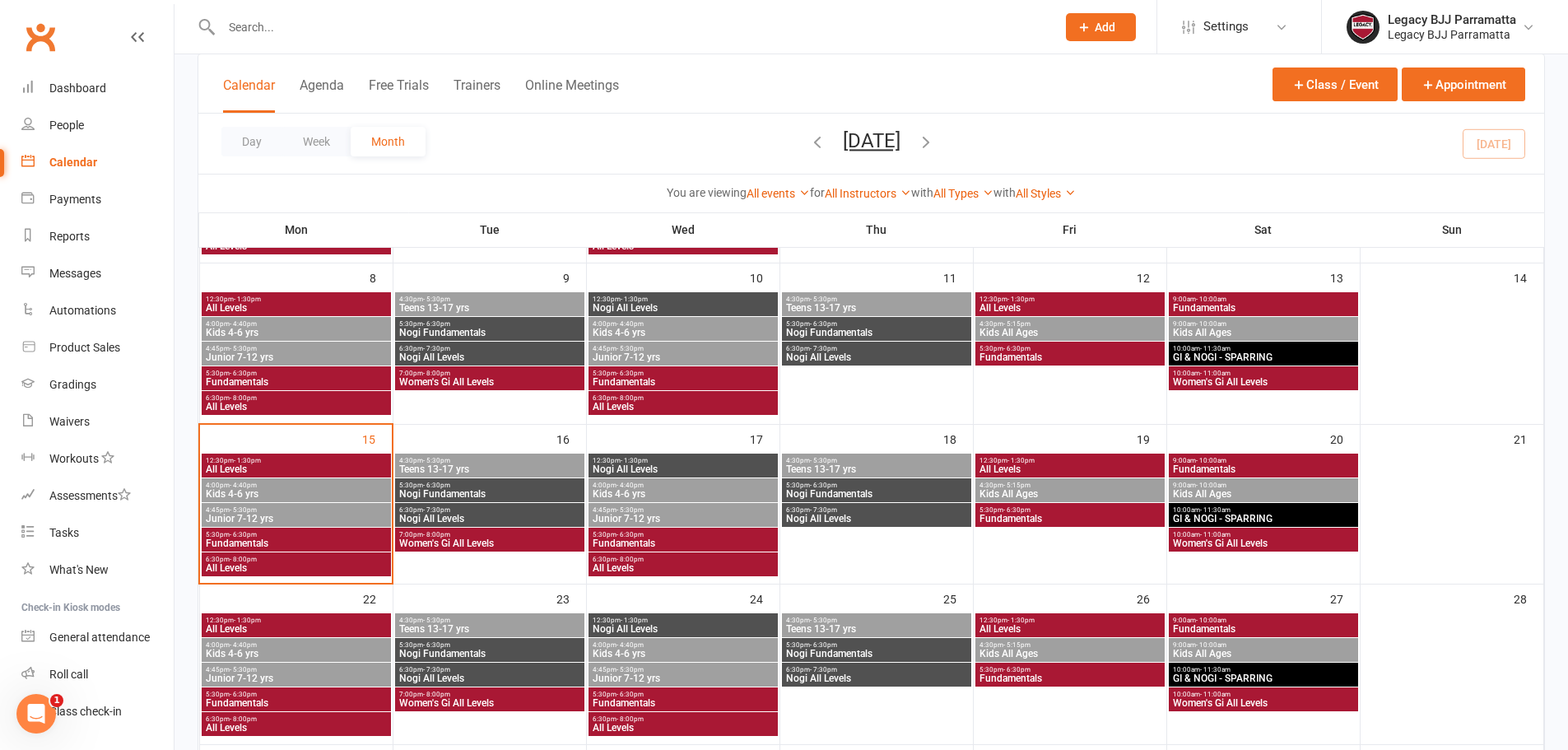
click at [819, 495] on span "Nogi Fundamentals" at bounding box center [877, 493] width 182 height 10
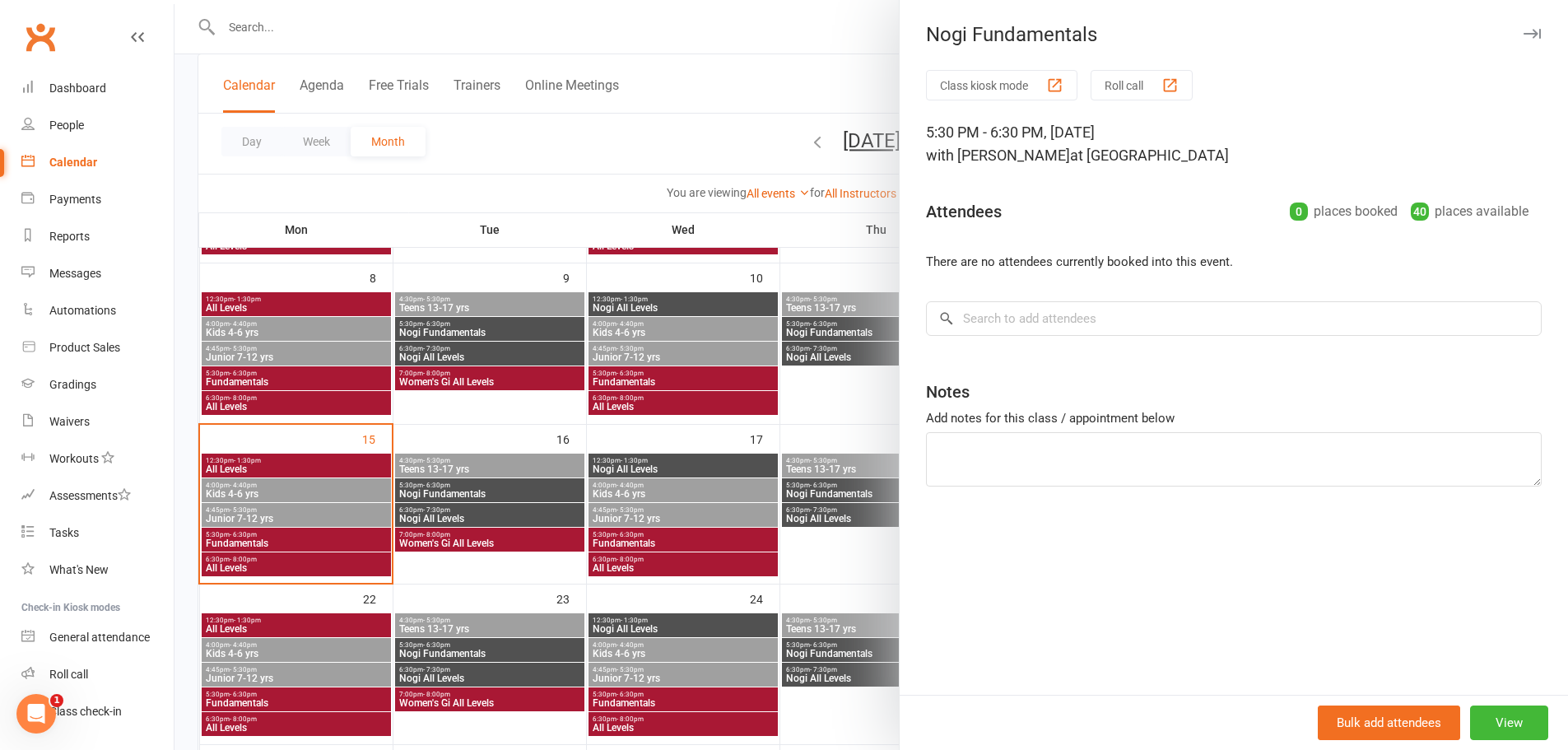
click at [823, 515] on div at bounding box center [871, 375] width 1394 height 750
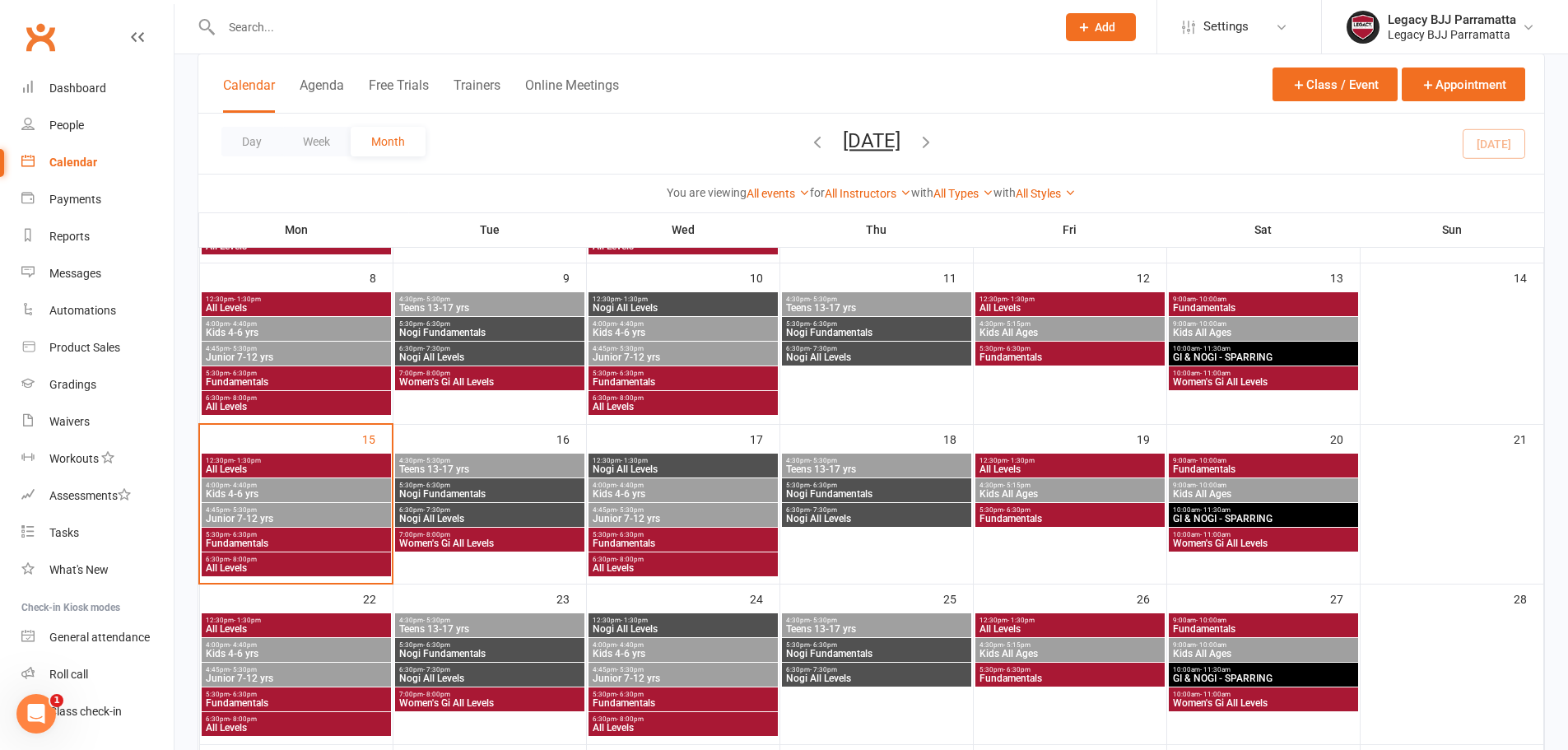
click at [823, 515] on span "Nogi All Levels" at bounding box center [877, 518] width 182 height 10
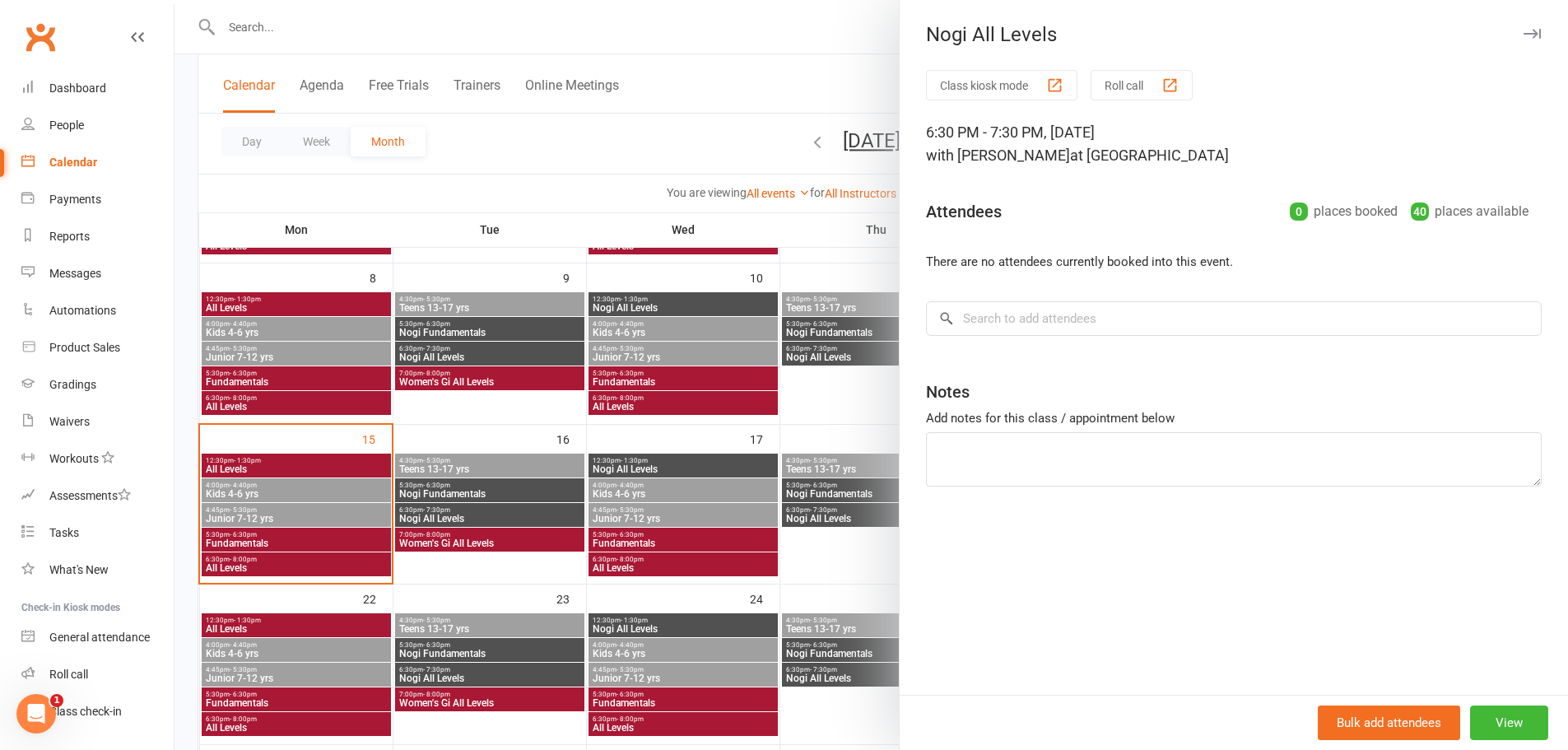
click at [841, 503] on div at bounding box center [871, 375] width 1394 height 750
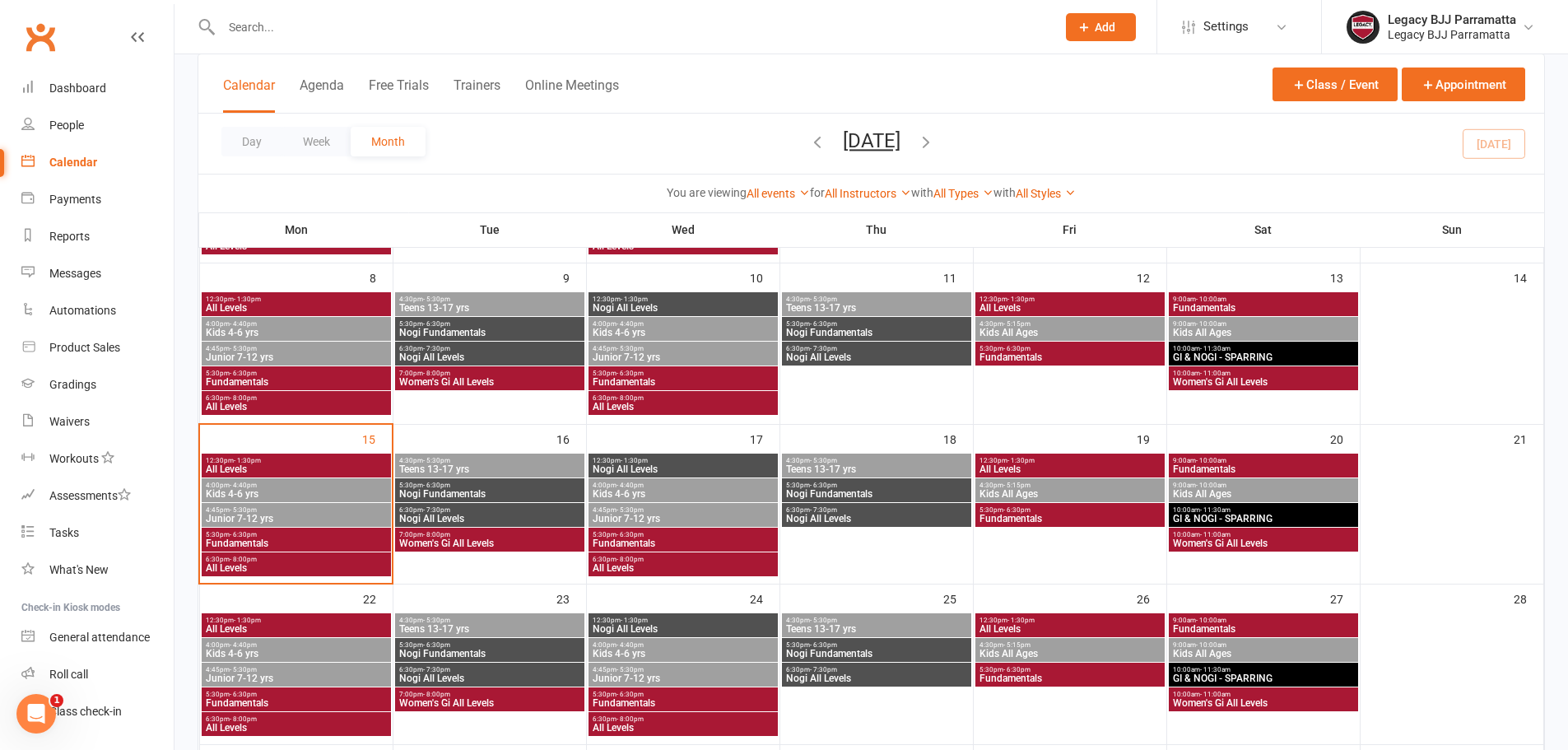
click at [1007, 460] on span "- 1:30pm" at bounding box center [1021, 461] width 27 height 7
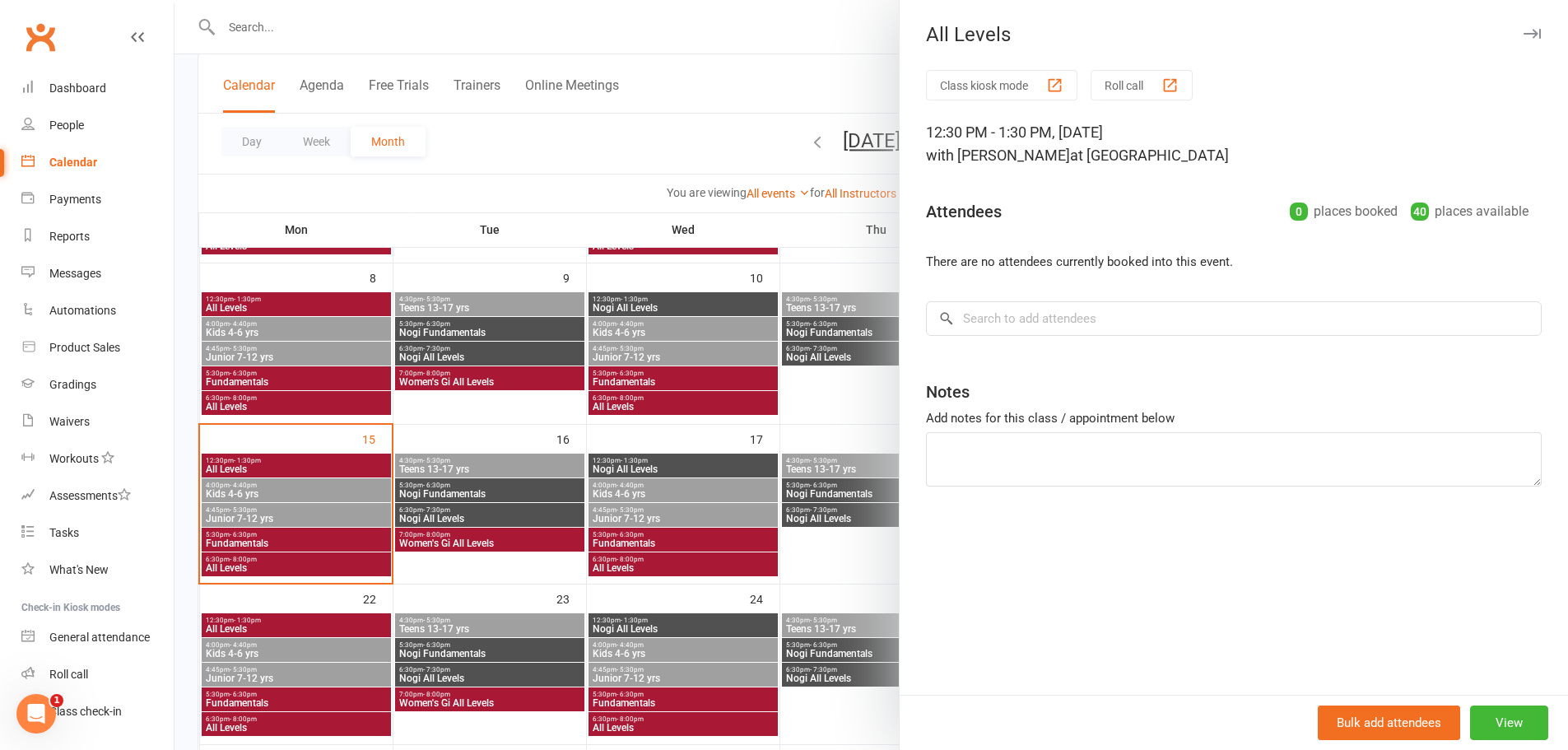
click at [877, 494] on div at bounding box center [871, 375] width 1394 height 750
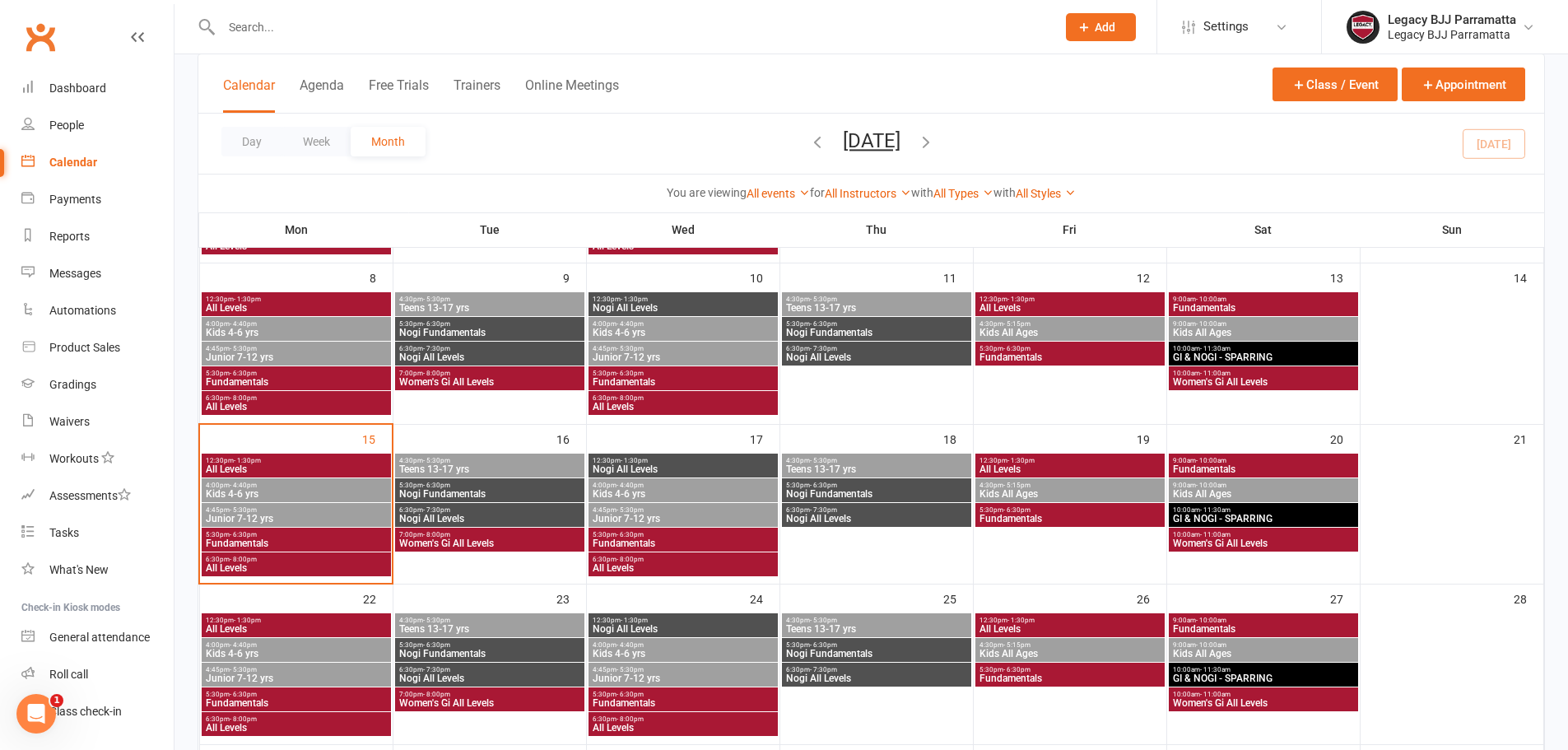
click at [991, 493] on span "Kids All Ages" at bounding box center [1070, 493] width 182 height 10
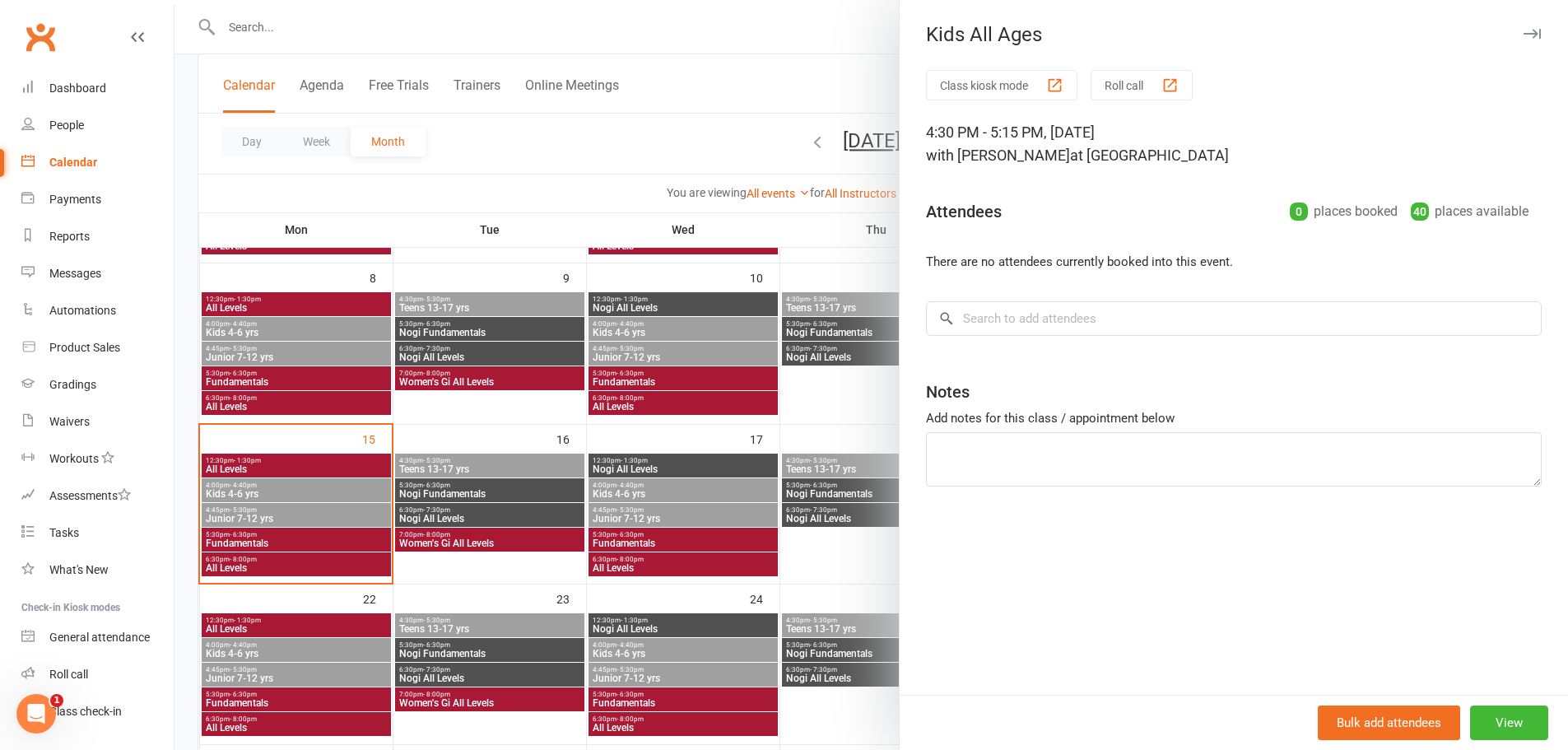
click at [802, 514] on div at bounding box center [871, 375] width 1394 height 750
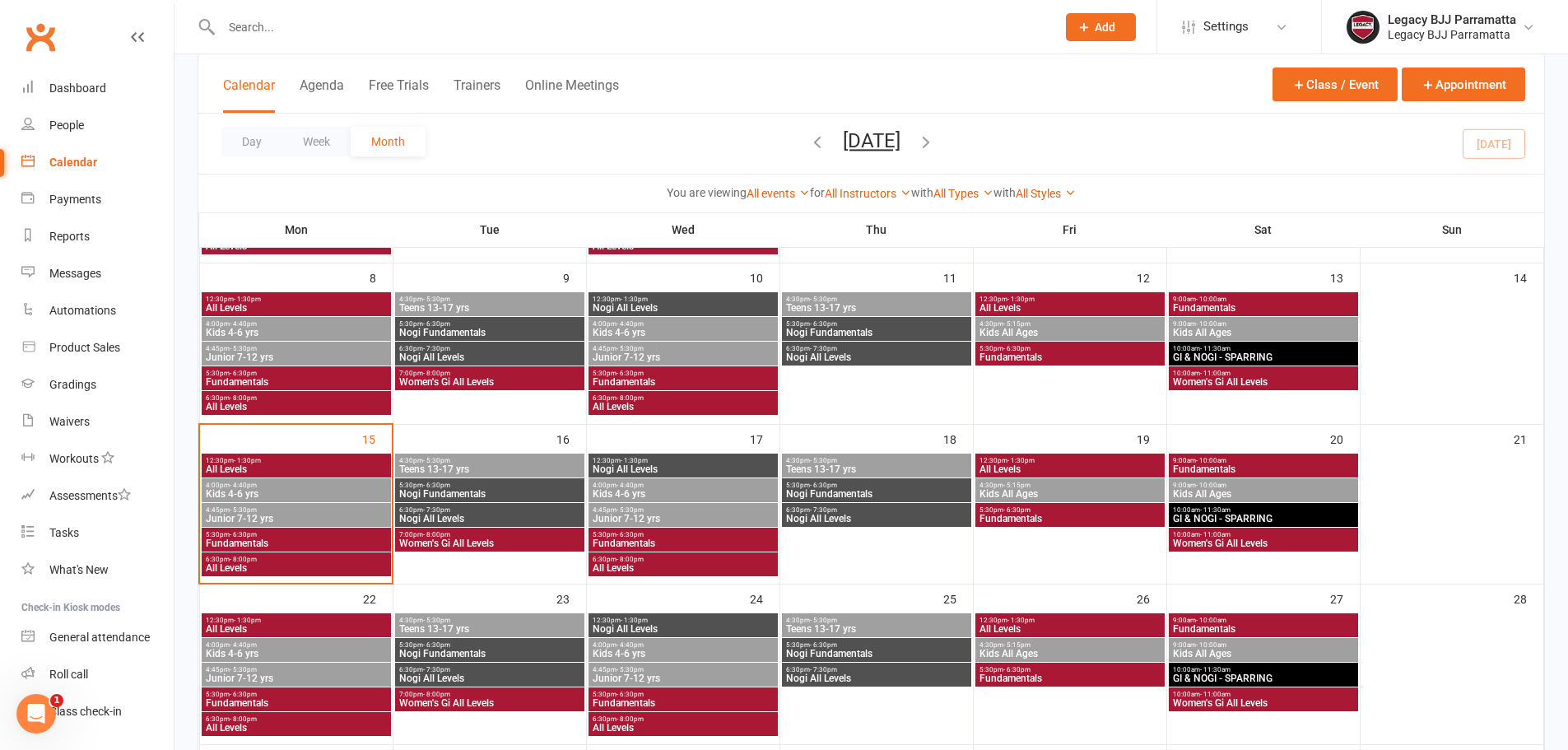
click at [1087, 511] on span "5:30pm - 6:30pm" at bounding box center [1070, 510] width 182 height 7
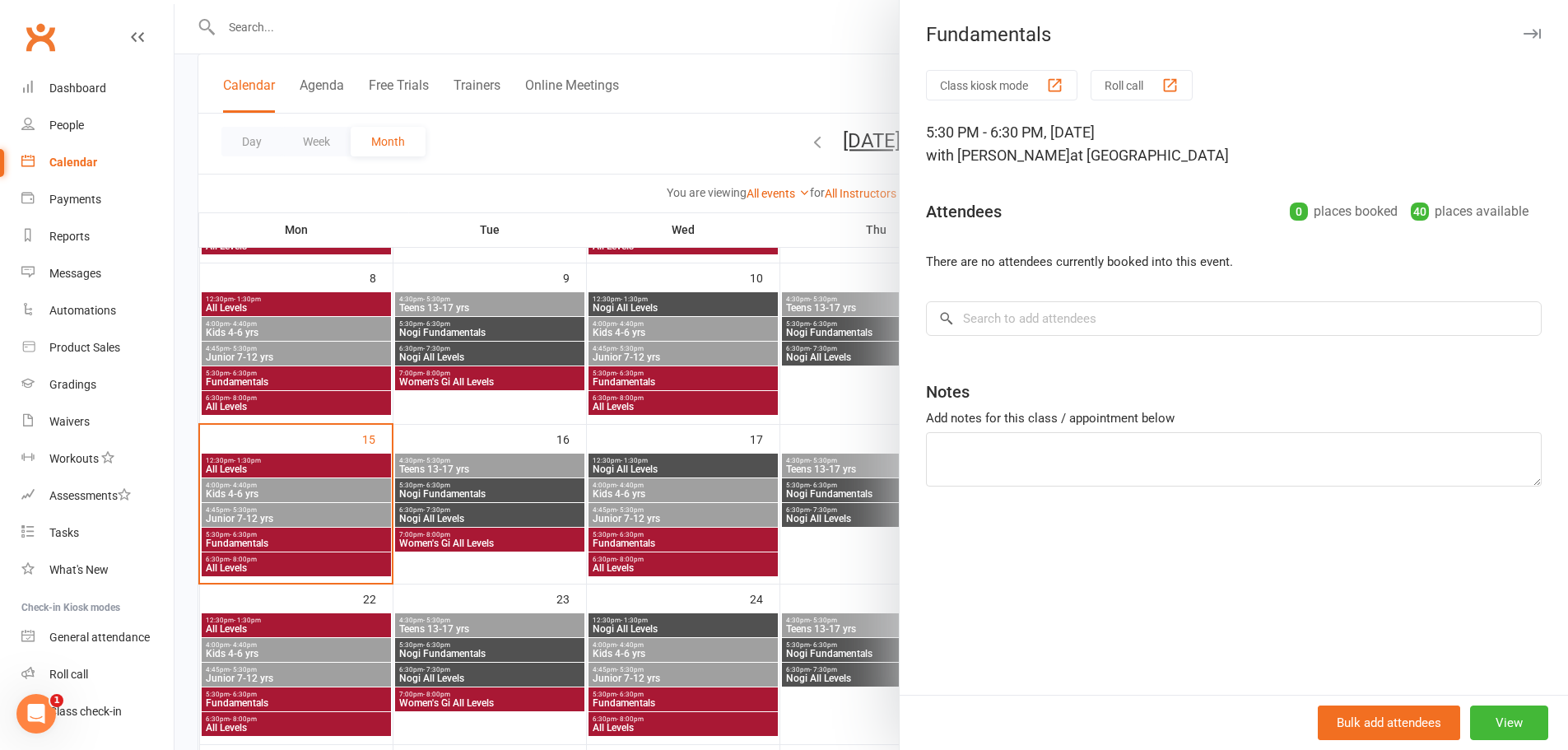
click at [811, 505] on div at bounding box center [871, 375] width 1394 height 750
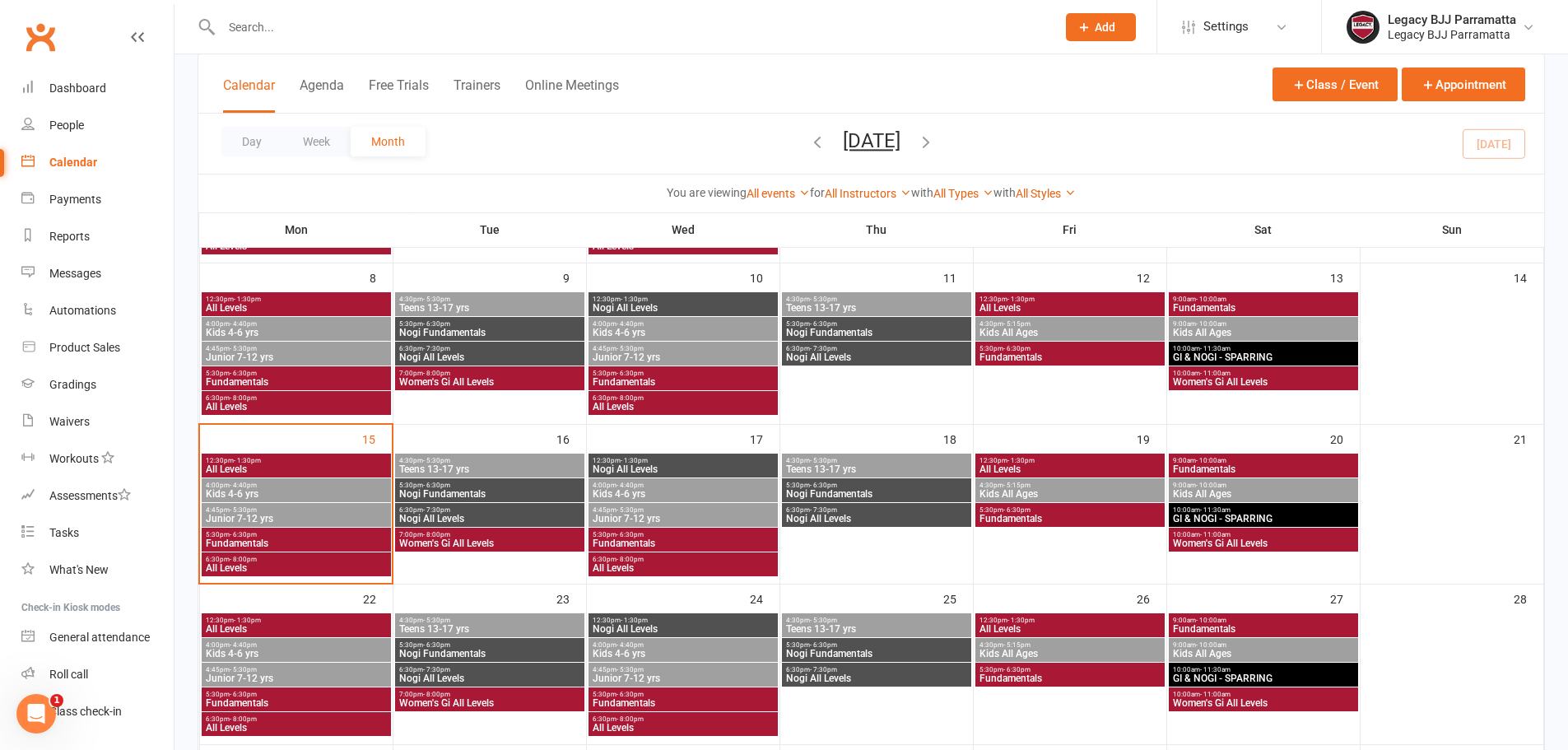
click at [1224, 459] on span "- 10:00am" at bounding box center [1211, 461] width 30 height 7
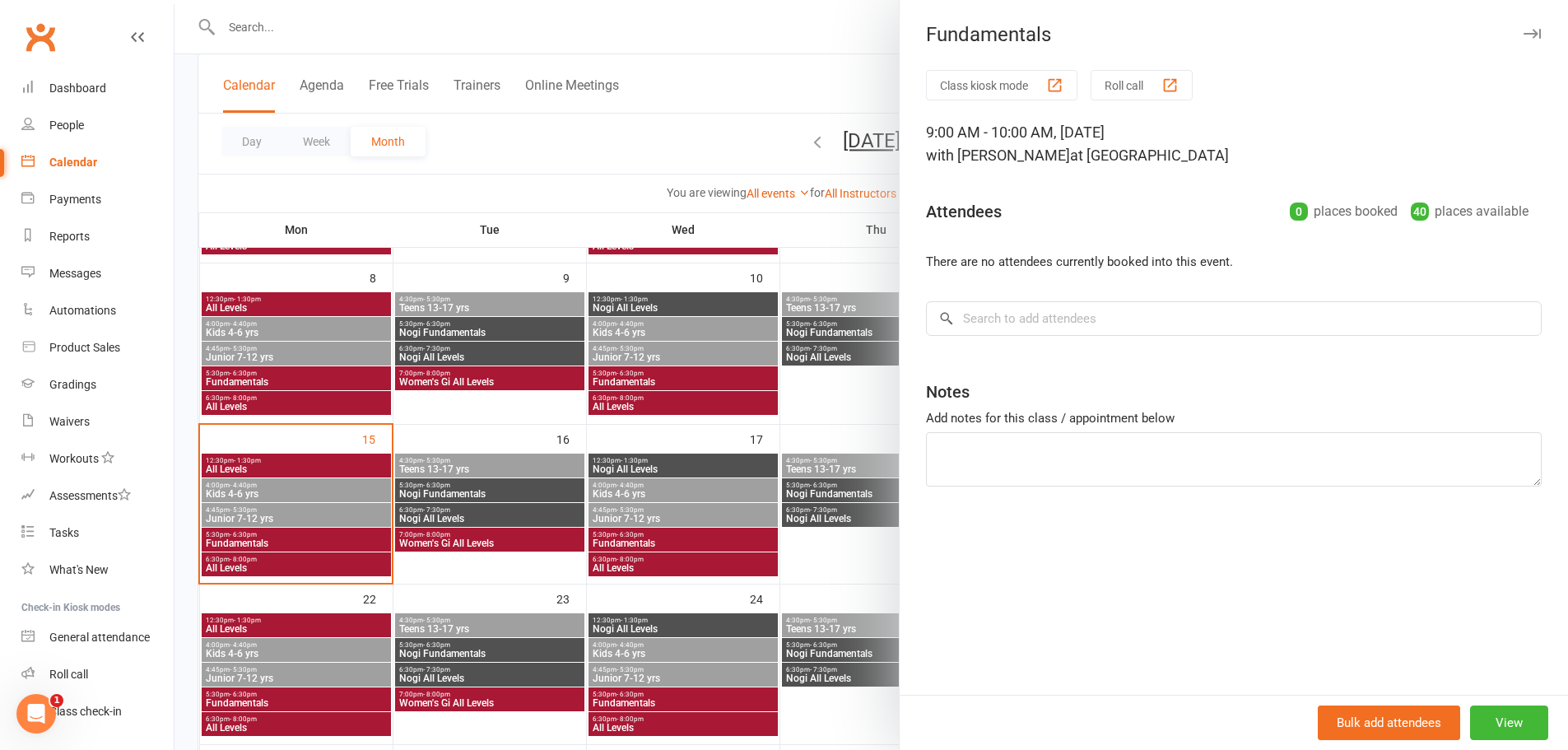
click at [675, 464] on div at bounding box center [871, 375] width 1394 height 750
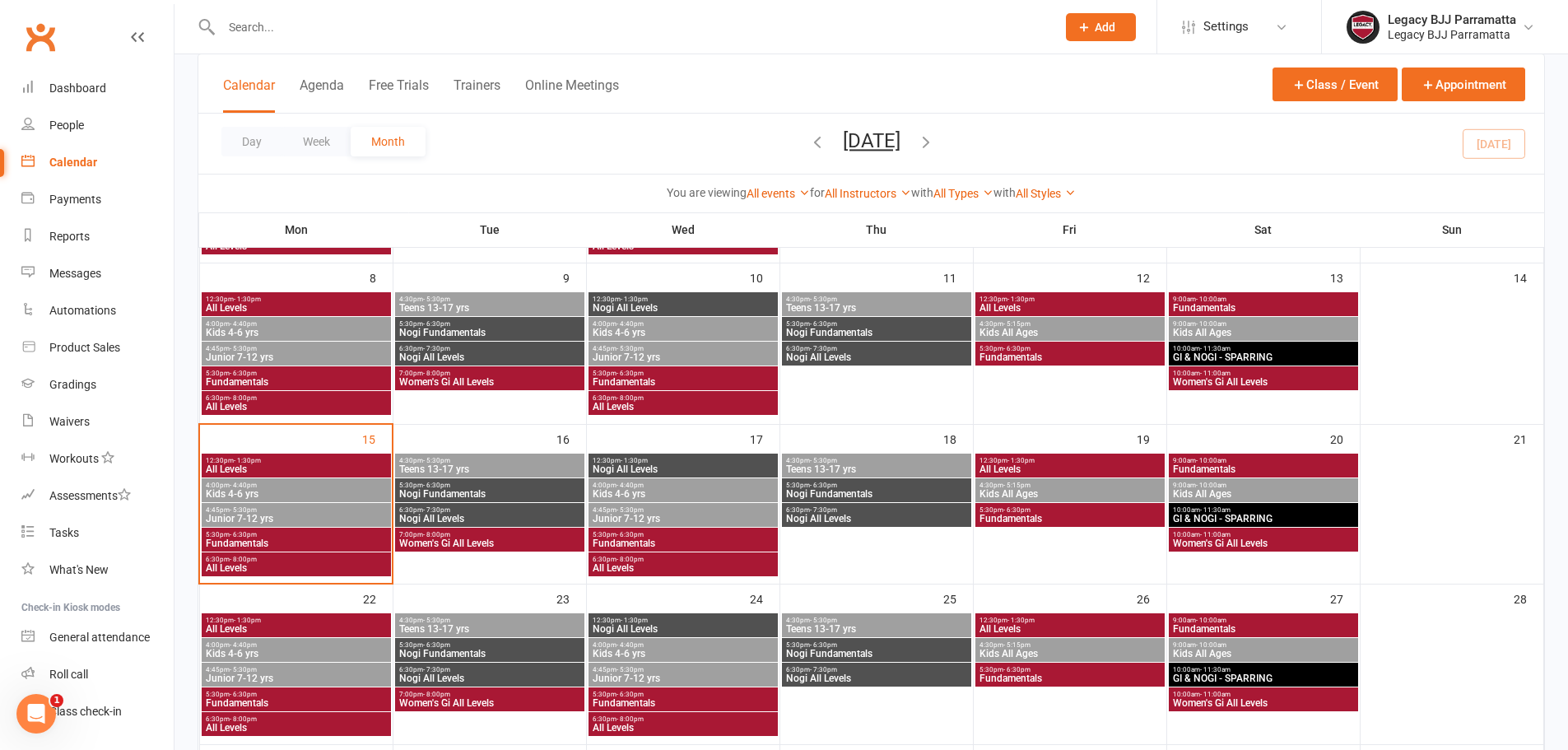
click at [1232, 491] on span "Kids All Ages" at bounding box center [1263, 493] width 182 height 10
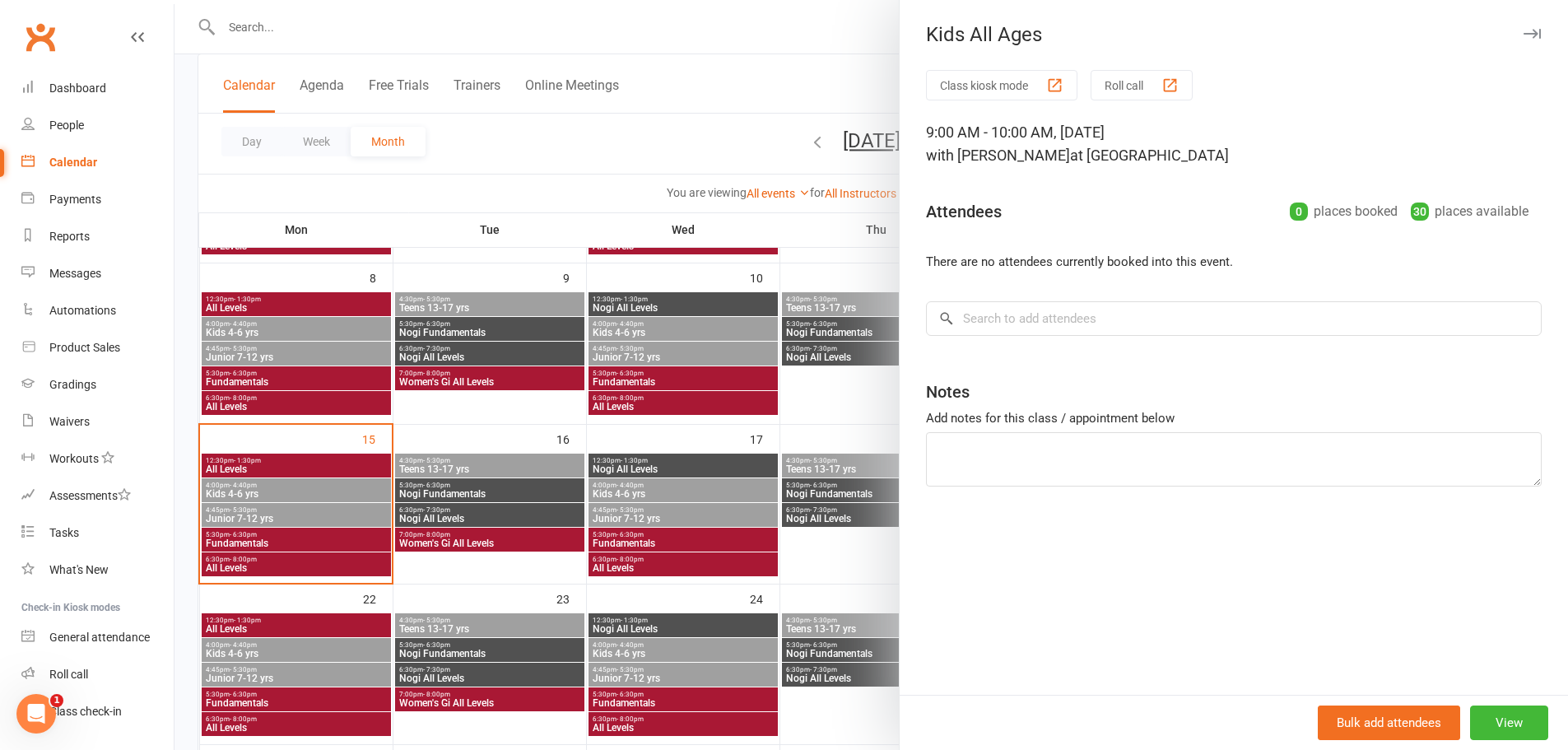
click at [844, 517] on div at bounding box center [871, 375] width 1394 height 750
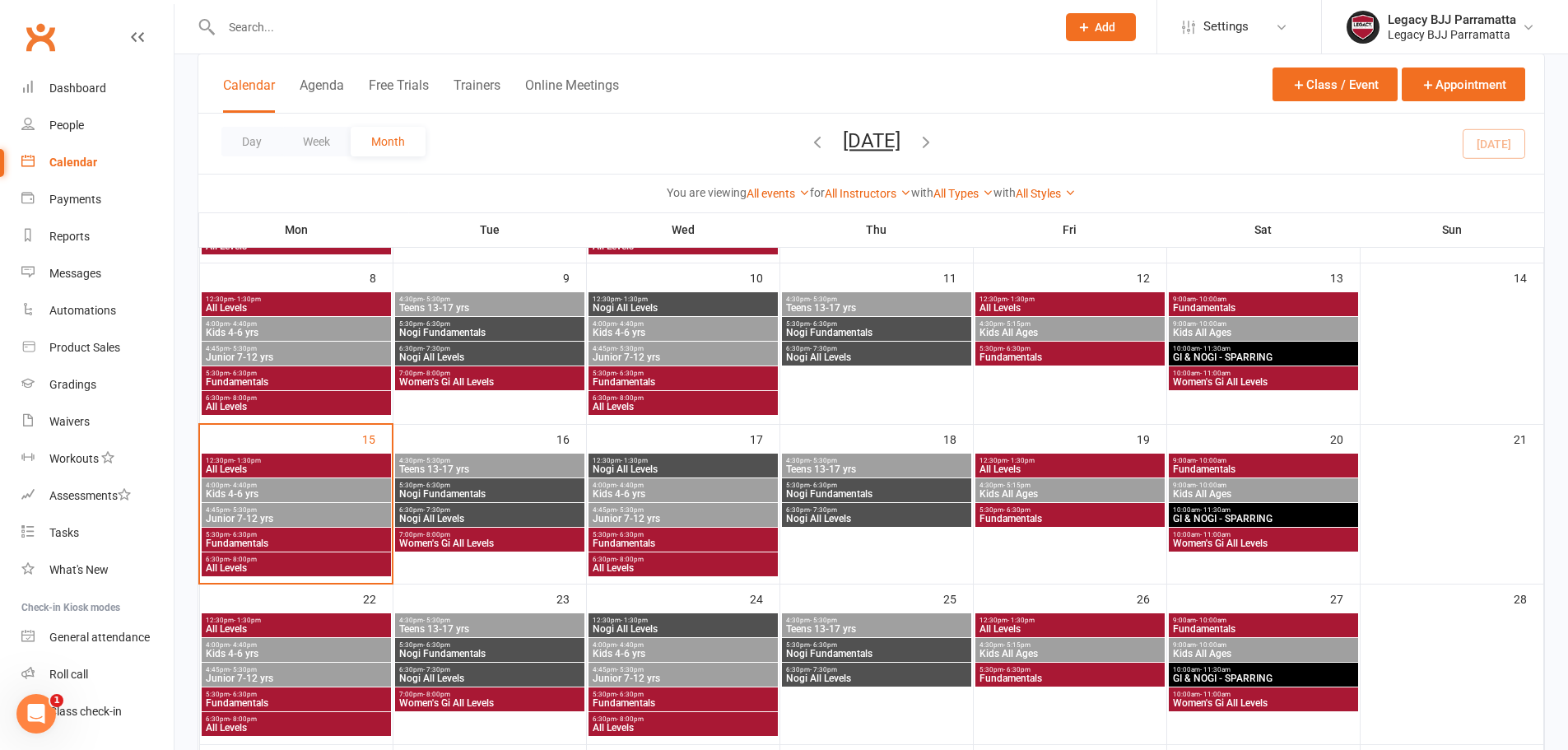
click at [1240, 509] on span "10:00am - 11:30am" at bounding box center [1263, 510] width 182 height 7
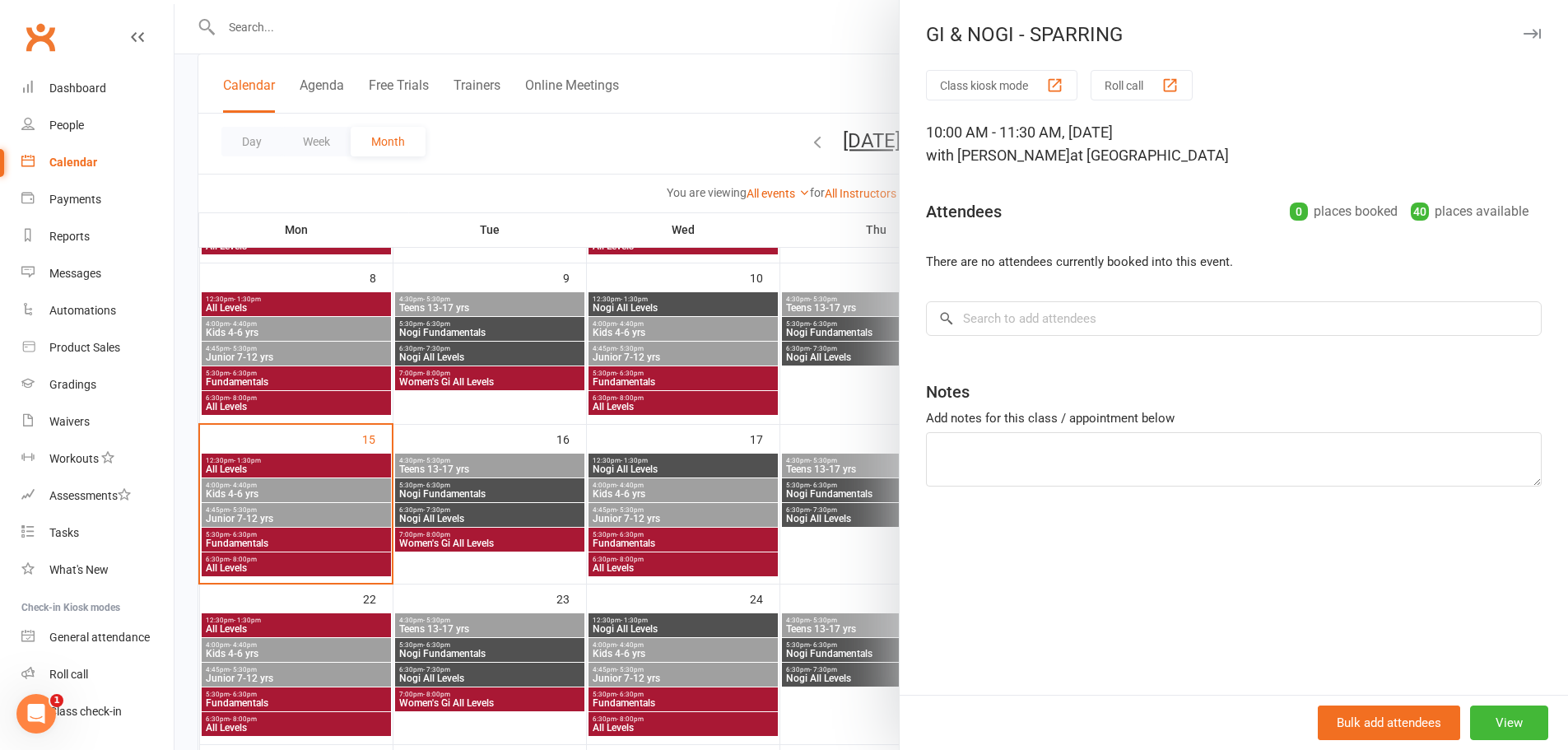
click at [832, 500] on div at bounding box center [871, 375] width 1394 height 750
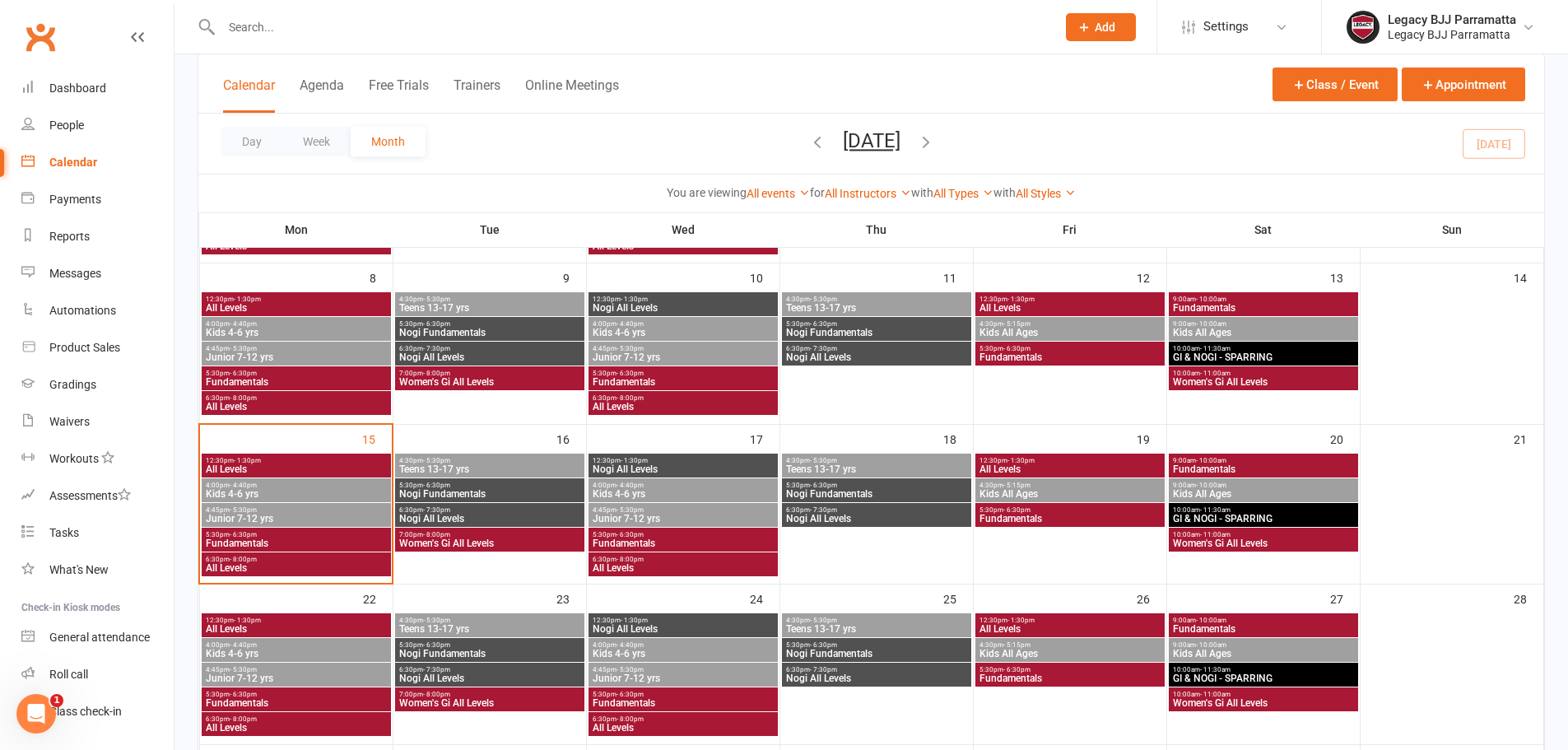
click at [1223, 539] on span "Women's Gi All Levels" at bounding box center [1263, 543] width 182 height 10
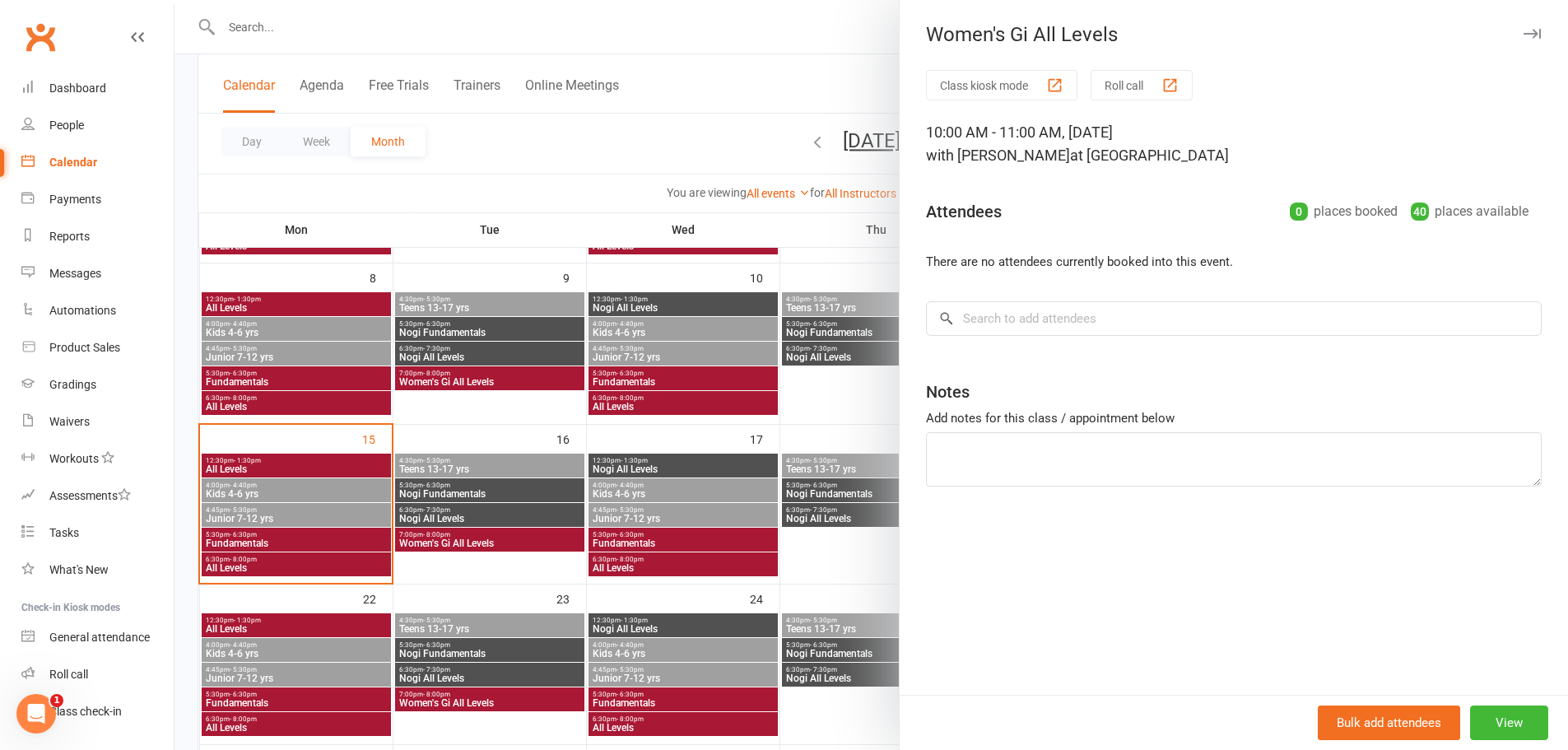
click at [748, 507] on div at bounding box center [871, 375] width 1394 height 750
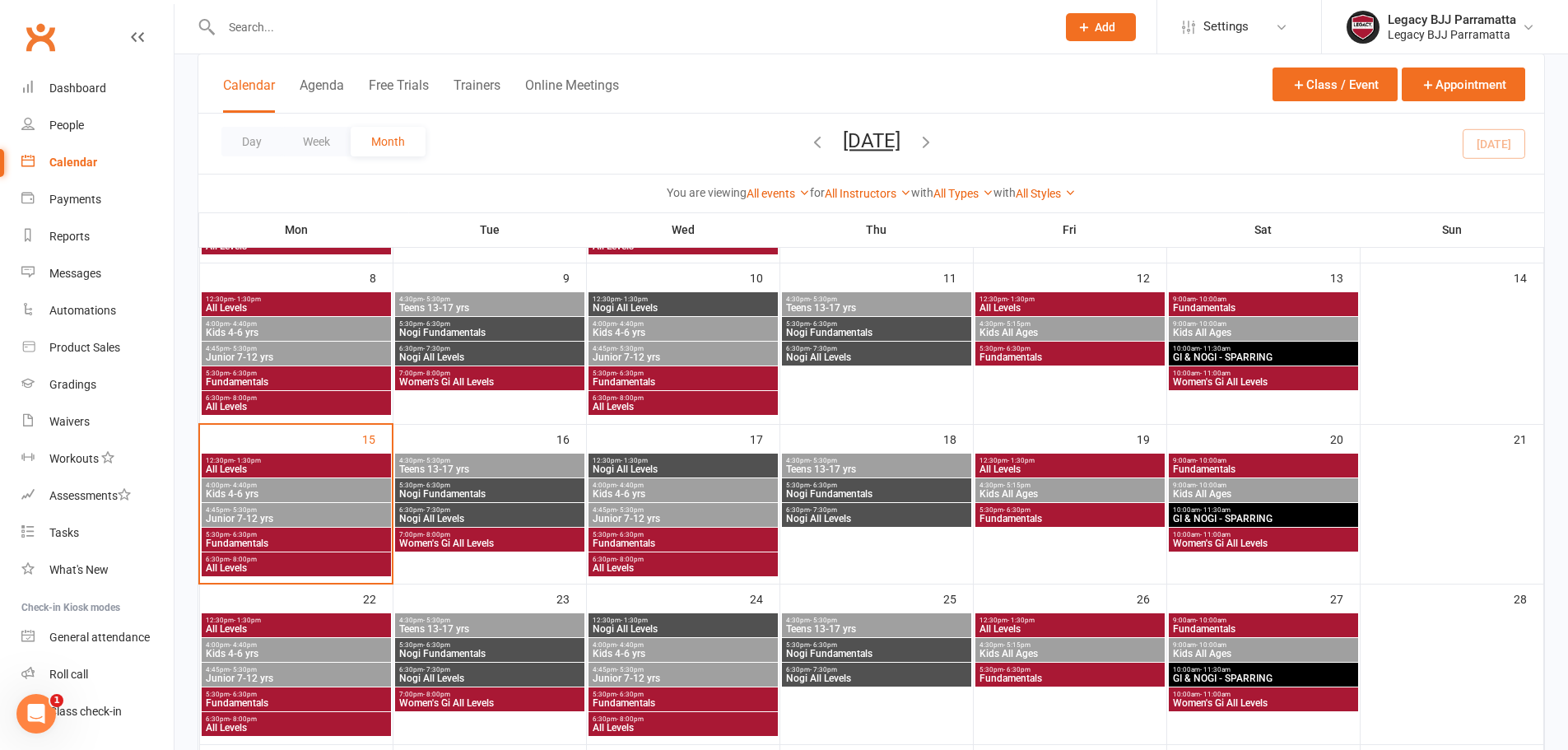
click at [268, 512] on span "4:45pm - 5:30pm" at bounding box center [296, 510] width 182 height 7
click at [296, 516] on span "Junior 7-12 yrs" at bounding box center [296, 518] width 182 height 10
click at [300, 522] on span "Junior 7-12 yrs" at bounding box center [296, 518] width 182 height 10
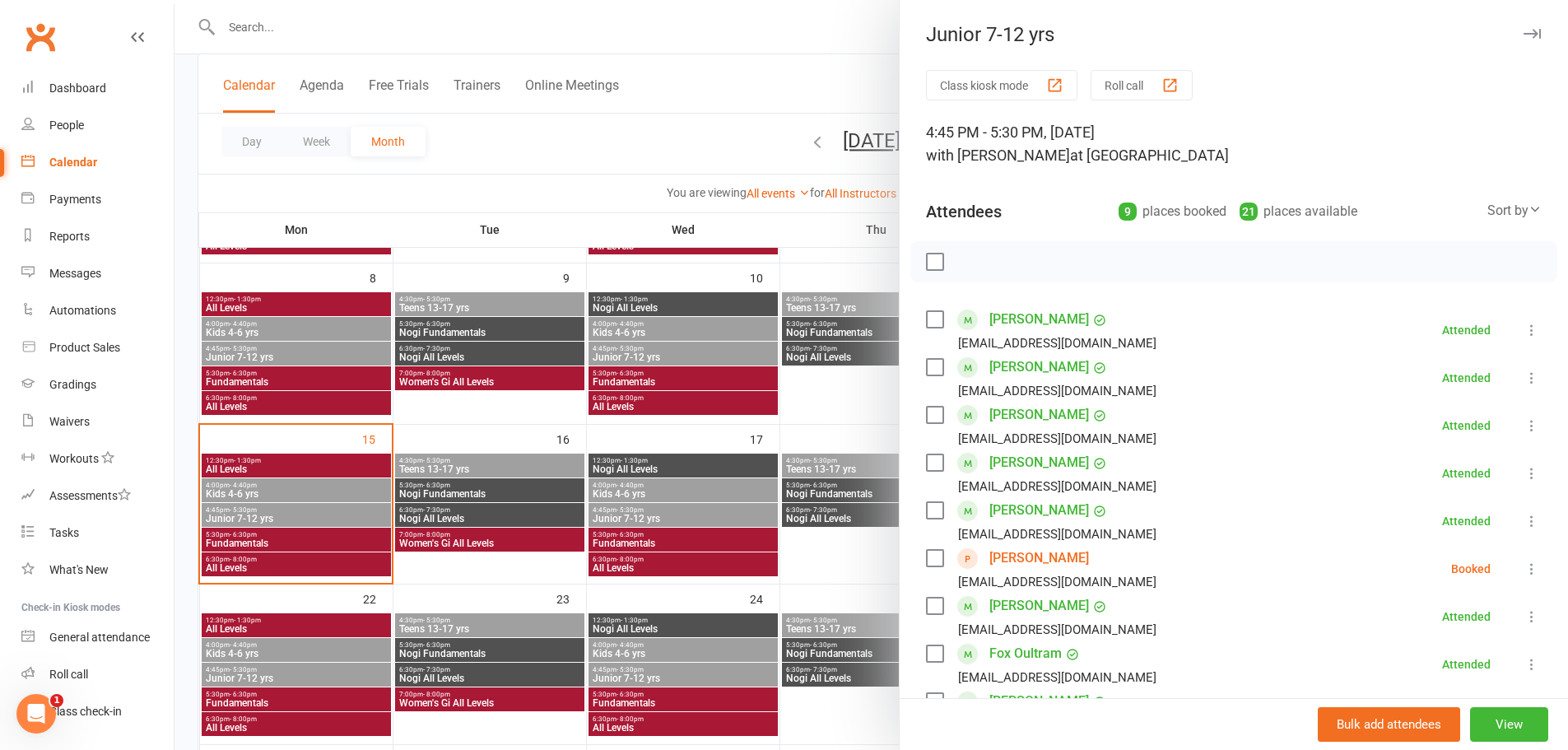
click at [445, 22] on div at bounding box center [871, 375] width 1394 height 750
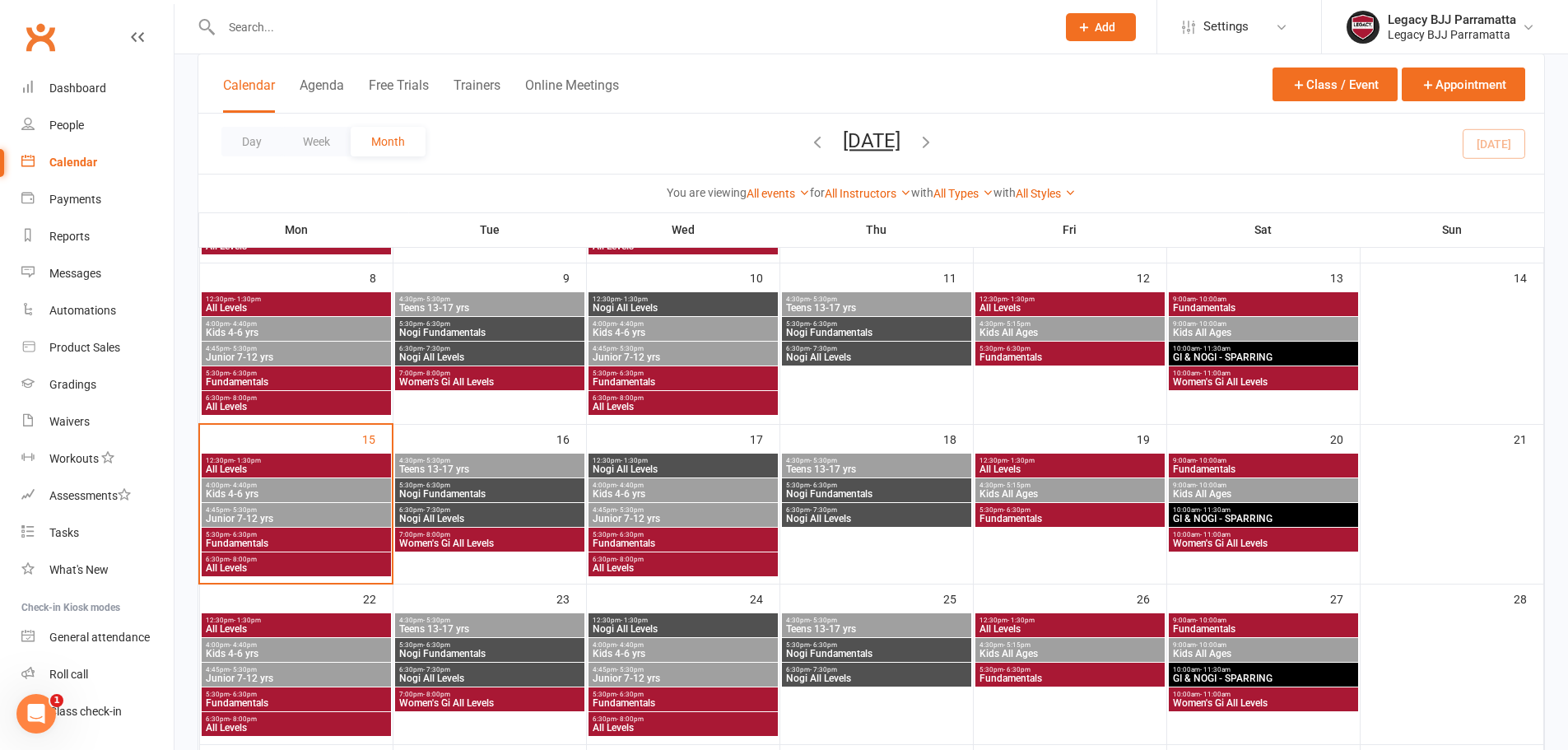
click at [424, 26] on input "text" at bounding box center [631, 27] width 828 height 23
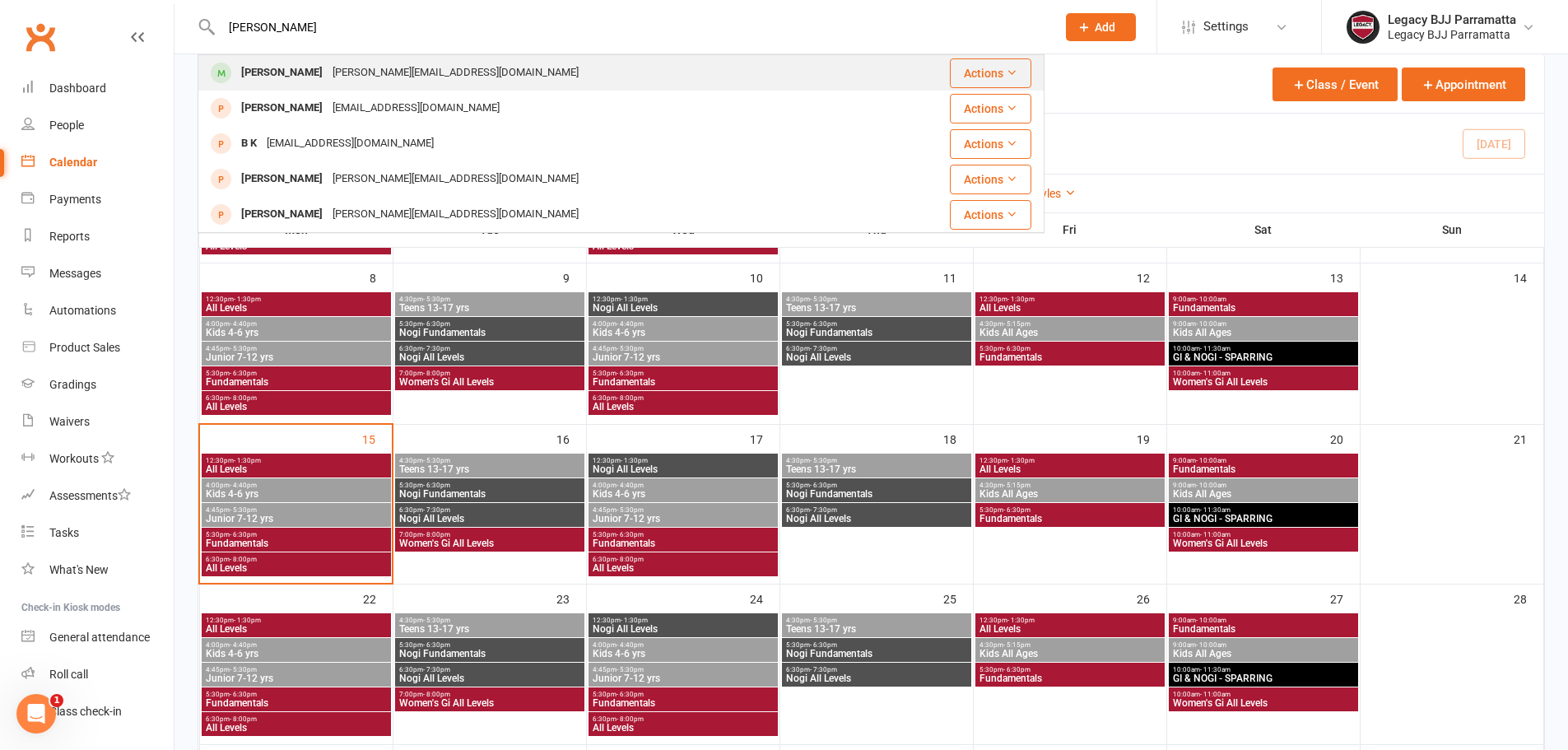
type input "lisa"
click at [327, 61] on div "lisa@theballetblog.com" at bounding box center [455, 72] width 256 height 24
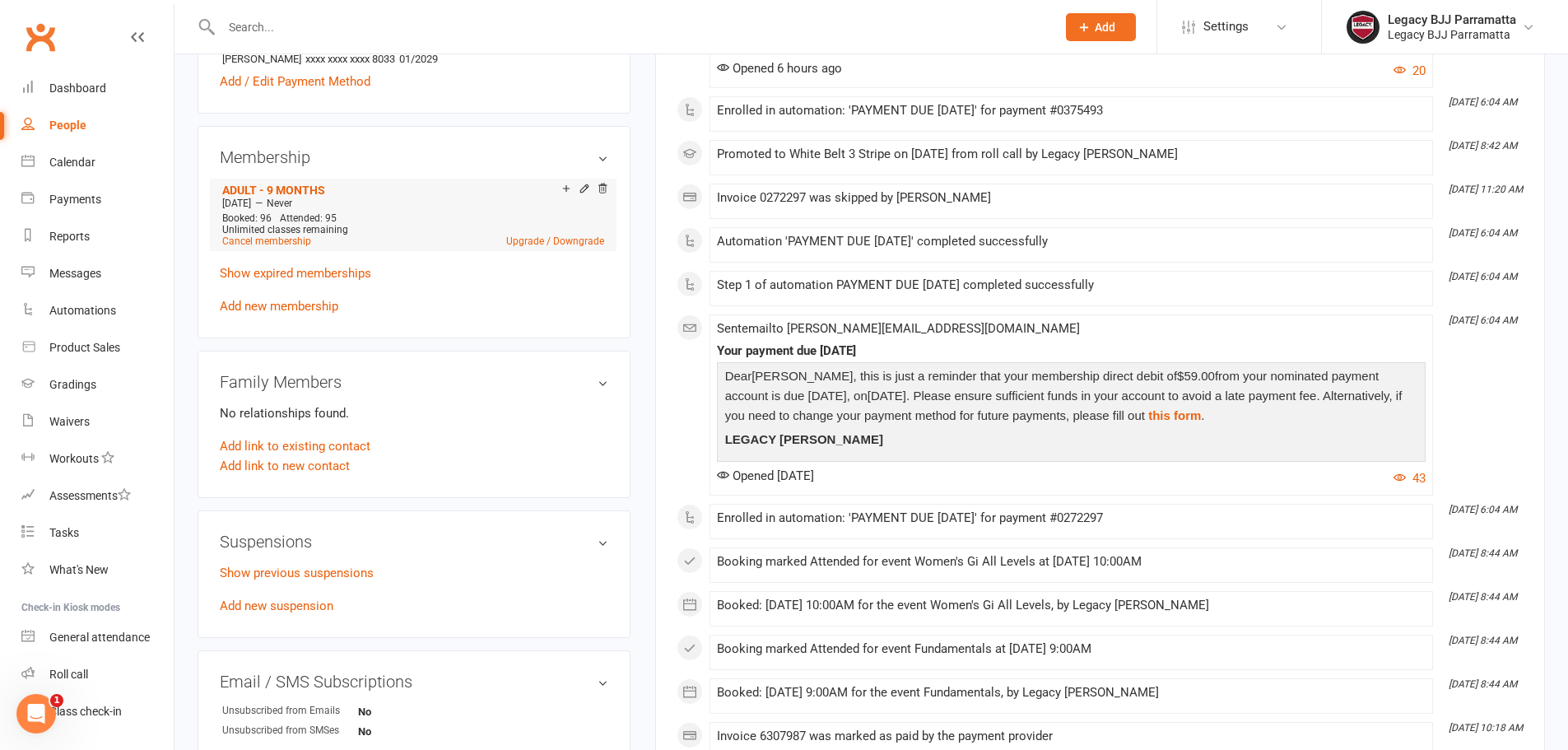
scroll to position [576, 0]
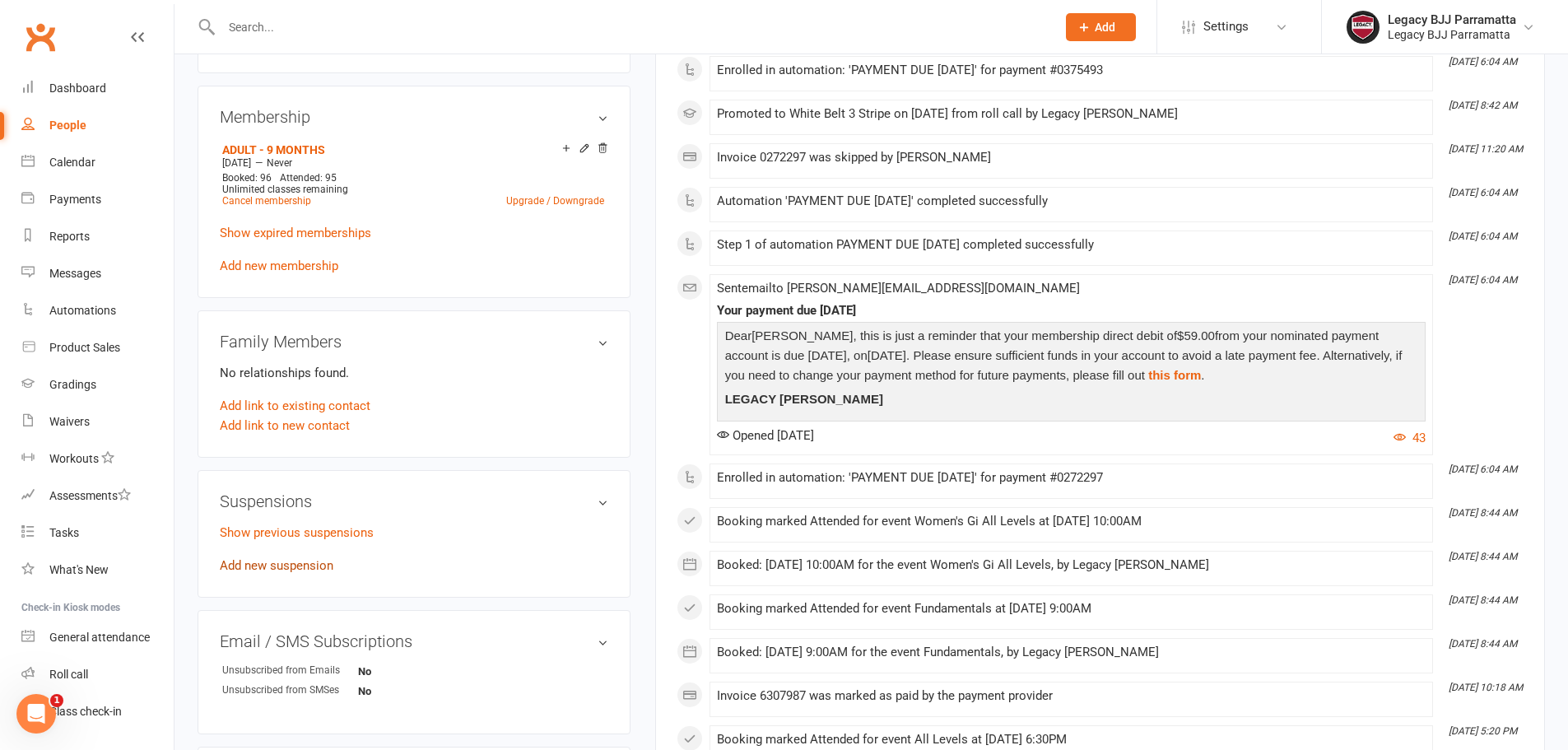
click at [323, 566] on link "Add new suspension" at bounding box center [276, 566] width 114 height 15
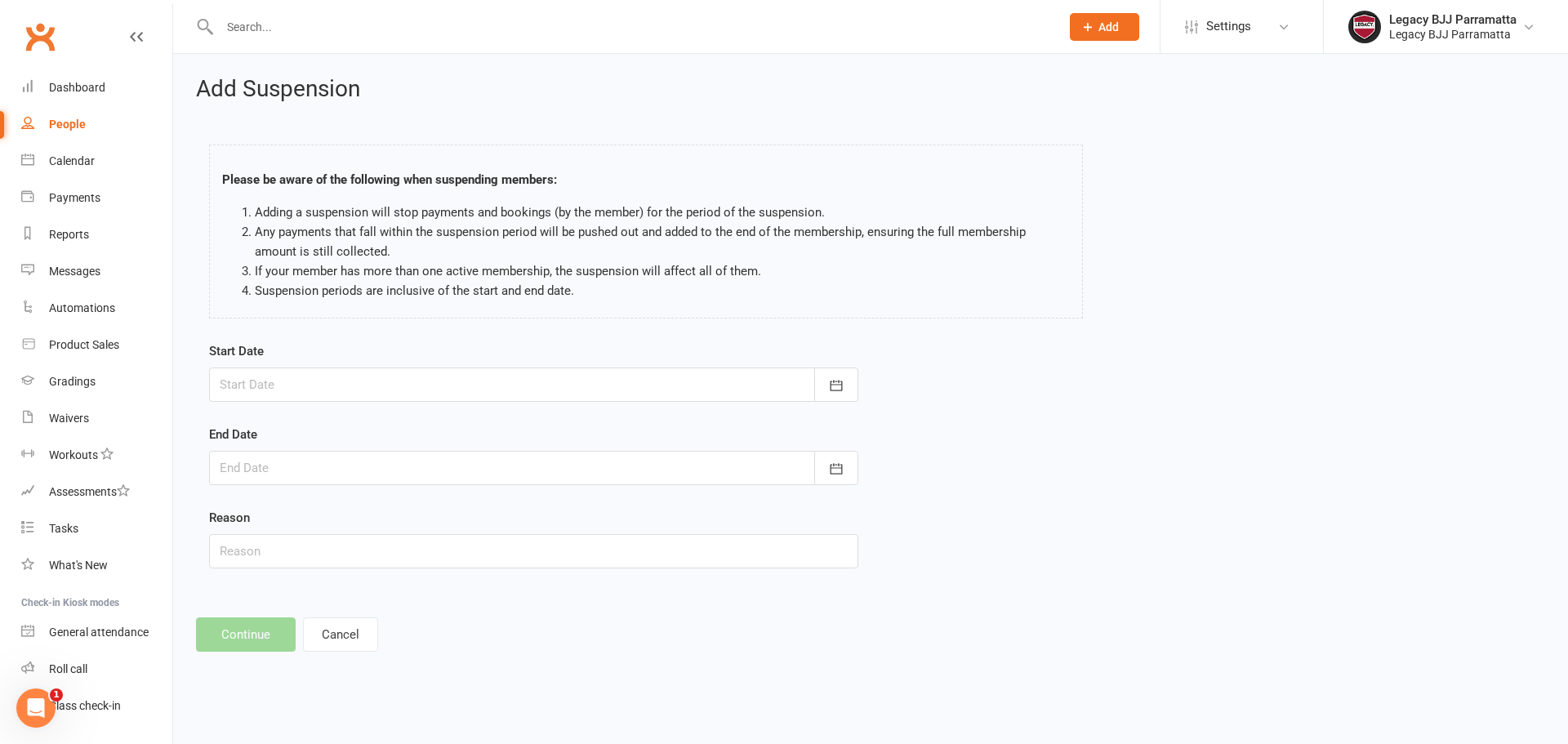
click at [466, 373] on div at bounding box center [534, 384] width 649 height 35
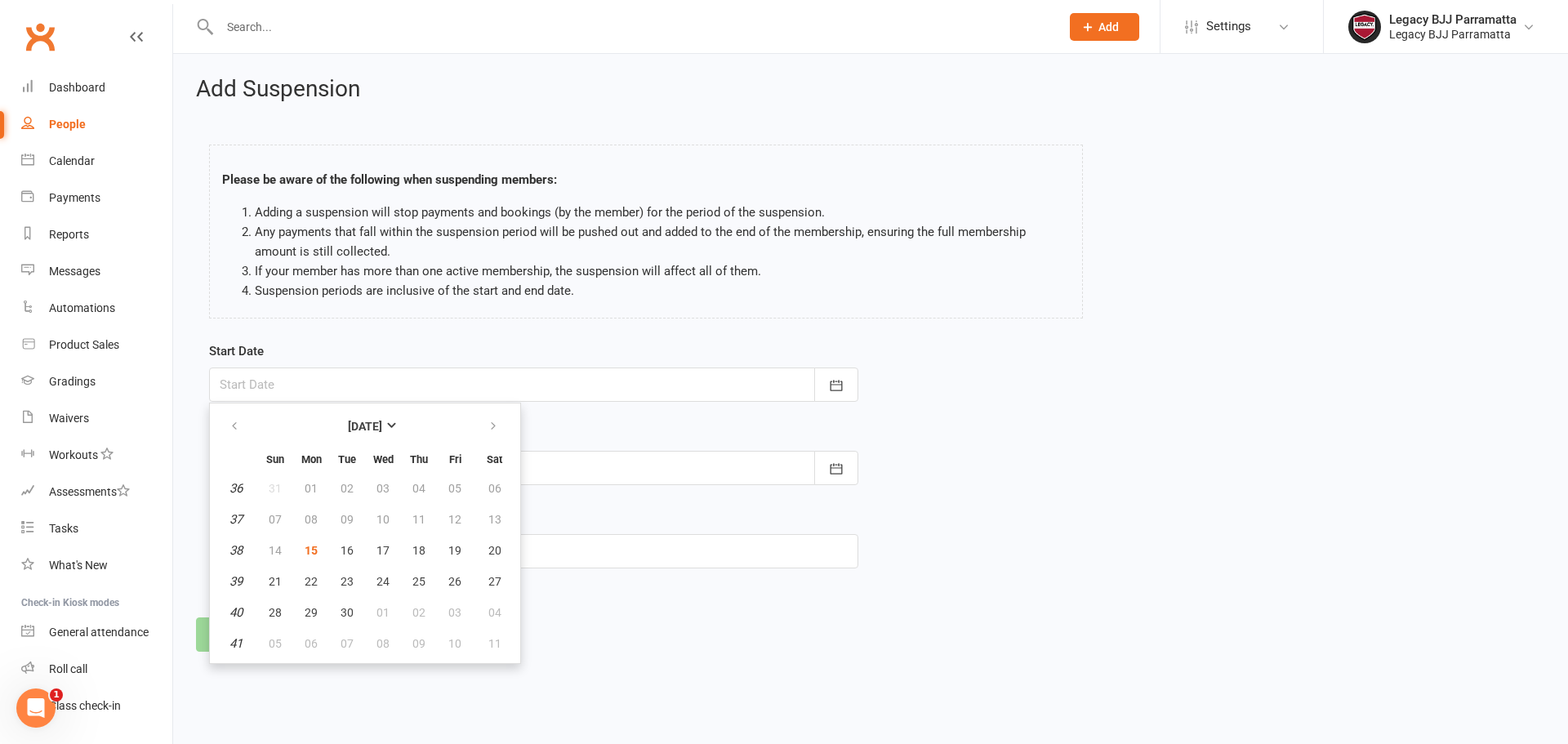
click at [603, 379] on div at bounding box center [534, 384] width 649 height 35
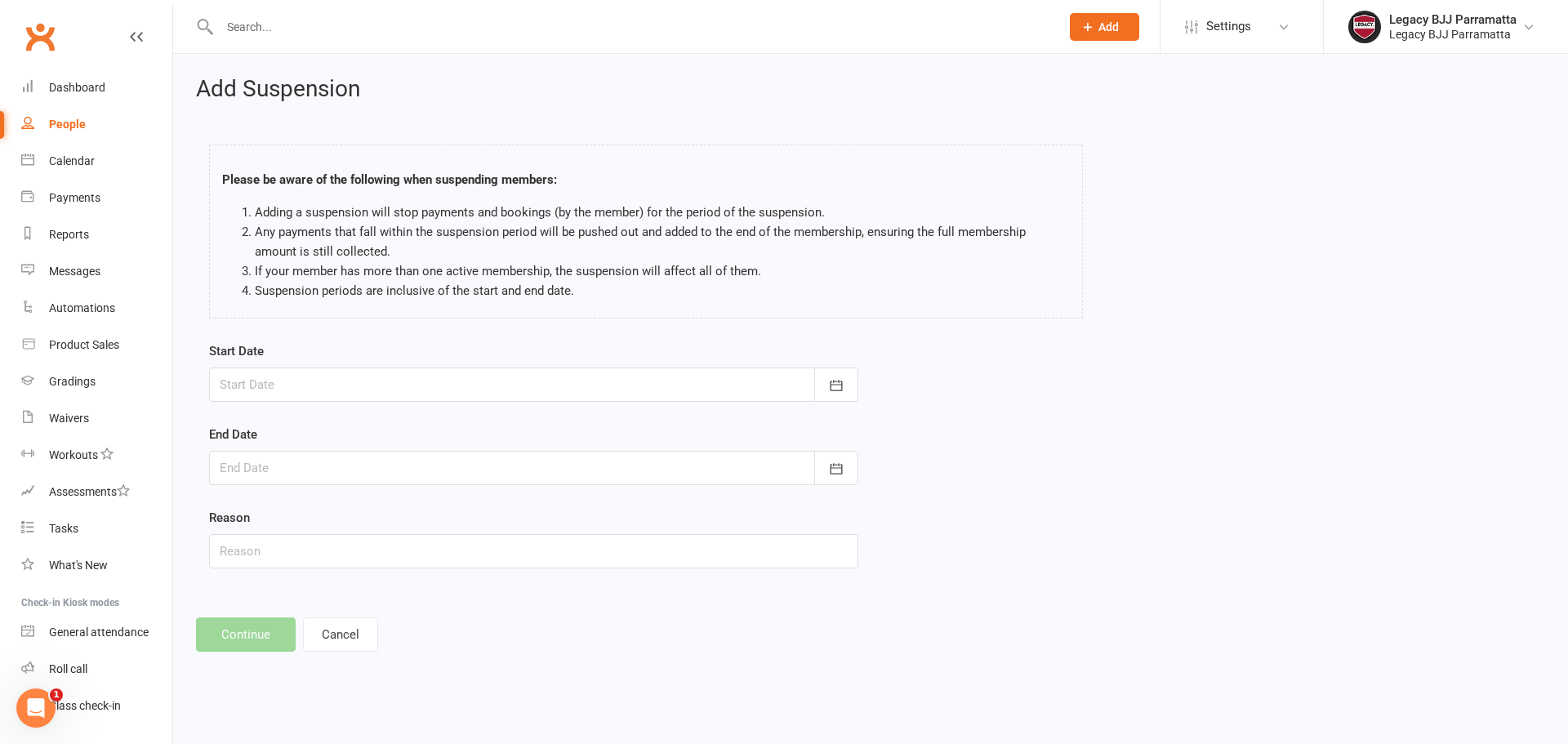
click at [562, 383] on div at bounding box center [534, 384] width 649 height 35
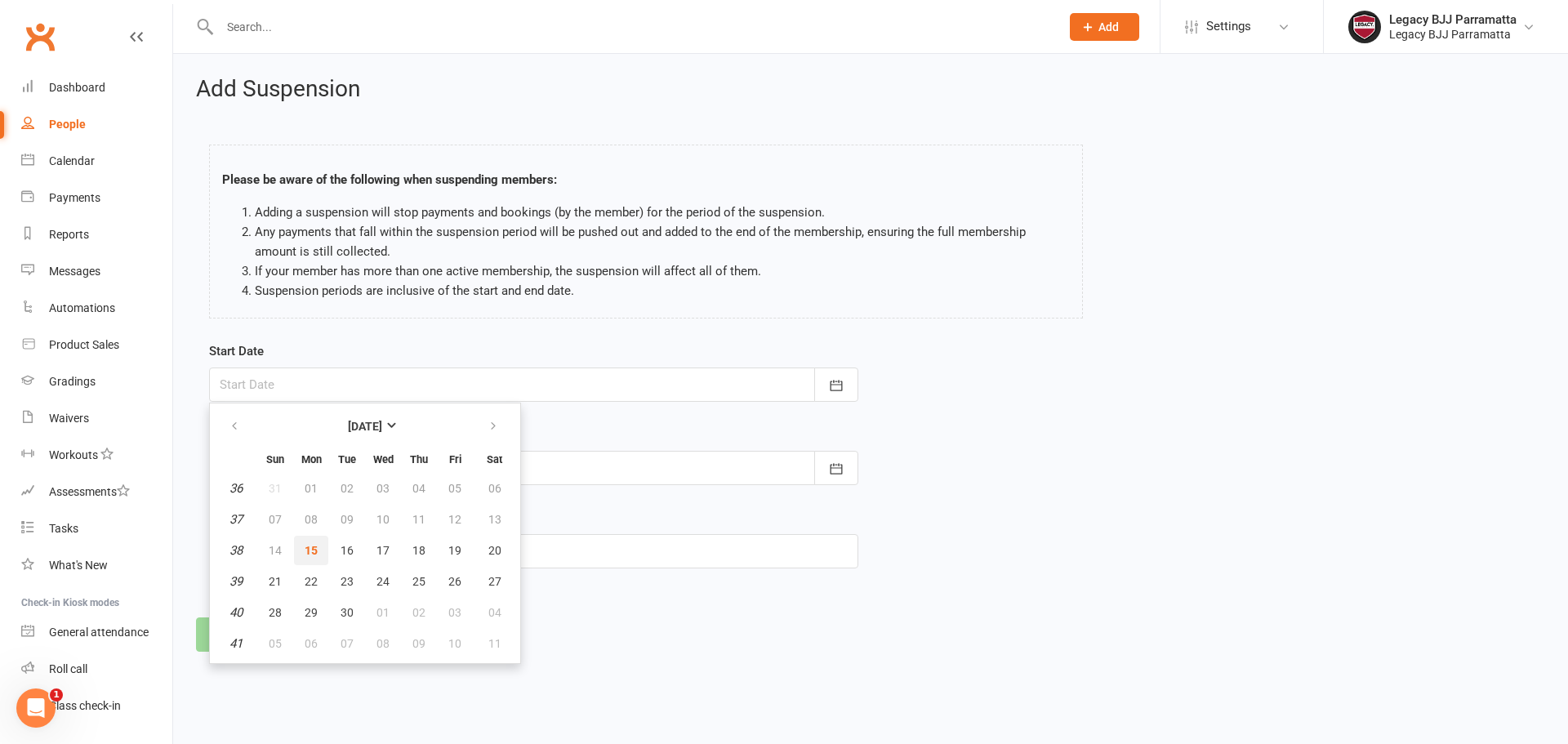
click at [299, 546] on button "15" at bounding box center [311, 550] width 35 height 29
type input "15 Sep 2025"
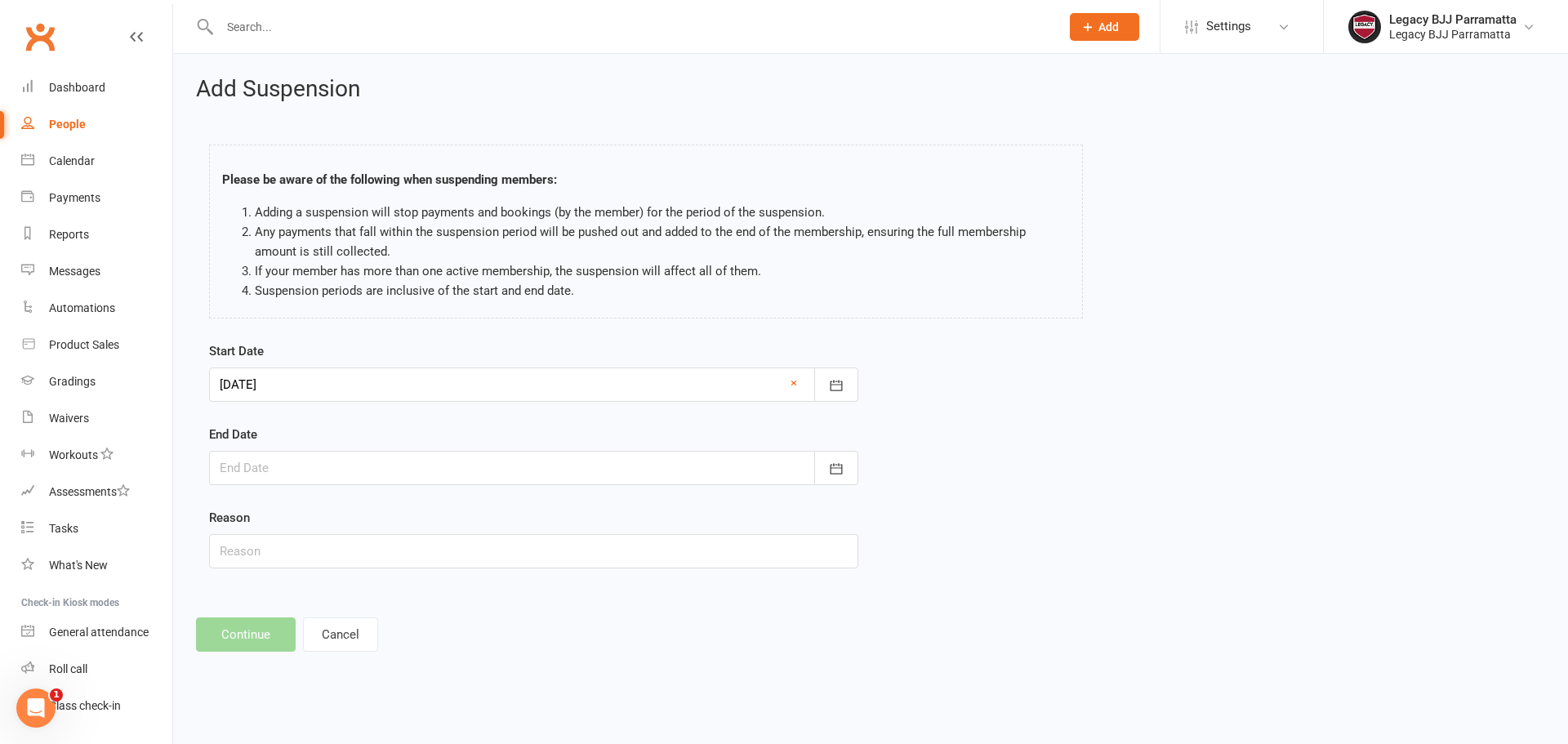
click at [322, 465] on div at bounding box center [534, 468] width 649 height 35
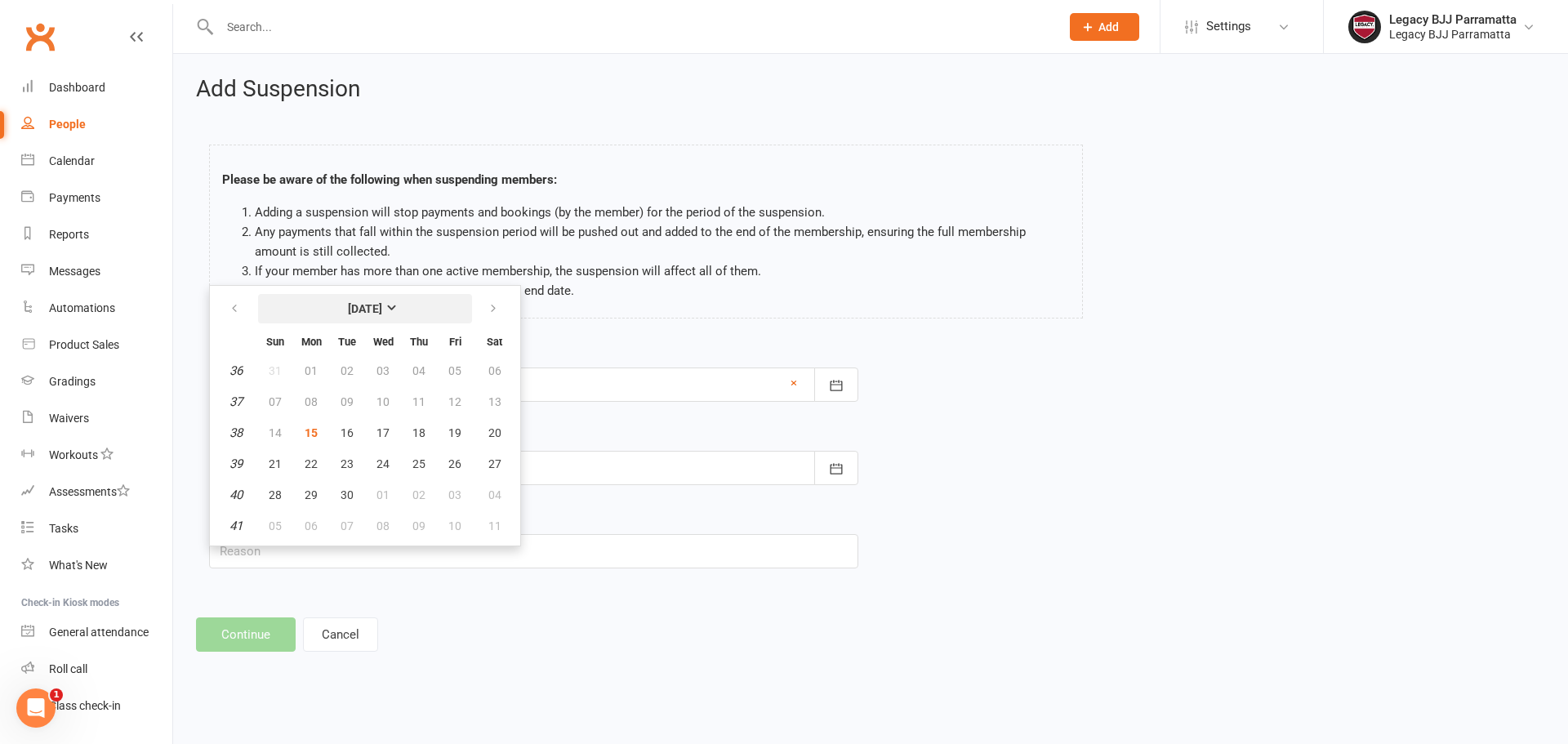
click at [383, 308] on strong "[DATE]" at bounding box center [365, 308] width 35 height 13
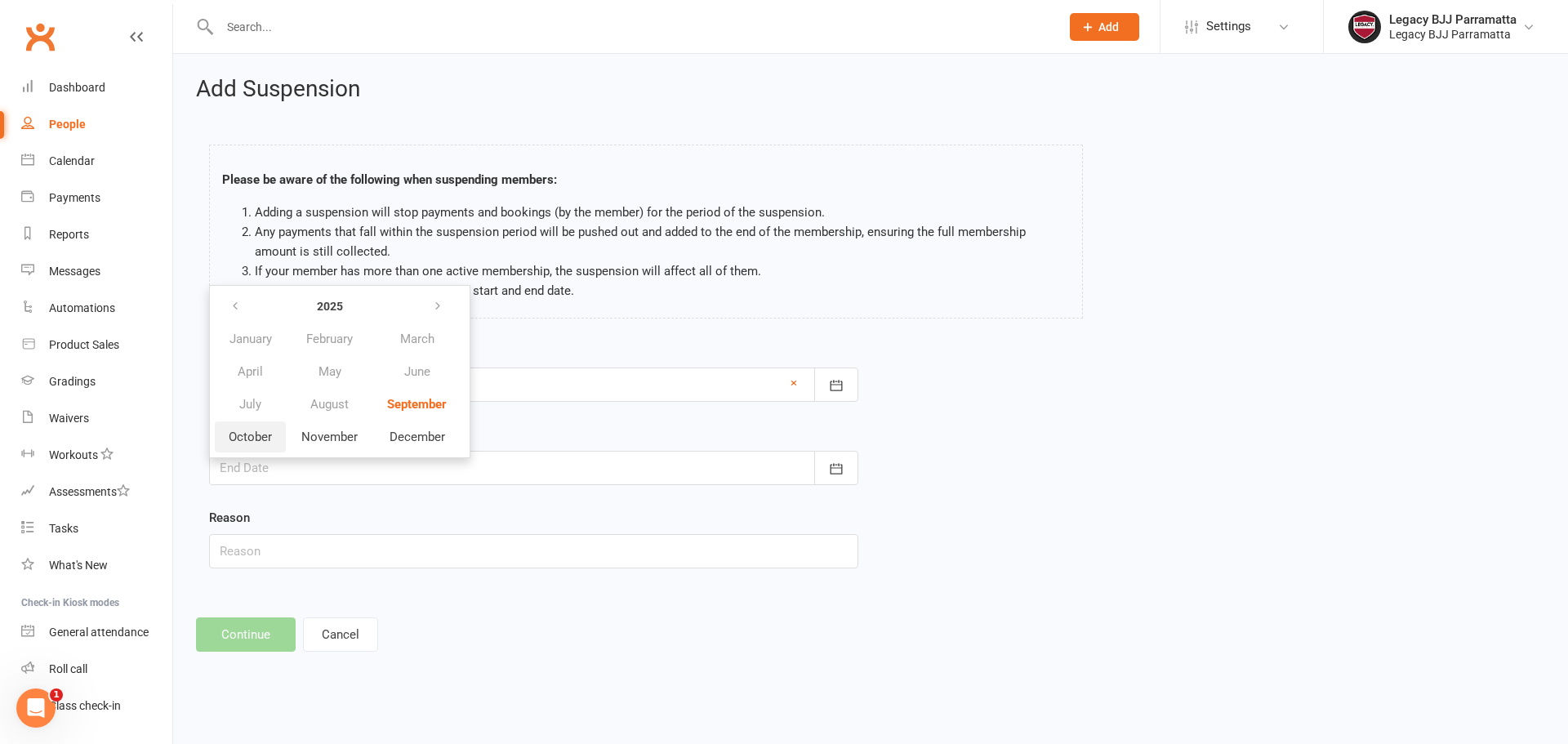
click at [241, 435] on span "October" at bounding box center [250, 437] width 44 height 15
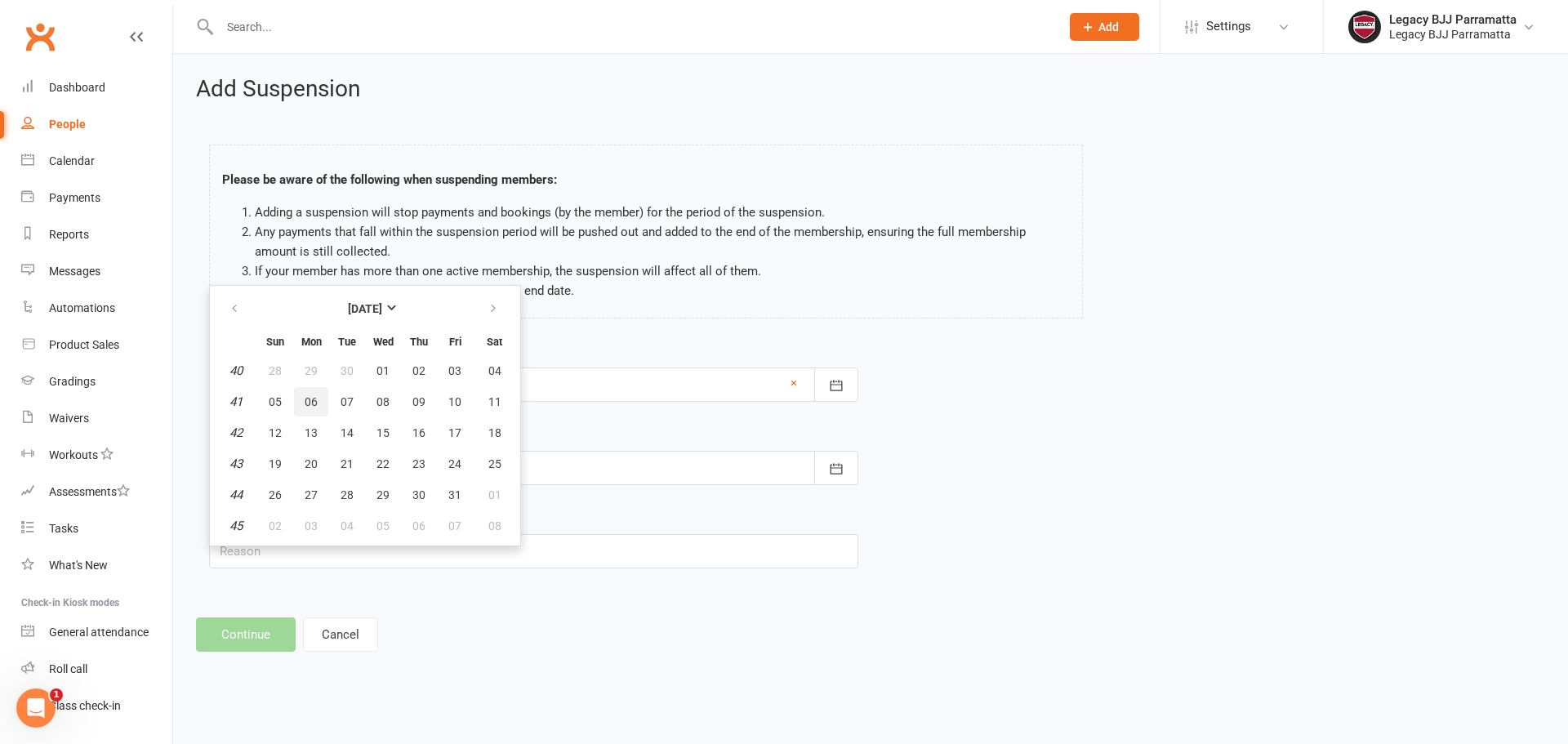
click at [308, 396] on span "06" at bounding box center [311, 401] width 13 height 13
type input "06 Oct 2025"
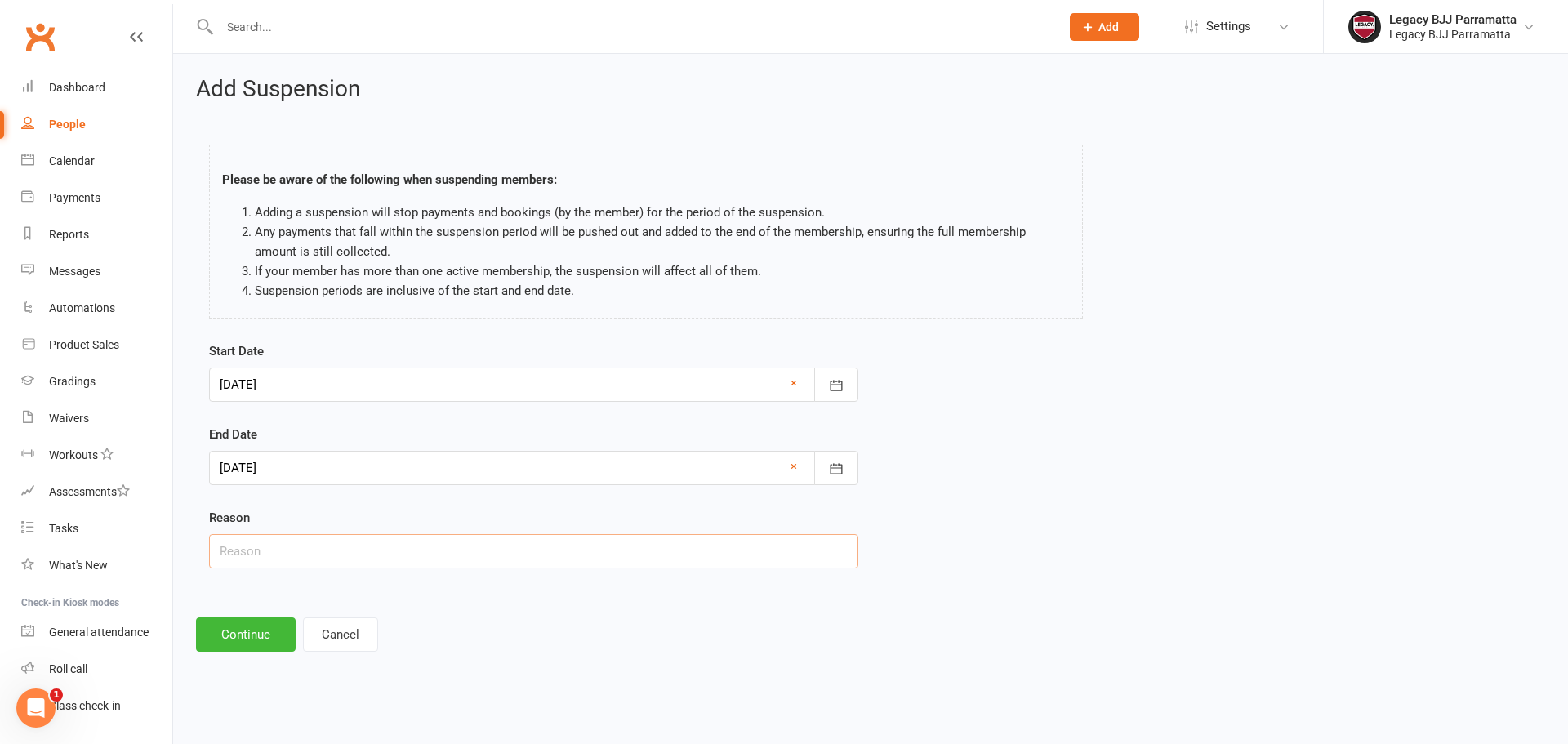
click at [295, 544] on input "text" at bounding box center [534, 551] width 649 height 35
type input "sick"
click at [286, 636] on button "Continue" at bounding box center [246, 635] width 99 height 35
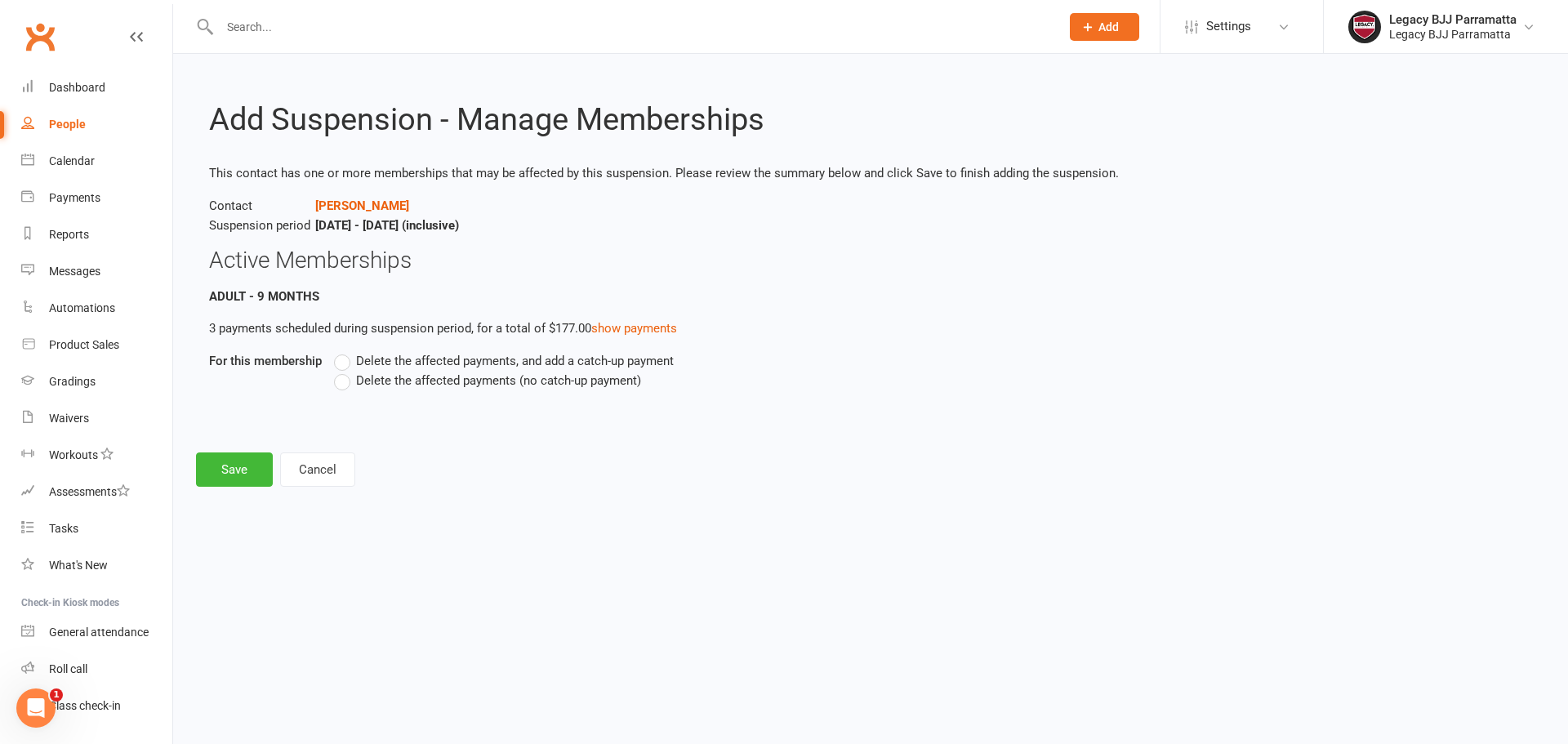
click at [340, 366] on label "Delete the affected payments, and add a catch-up payment" at bounding box center [503, 361] width 340 height 20
click at [340, 352] on input "Delete the affected payments, and add a catch-up payment" at bounding box center [339, 352] width 11 height 0
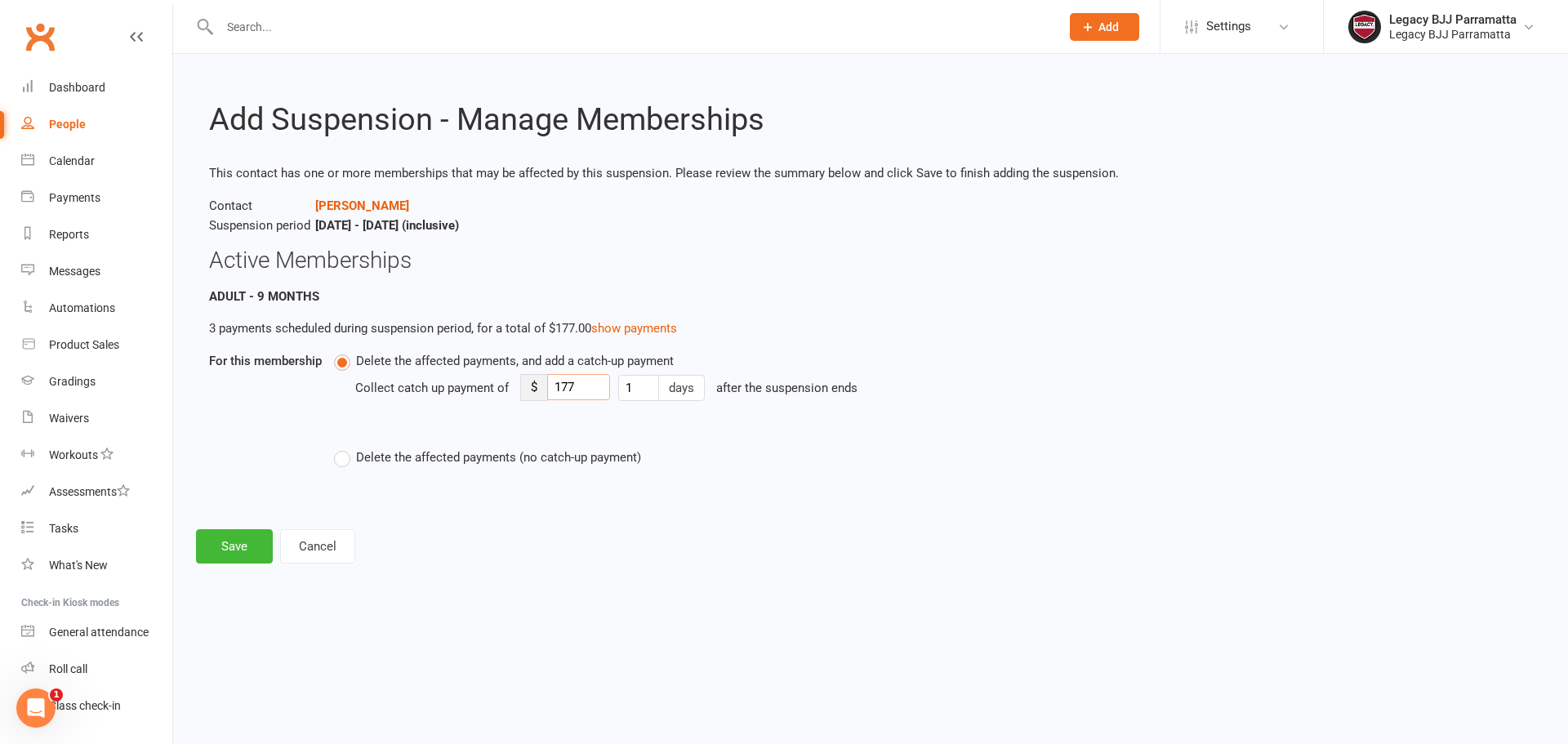
drag, startPoint x: 588, startPoint y: 382, endPoint x: 546, endPoint y: 396, distance: 44.3
click at [546, 396] on div "$ 177" at bounding box center [565, 387] width 90 height 27
type input "15"
click at [260, 546] on button "Save" at bounding box center [234, 546] width 76 height 35
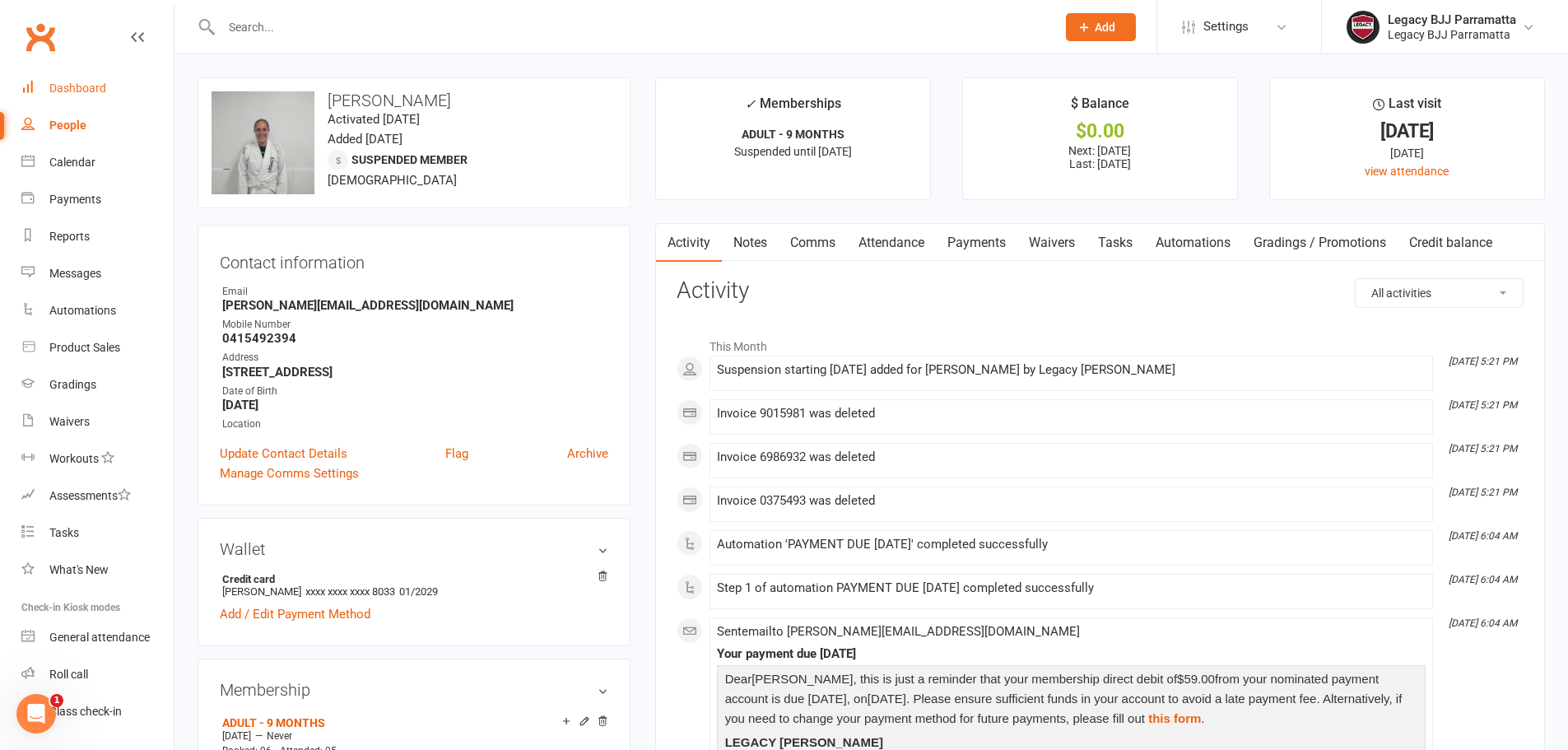
click at [115, 88] on link "Dashboard" at bounding box center [97, 88] width 152 height 37
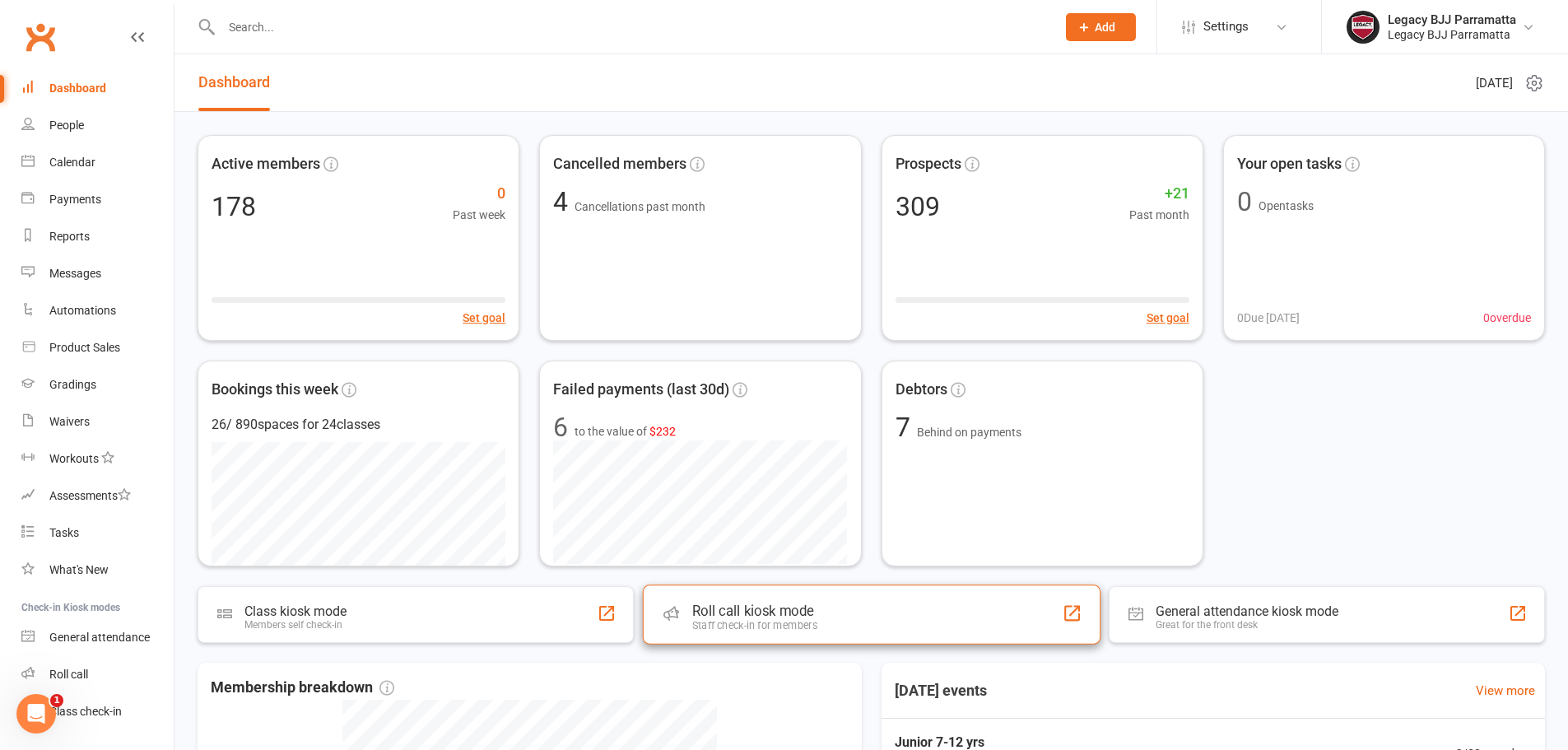
click at [715, 619] on div "Staff check-in for members" at bounding box center [754, 626] width 125 height 13
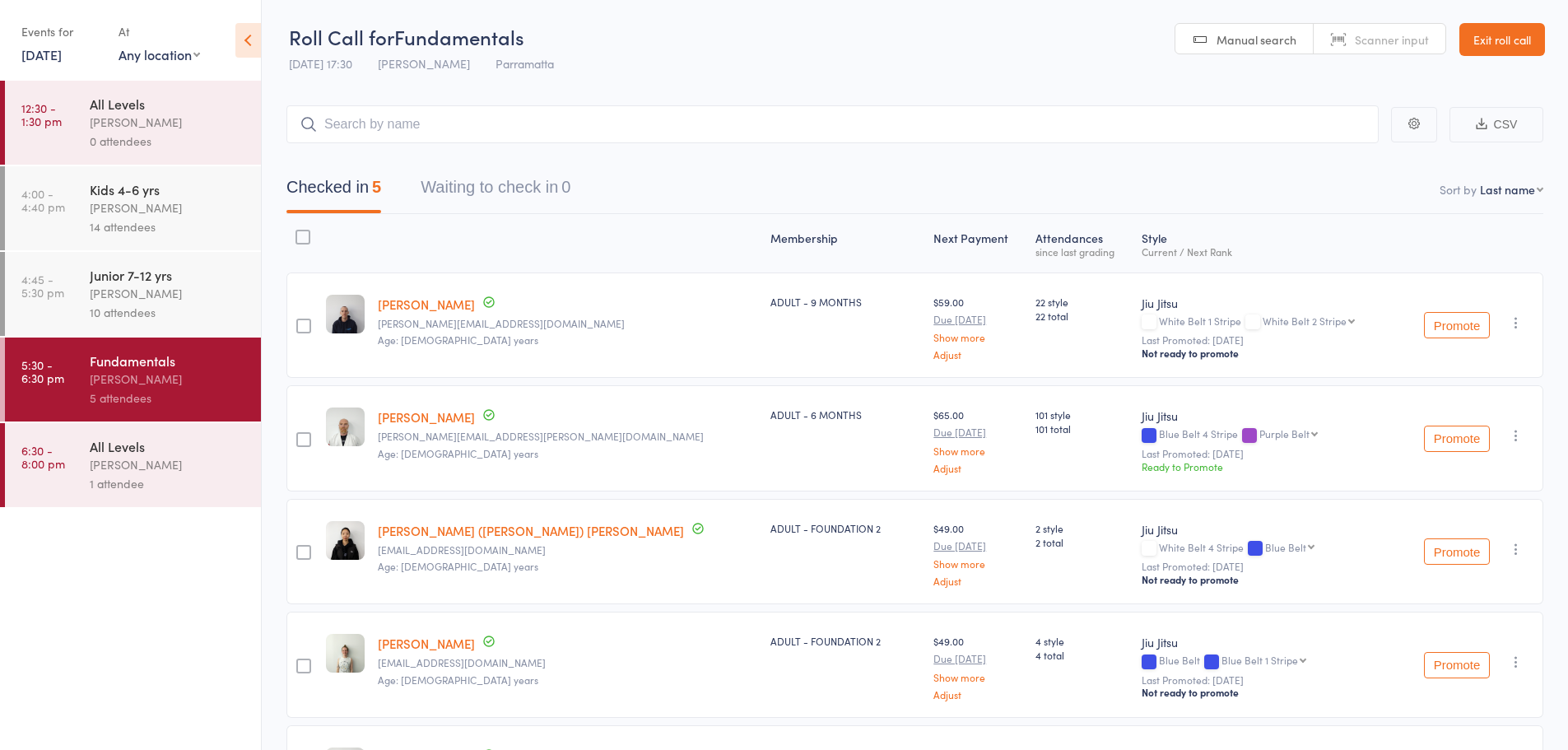
click at [209, 286] on div "[PERSON_NAME]" at bounding box center [168, 293] width 157 height 19
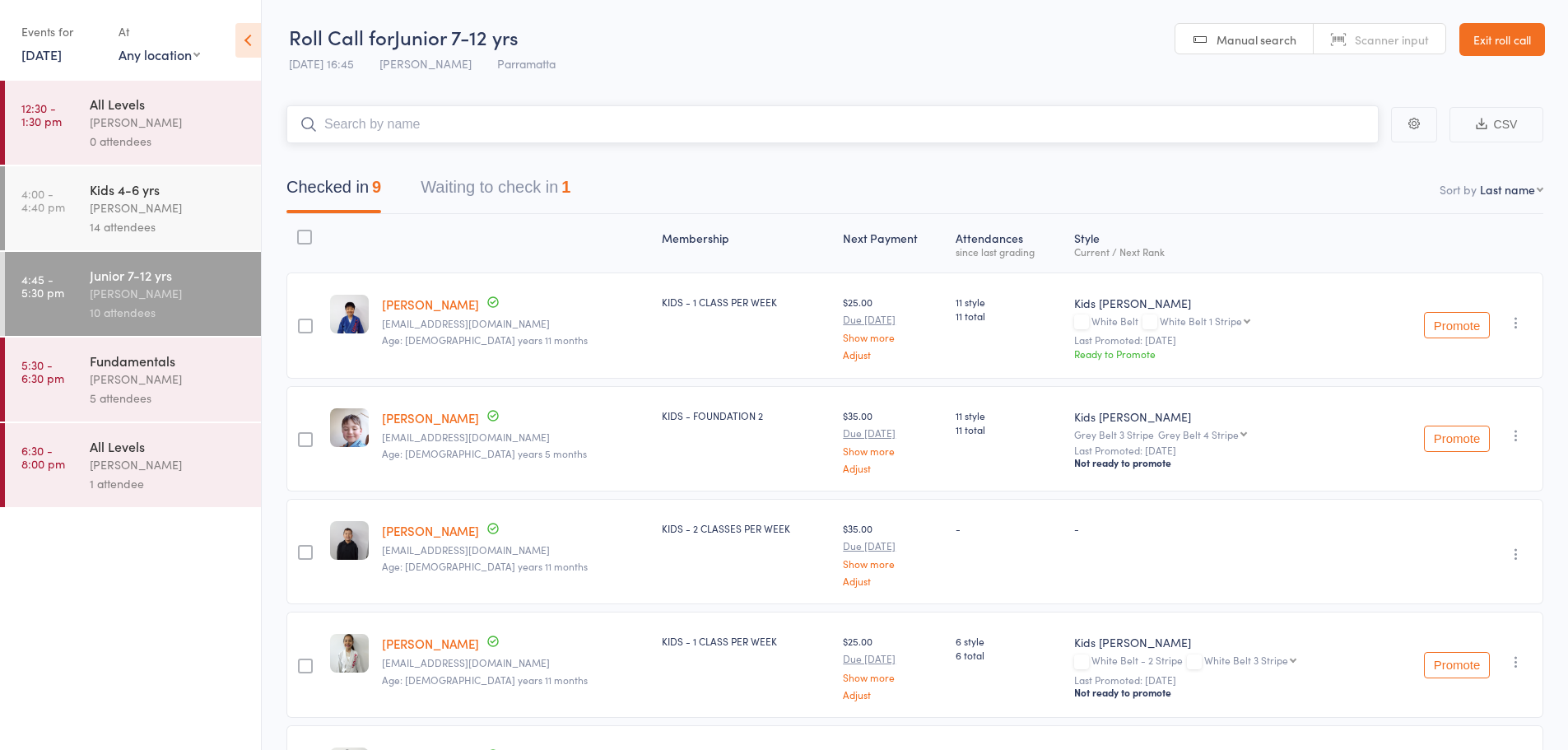
click at [547, 187] on button "Waiting to check in 1" at bounding box center [495, 192] width 149 height 44
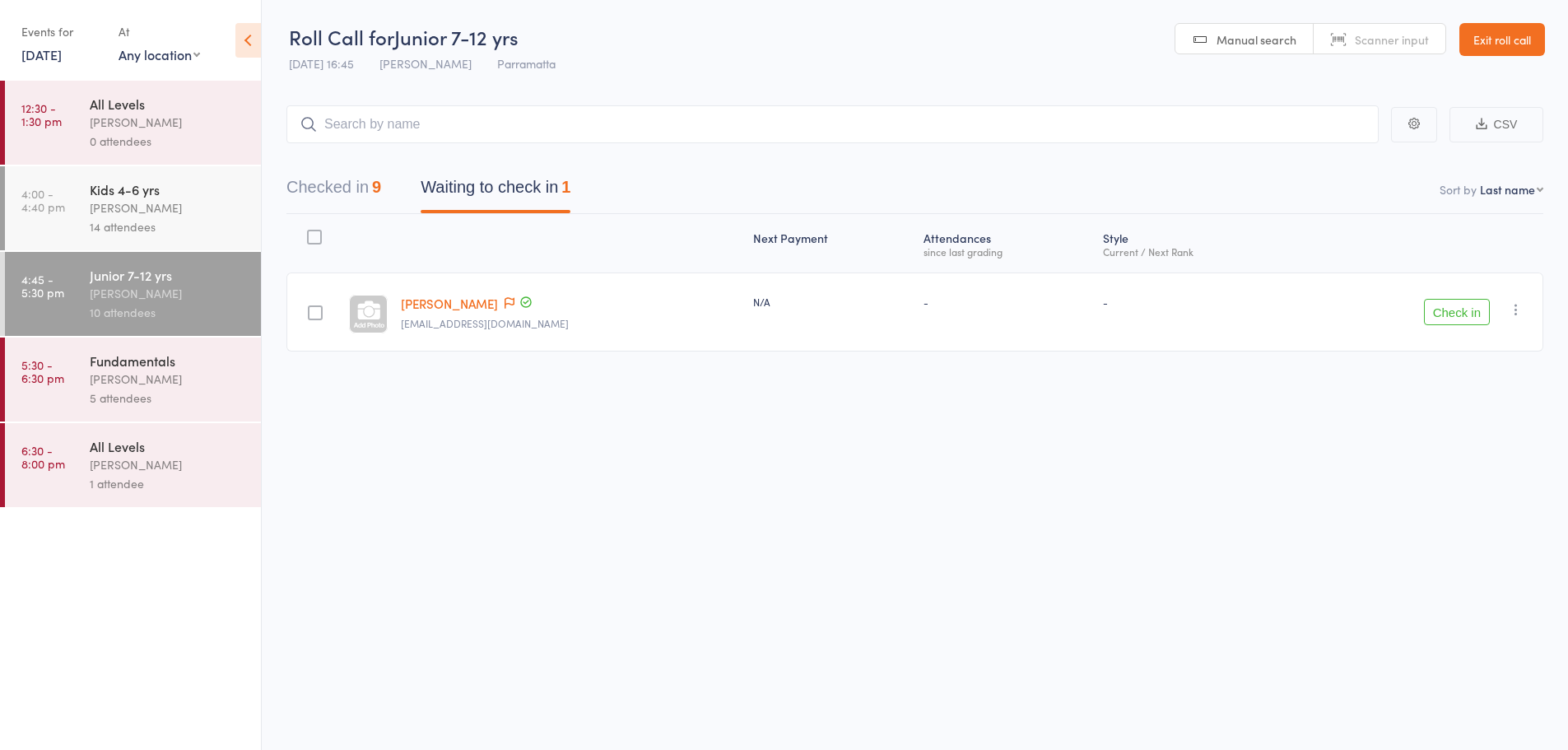
click at [148, 214] on div "[PERSON_NAME]" at bounding box center [168, 208] width 157 height 19
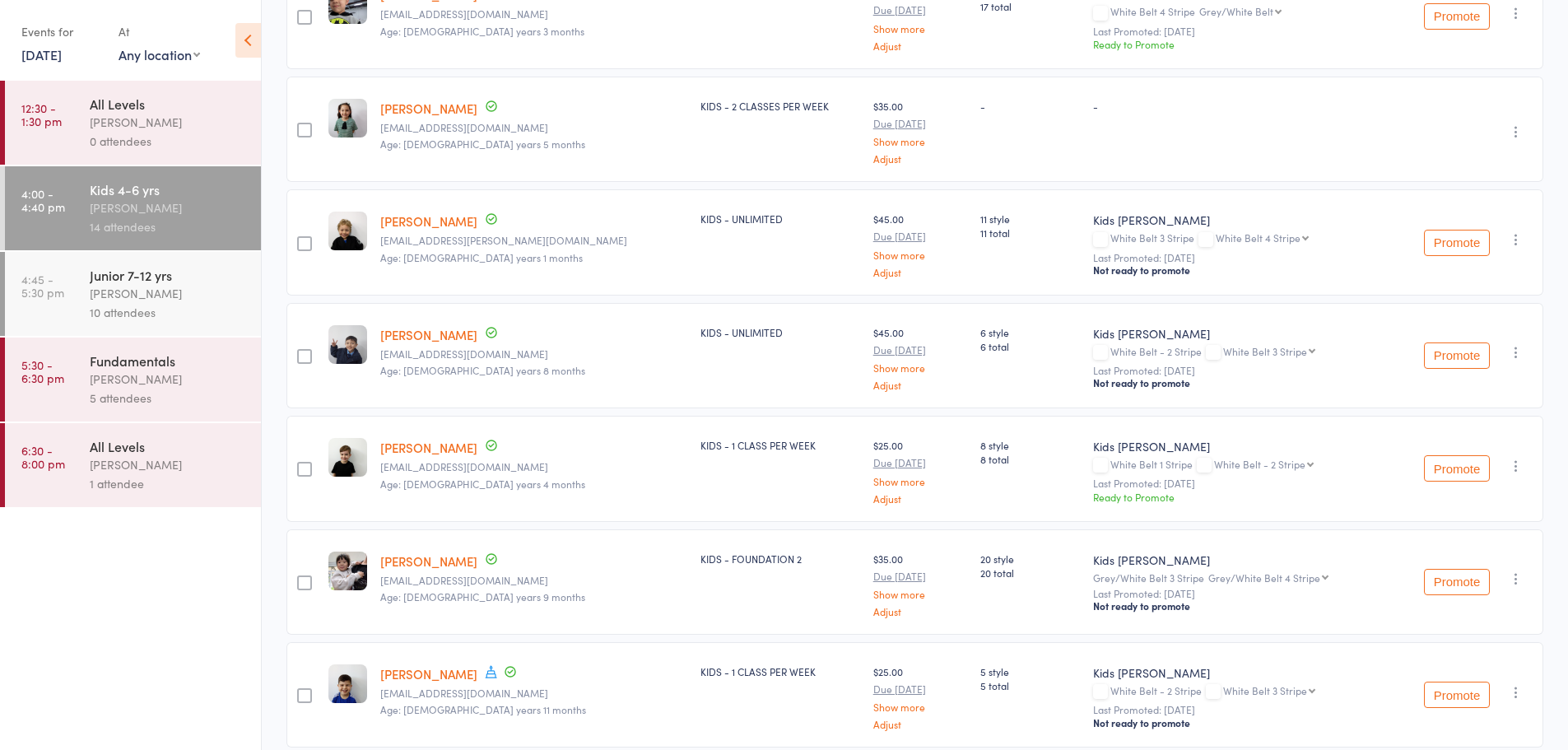
scroll to position [1070, 0]
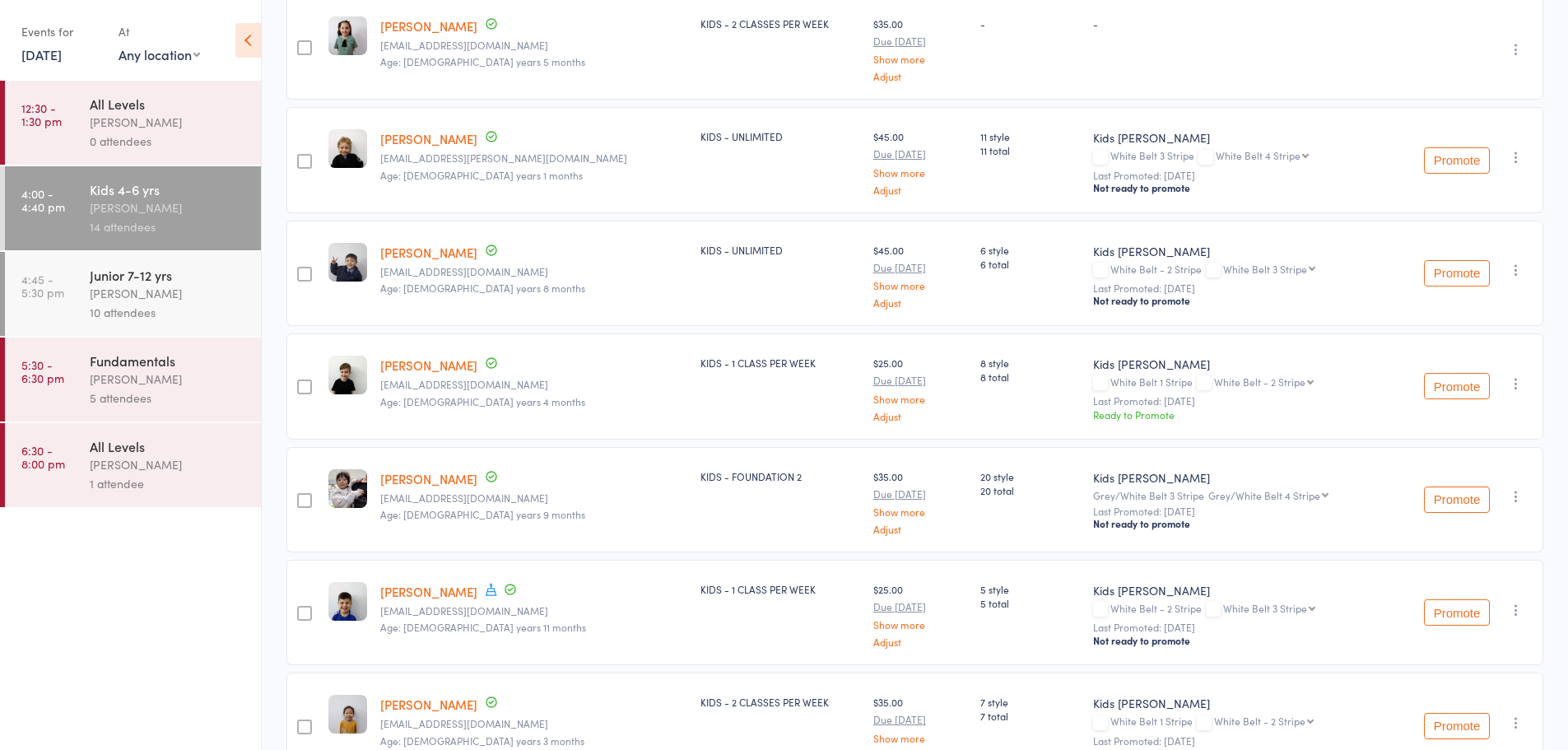
click at [1484, 392] on button "Promote" at bounding box center [1457, 386] width 66 height 26
click at [198, 301] on div "[PERSON_NAME]" at bounding box center [168, 293] width 157 height 19
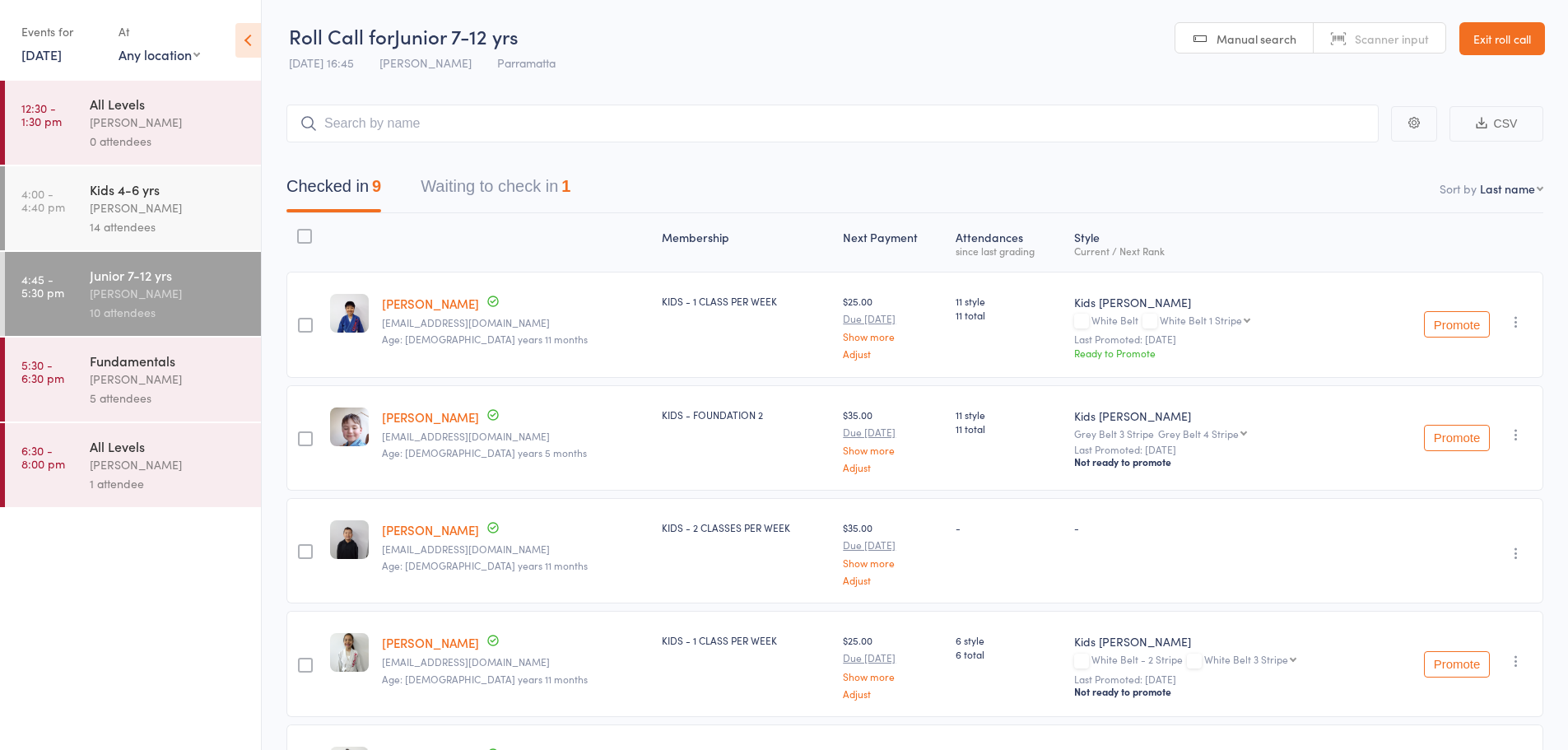
click at [1441, 318] on button "Promote" at bounding box center [1457, 324] width 66 height 26
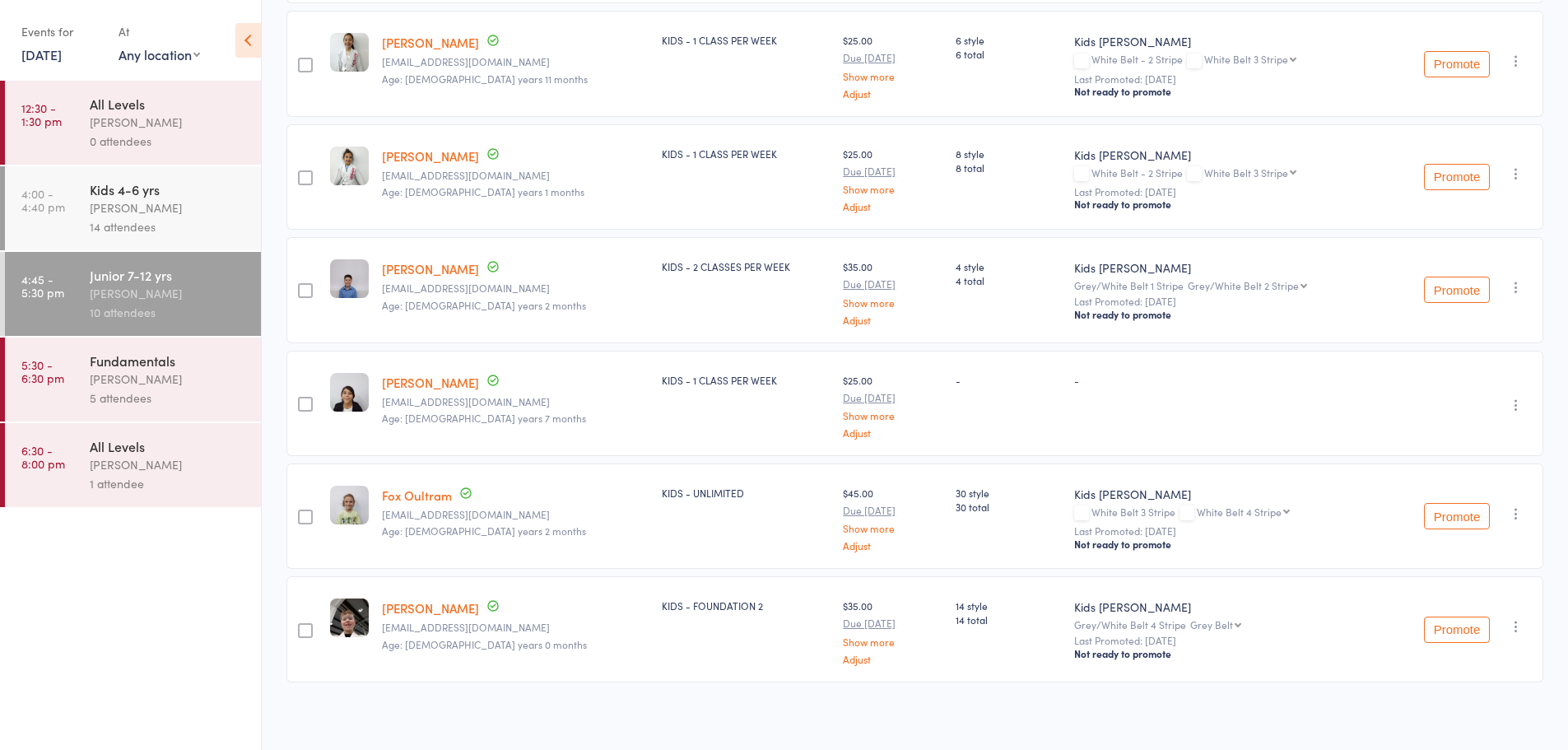
scroll to position [607, 0]
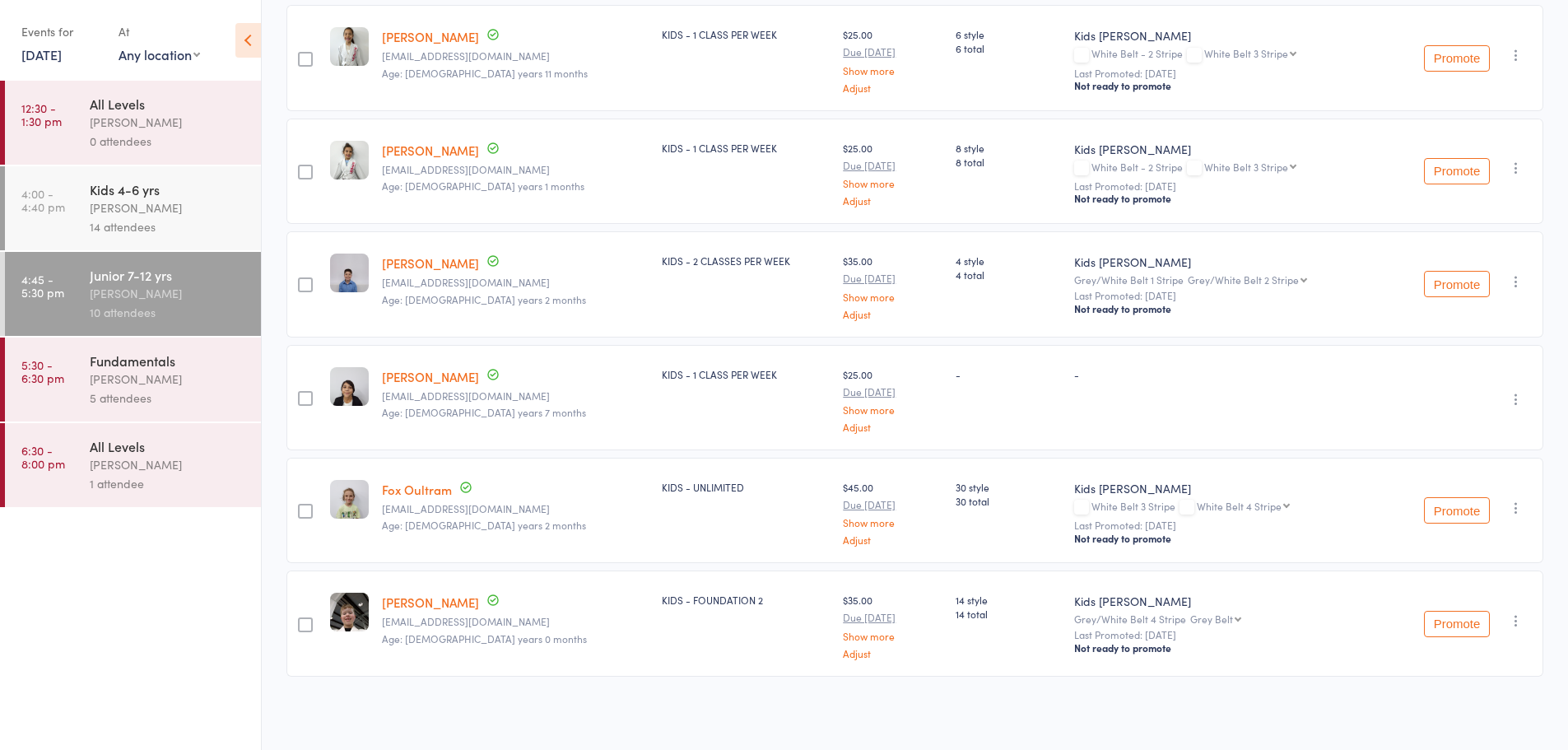
click at [188, 374] on div "[PERSON_NAME]" at bounding box center [168, 379] width 157 height 19
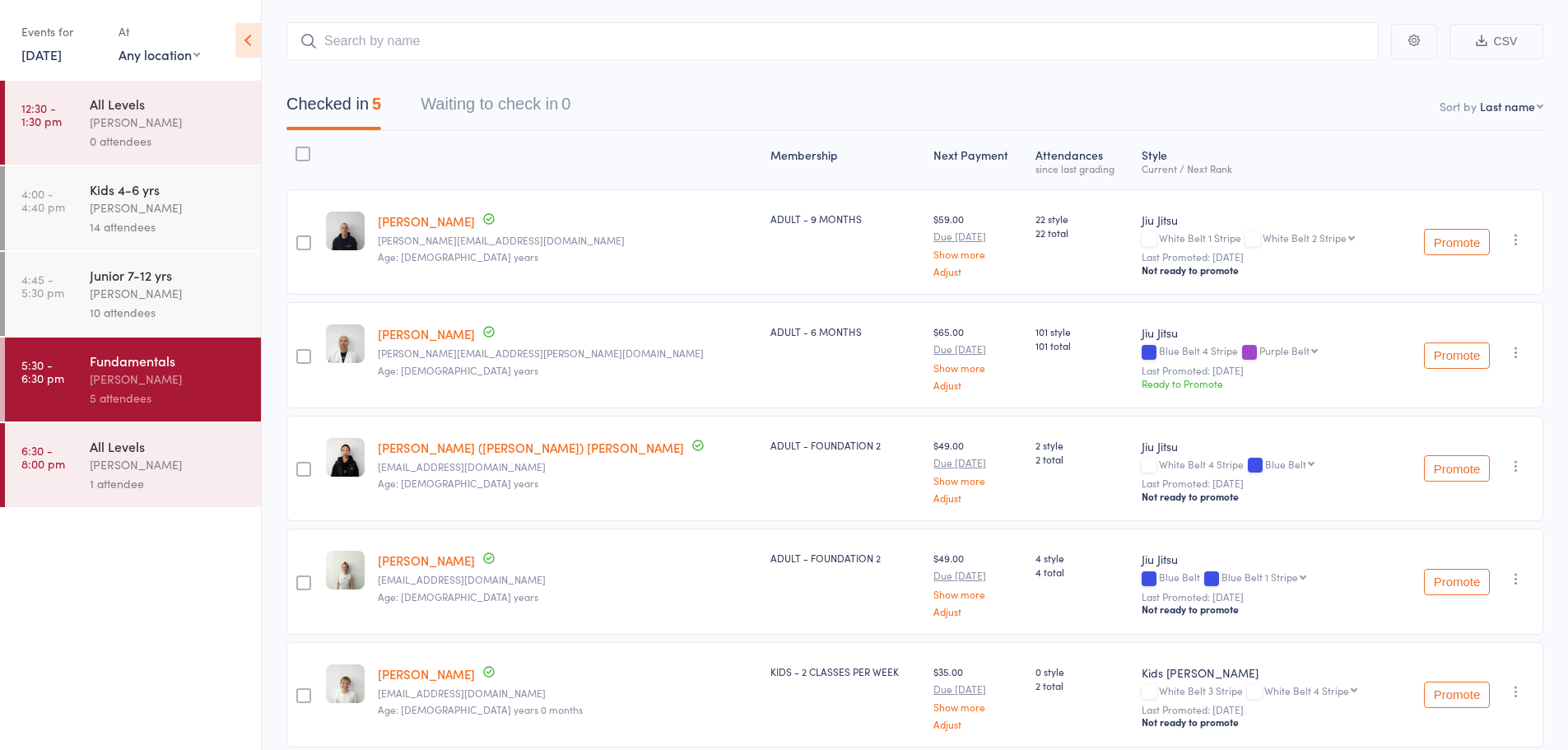
scroll to position [155, 0]
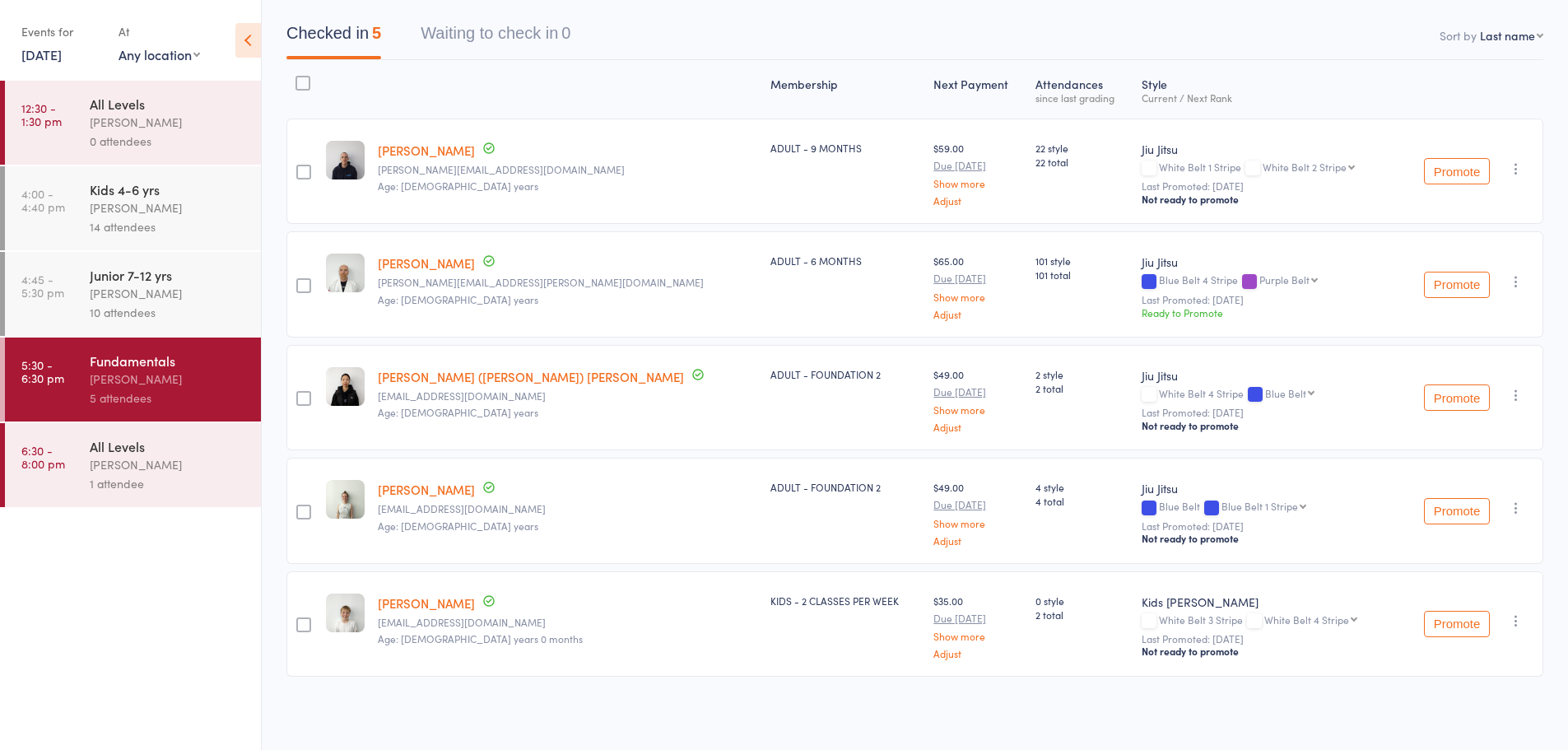
click at [201, 459] on div "[PERSON_NAME]" at bounding box center [168, 464] width 157 height 19
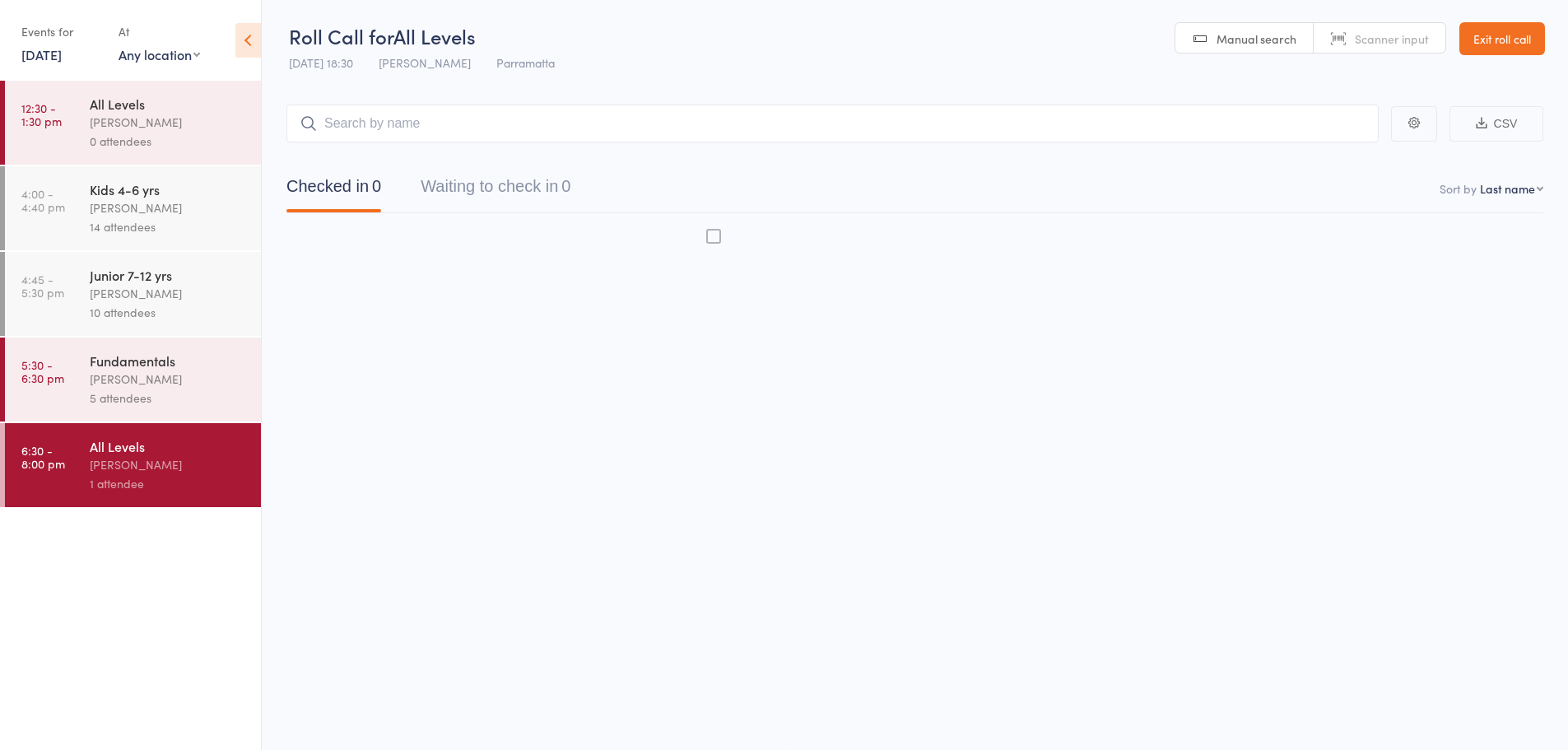
scroll to position [1, 0]
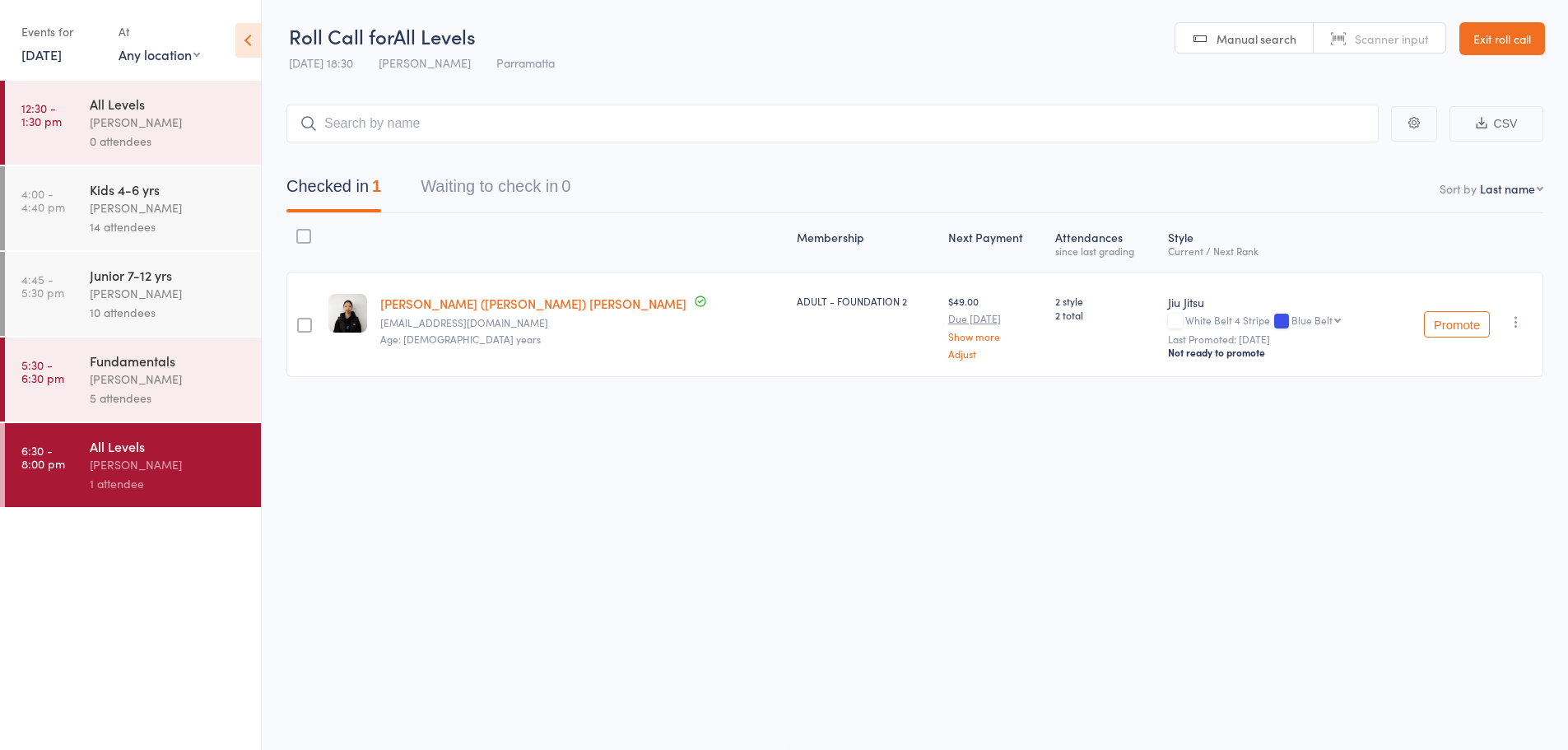
click at [207, 394] on div "5 attendees" at bounding box center [168, 397] width 157 height 19
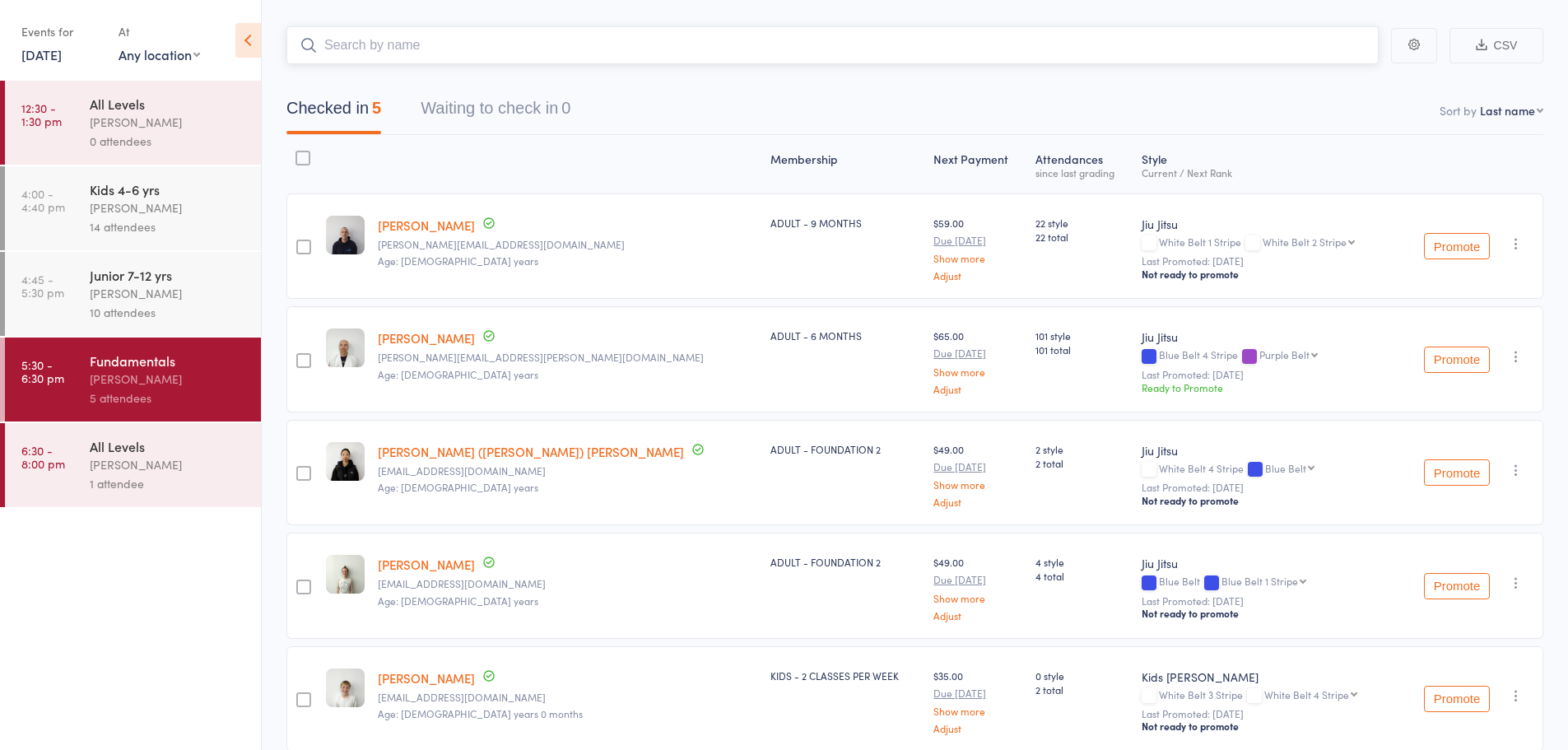
scroll to position [155, 0]
